Goal: Task Accomplishment & Management: Manage account settings

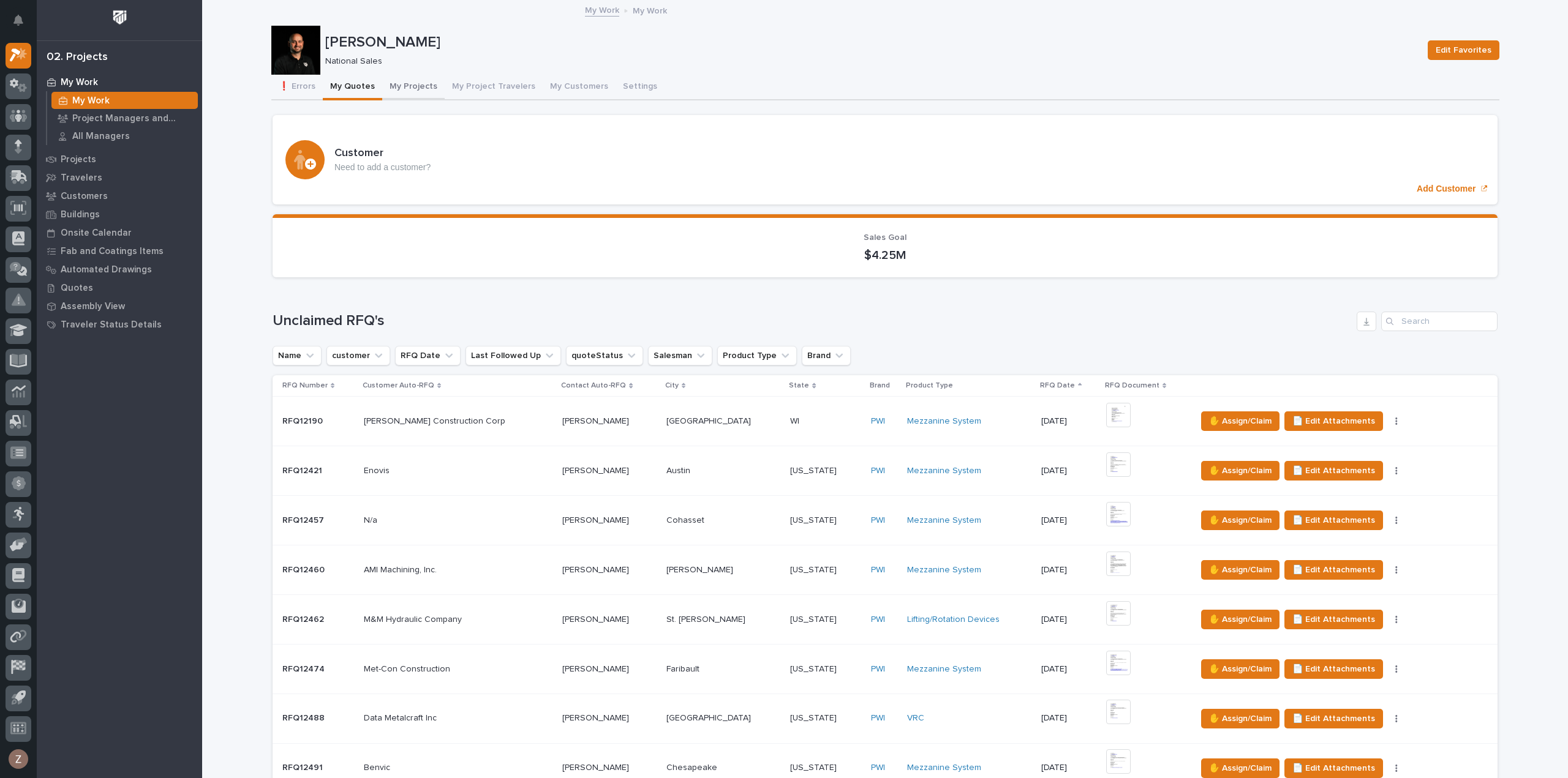
drag, startPoint x: 403, startPoint y: 85, endPoint x: 441, endPoint y: 98, distance: 40.2
click at [403, 85] on button "My Projects" at bounding box center [414, 87] width 62 height 26
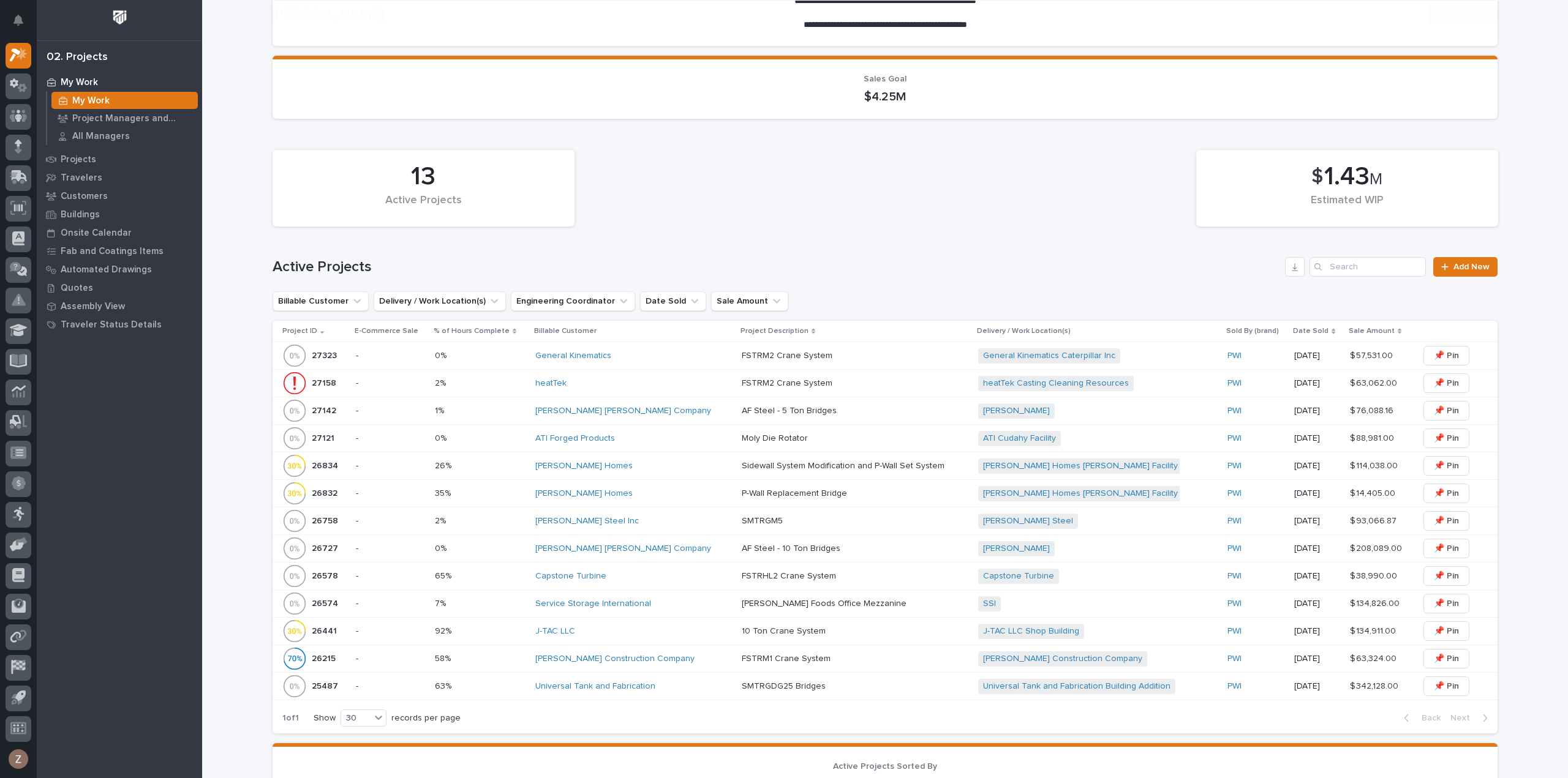
scroll to position [368, 0]
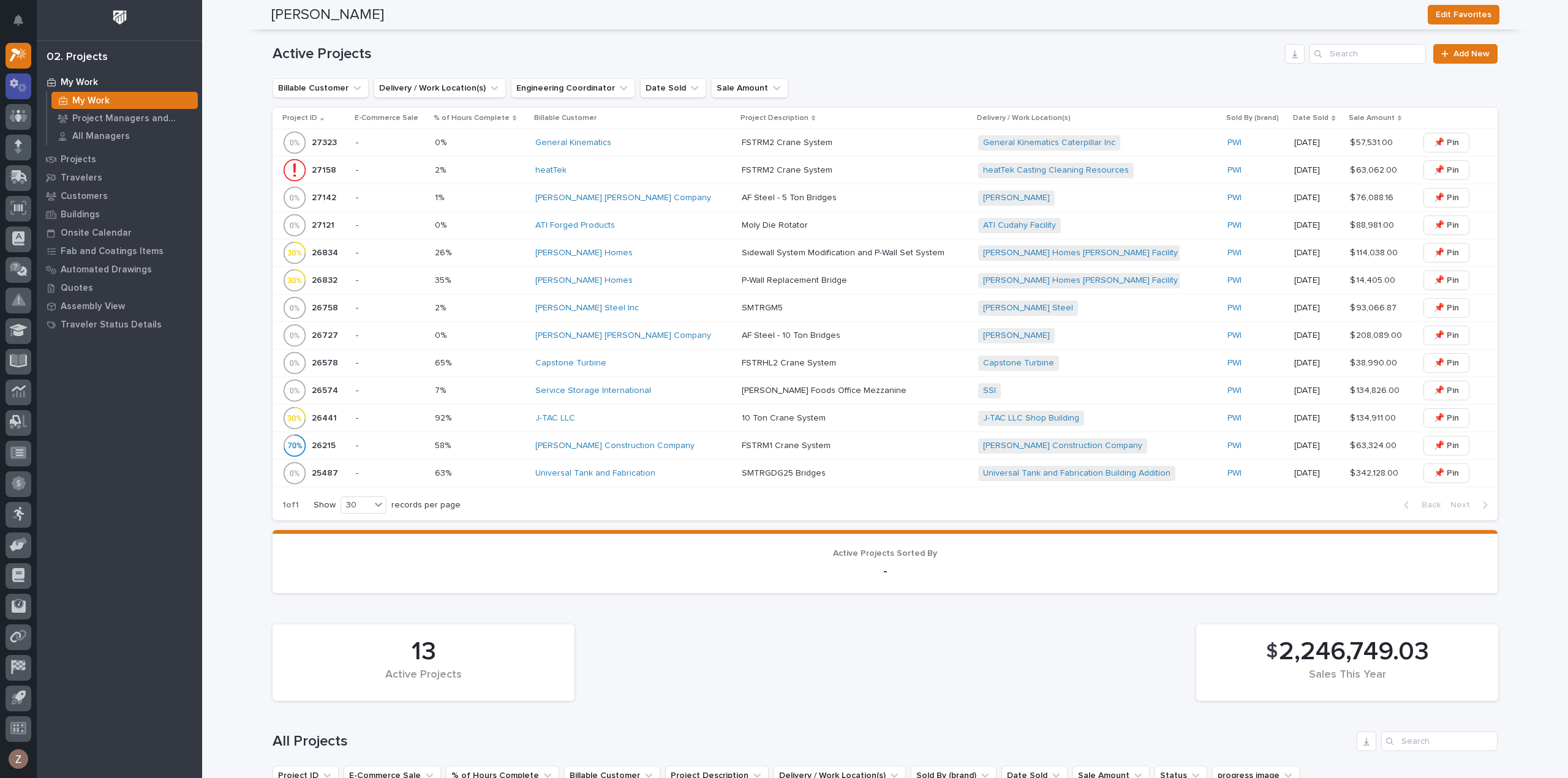
click at [15, 86] on icon at bounding box center [14, 83] width 9 height 10
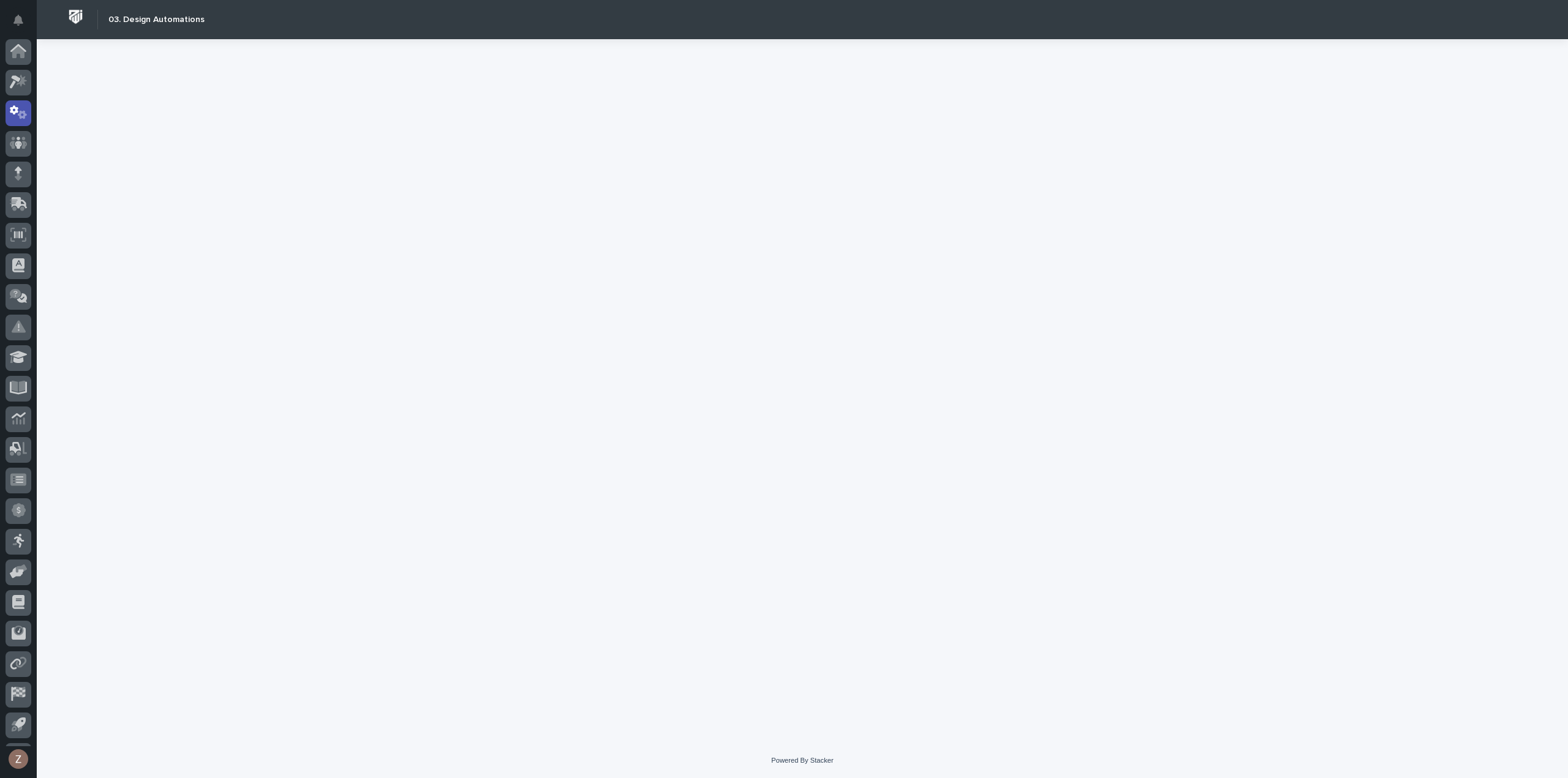
scroll to position [27, 0]
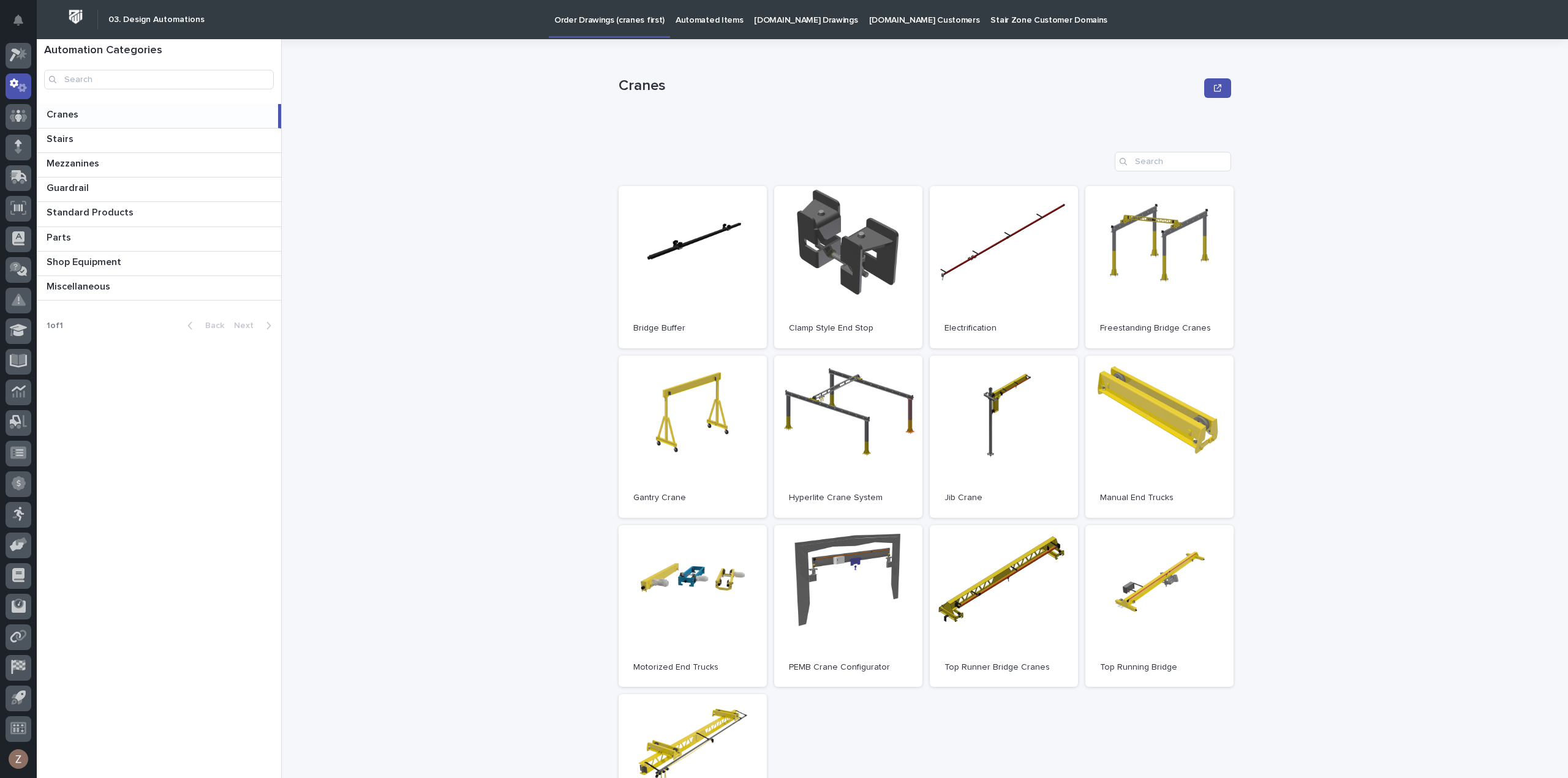
click at [711, 23] on p "Automated Items" at bounding box center [709, 13] width 68 height 26
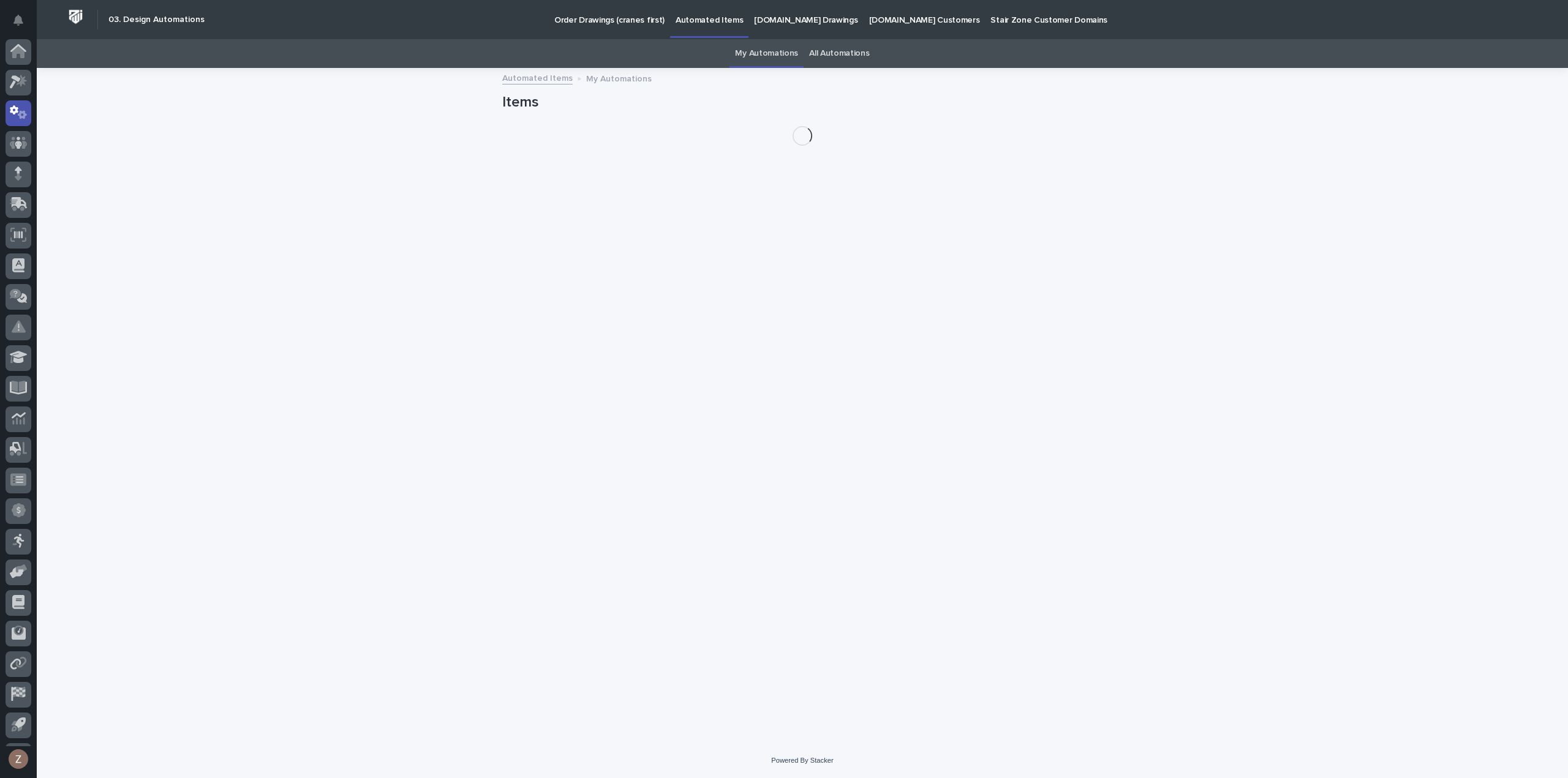
scroll to position [27, 0]
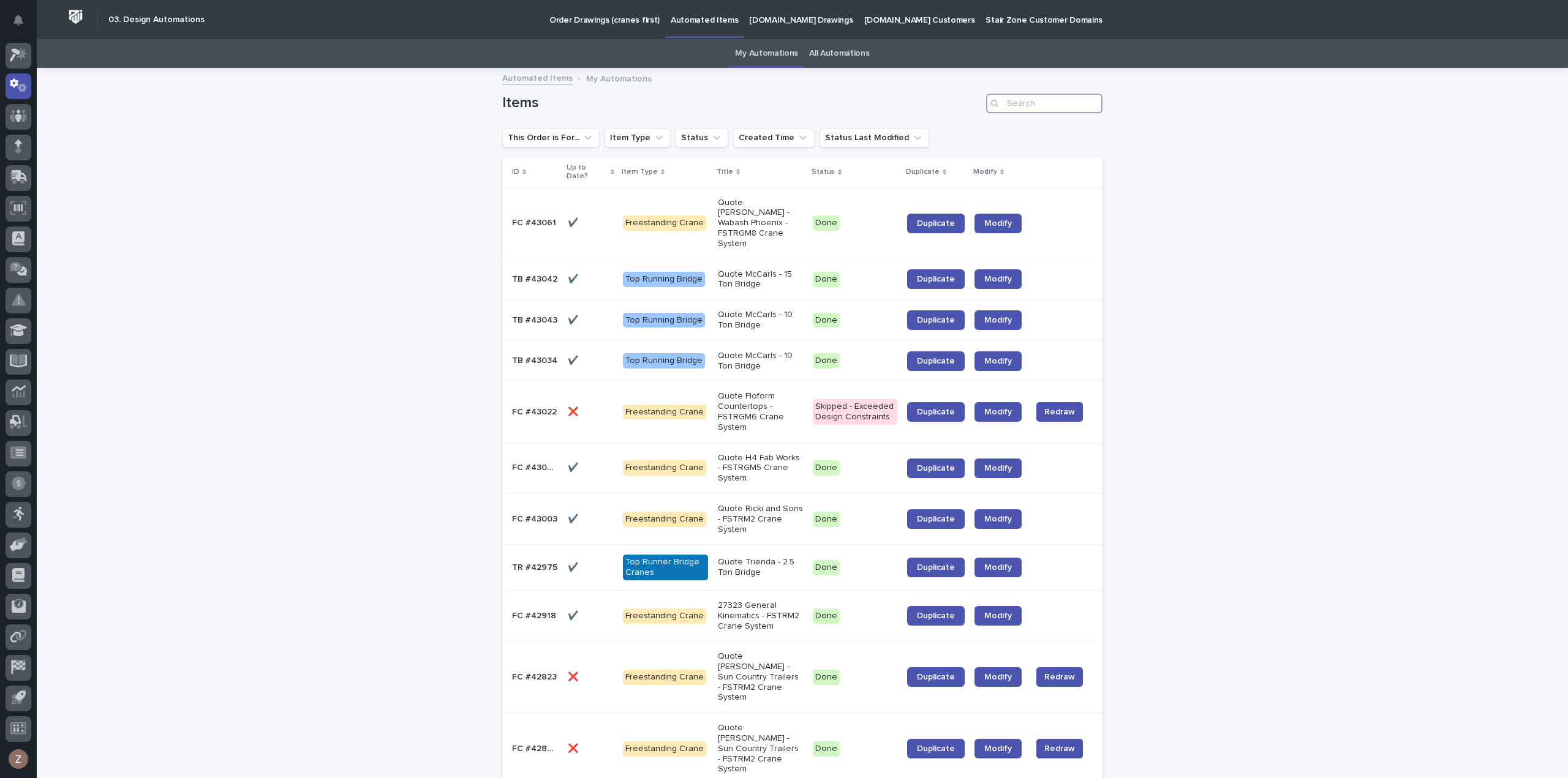
click at [1040, 98] on input "Search" at bounding box center [1044, 103] width 116 height 20
click at [1046, 100] on input "Search" at bounding box center [1044, 103] width 116 height 20
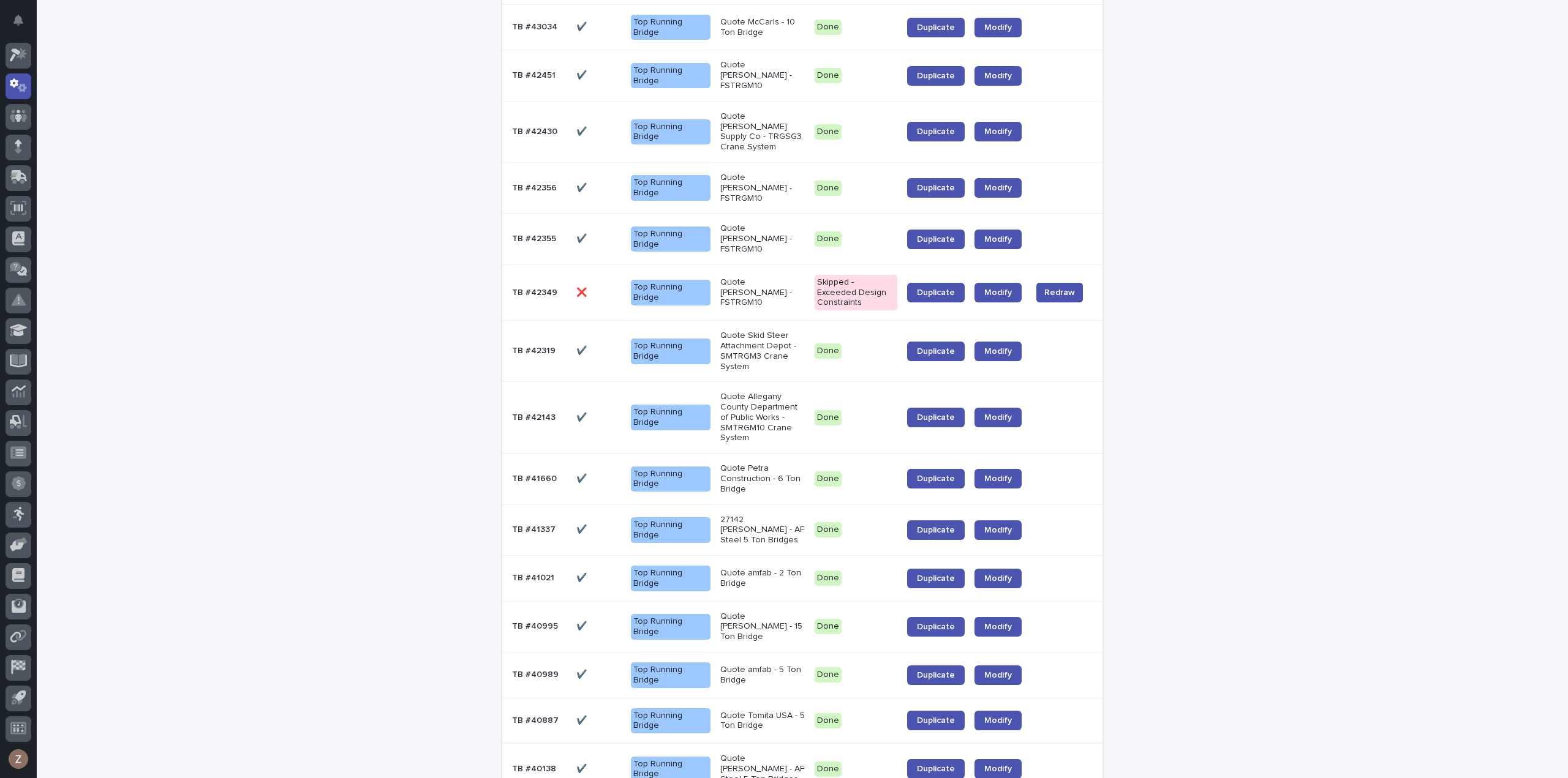
scroll to position [183, 0]
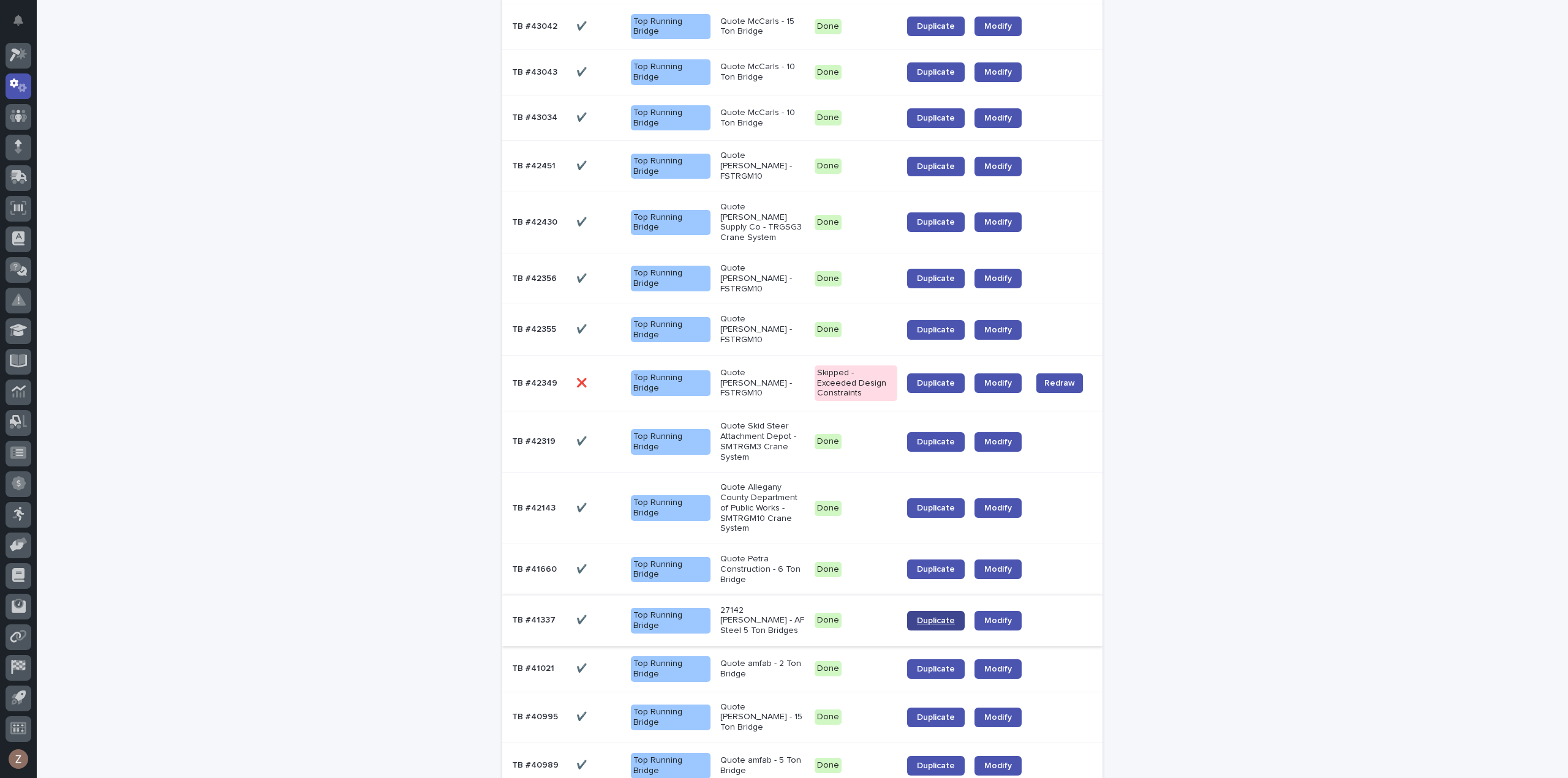
type input "tb"
click at [935, 611] on link "Duplicate" at bounding box center [936, 620] width 58 height 20
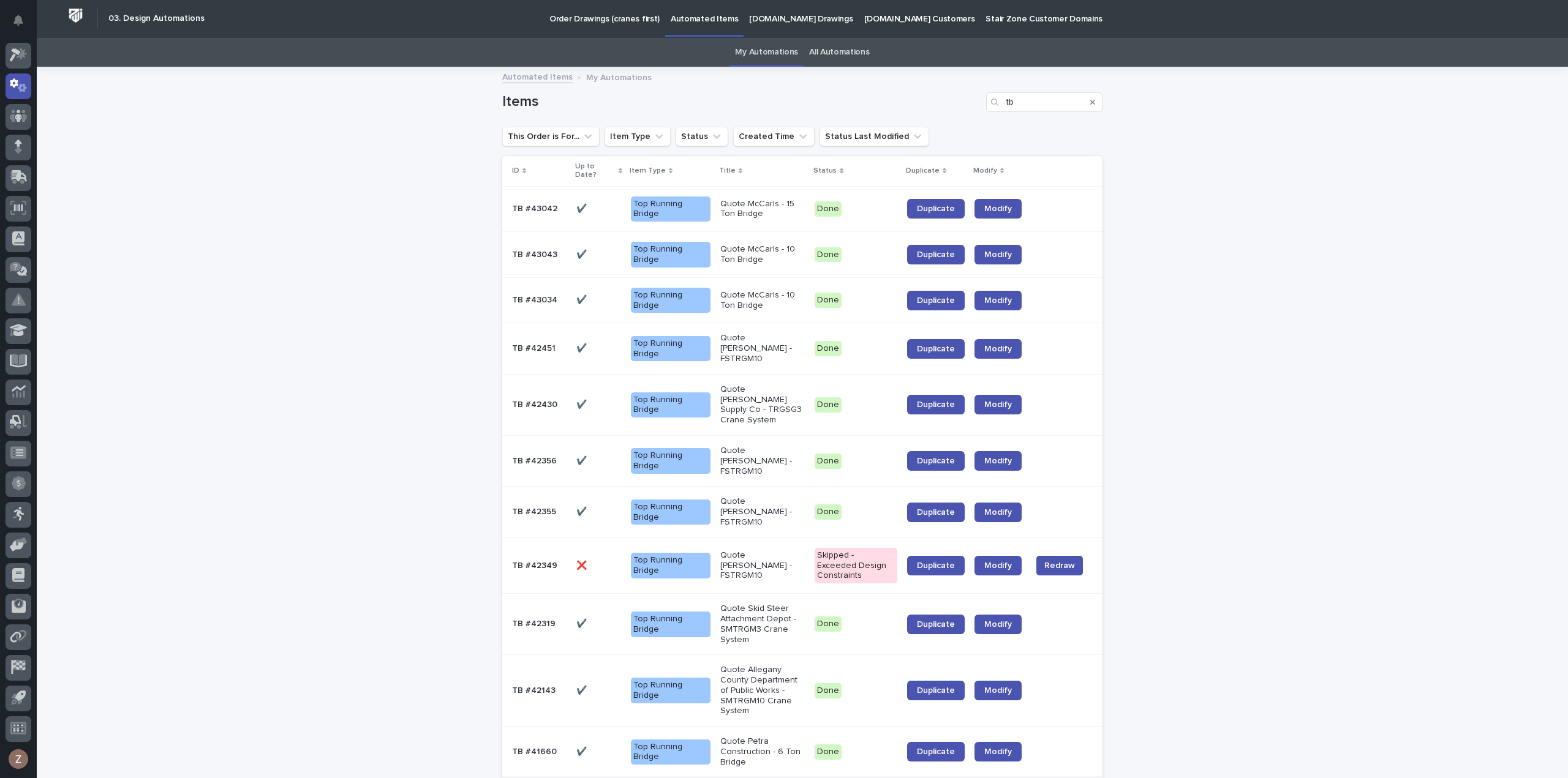
scroll to position [0, 0]
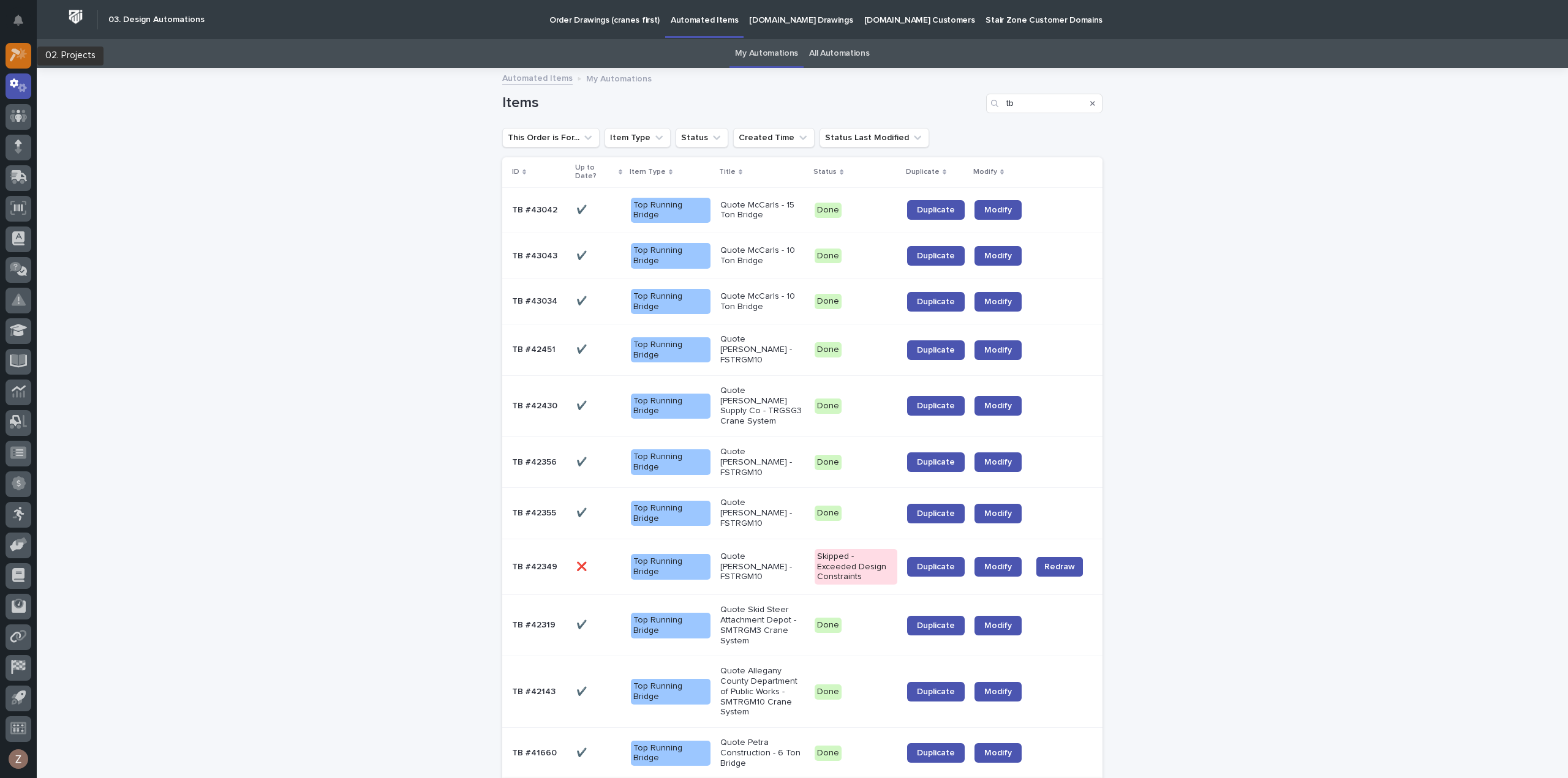
click at [20, 61] on icon at bounding box center [18, 55] width 18 height 14
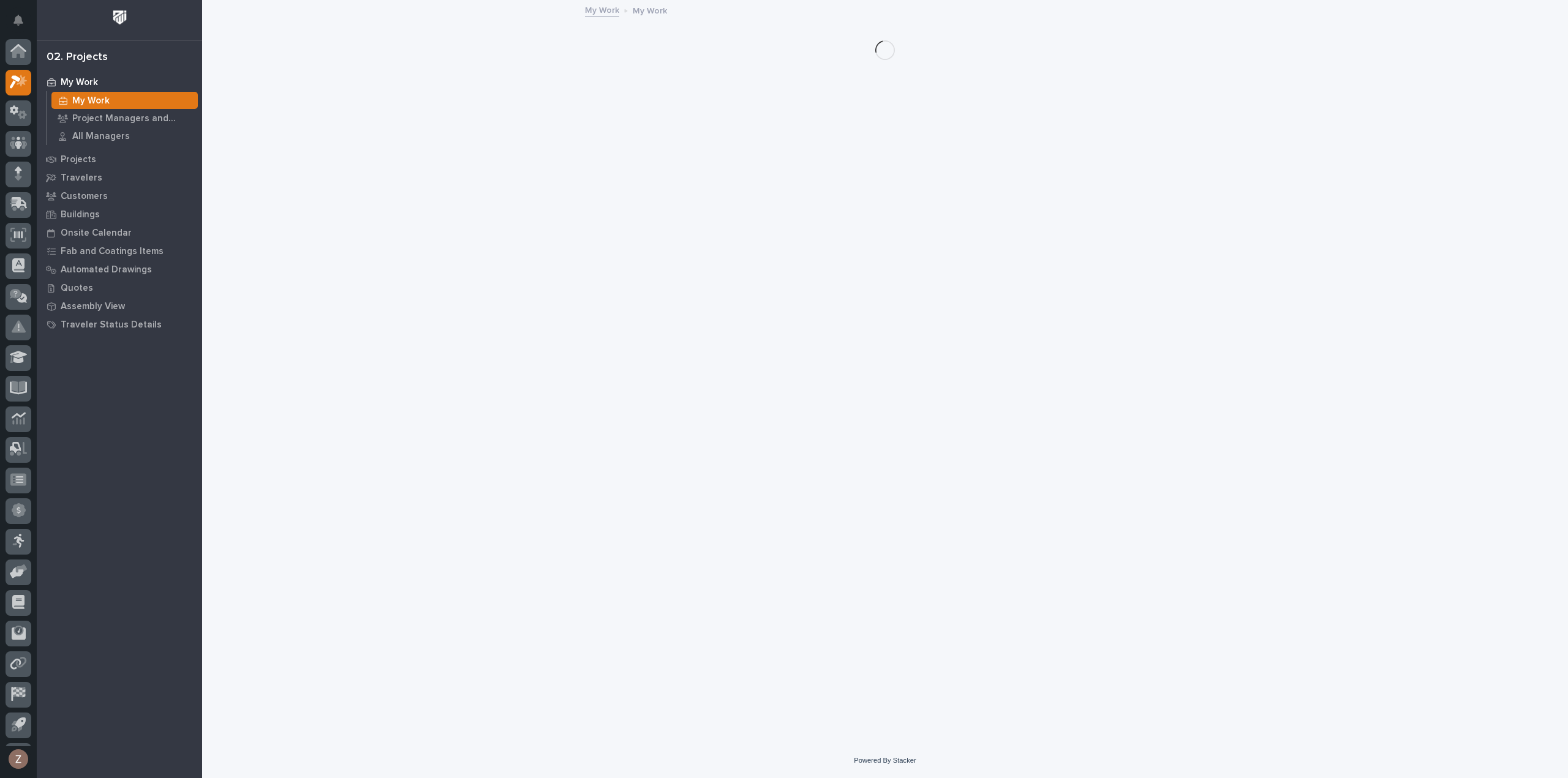
scroll to position [27, 0]
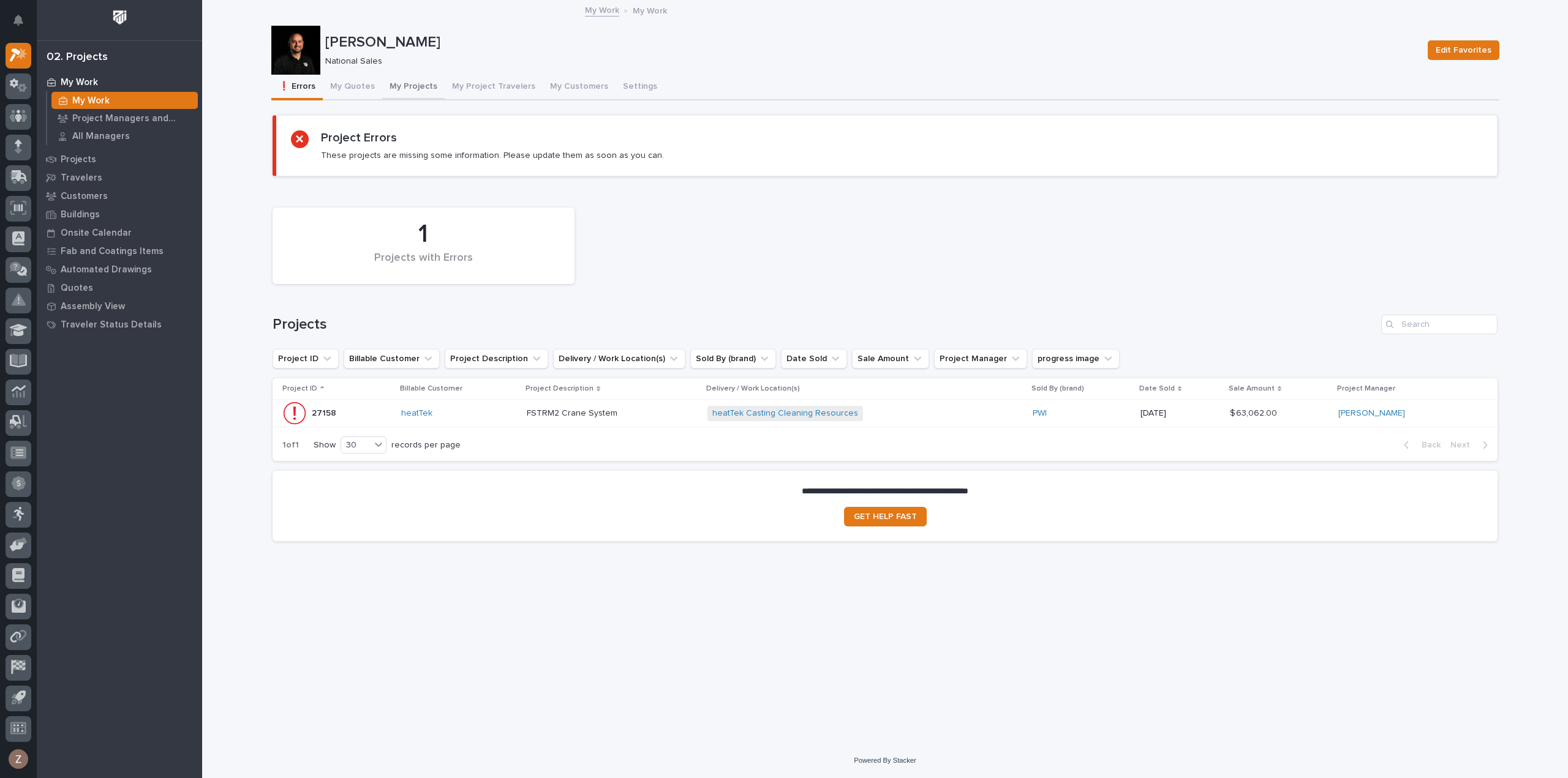
click at [418, 83] on button "My Projects" at bounding box center [414, 87] width 62 height 26
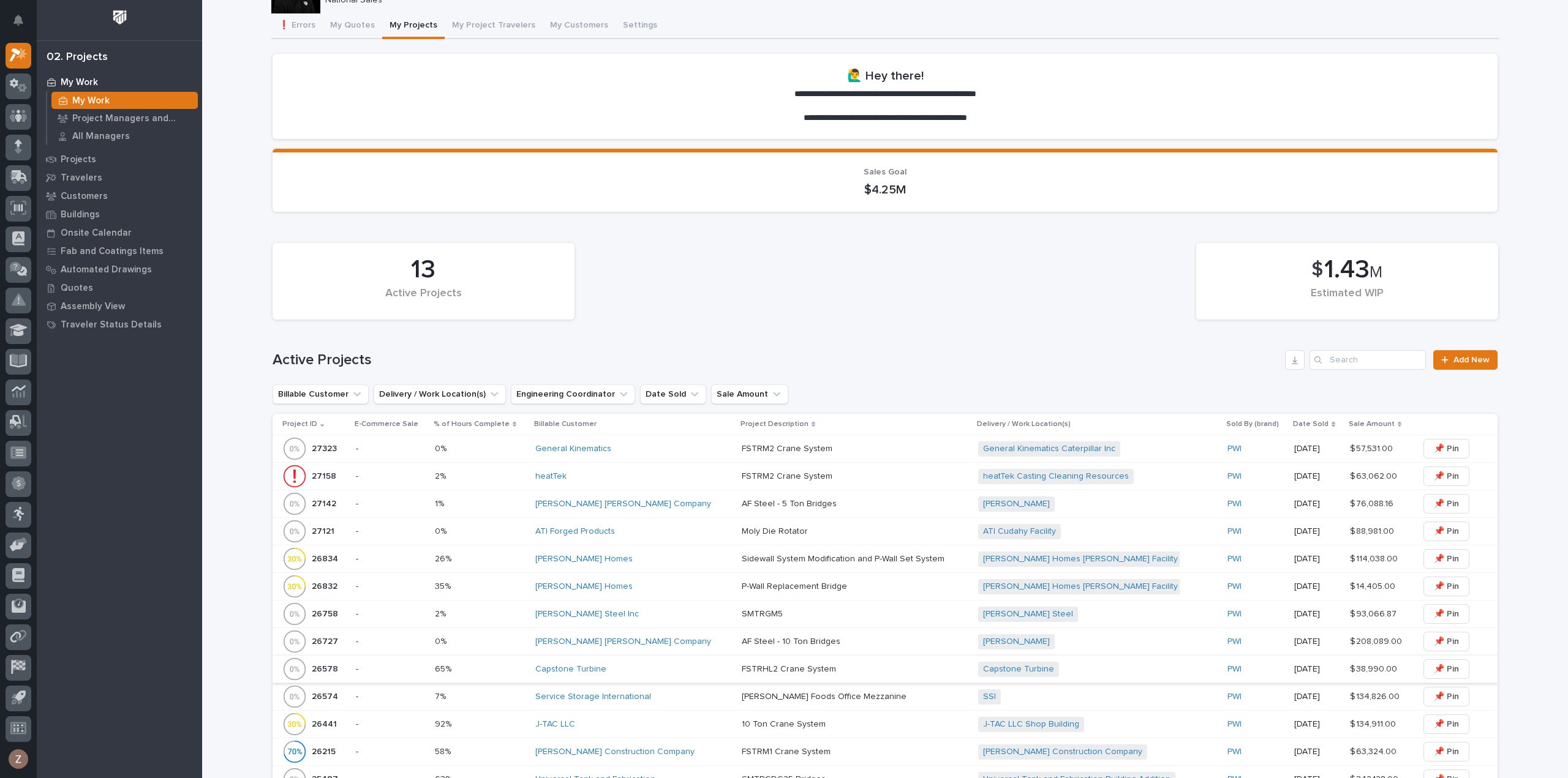
scroll to position [183, 0]
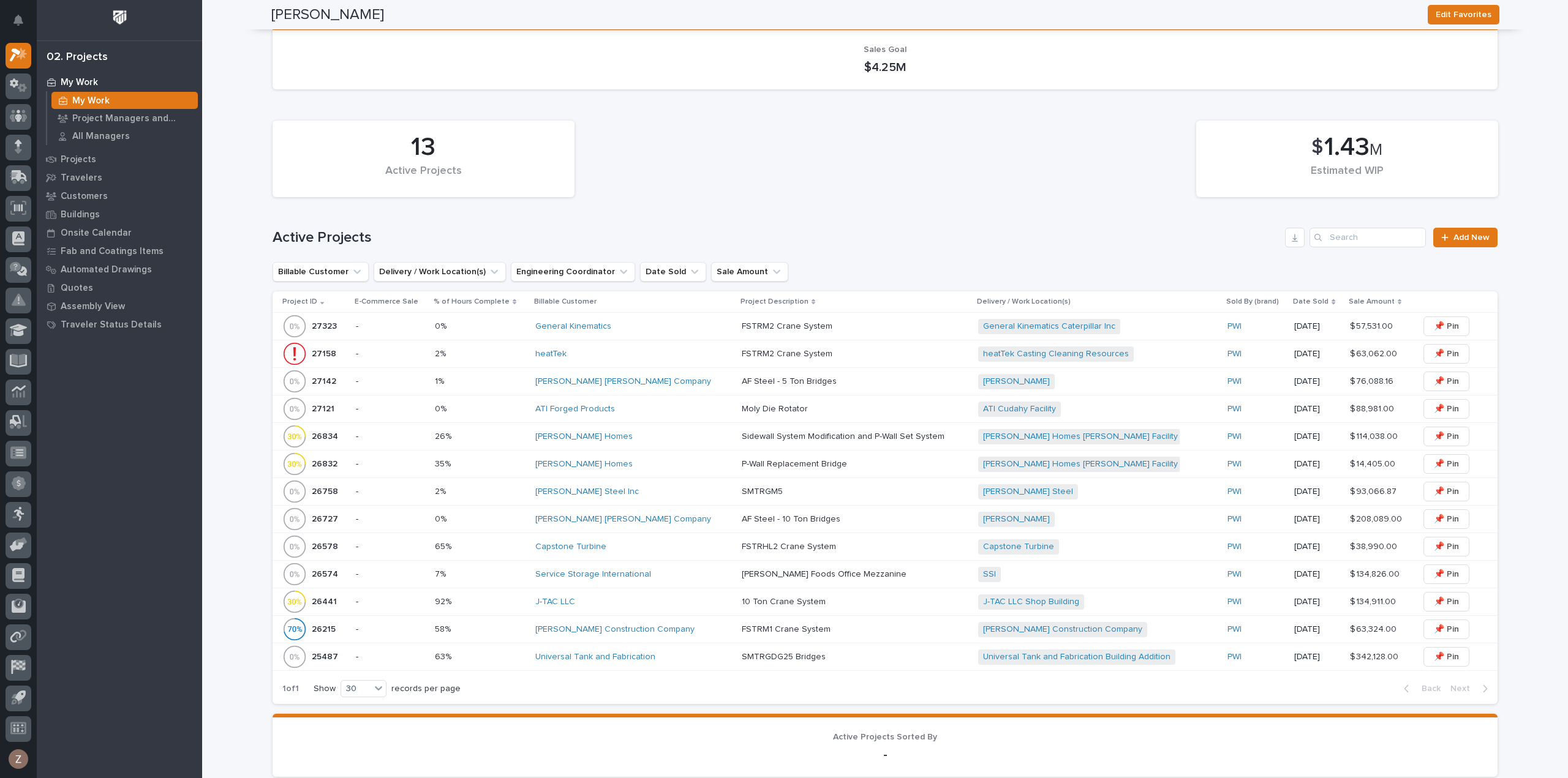
click at [820, 377] on p at bounding box center [849, 382] width 215 height 10
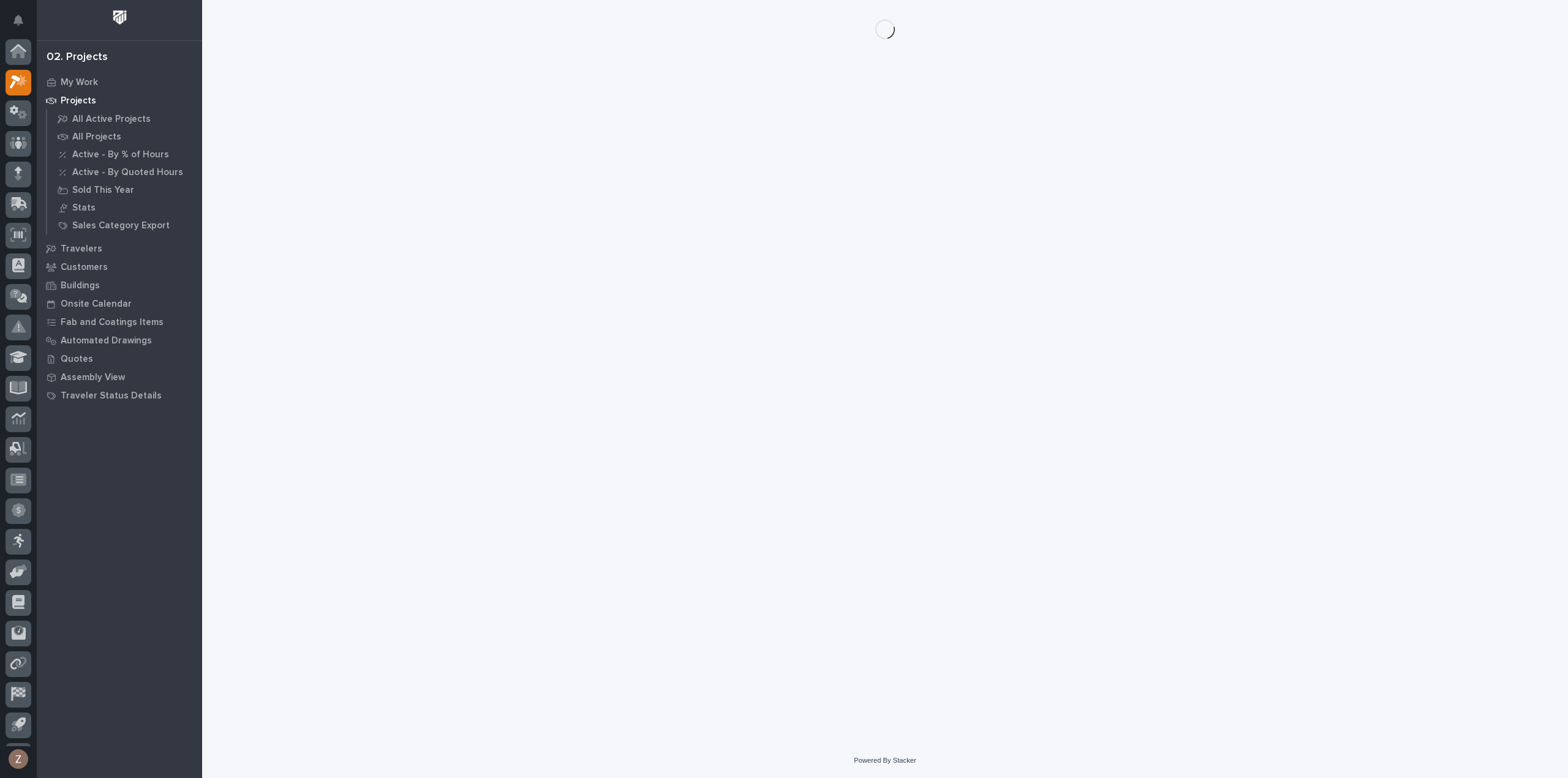
scroll to position [27, 0]
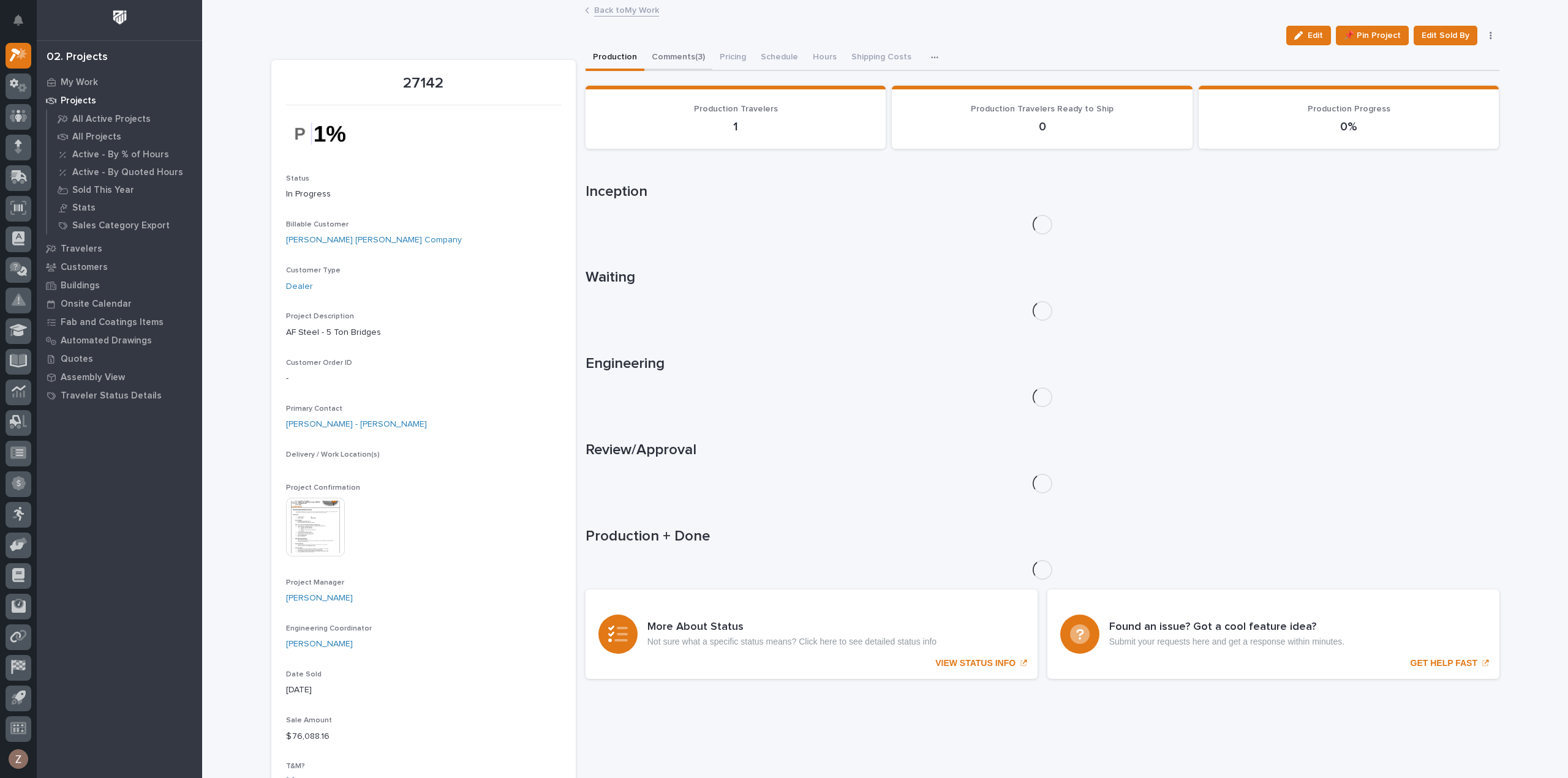
click at [663, 58] on button "Comments (3)" at bounding box center [678, 58] width 68 height 26
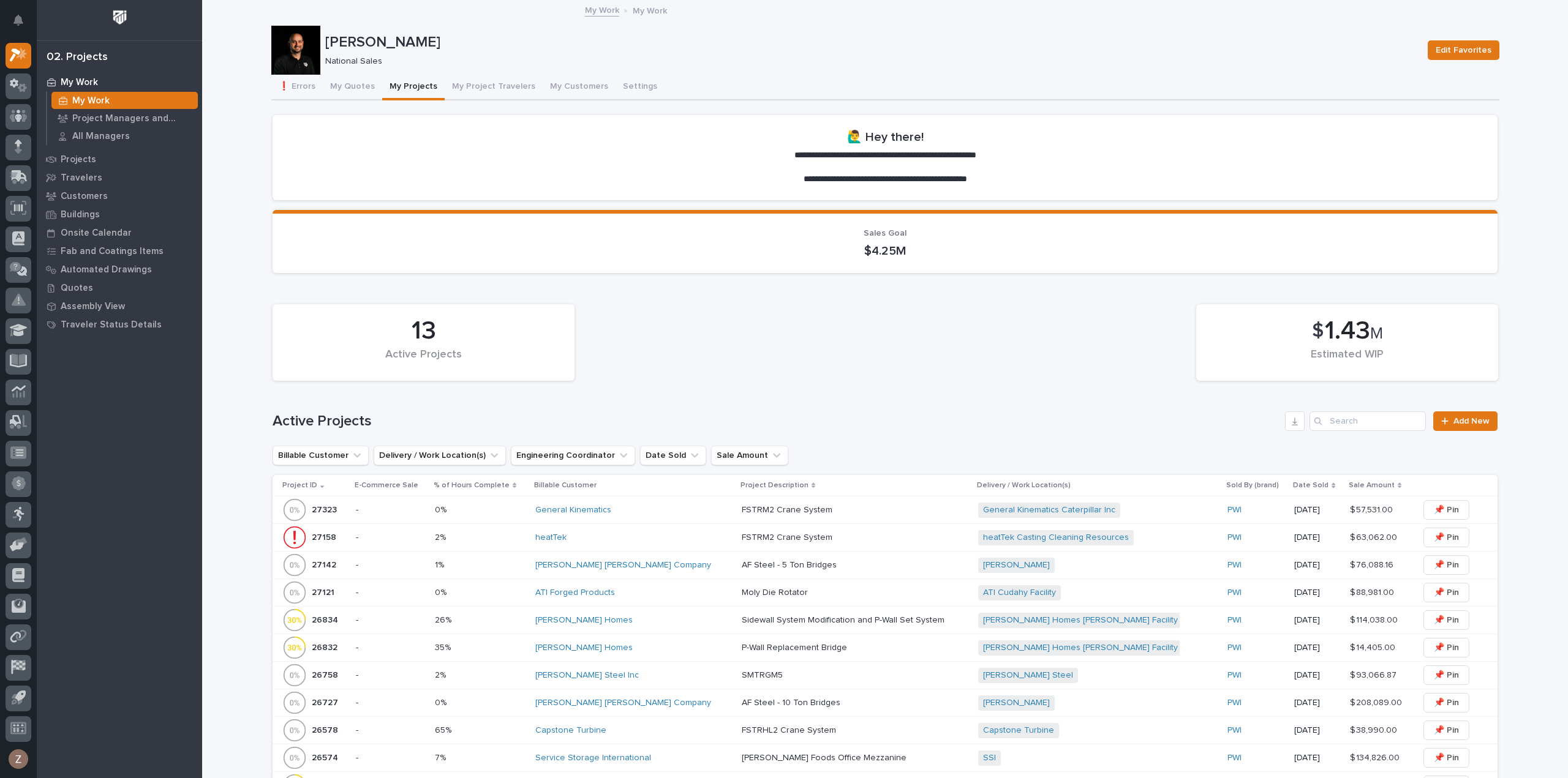
scroll to position [245, 0]
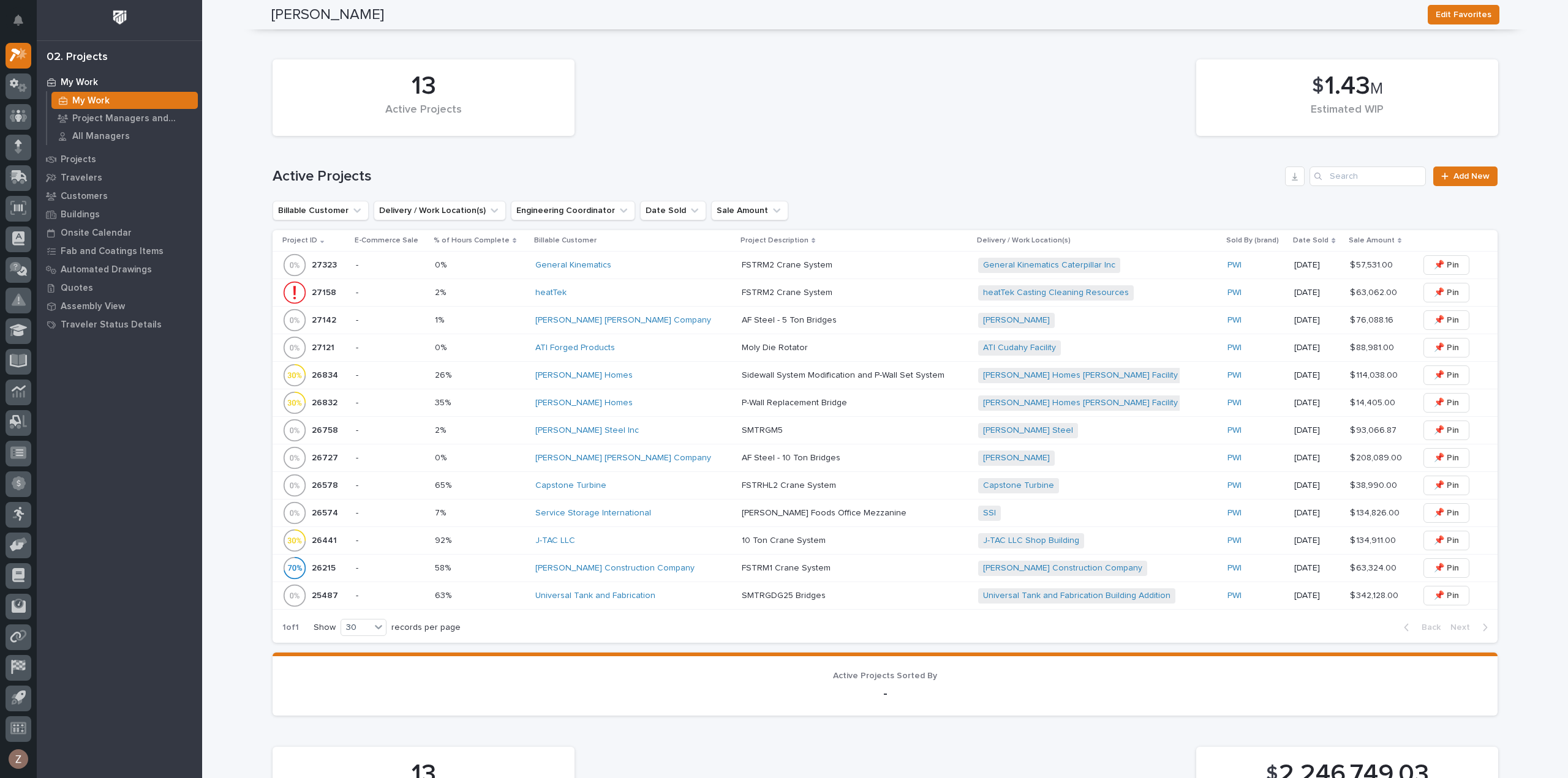
click at [818, 459] on p at bounding box center [849, 459] width 215 height 10
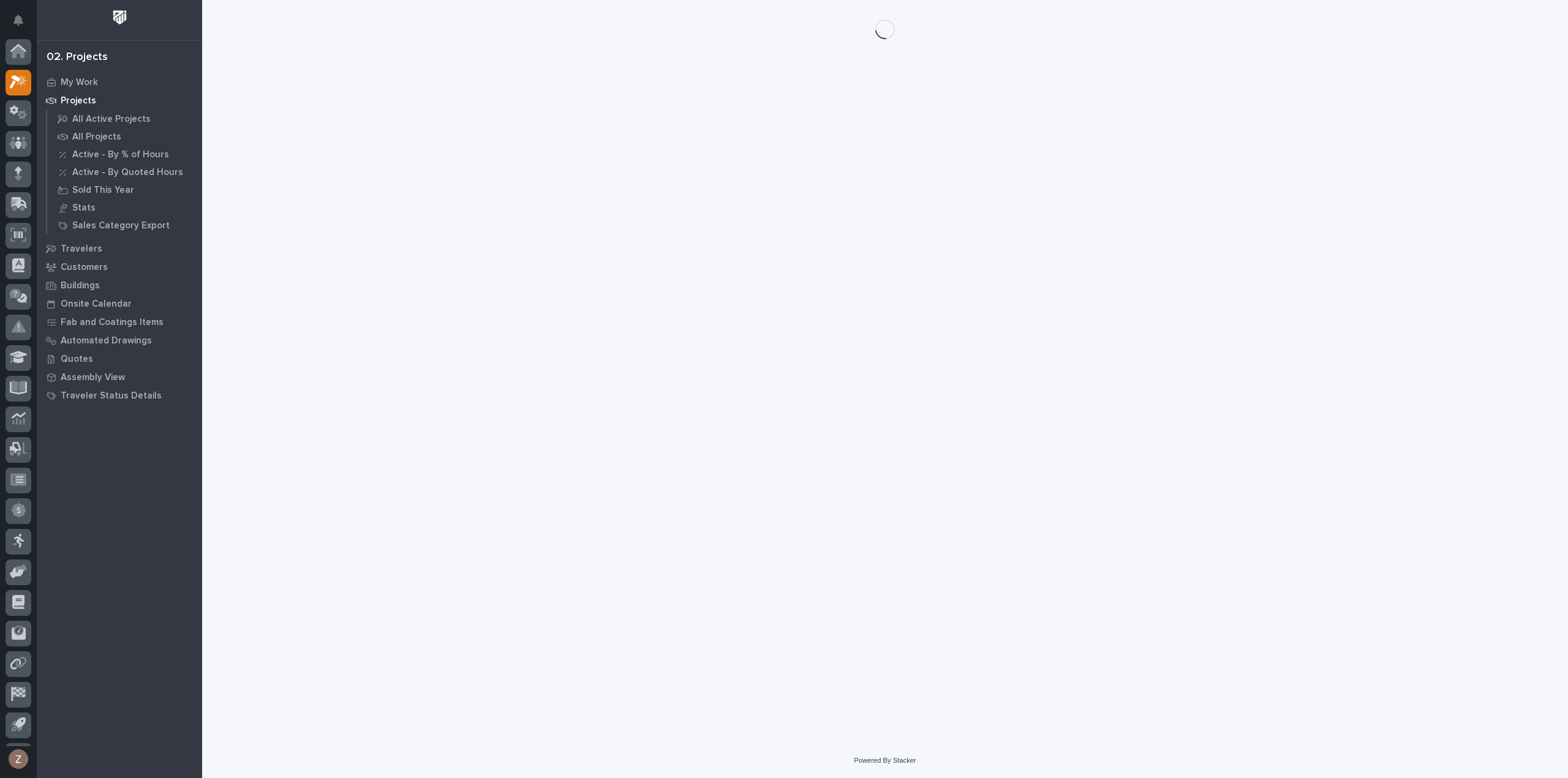
scroll to position [27, 0]
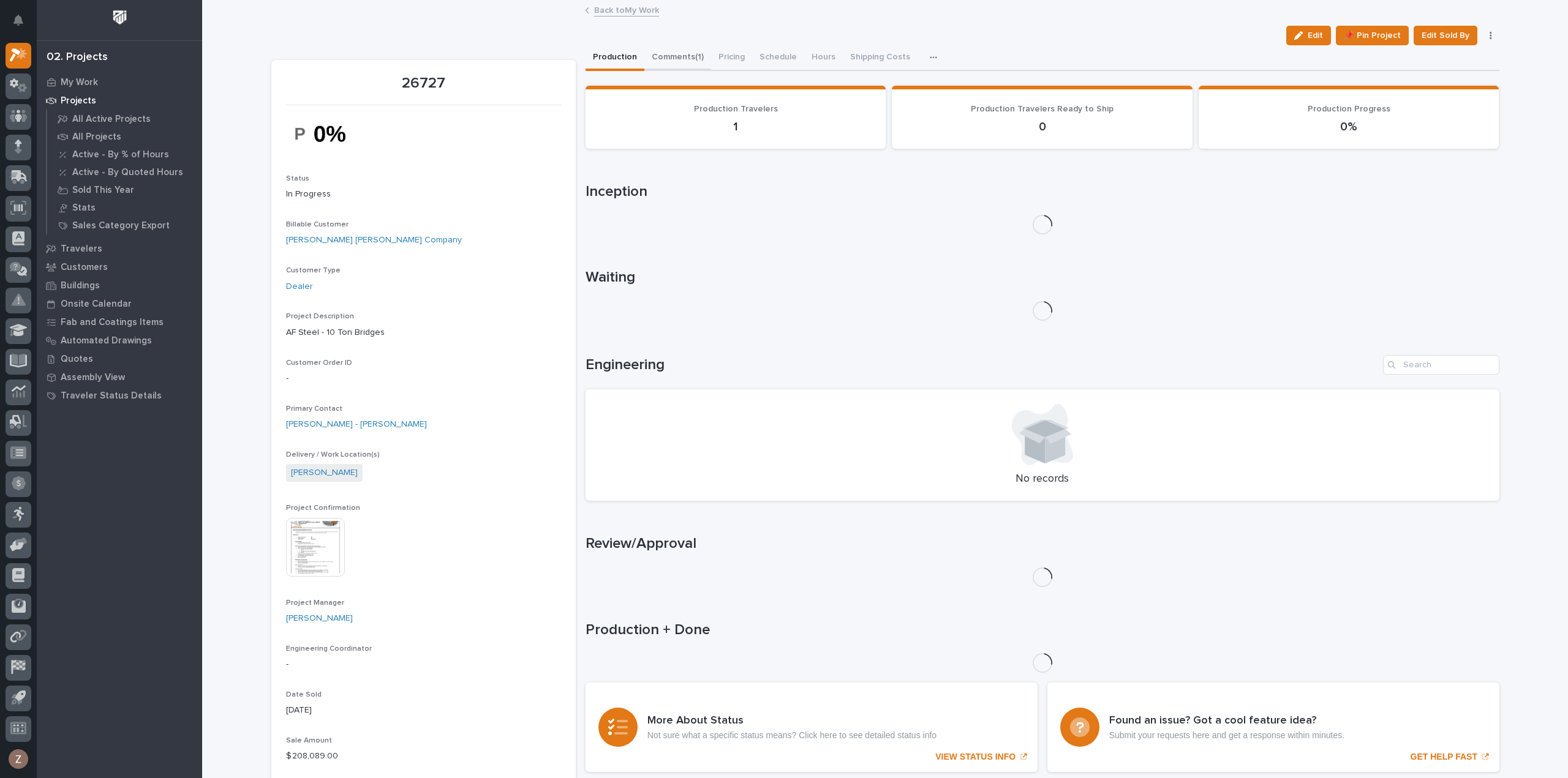
click at [693, 52] on button "Comments (1)" at bounding box center [677, 58] width 67 height 26
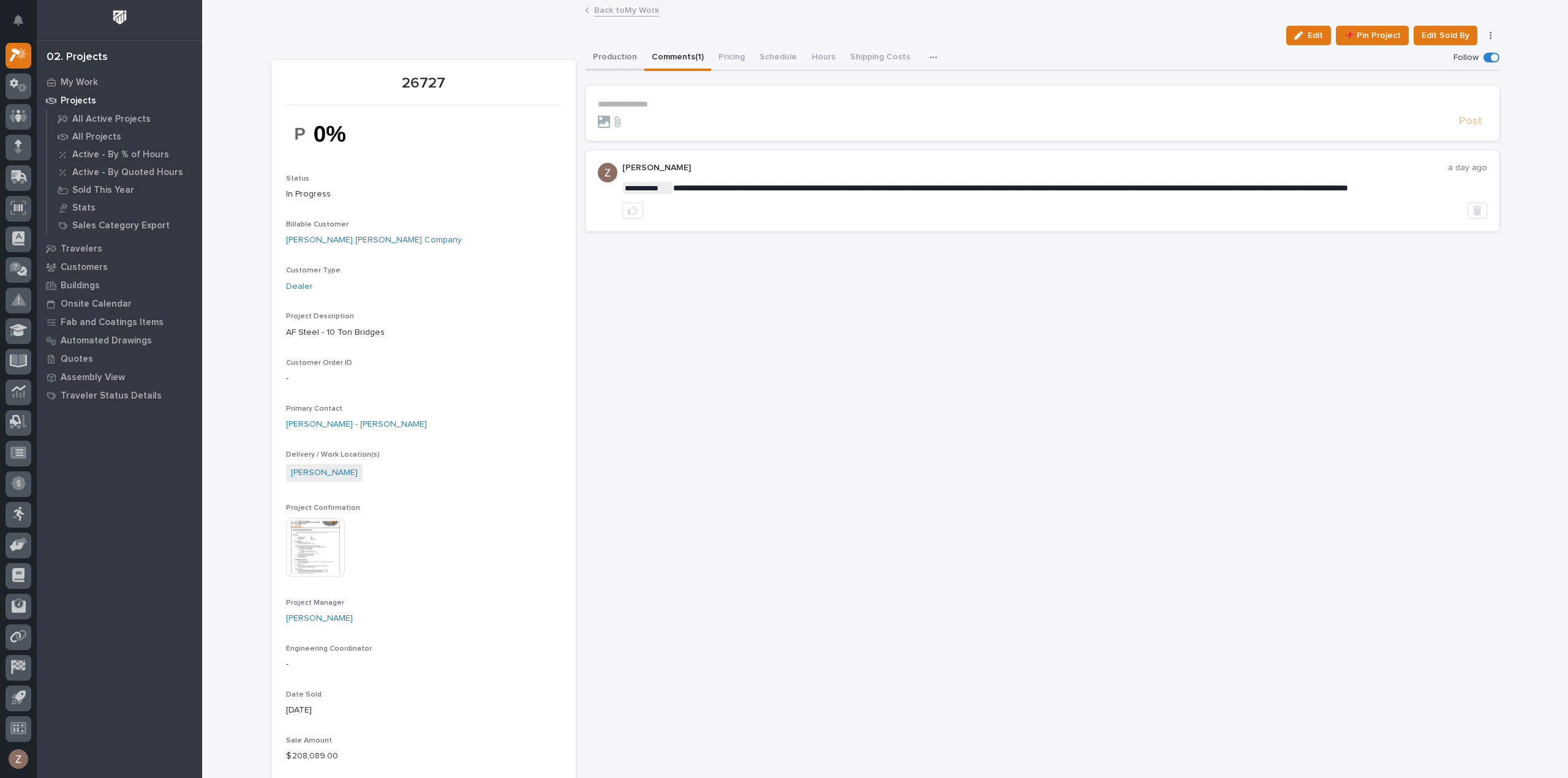
click at [617, 58] on button "Production" at bounding box center [615, 58] width 59 height 26
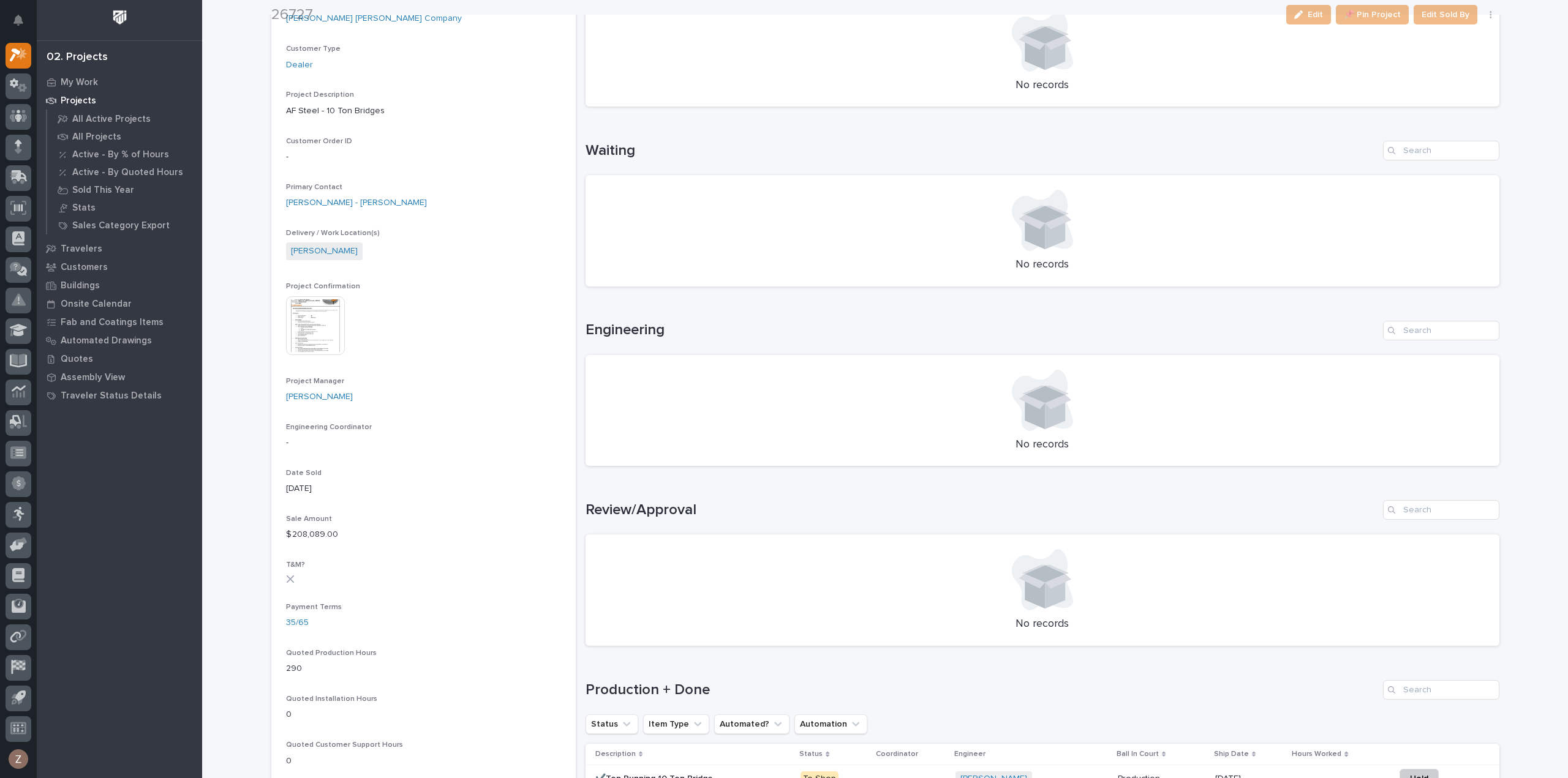
scroll to position [368, 0]
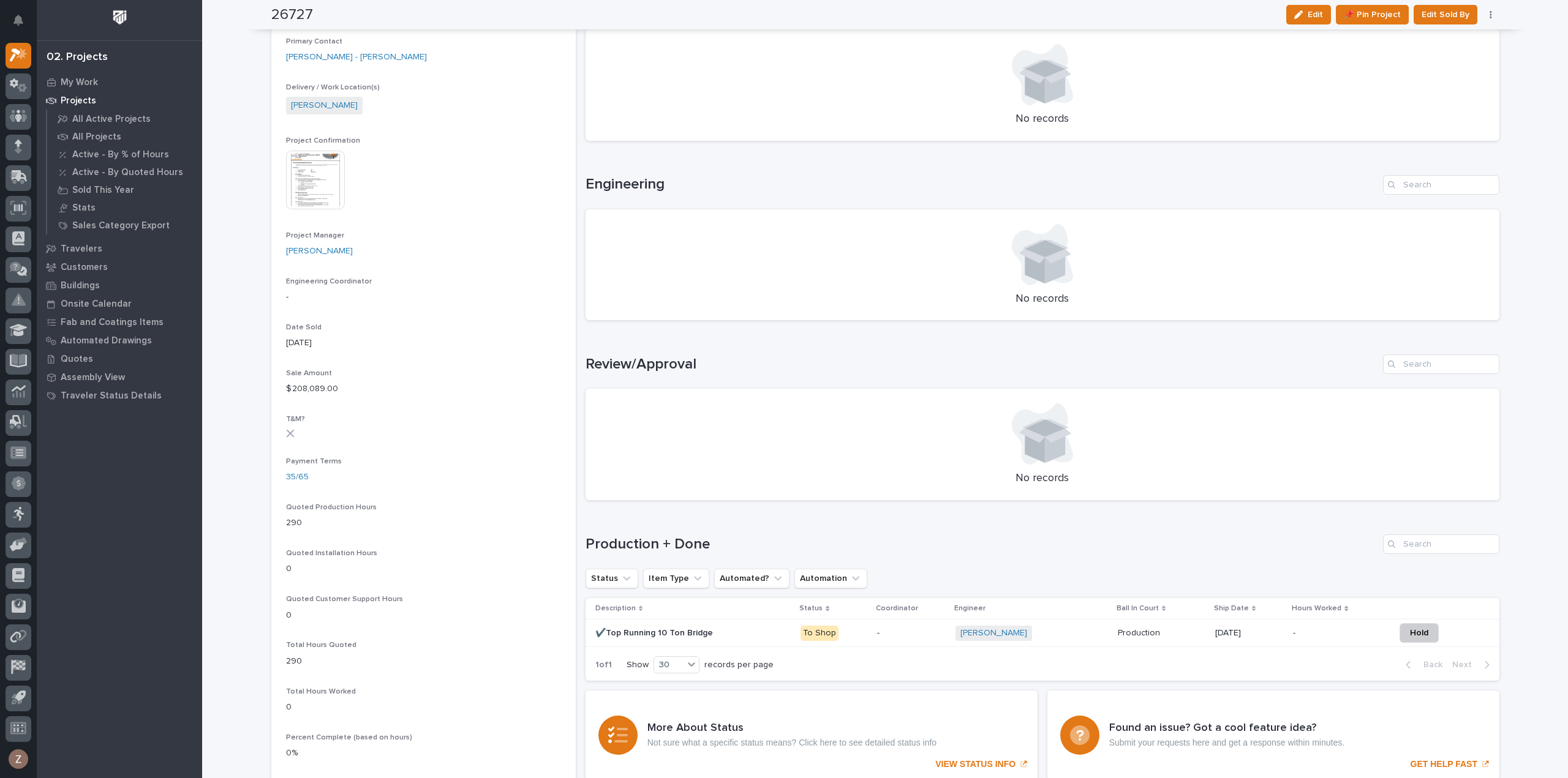
click at [1084, 633] on div "[PERSON_NAME] + 0" at bounding box center [1031, 633] width 152 height 16
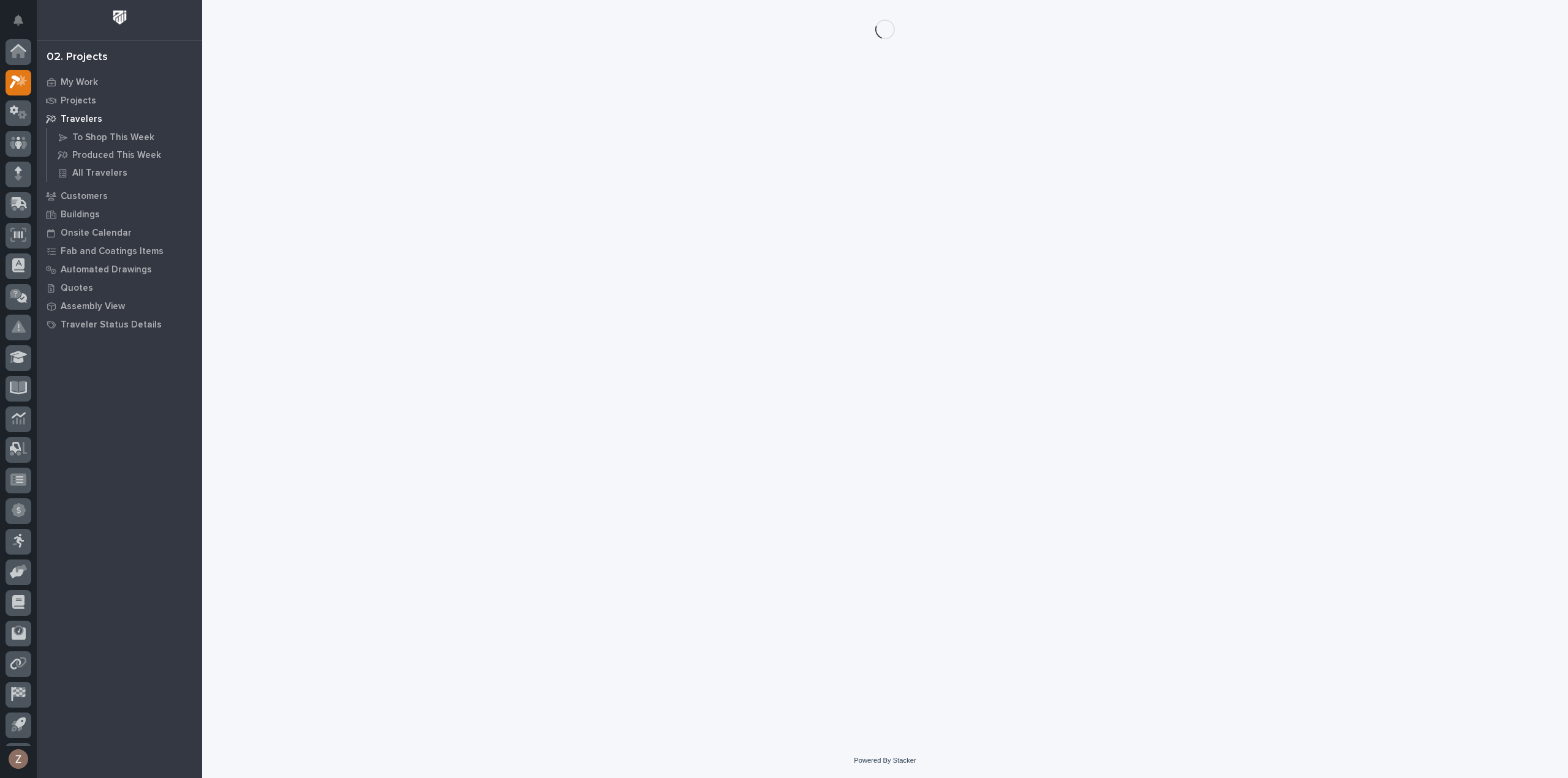
scroll to position [27, 0]
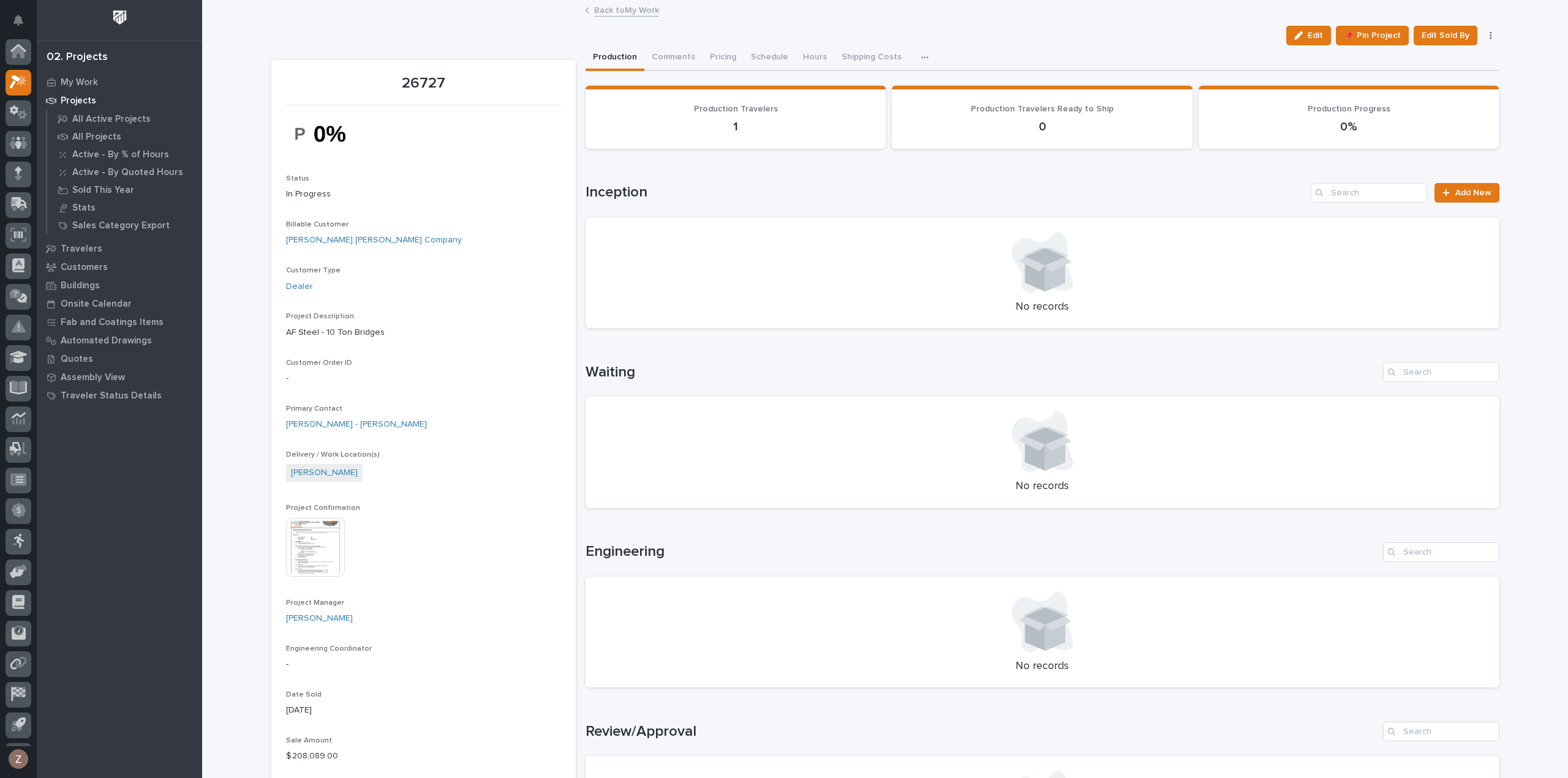
scroll to position [27, 0]
click at [625, 14] on link "Back to My Work" at bounding box center [626, 10] width 65 height 14
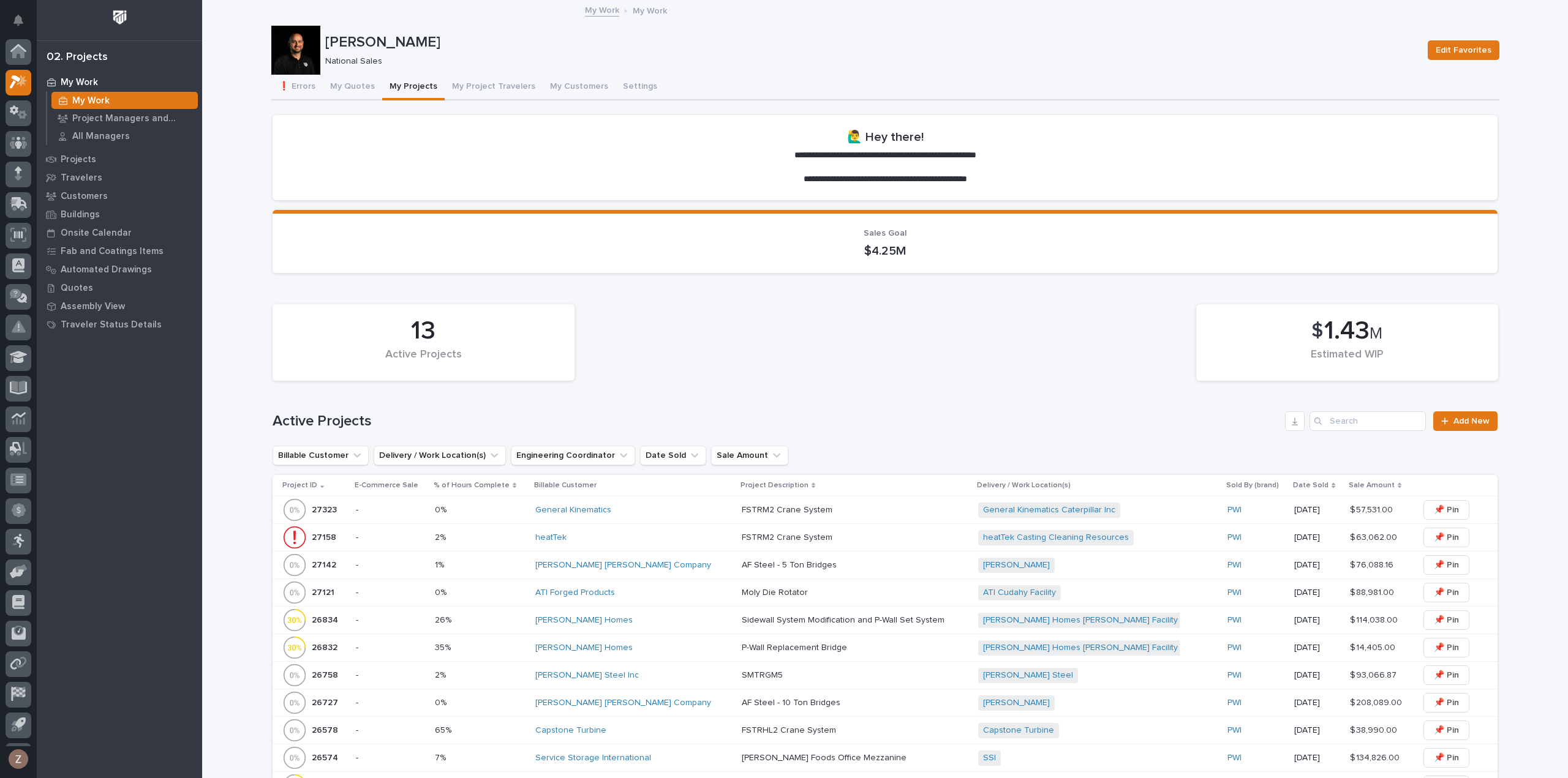
scroll to position [27, 0]
click at [816, 702] on p at bounding box center [849, 704] width 215 height 10
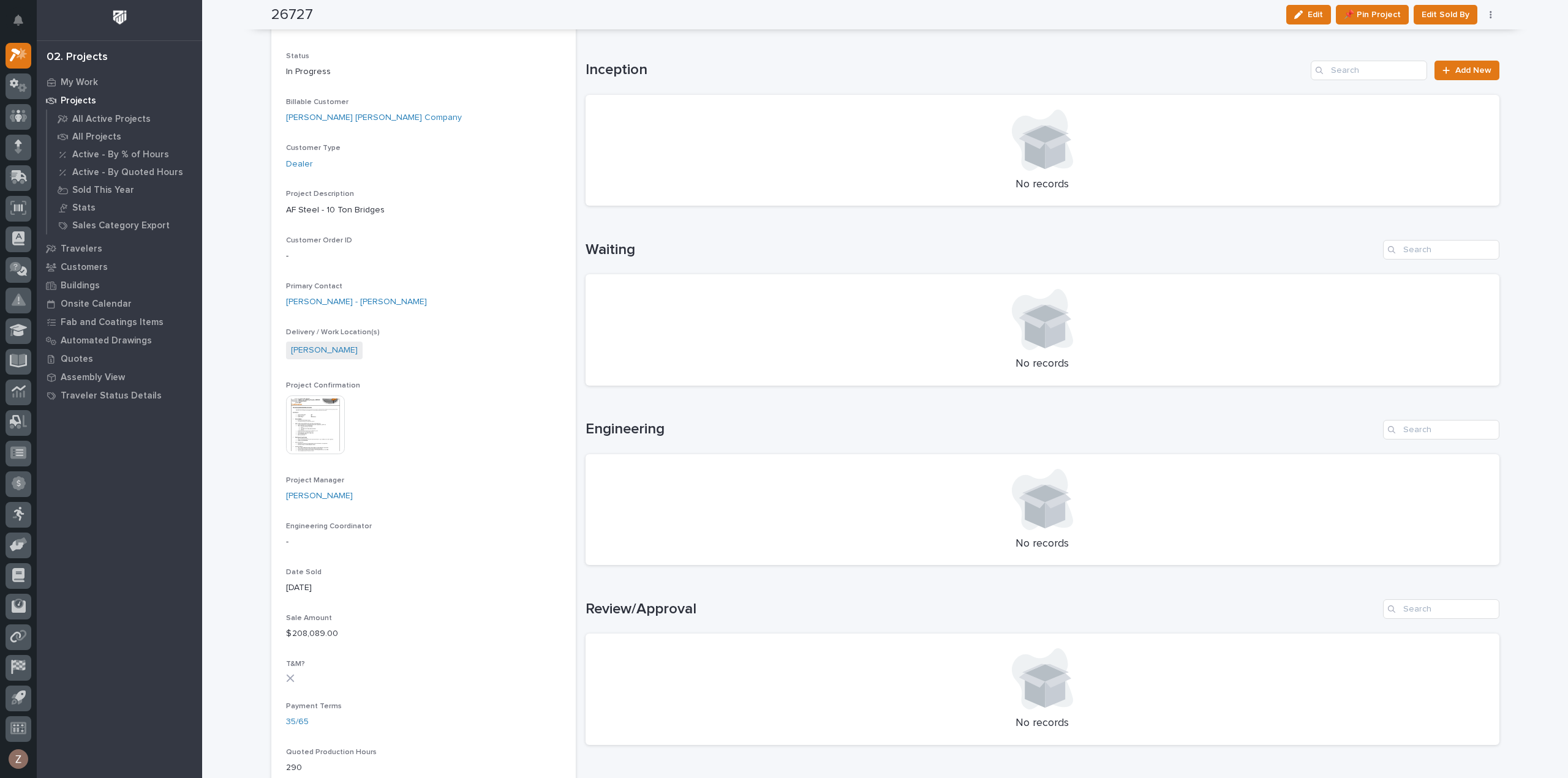
scroll to position [673, 0]
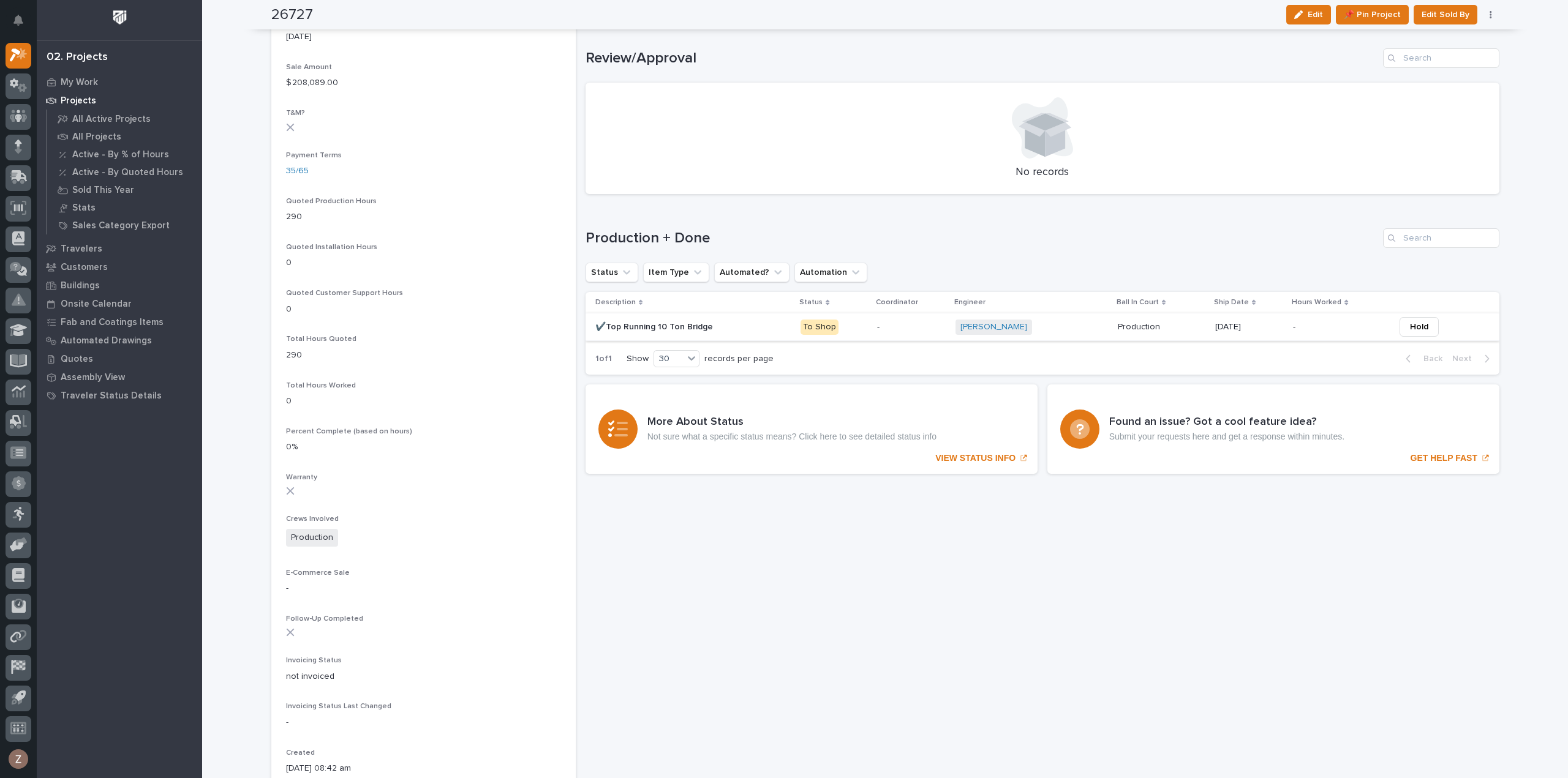
click at [1410, 326] on span "Hold" at bounding box center [1419, 326] width 18 height 15
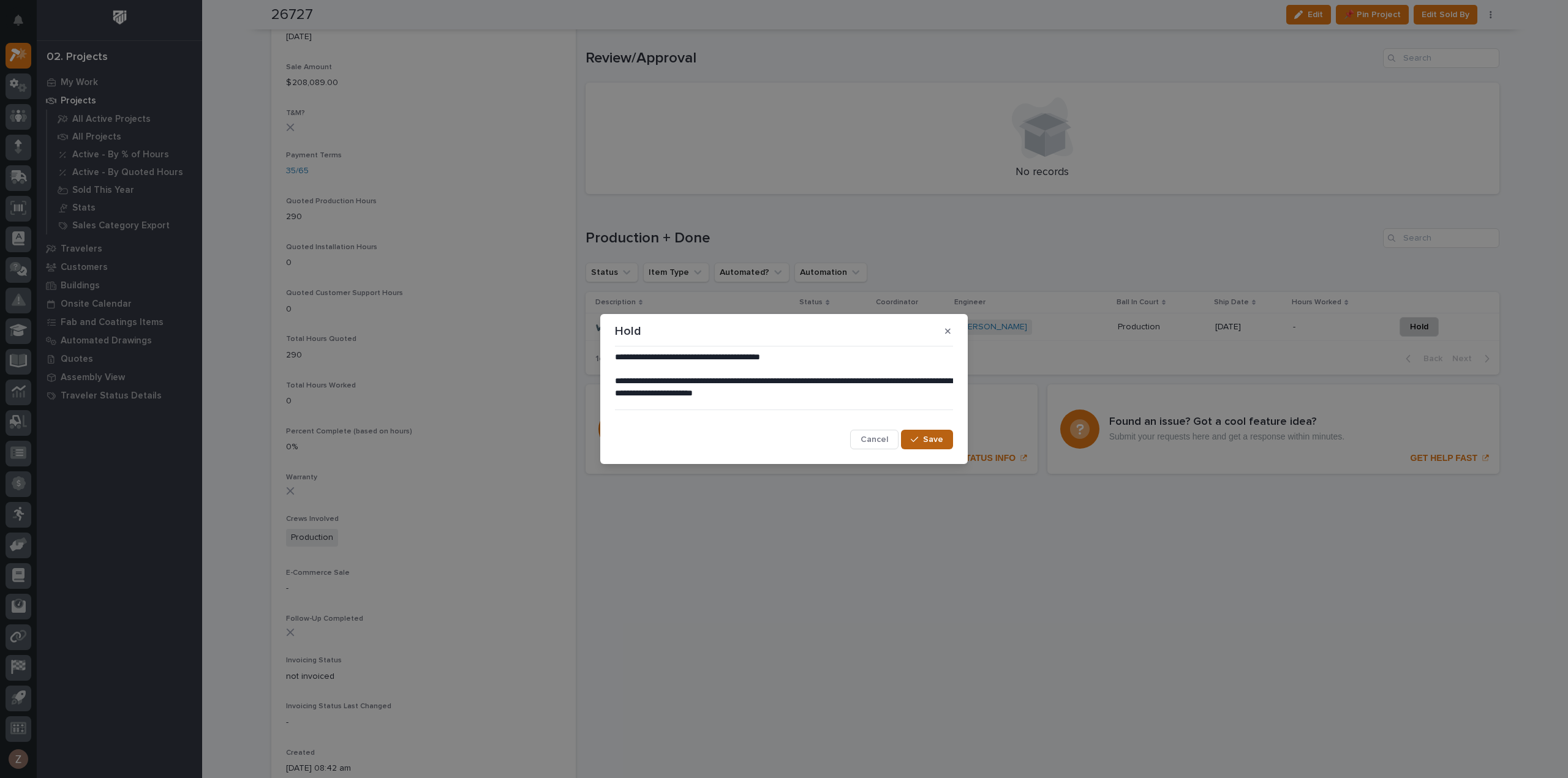
click at [930, 441] on span "Save" at bounding box center [932, 440] width 20 height 11
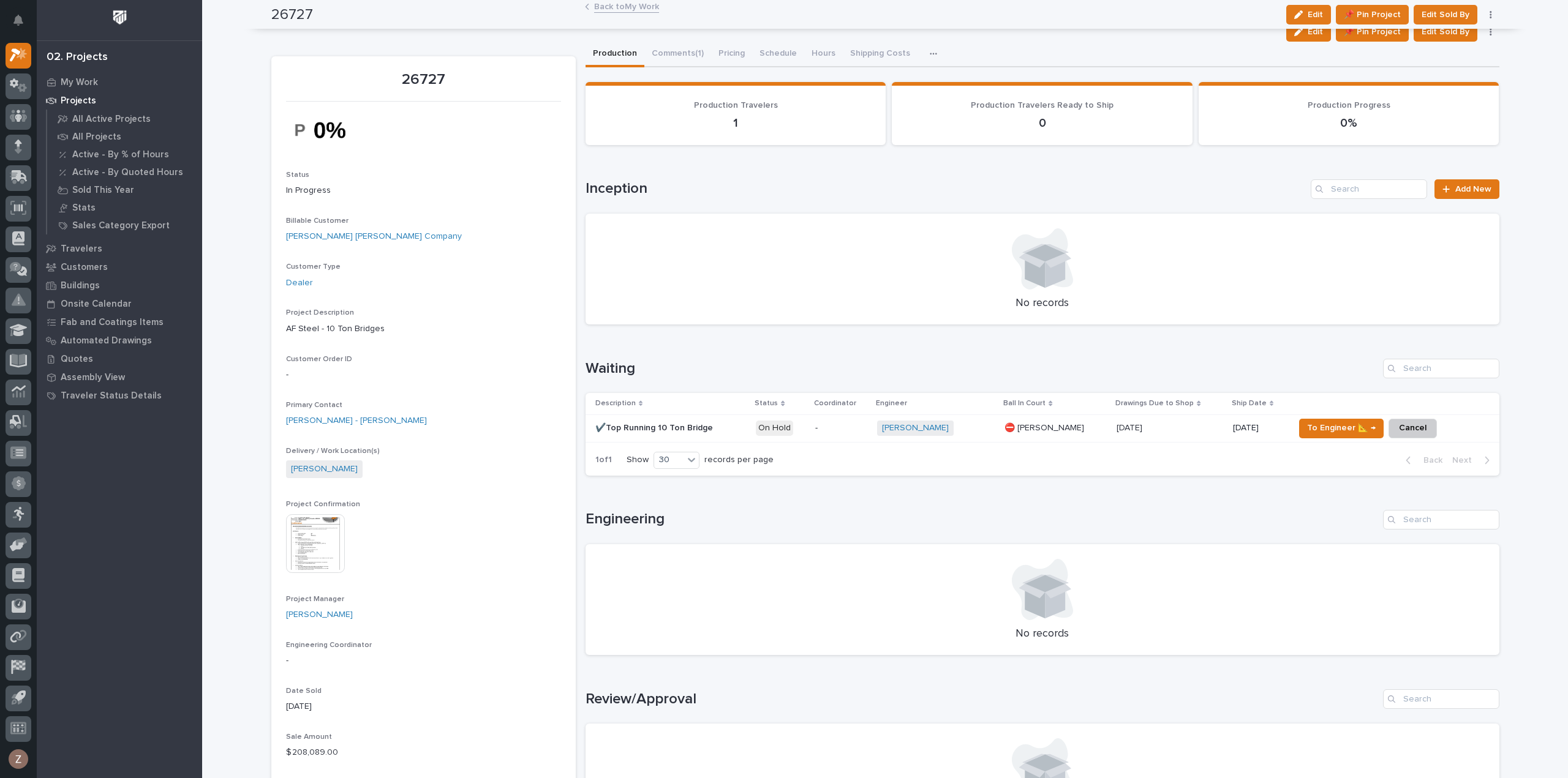
scroll to position [0, 0]
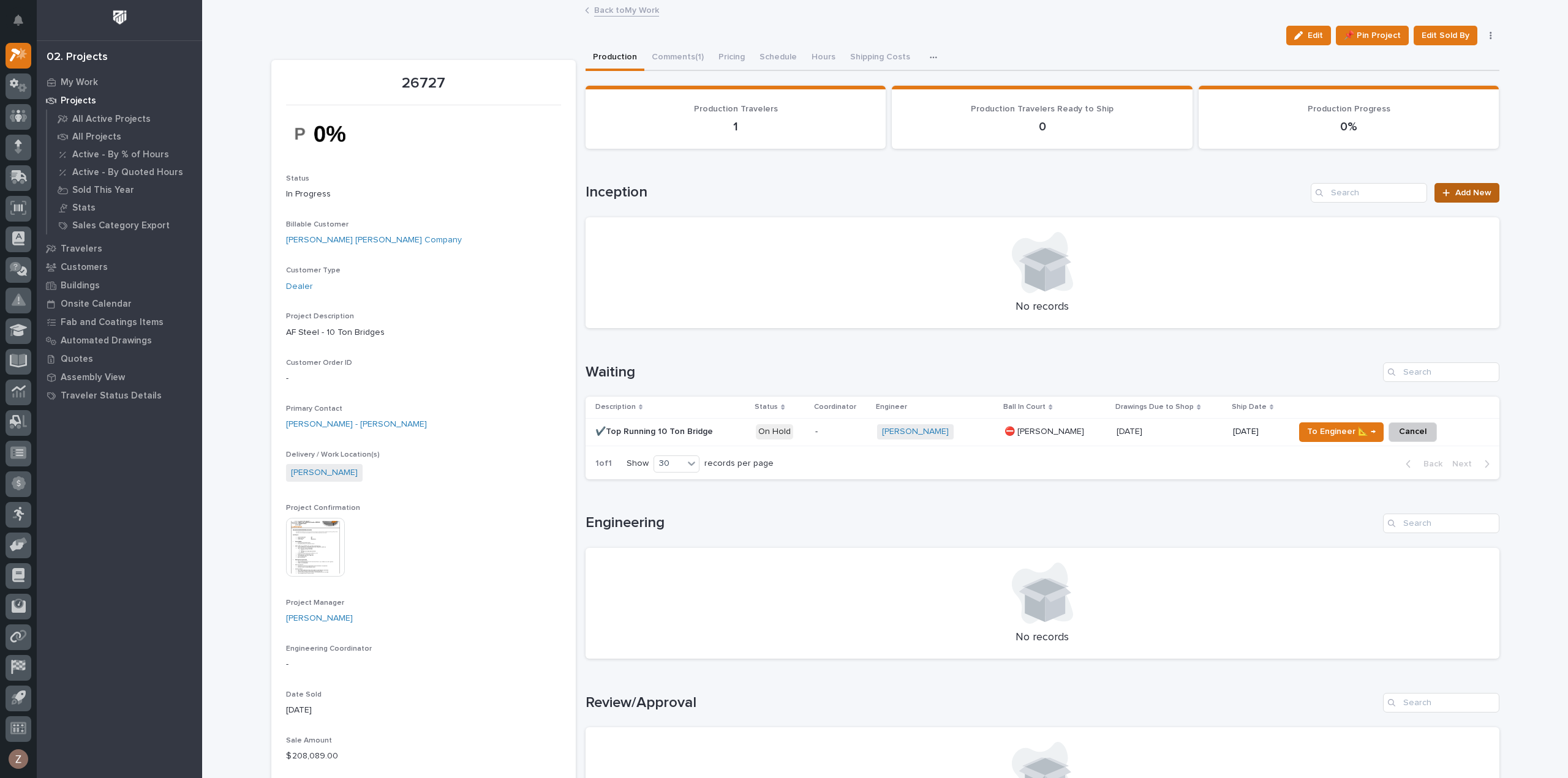
click at [1477, 200] on link "Add New" at bounding box center [1467, 193] width 64 height 20
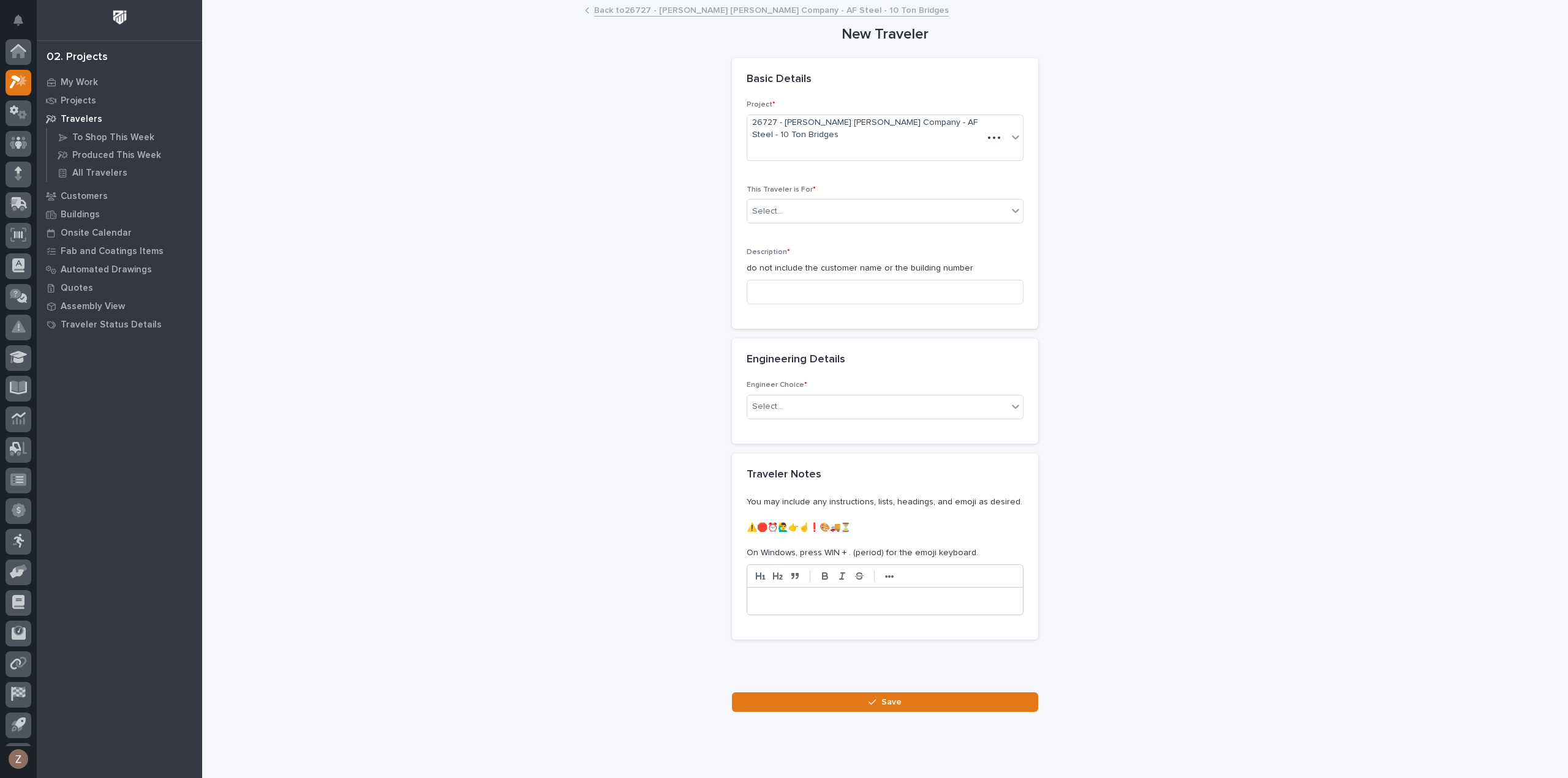
scroll to position [27, 0]
click at [789, 280] on input at bounding box center [886, 292] width 277 height 24
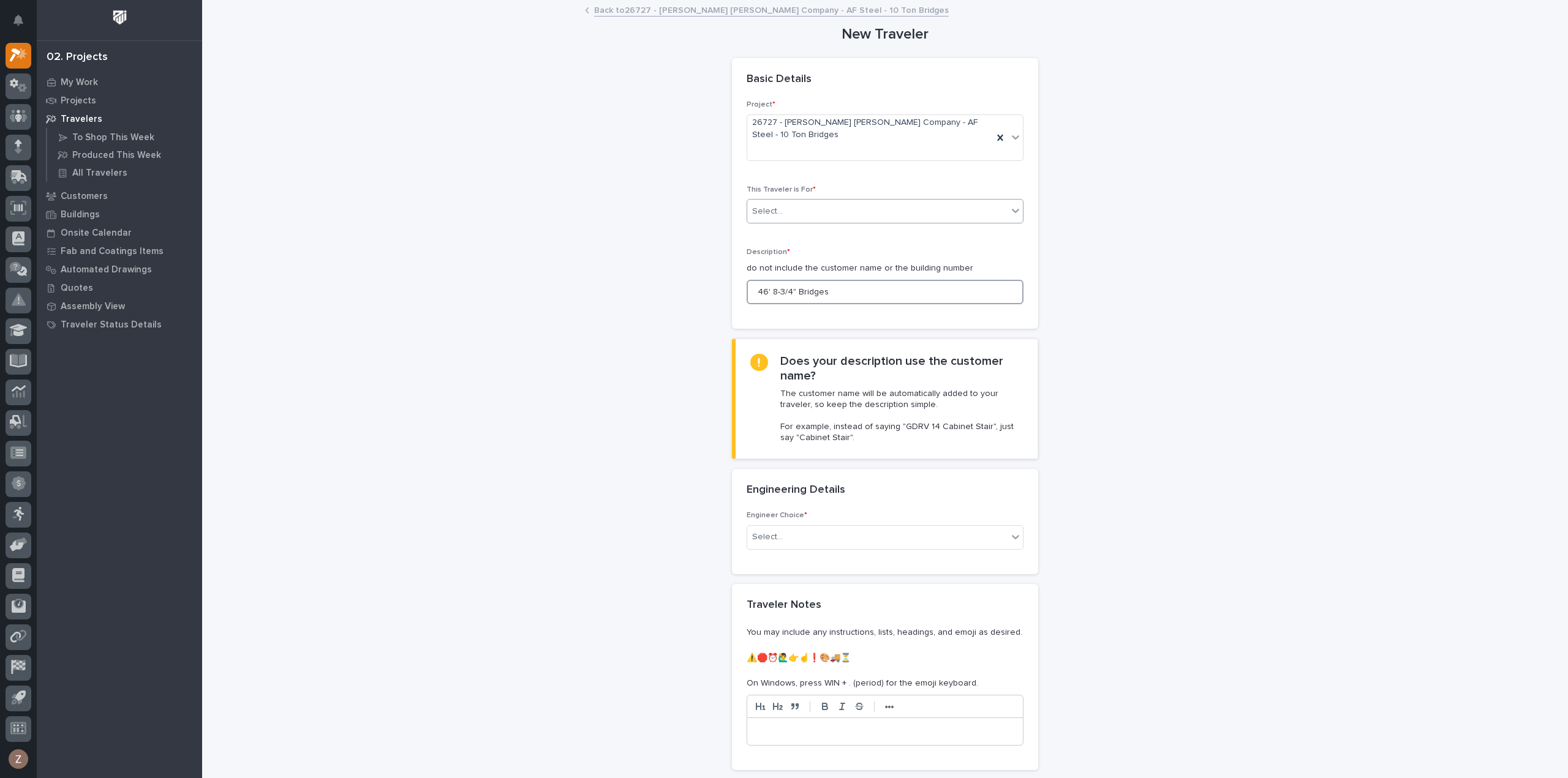
type input "46' 8-3/4" Bridges"
click at [797, 202] on div "Select..." at bounding box center [877, 211] width 261 height 20
click at [788, 206] on span "Production" at bounding box center [771, 211] width 47 height 14
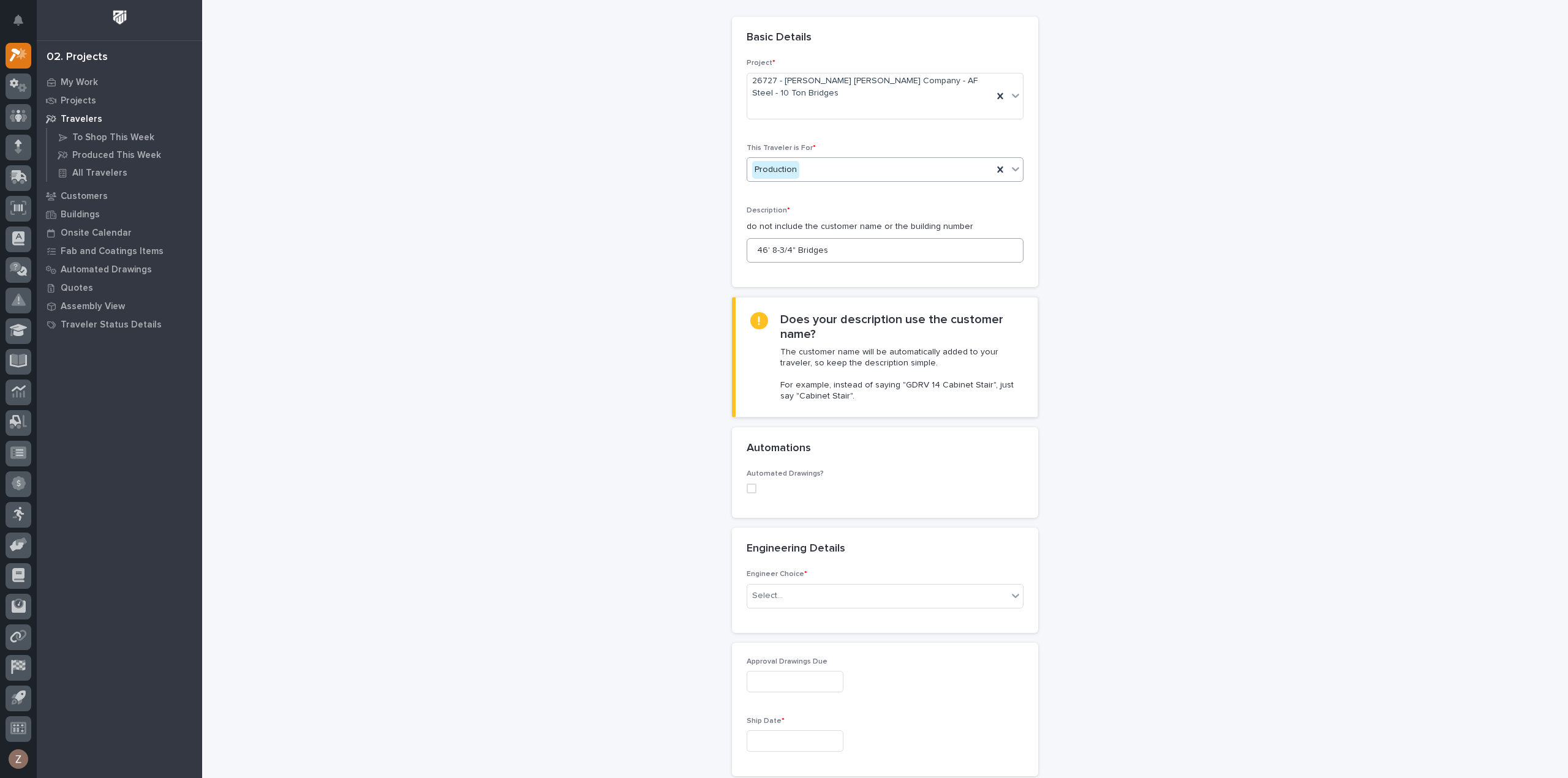
scroll to position [61, 0]
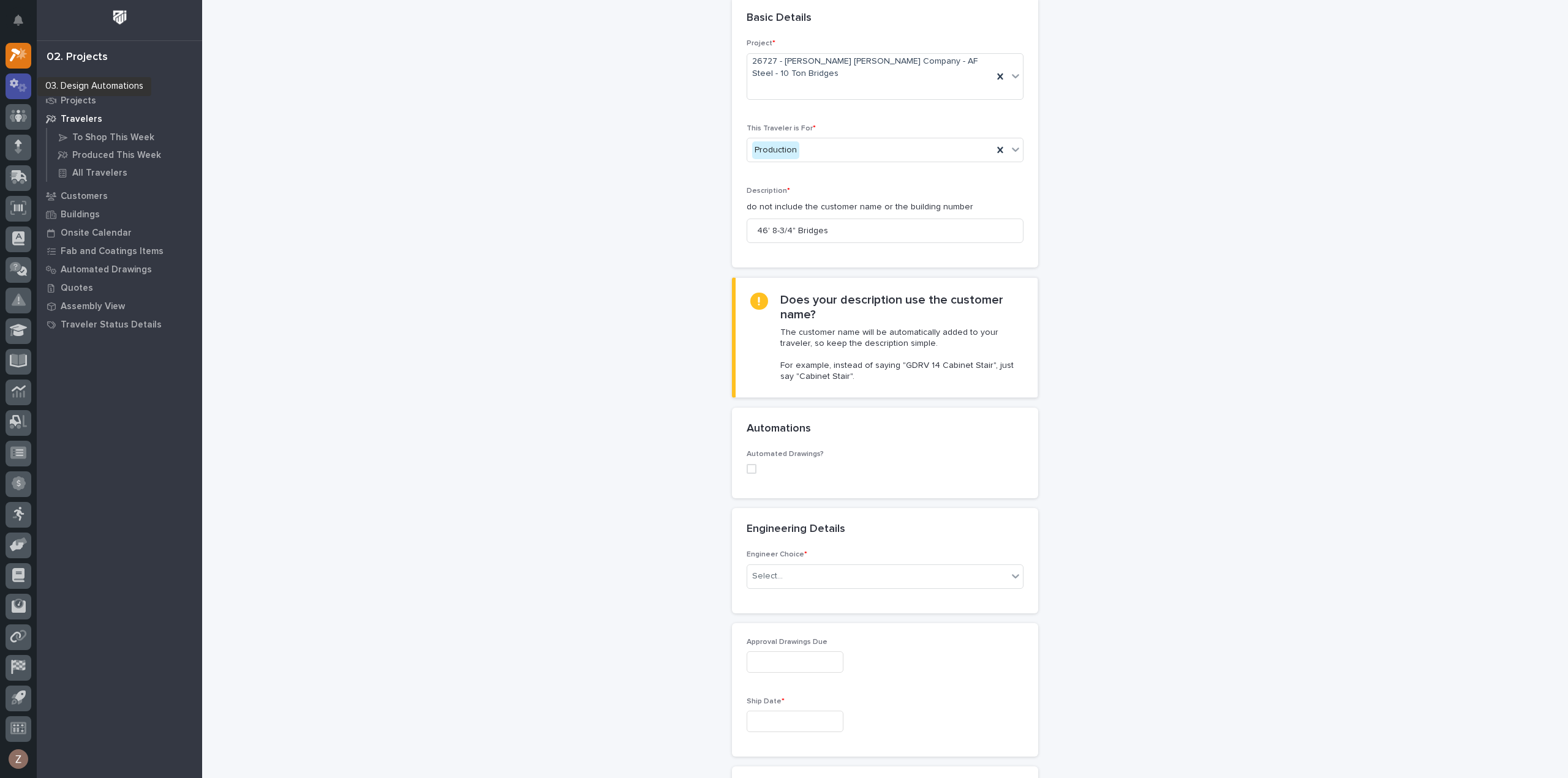
click at [18, 81] on icon at bounding box center [18, 86] width 18 height 14
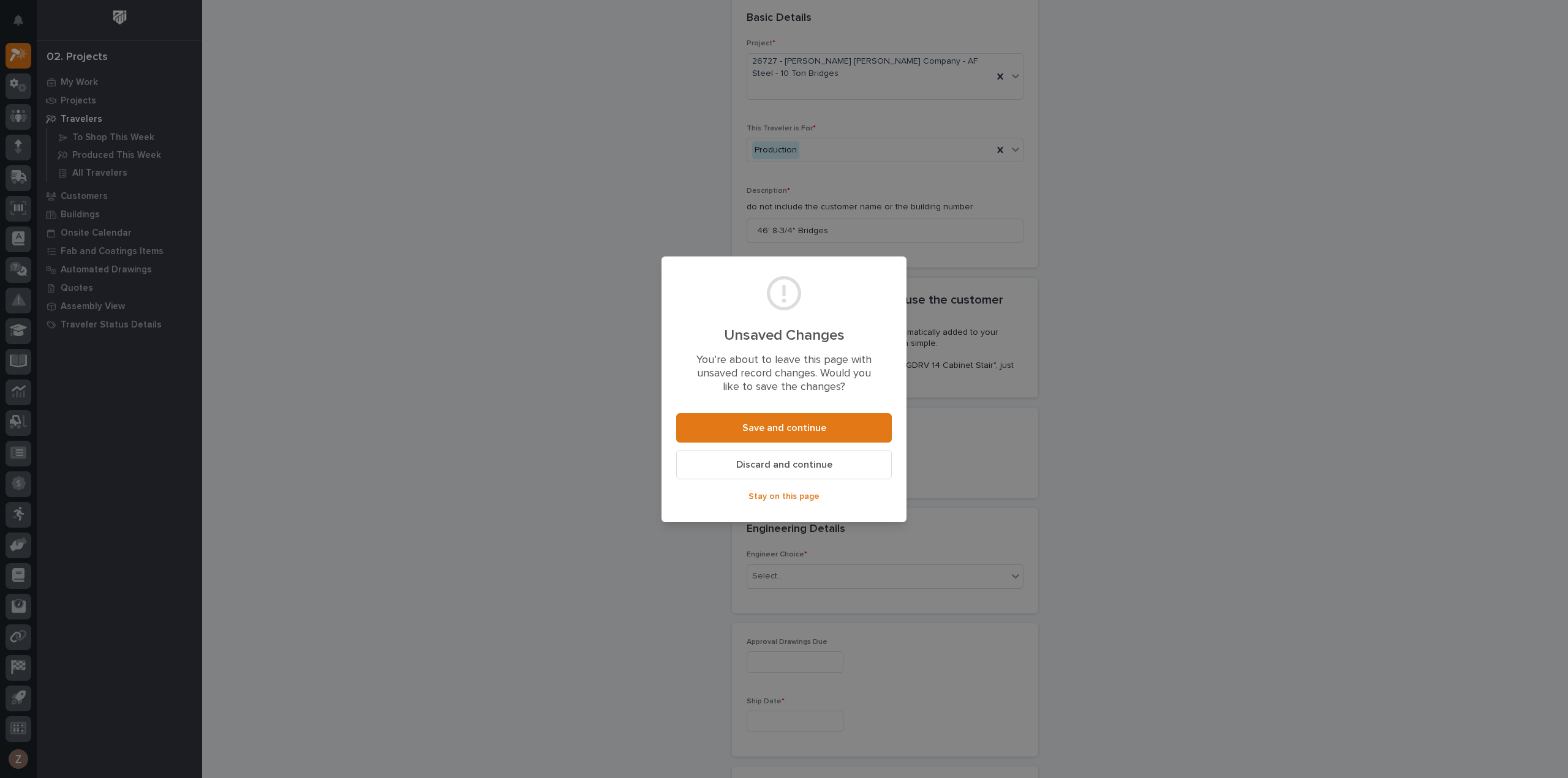
click at [786, 496] on span "Stay on this page" at bounding box center [784, 496] width 71 height 11
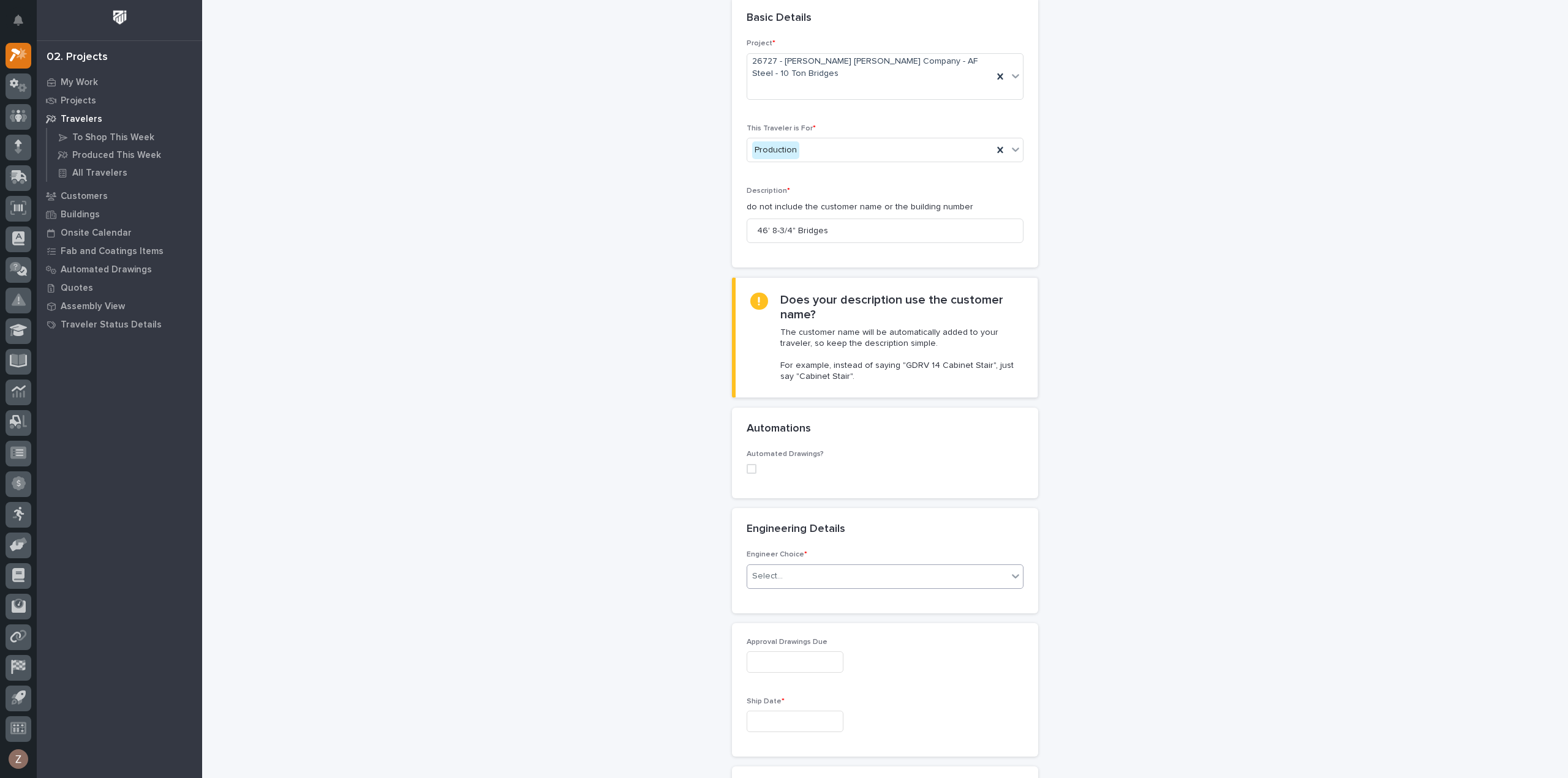
click at [835, 566] on div "Select..." at bounding box center [877, 575] width 261 height 20
click at [870, 589] on div "I want my coordinator to choose an engineer" at bounding box center [881, 597] width 275 height 22
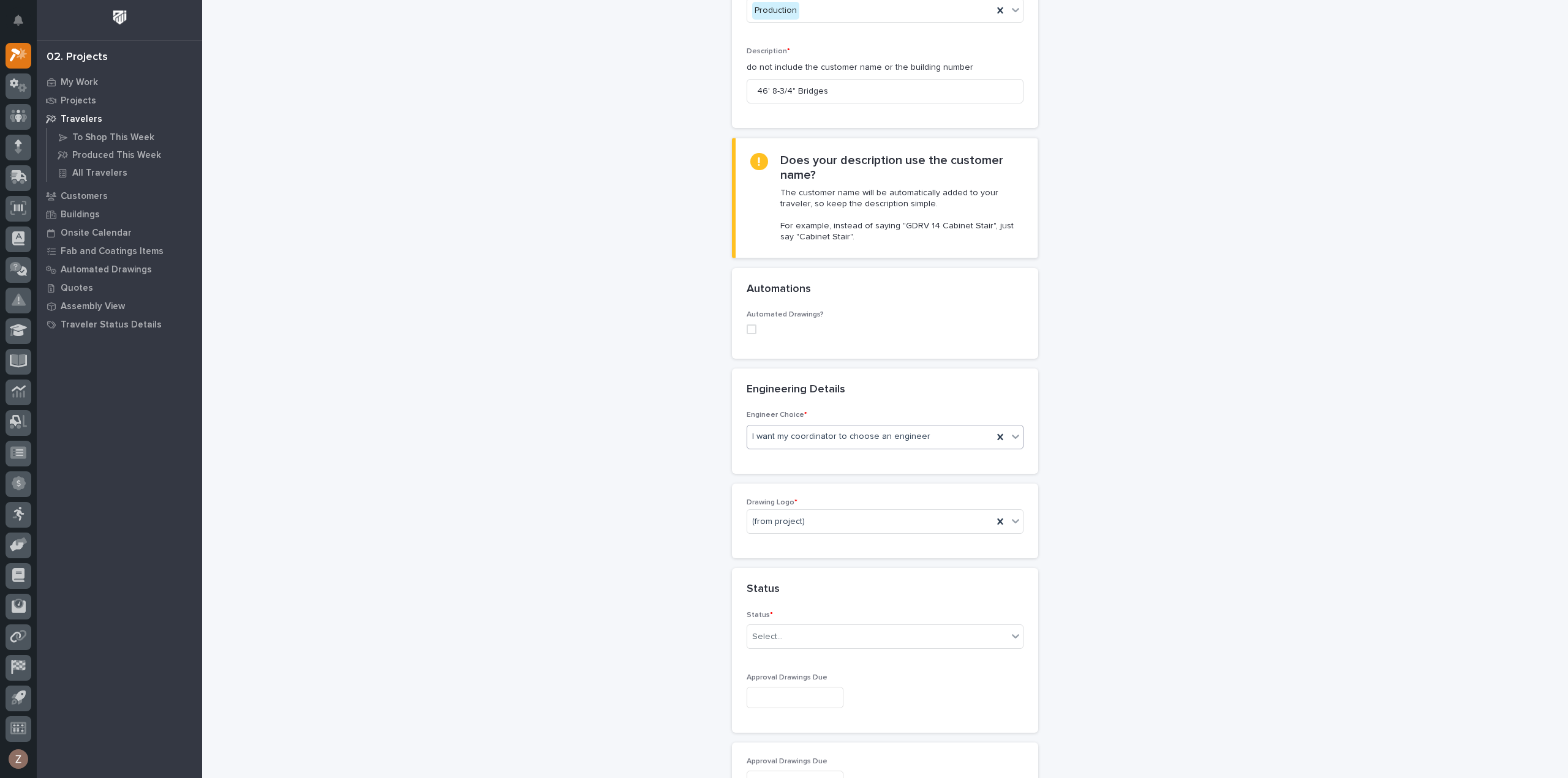
scroll to position [190, 0]
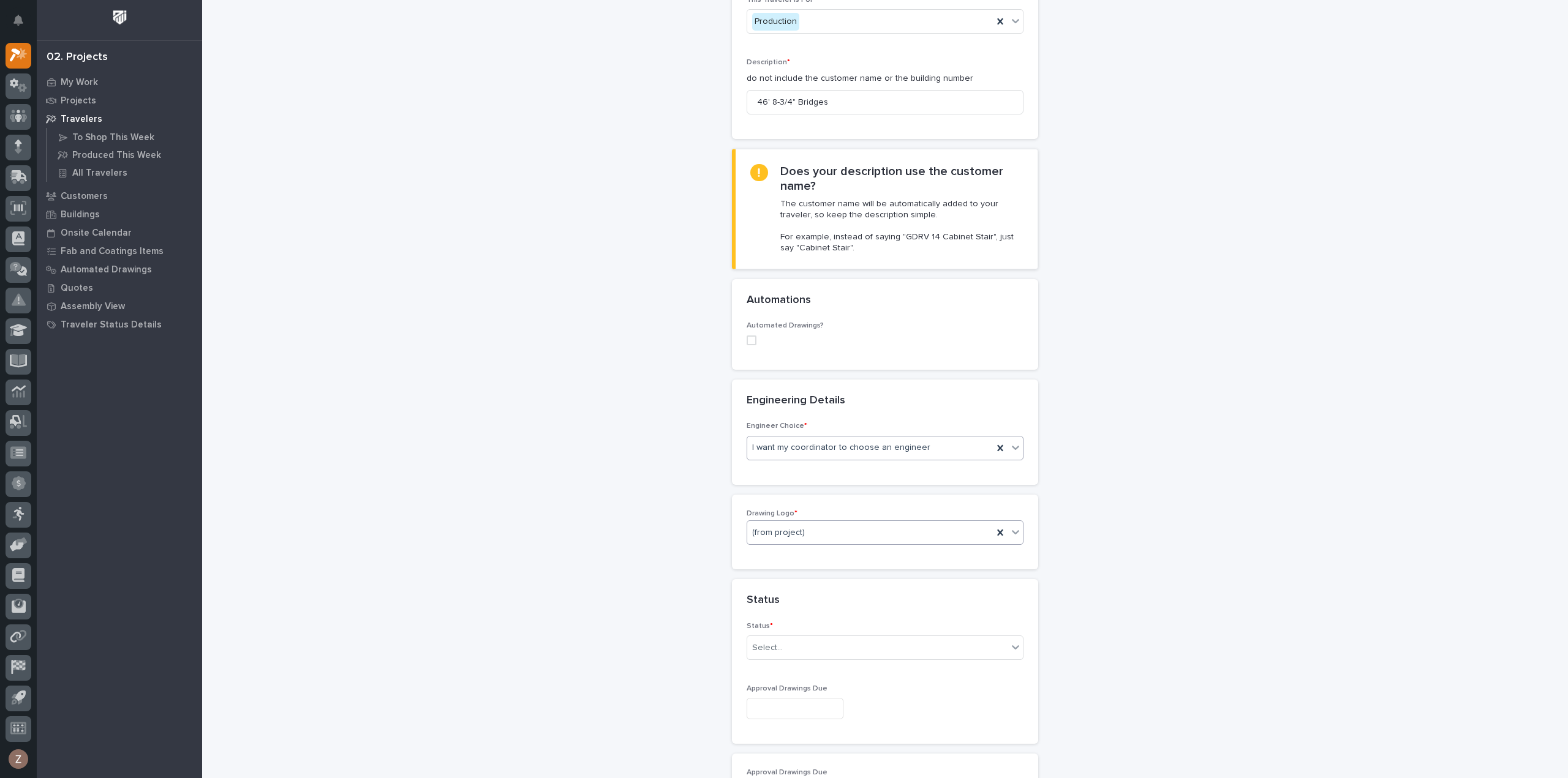
click at [849, 523] on div "(from project)" at bounding box center [870, 532] width 246 height 20
click at [814, 566] on div "PWI" at bounding box center [881, 574] width 275 height 22
click at [827, 635] on div "Select..." at bounding box center [886, 647] width 277 height 24
click at [814, 662] on div "To Engineer" at bounding box center [881, 667] width 275 height 22
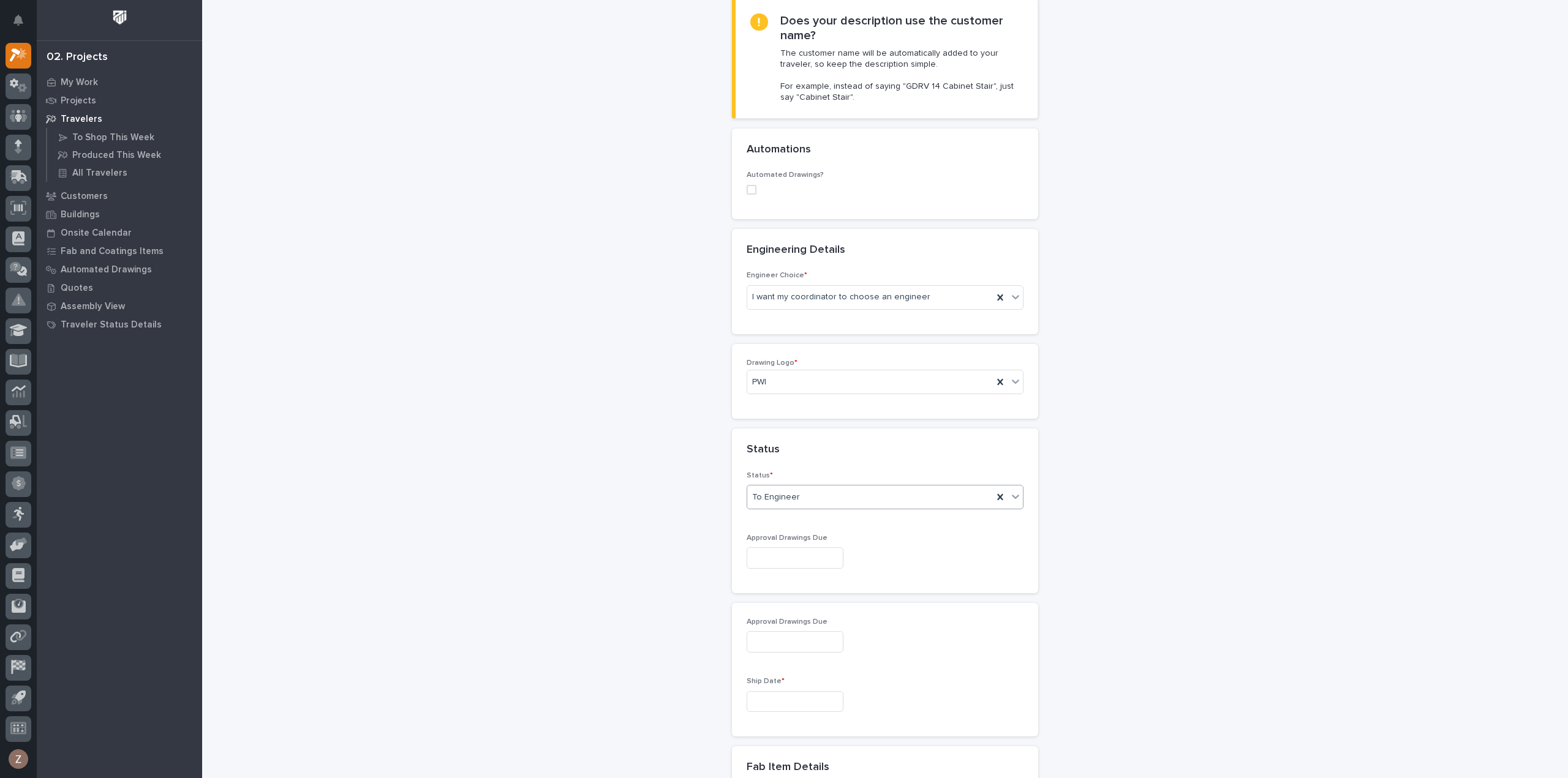
scroll to position [374, 0]
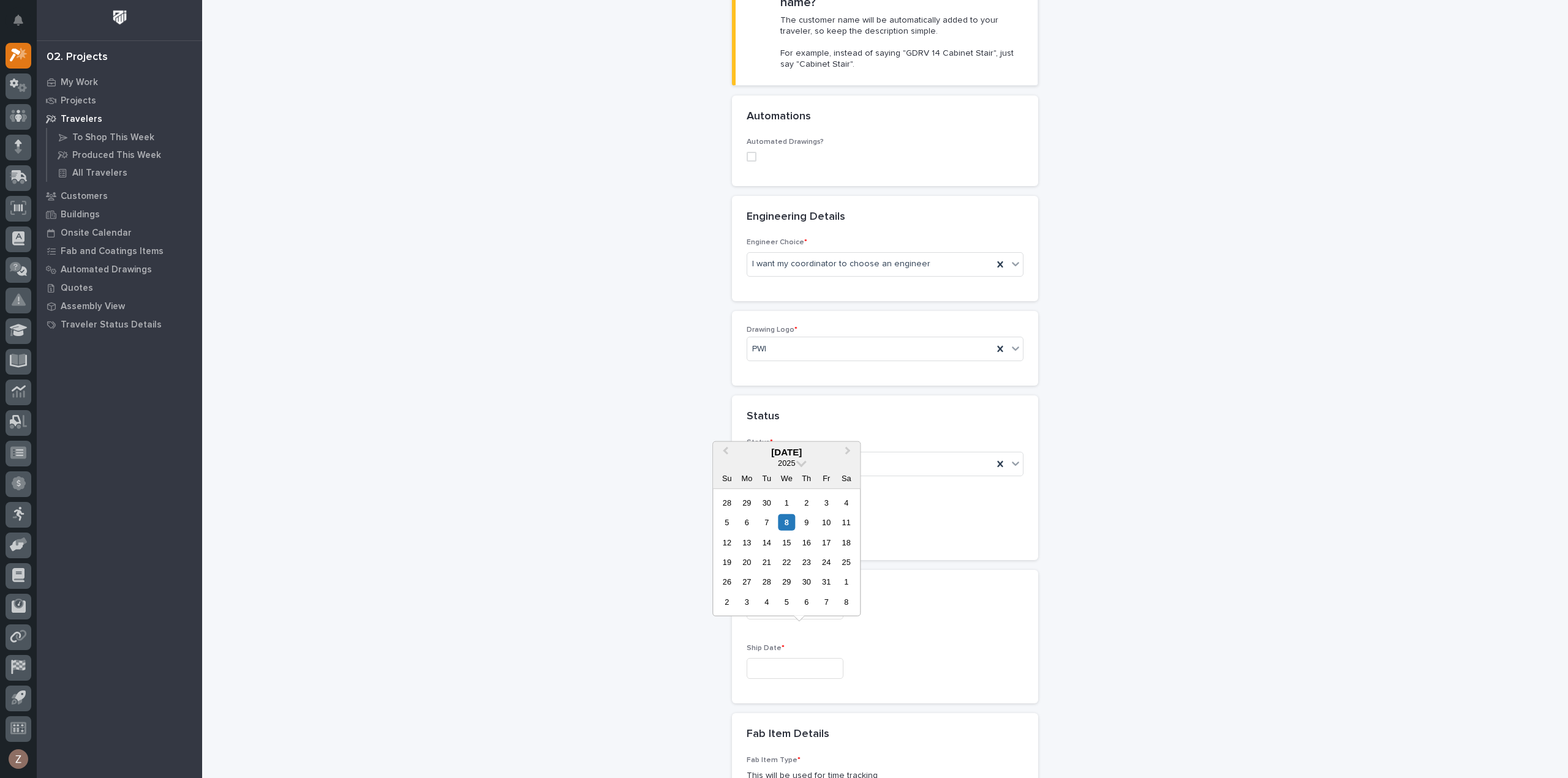
click at [804, 659] on input "text" at bounding box center [796, 669] width 97 height 22
click at [848, 452] on span "Next Month" at bounding box center [848, 452] width 0 height 16
click at [750, 503] on div "1" at bounding box center [746, 502] width 16 height 16
type input "**********"
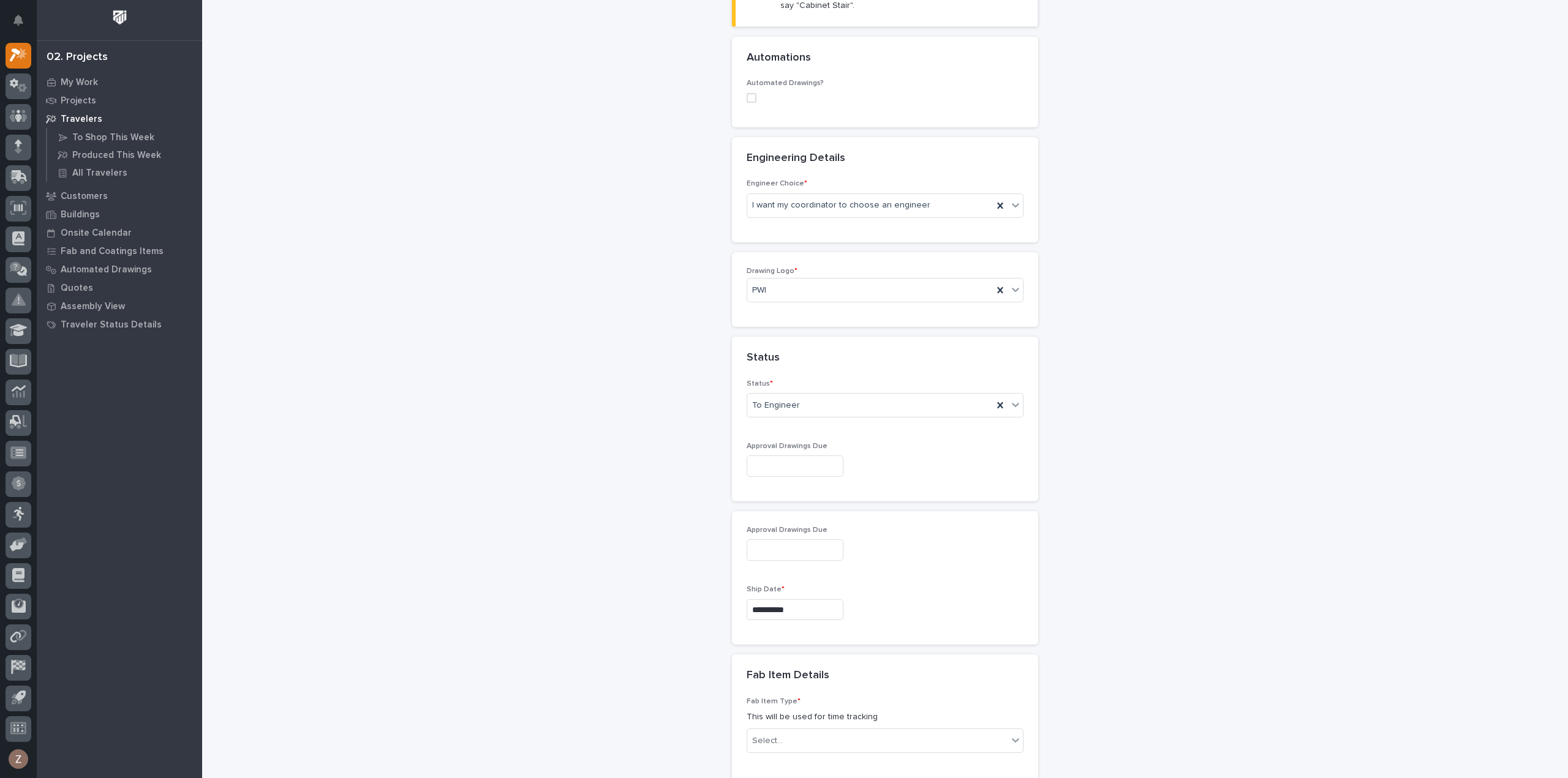
scroll to position [679, 0]
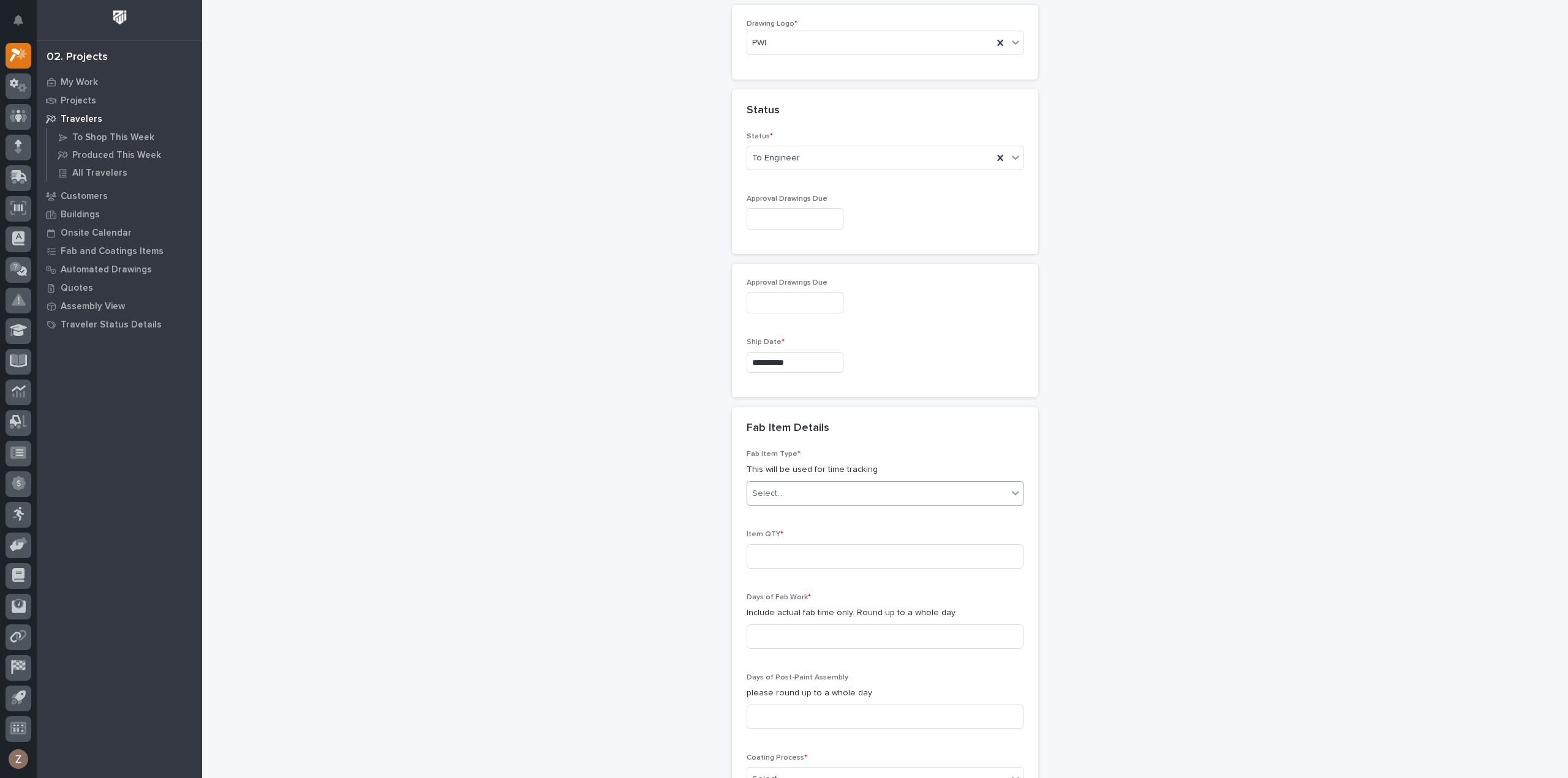
click at [837, 484] on div "Select..." at bounding box center [877, 493] width 261 height 20
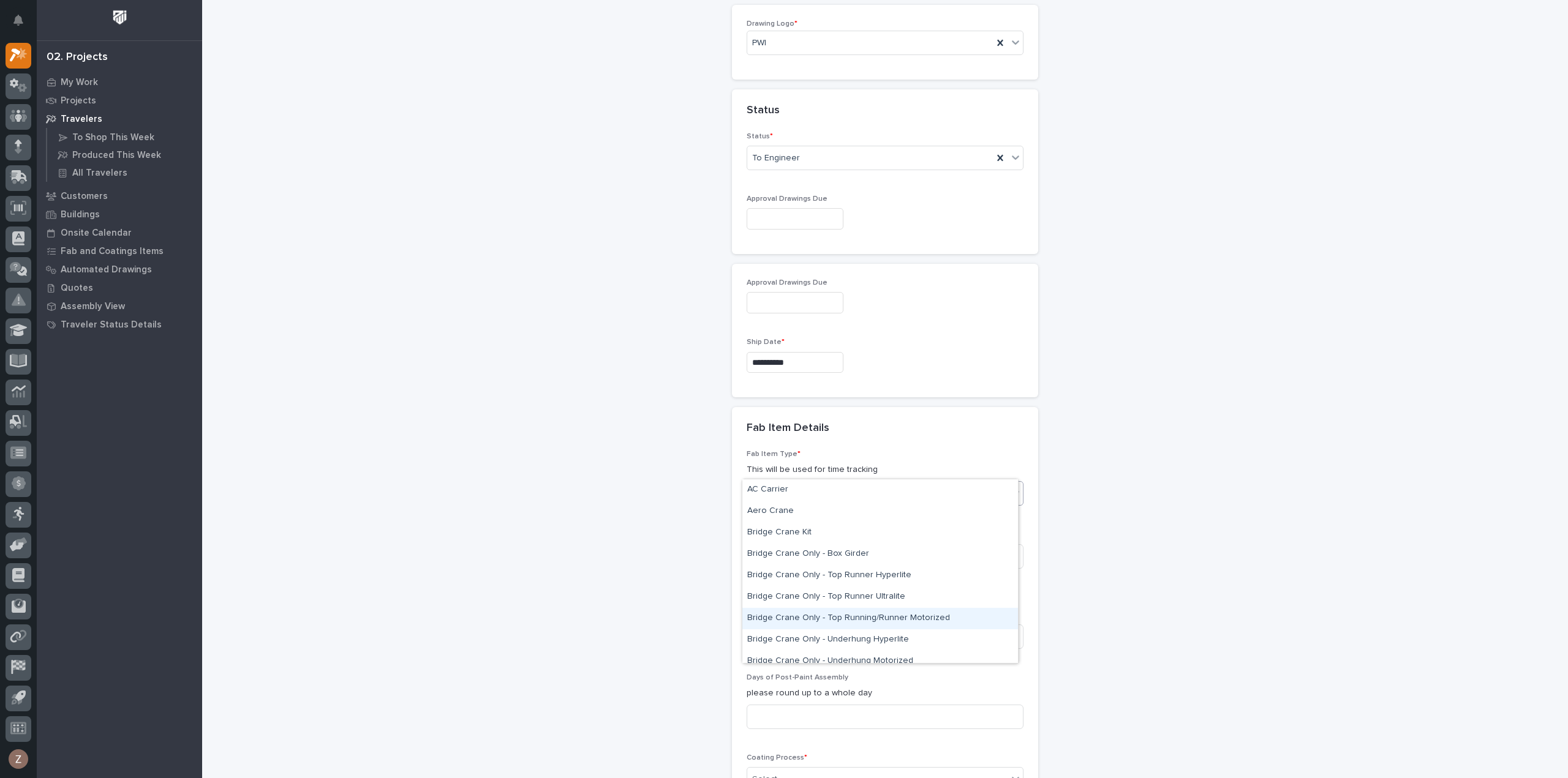
click at [868, 617] on div "Bridge Crane Only - Top Running/Runner Motorized" at bounding box center [881, 619] width 275 height 22
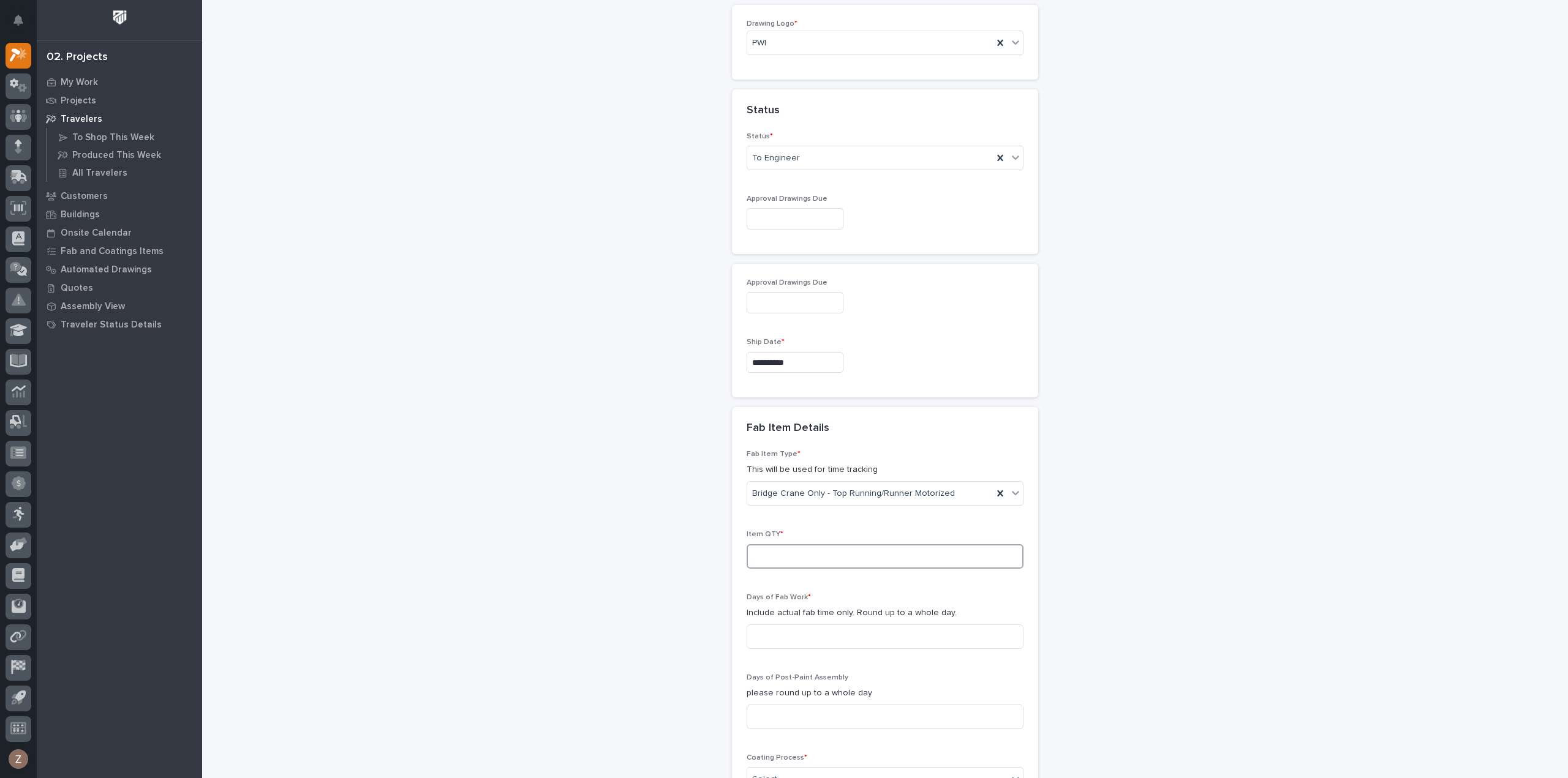
click at [789, 544] on input at bounding box center [886, 556] width 277 height 24
type input "1"
click at [824, 625] on input at bounding box center [886, 637] width 277 height 24
type input "8"
click at [803, 704] on input at bounding box center [886, 717] width 277 height 24
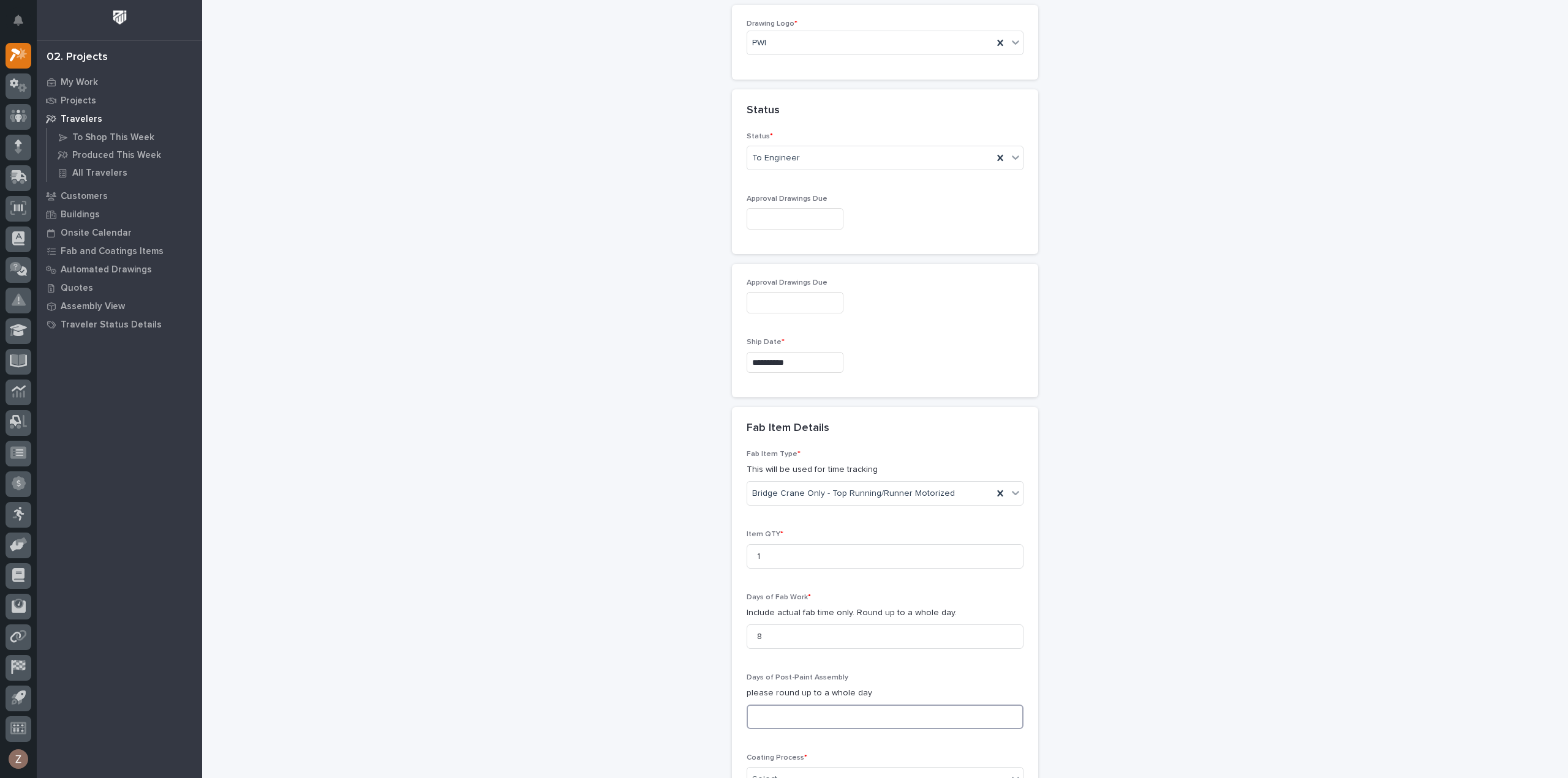
click at [833, 704] on input at bounding box center [886, 717] width 277 height 24
type input "4"
drag, startPoint x: 812, startPoint y: 601, endPoint x: 713, endPoint y: 611, distance: 99.5
click at [713, 611] on div "**********" at bounding box center [885, 243] width 1229 height 1843
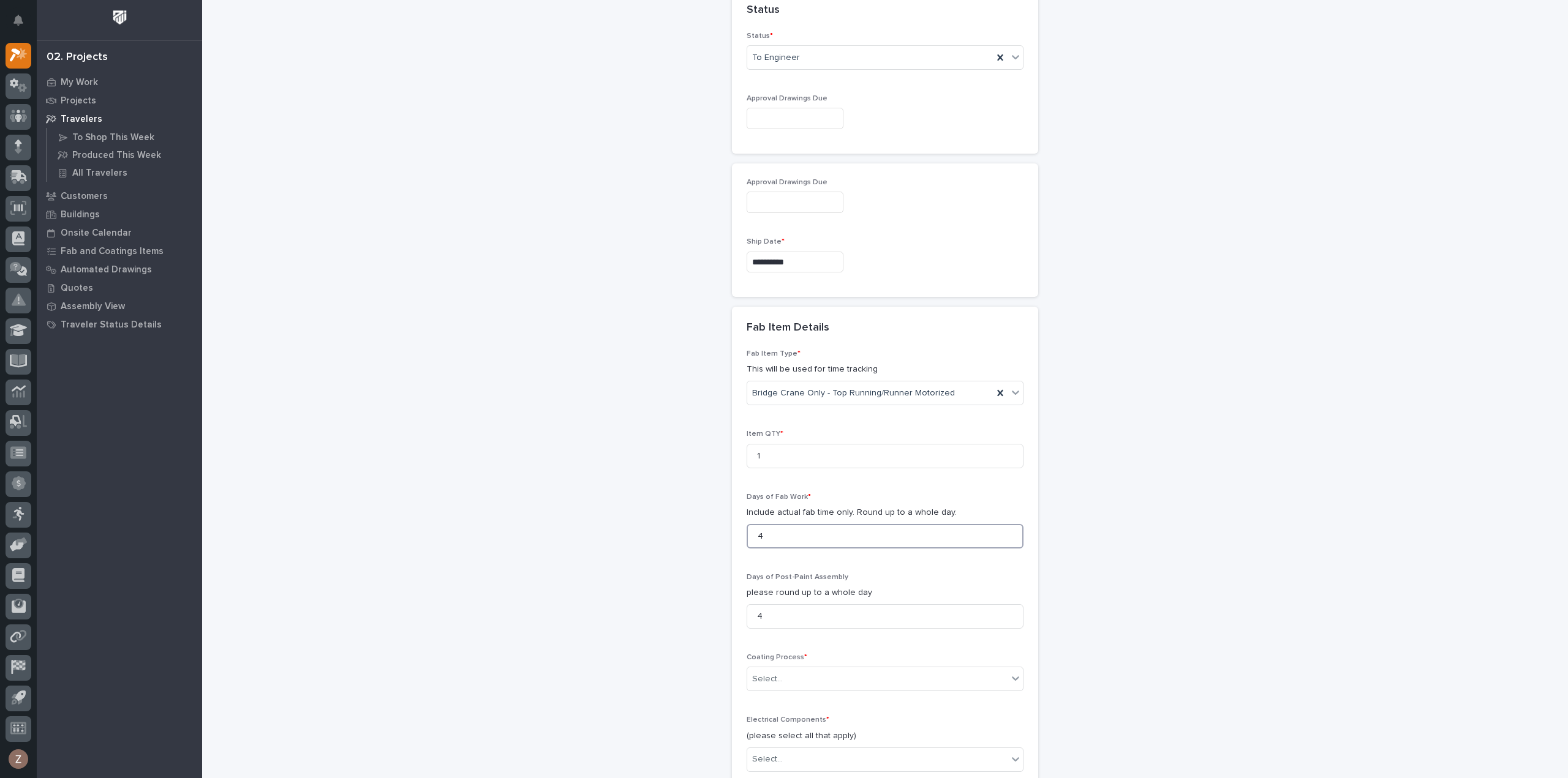
scroll to position [924, 0]
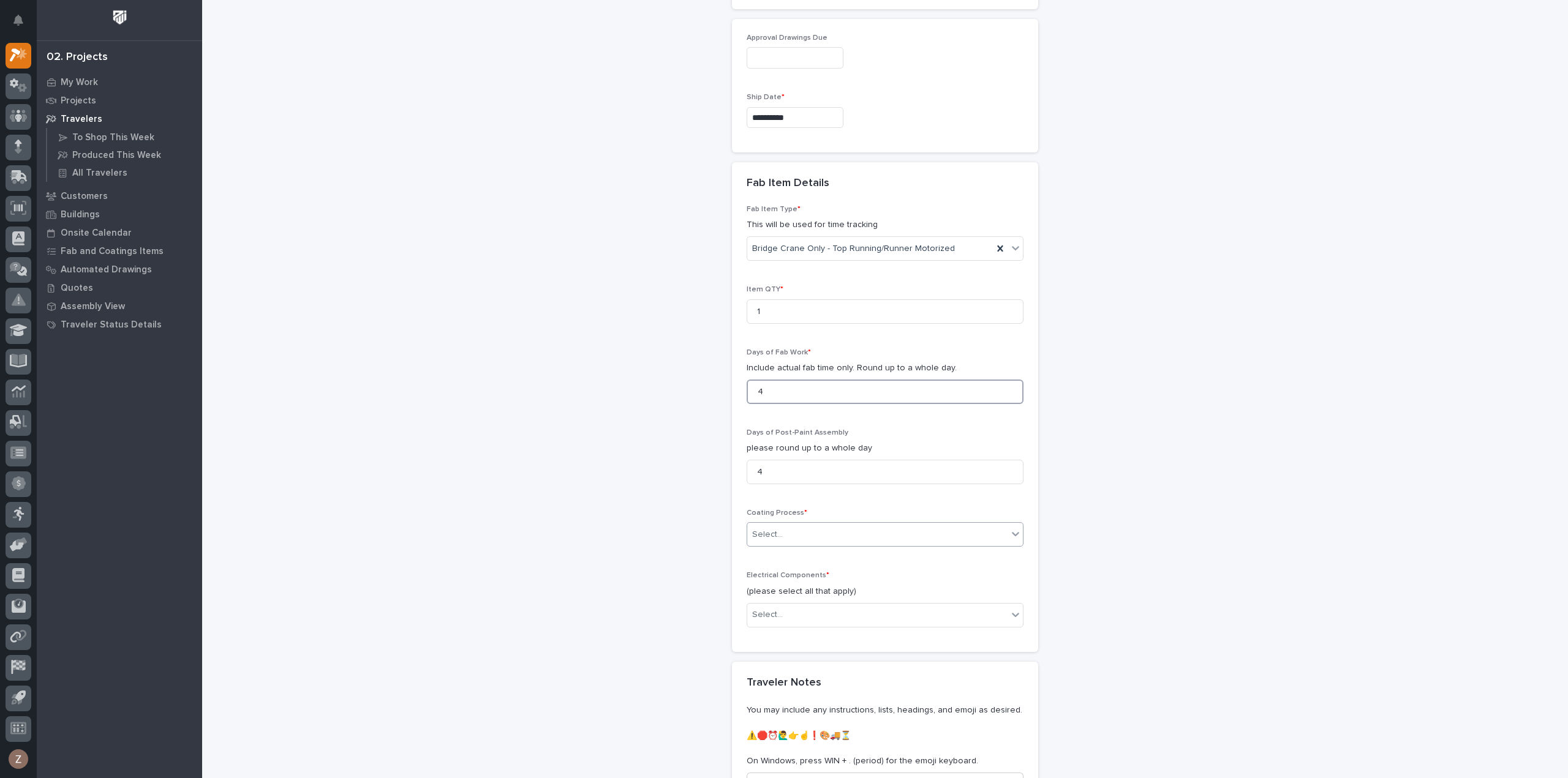
type input "4"
click at [853, 524] on div "Select..." at bounding box center [877, 534] width 261 height 20
click at [840, 556] on div "In-House Paint/Powder" at bounding box center [881, 552] width 275 height 22
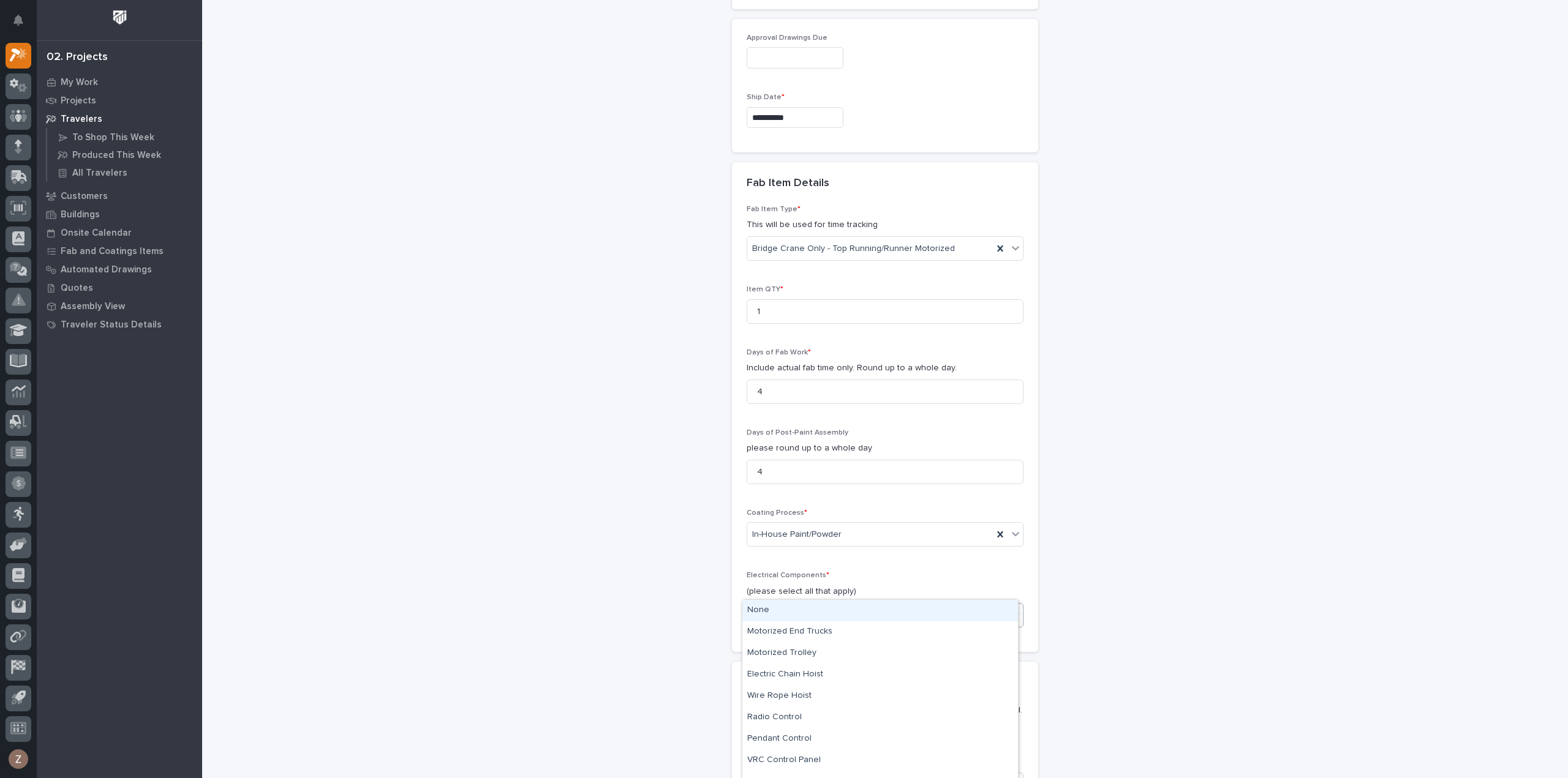
click at [799, 605] on div "Select..." at bounding box center [877, 614] width 261 height 20
click at [825, 630] on div "Motorized End Trucks" at bounding box center [881, 632] width 275 height 22
click at [865, 604] on div "Motorized End Trucks" at bounding box center [870, 614] width 246 height 22
click at [844, 673] on div "Wire Rope Hoist" at bounding box center [881, 675] width 275 height 22
click at [932, 604] on div "Motorized End Trucks Wire Rope Hoist" at bounding box center [870, 614] width 246 height 22
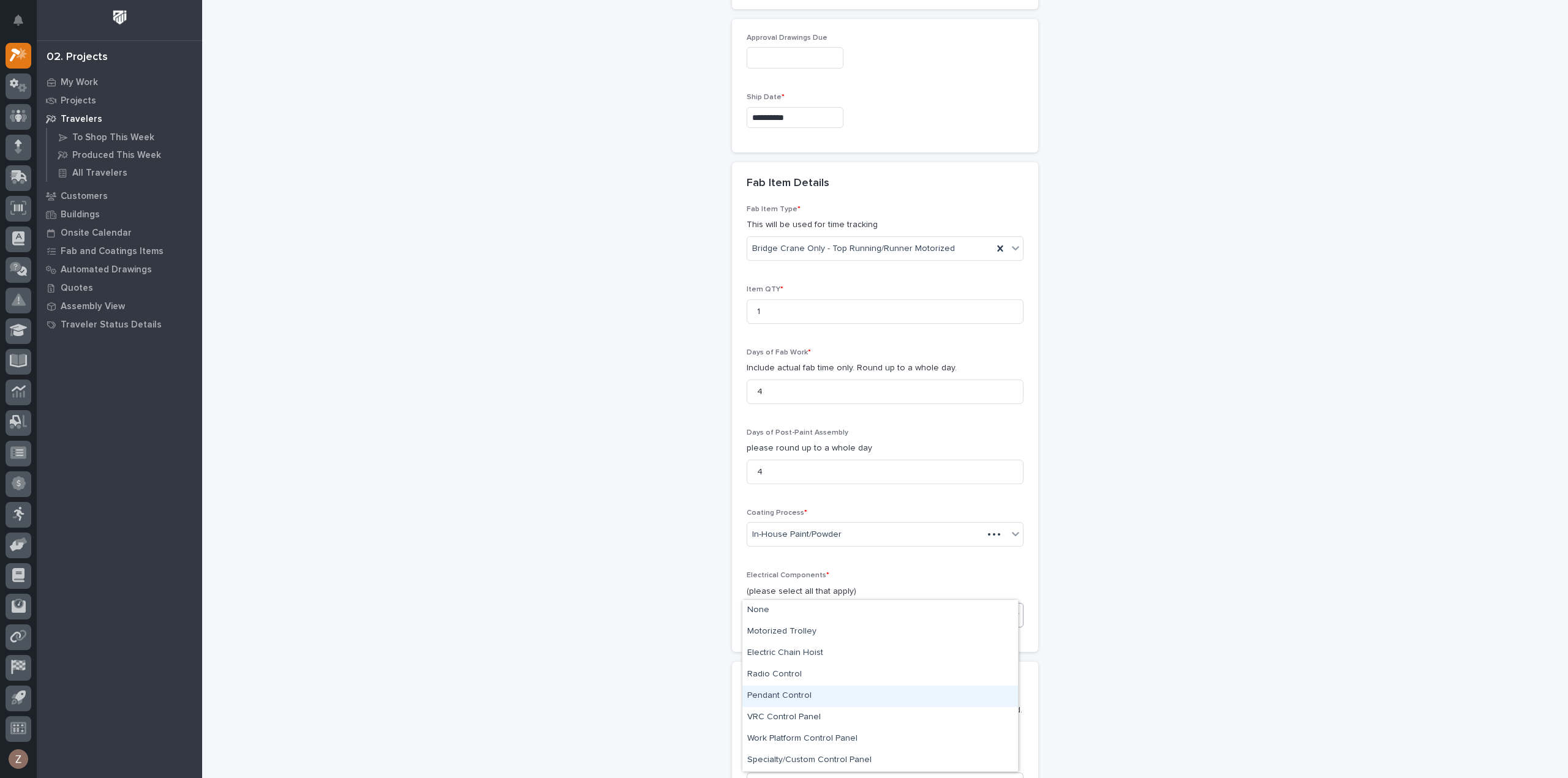
click at [871, 693] on div "Pendant Control" at bounding box center [881, 696] width 275 height 22
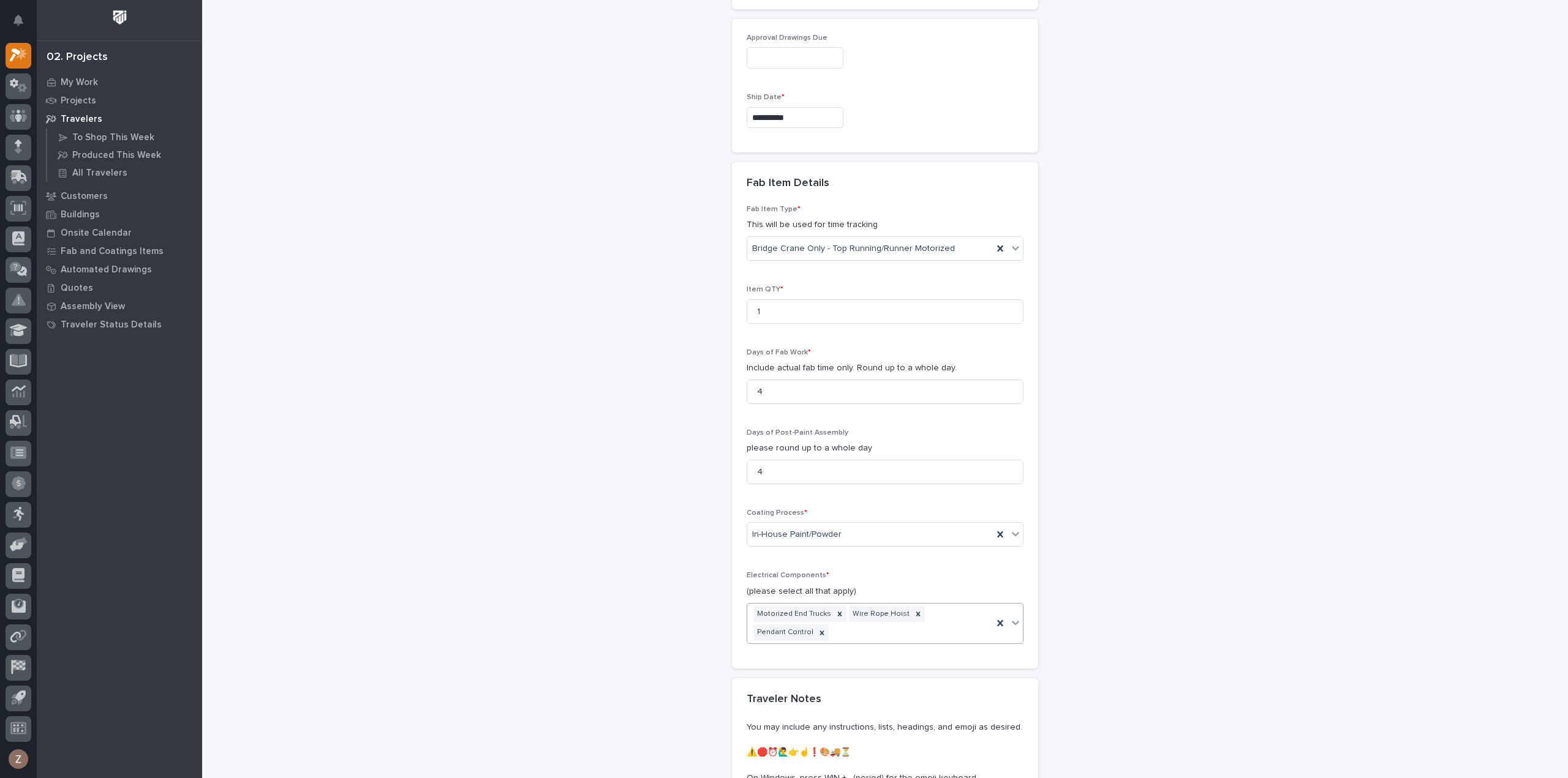
click at [920, 606] on div "Motorized End Trucks Wire Rope Hoist Pendant Control" at bounding box center [870, 624] width 246 height 41
drag, startPoint x: 808, startPoint y: 704, endPoint x: 799, endPoint y: 692, distance: 15.0
click at [799, 692] on div "Radio Control" at bounding box center [881, 692] width 275 height 22
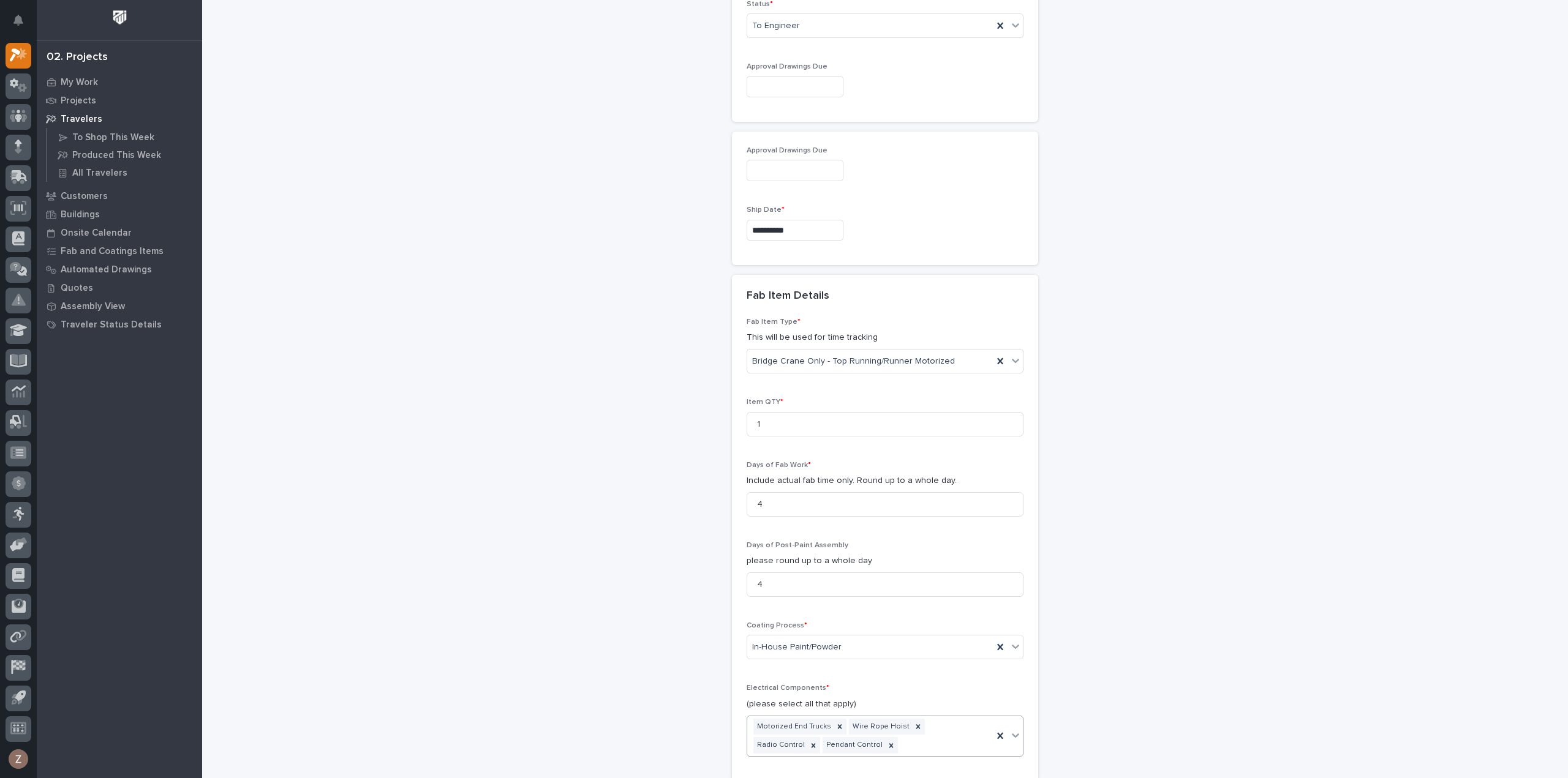
scroll to position [1151, 0]
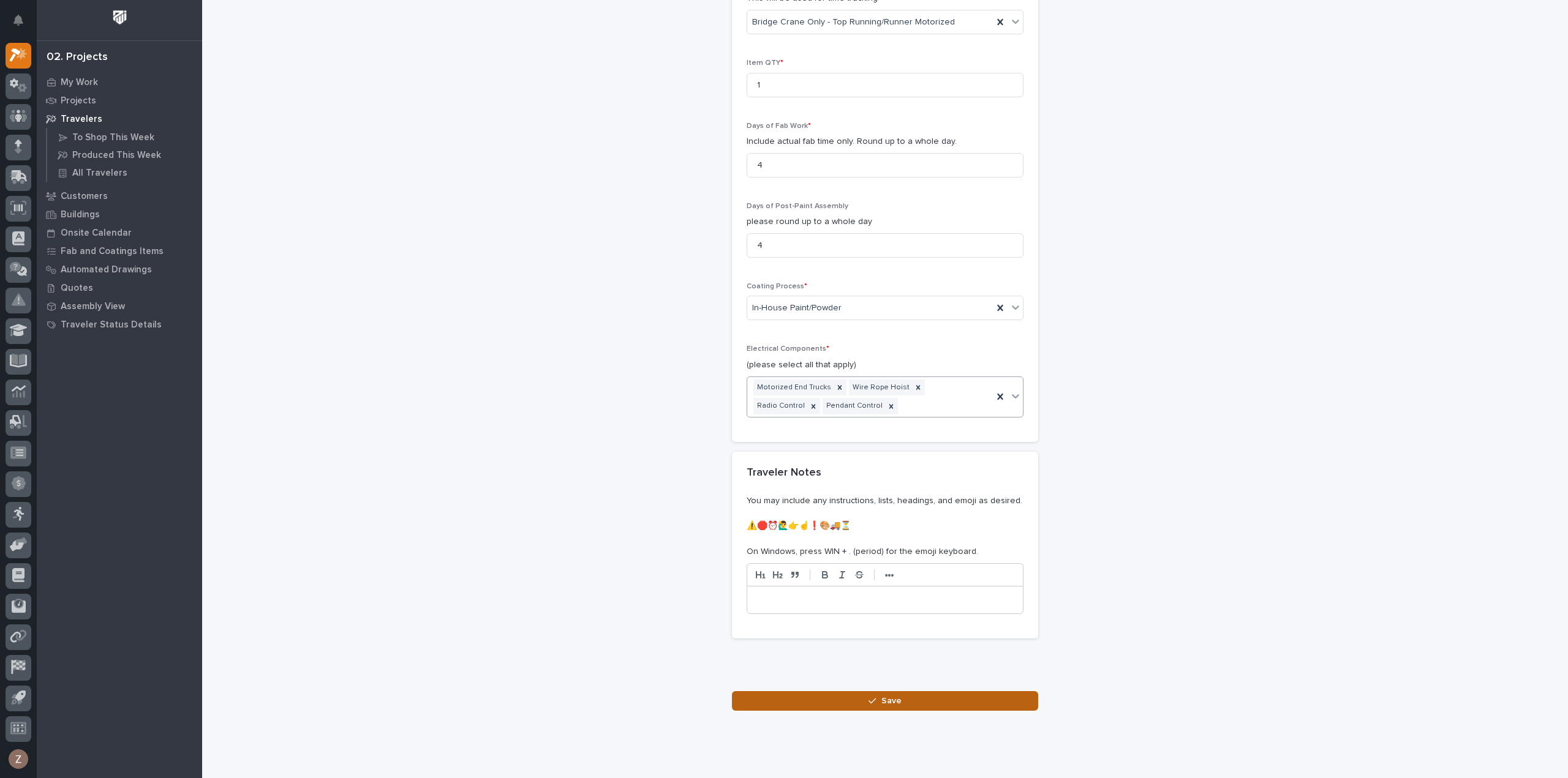
click at [885, 696] on span "Save" at bounding box center [891, 701] width 20 height 11
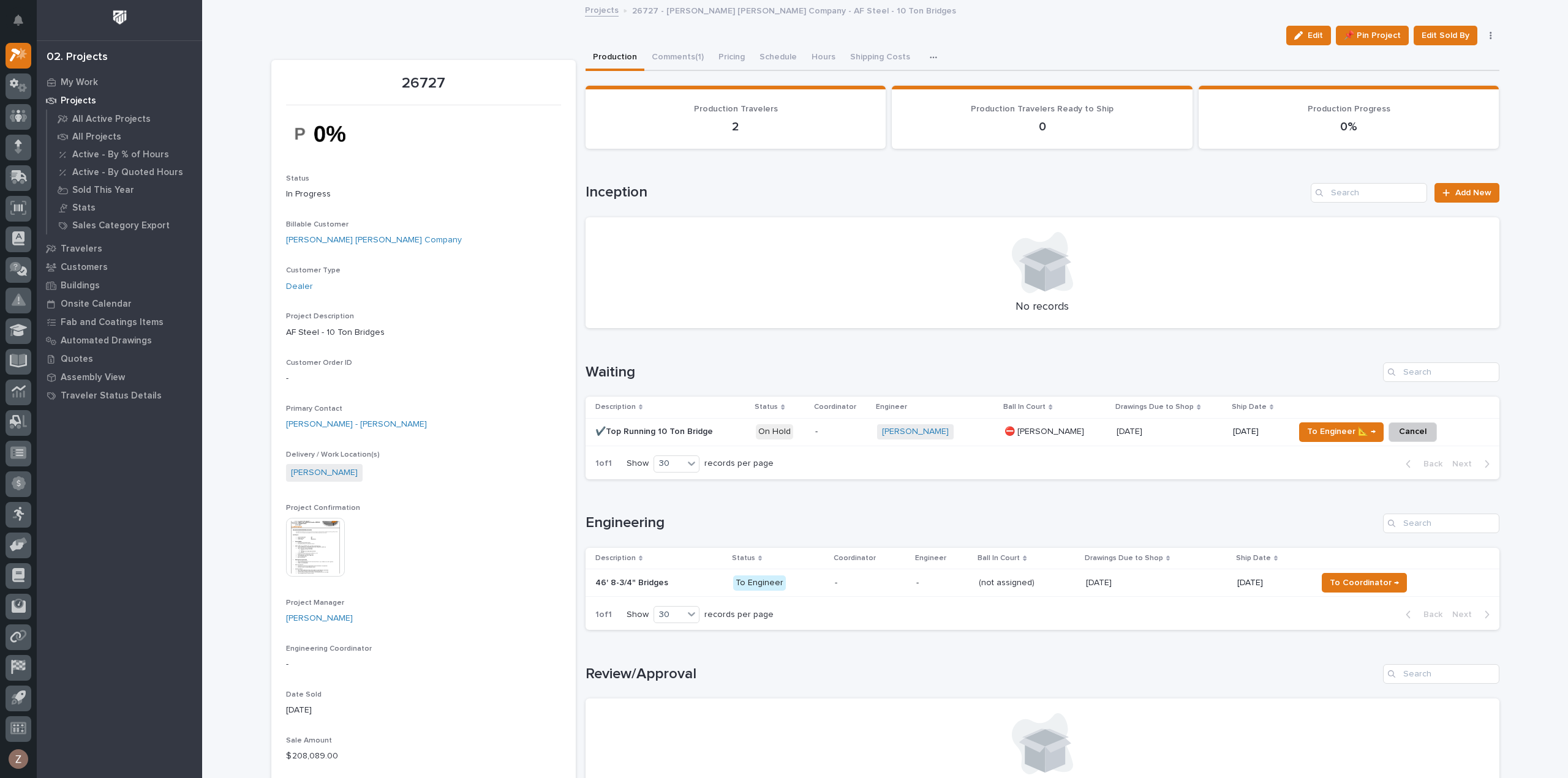
click at [923, 588] on div "-" at bounding box center [943, 582] width 54 height 20
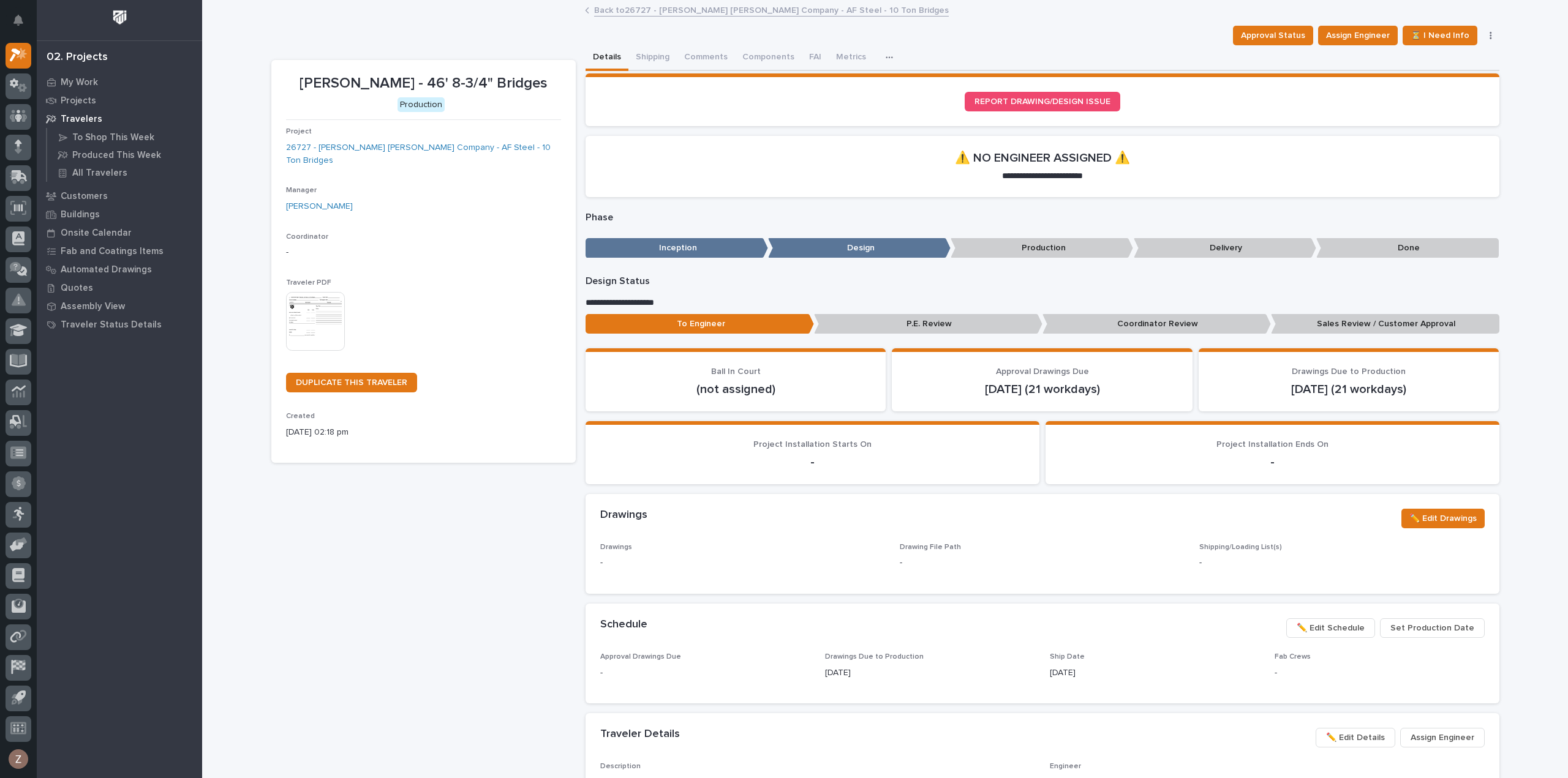
click at [706, 14] on link "Back to 26727 - [PERSON_NAME] [PERSON_NAME] Company - AF Steel - 10 Ton Bridges" at bounding box center [771, 10] width 355 height 14
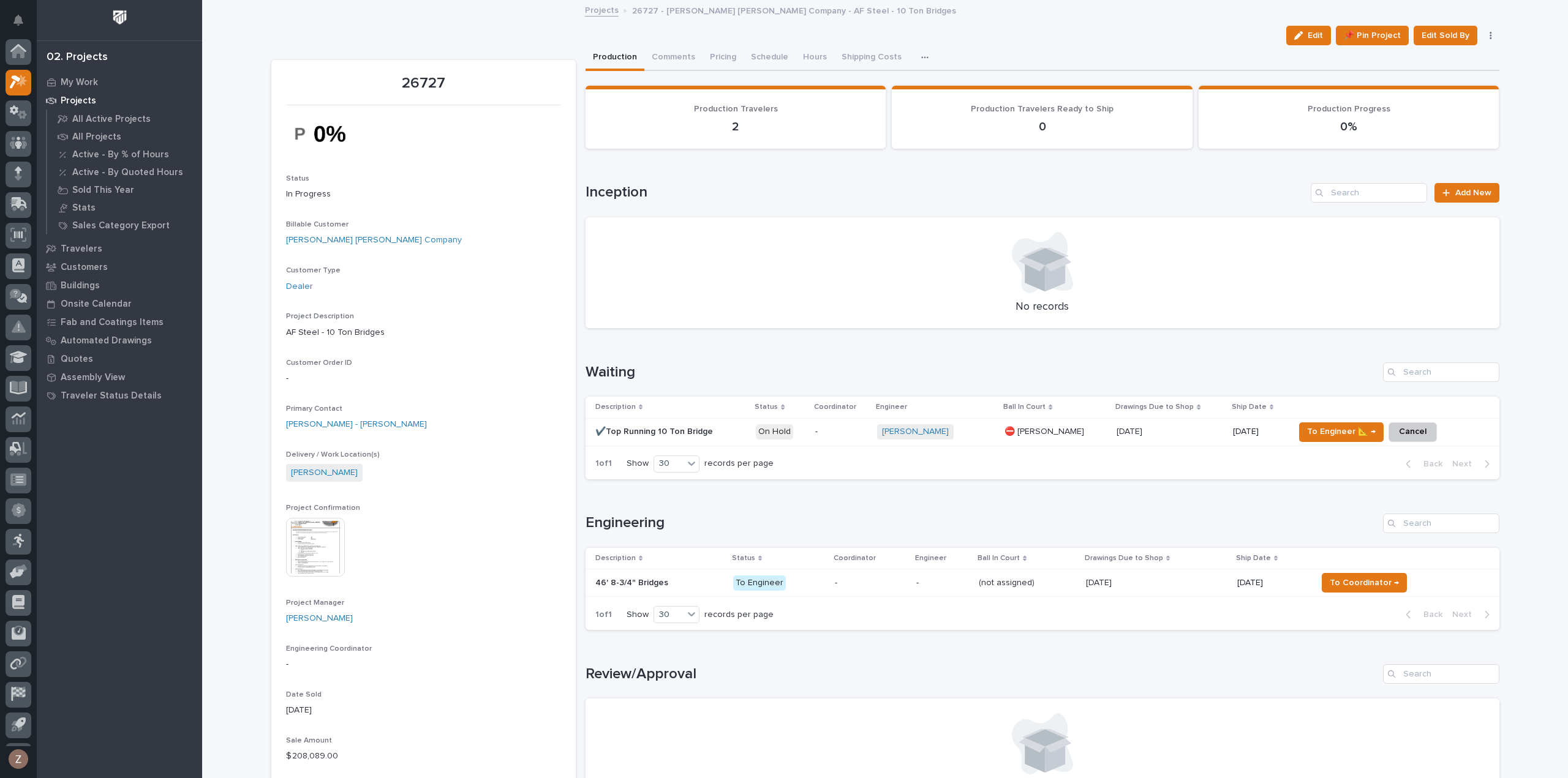
scroll to position [27, 0]
click at [726, 436] on p at bounding box center [671, 432] width 152 height 10
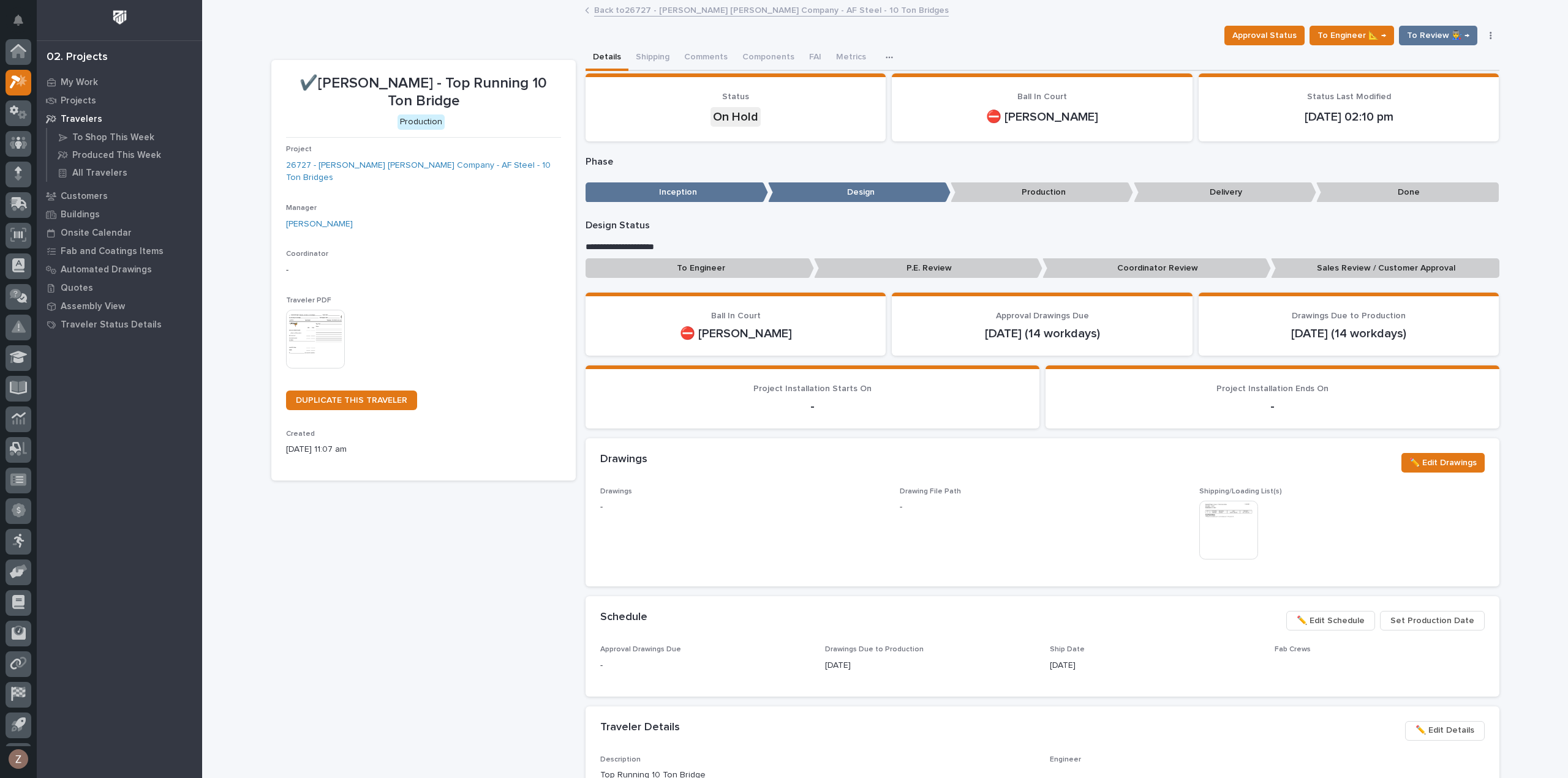
scroll to position [27, 0]
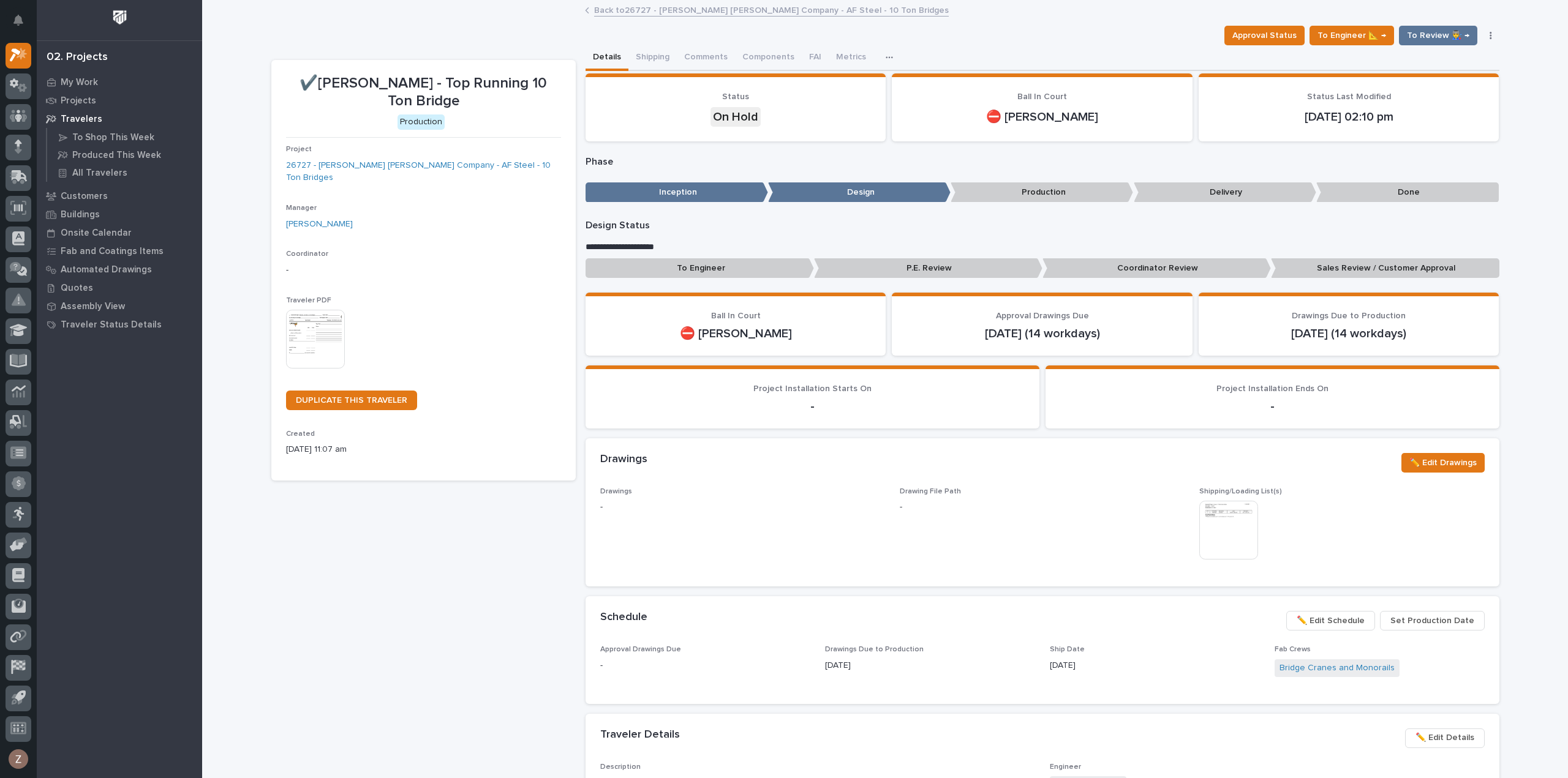
click at [674, 7] on link "Back to 26727 - [PERSON_NAME] [PERSON_NAME] Company - AF Steel - 10 Ton Bridges" at bounding box center [771, 10] width 355 height 14
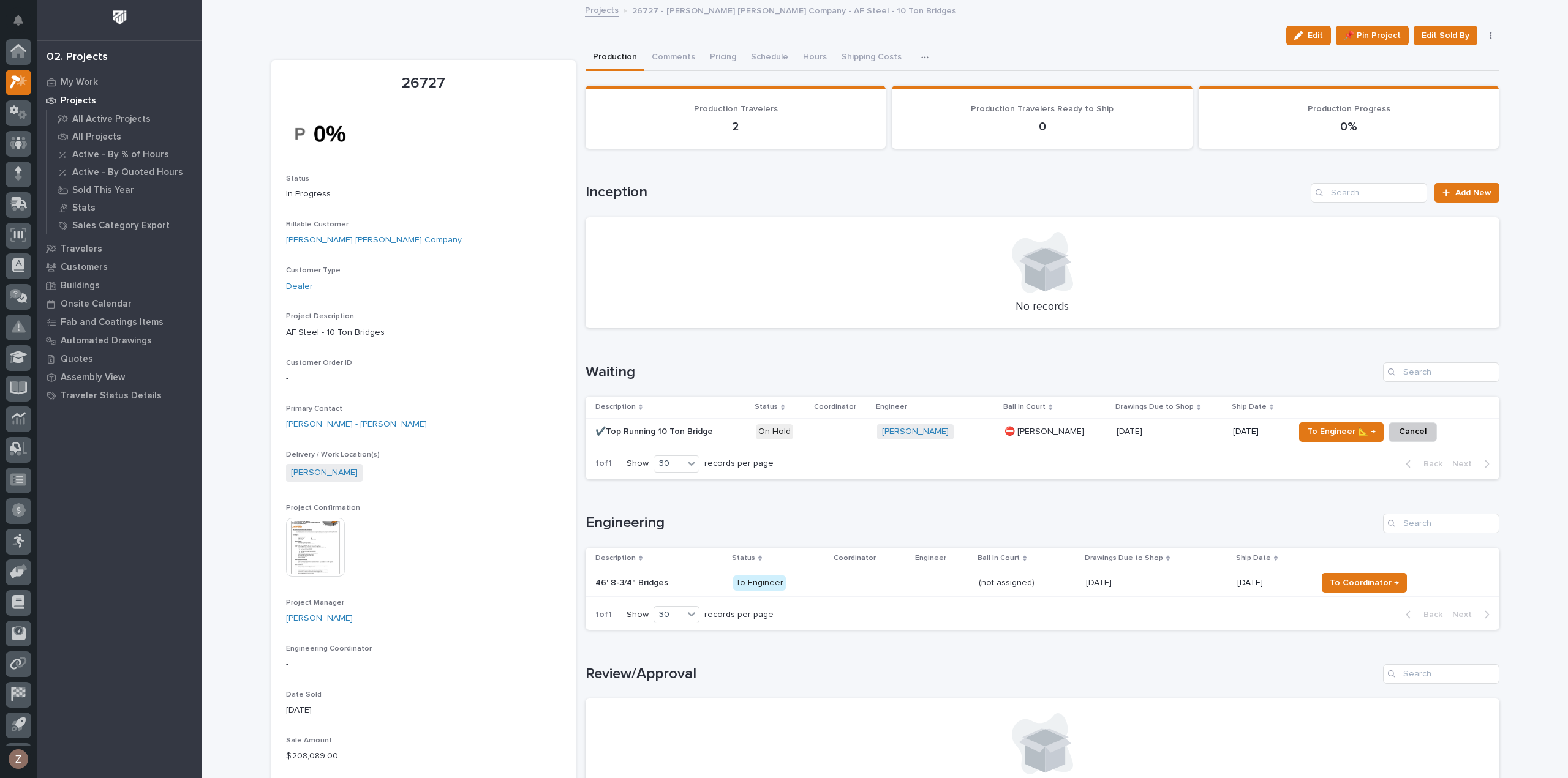
scroll to position [27, 0]
click at [711, 435] on p at bounding box center [671, 432] width 152 height 10
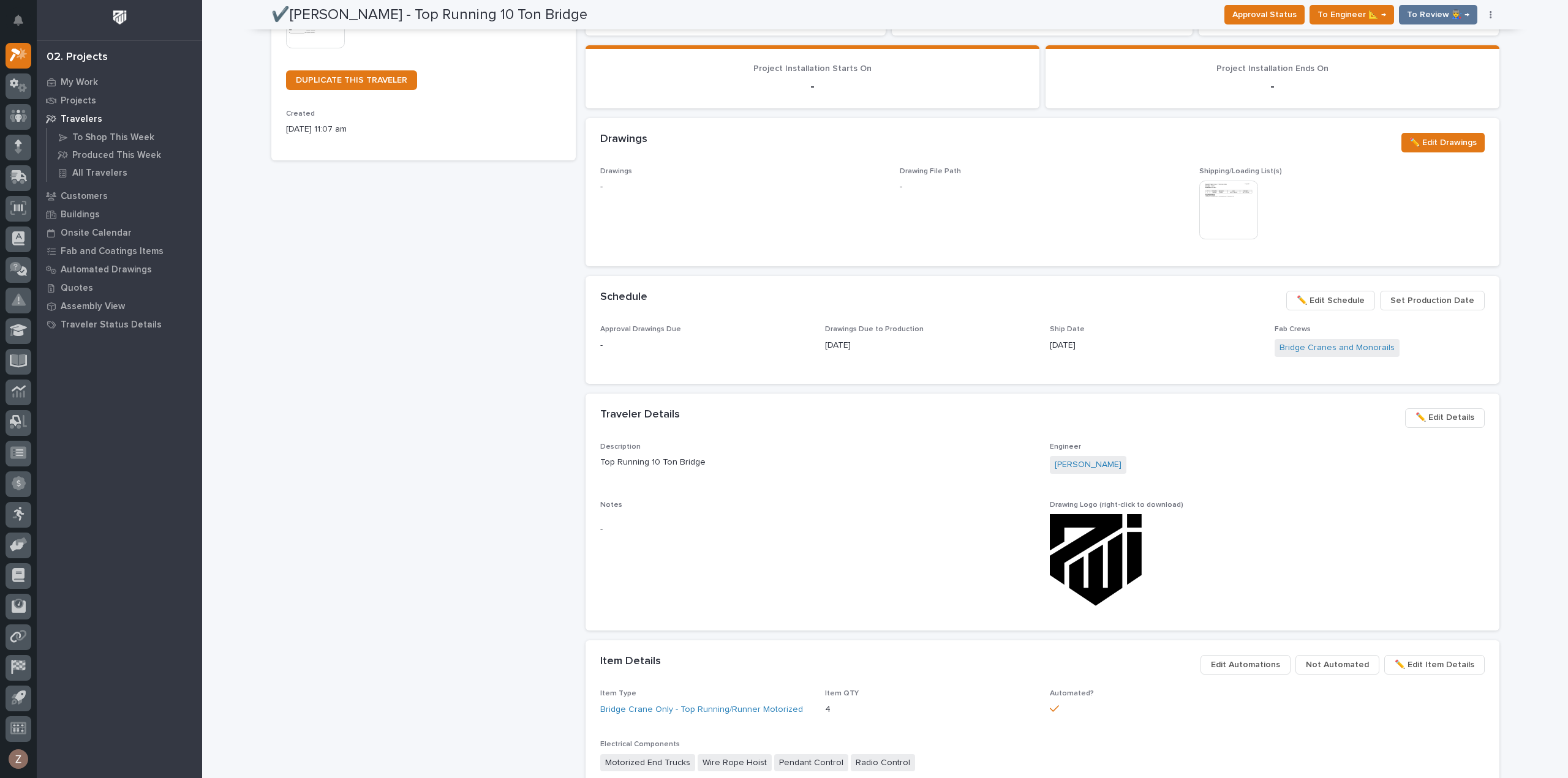
scroll to position [306, 0]
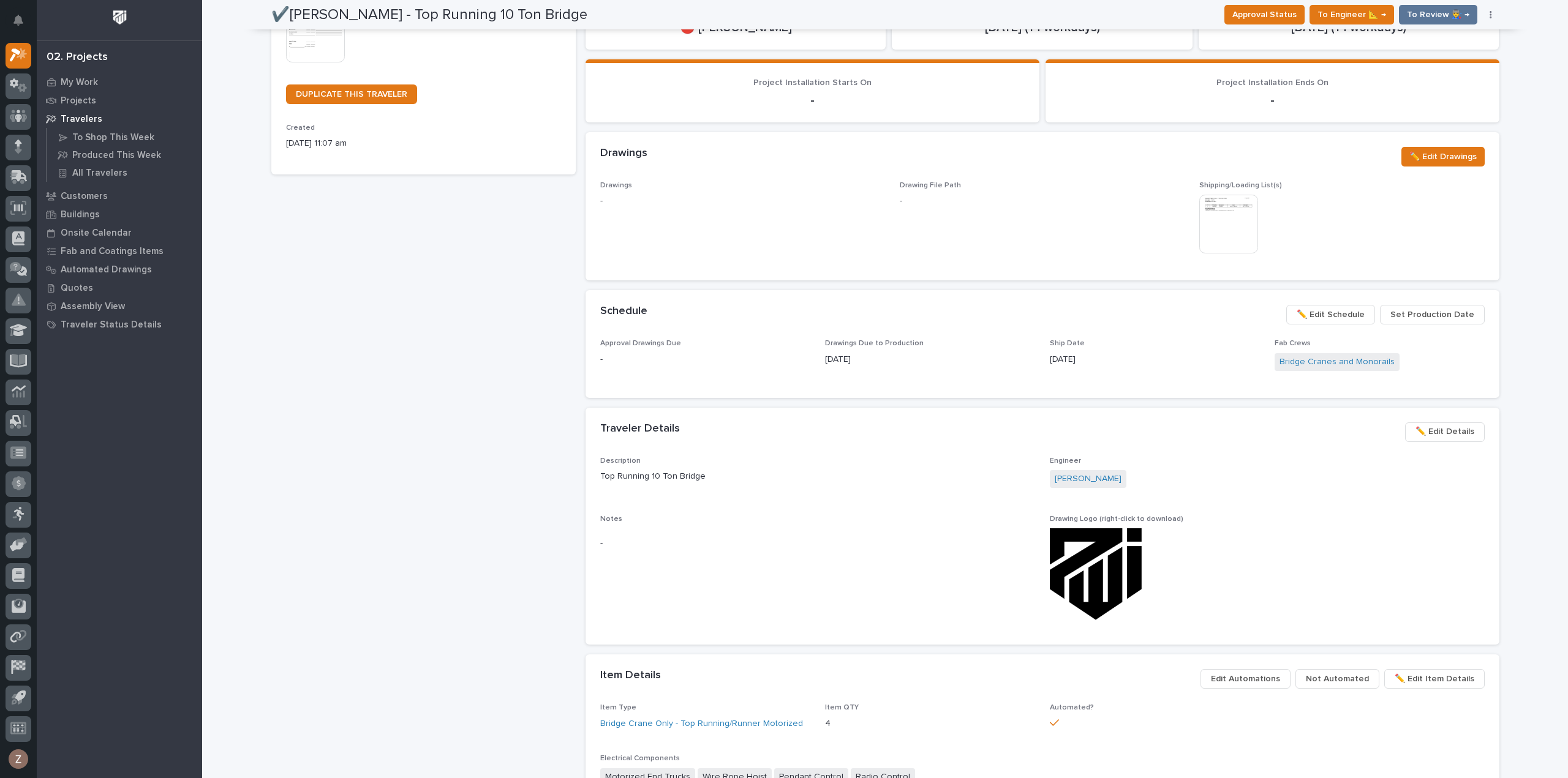
click at [1446, 430] on span "✏️ Edit Details" at bounding box center [1445, 431] width 59 height 15
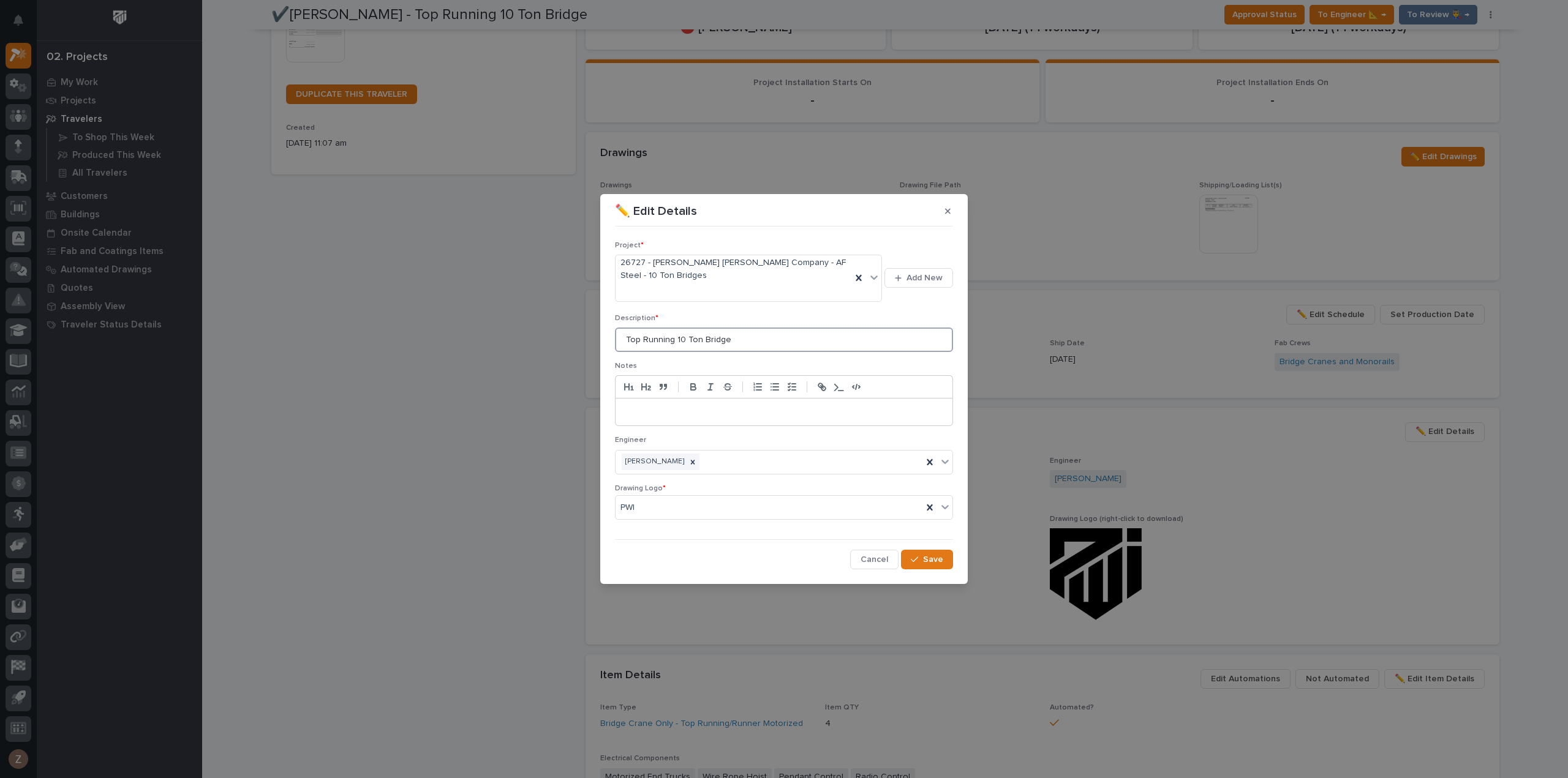
drag, startPoint x: 777, startPoint y: 336, endPoint x: 435, endPoint y: 331, distance: 342.0
click at [437, 329] on div "✏️ Edit Details Project * 26727 - [PERSON_NAME] [PERSON_NAME] Company - AF Stee…" at bounding box center [784, 389] width 1568 height 778
type input "46' 8-13/16""
click at [936, 564] on span "Save" at bounding box center [932, 559] width 20 height 11
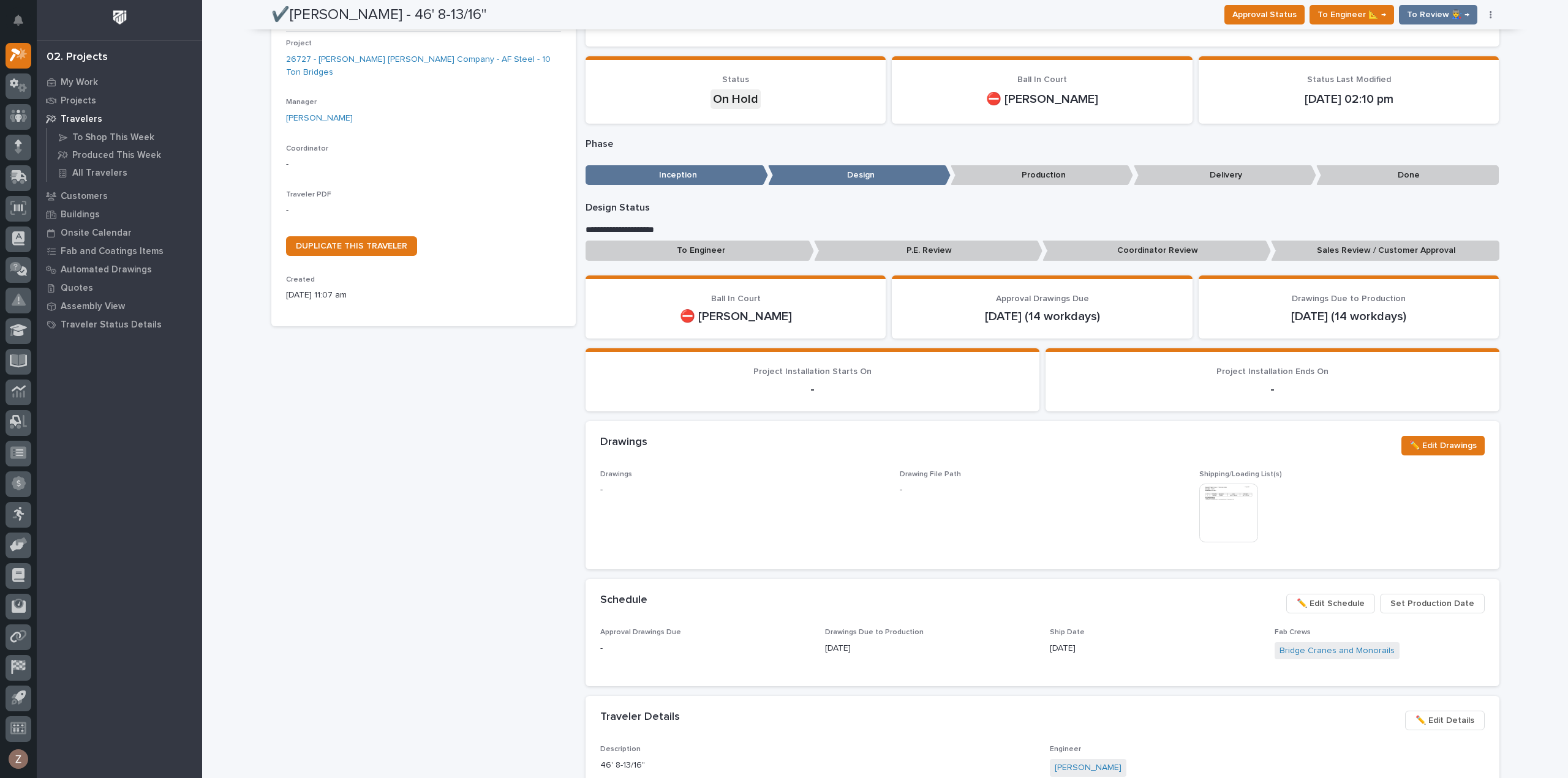
scroll to position [0, 0]
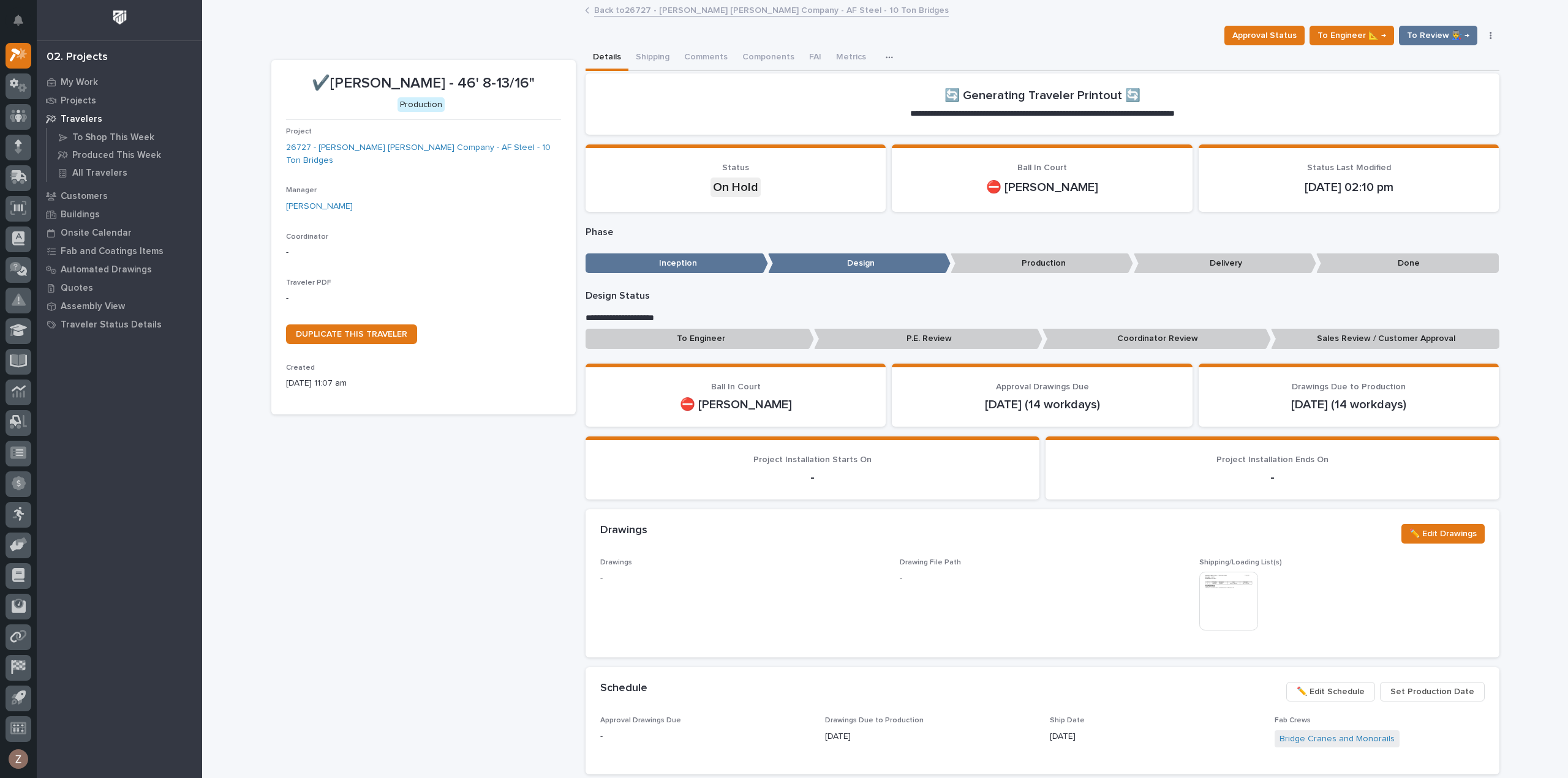
click at [655, 14] on link "Back to 26727 - [PERSON_NAME] [PERSON_NAME] Company - AF Steel - 10 Ton Bridges" at bounding box center [771, 10] width 355 height 14
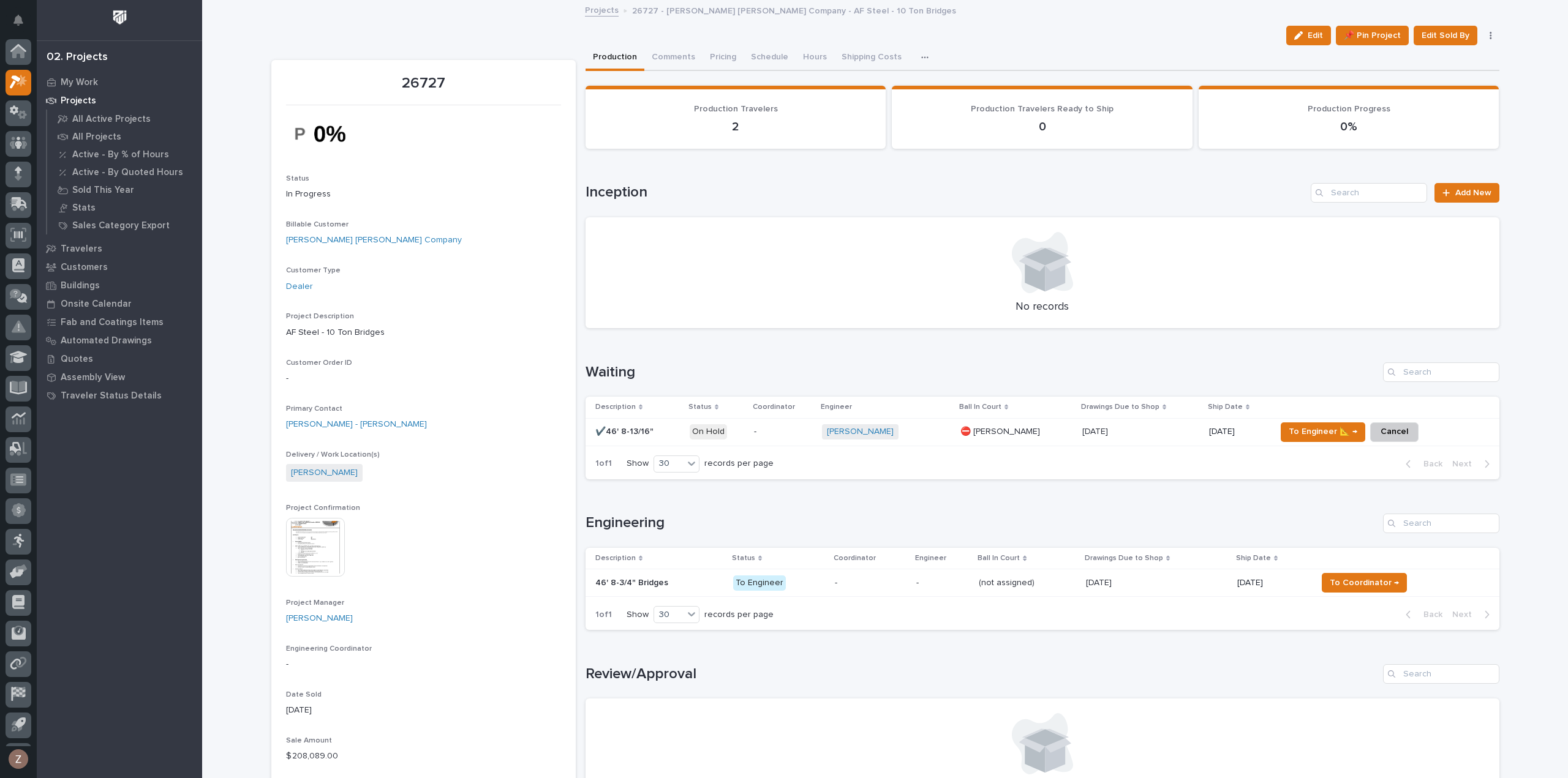
scroll to position [27, 0]
click at [670, 55] on button "Comments (1)" at bounding box center [677, 58] width 67 height 26
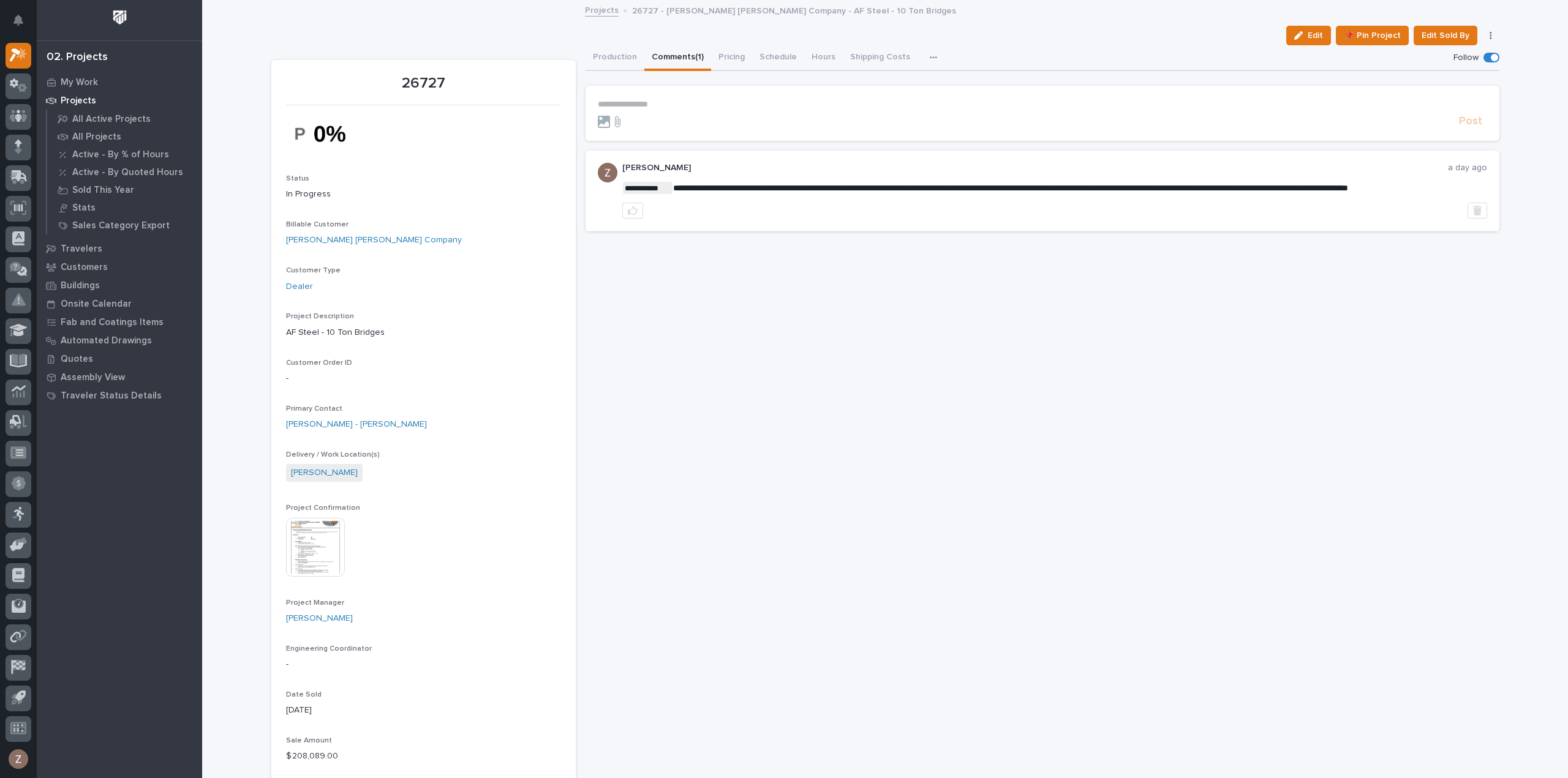
click at [673, 101] on p "**********" at bounding box center [1042, 105] width 889 height 10
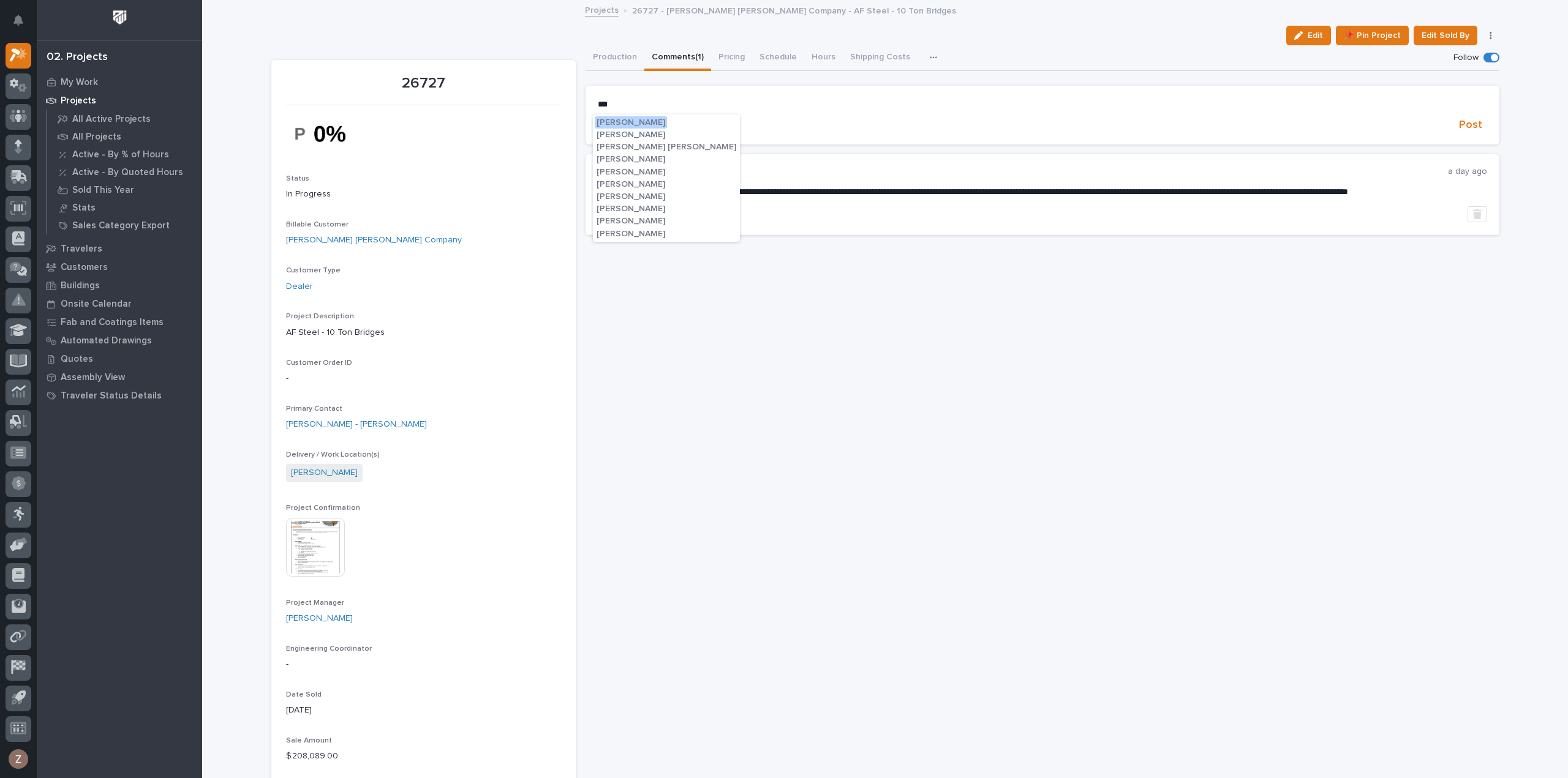
click at [629, 196] on span "[PERSON_NAME]" at bounding box center [630, 196] width 68 height 9
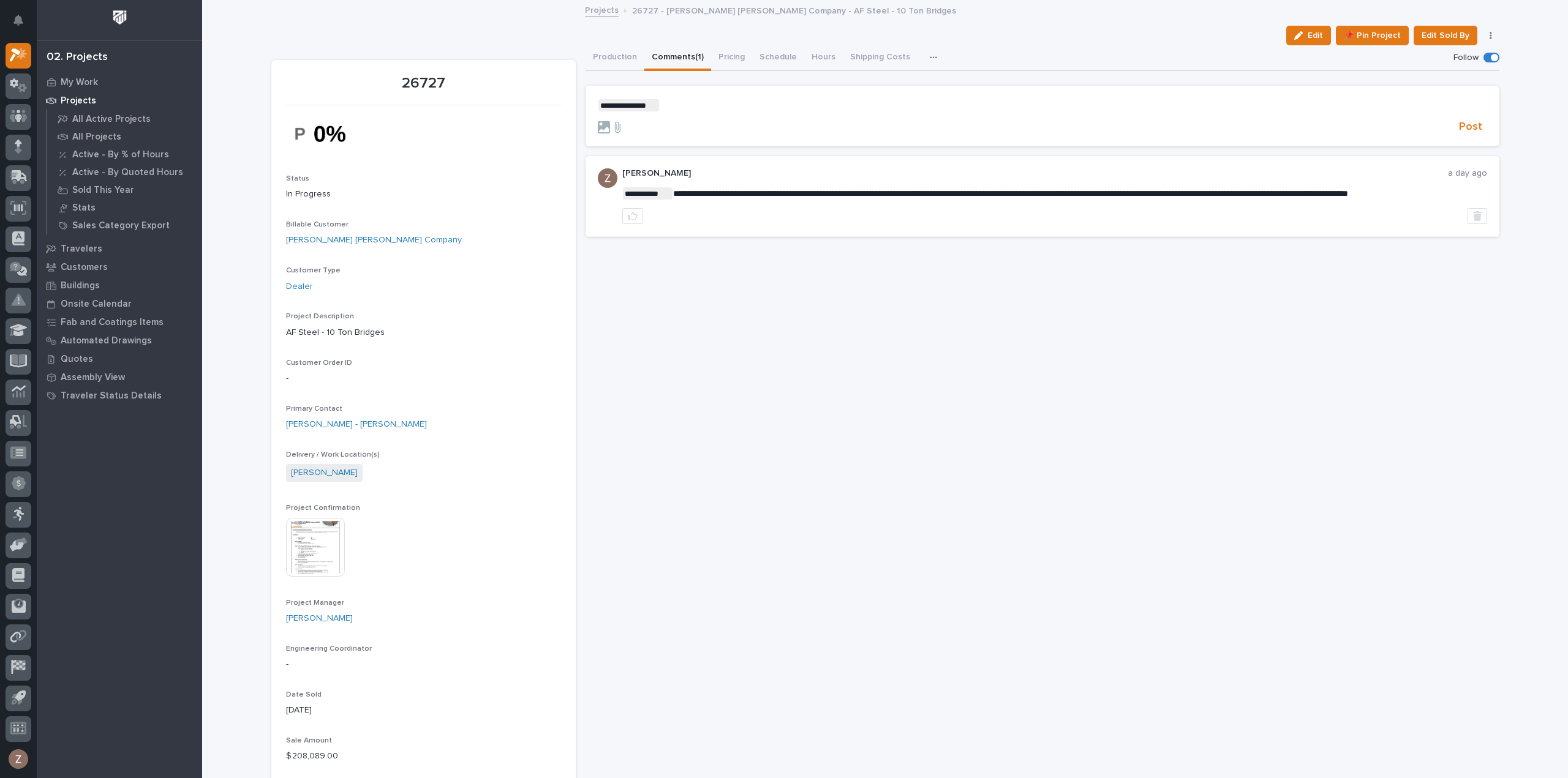
click at [664, 104] on p "**********" at bounding box center [1042, 106] width 889 height 12
click at [1467, 124] on span "Post" at bounding box center [1470, 127] width 23 height 14
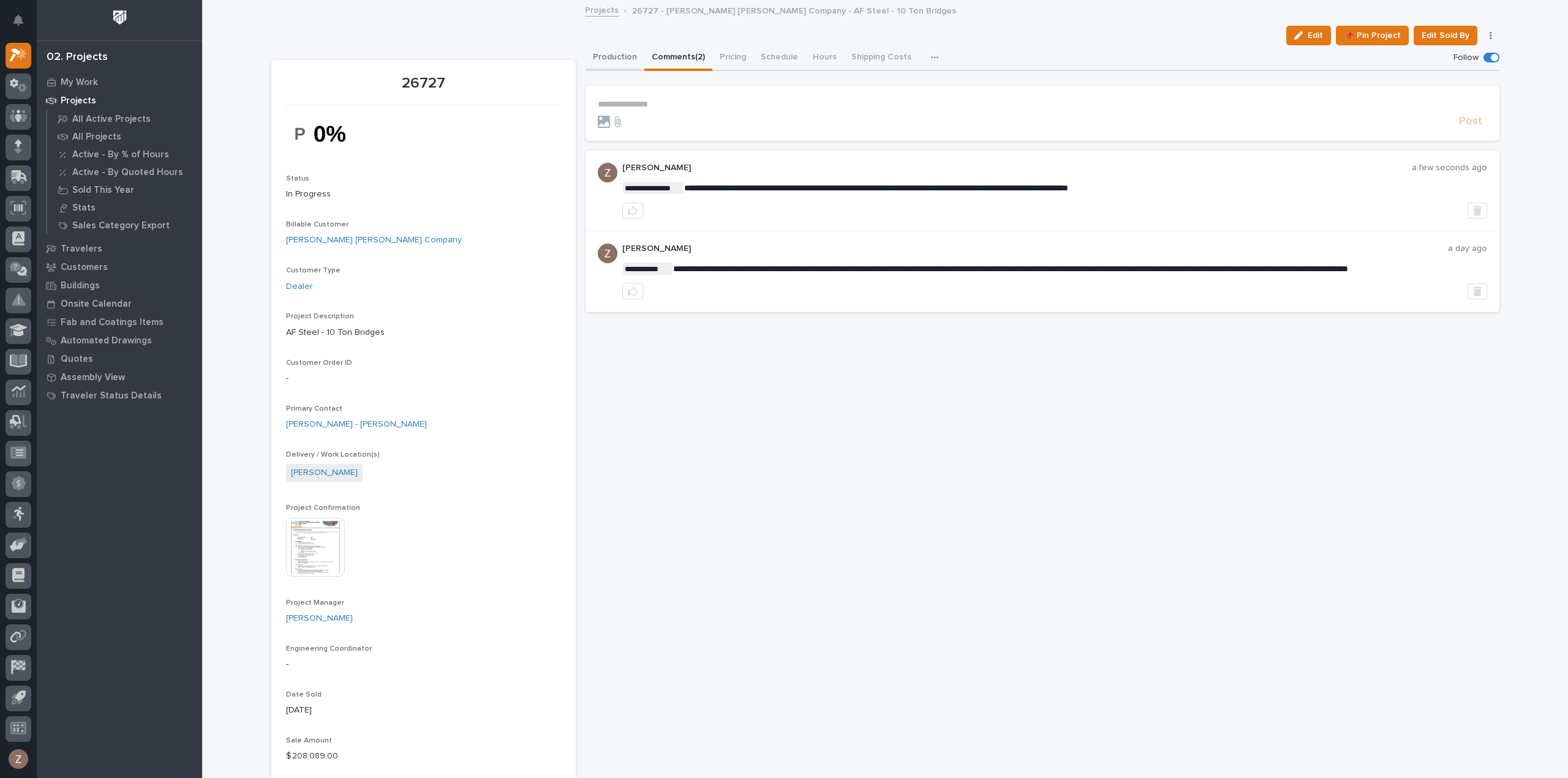
drag, startPoint x: 609, startPoint y: 51, endPoint x: 724, endPoint y: 66, distance: 116.0
click at [609, 51] on button "Production" at bounding box center [615, 58] width 59 height 26
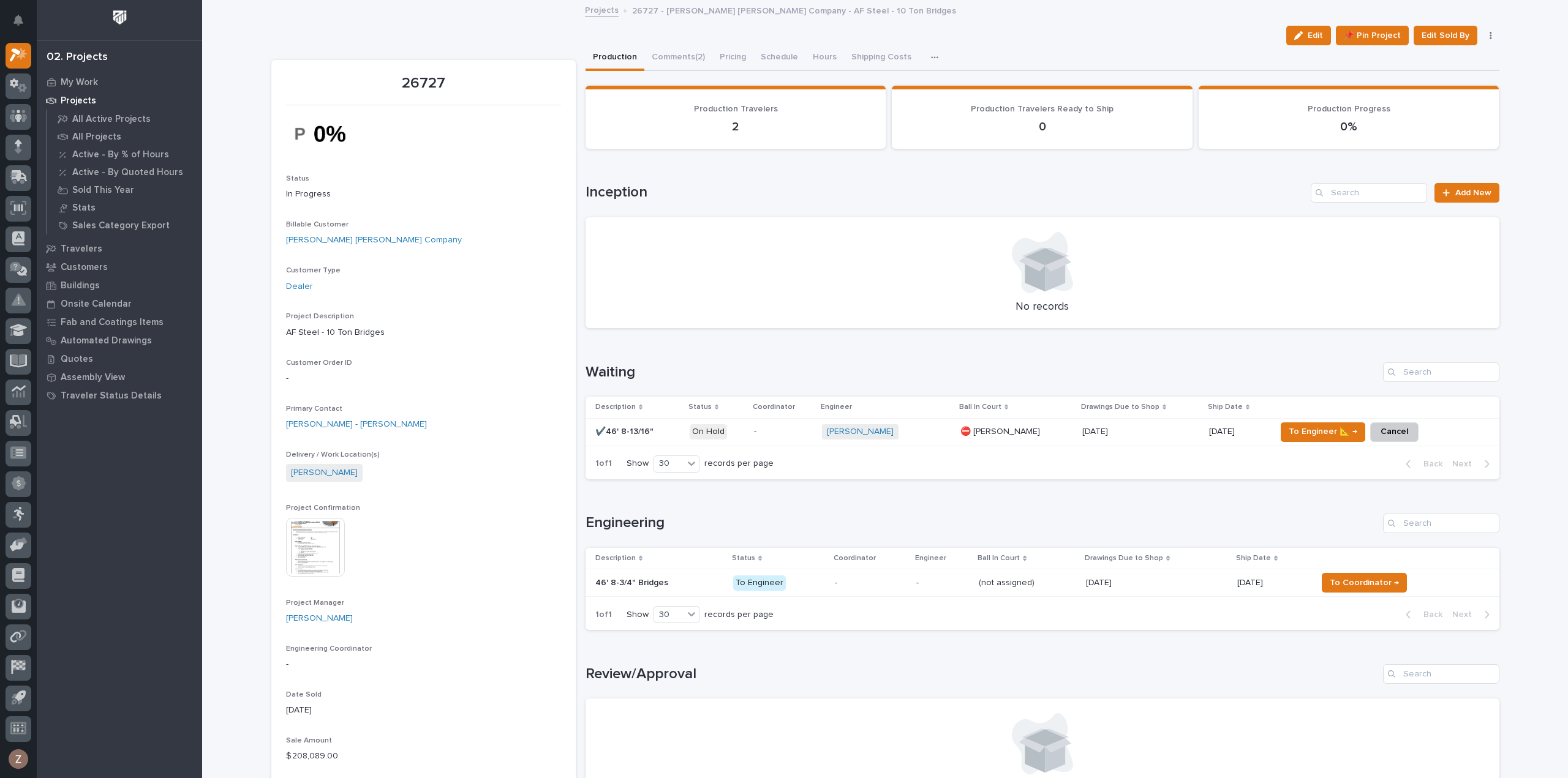
click at [674, 429] on p at bounding box center [638, 432] width 85 height 10
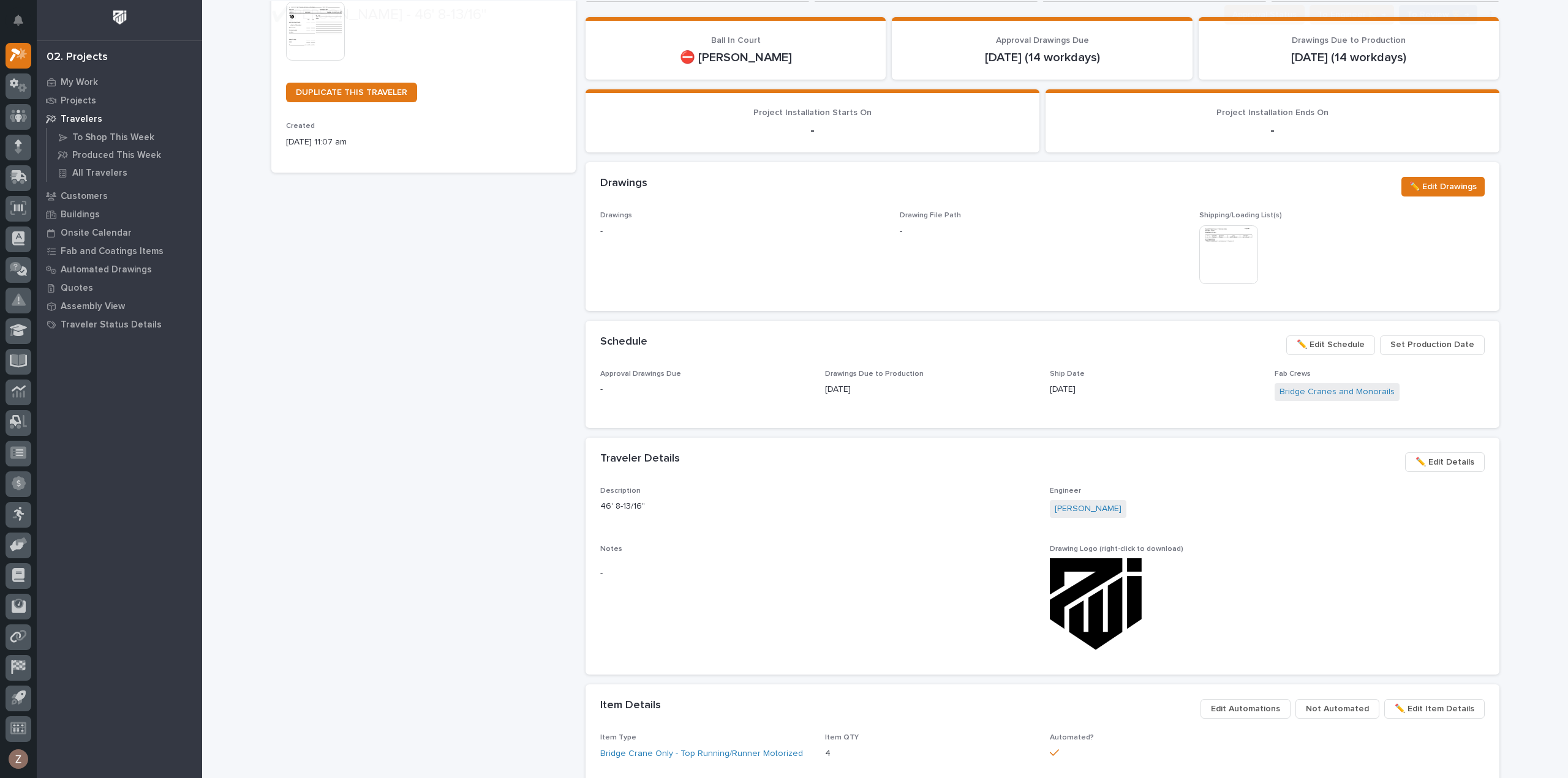
scroll to position [287, 0]
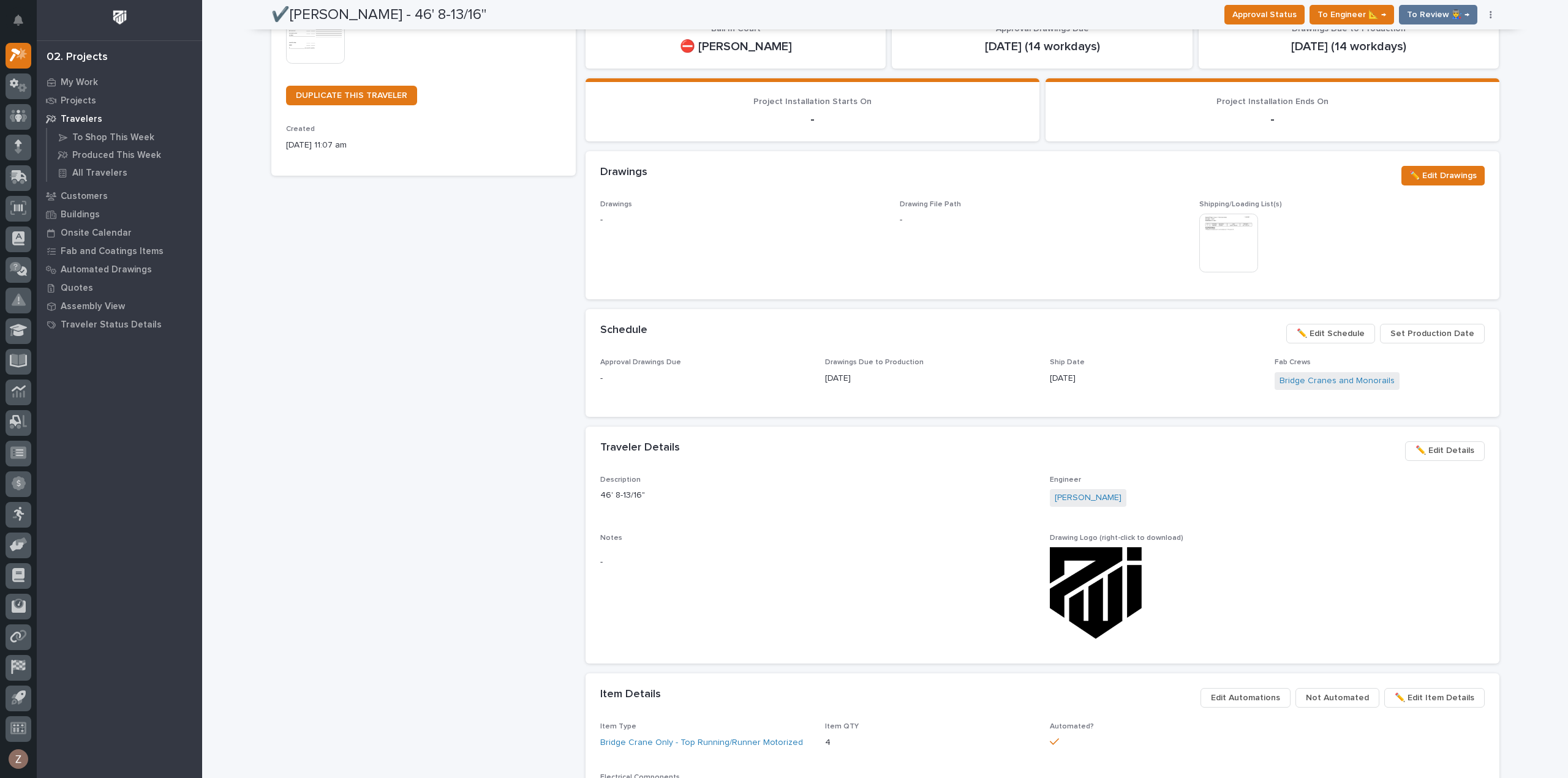
click at [1442, 449] on span "✏️ Edit Details" at bounding box center [1445, 450] width 59 height 15
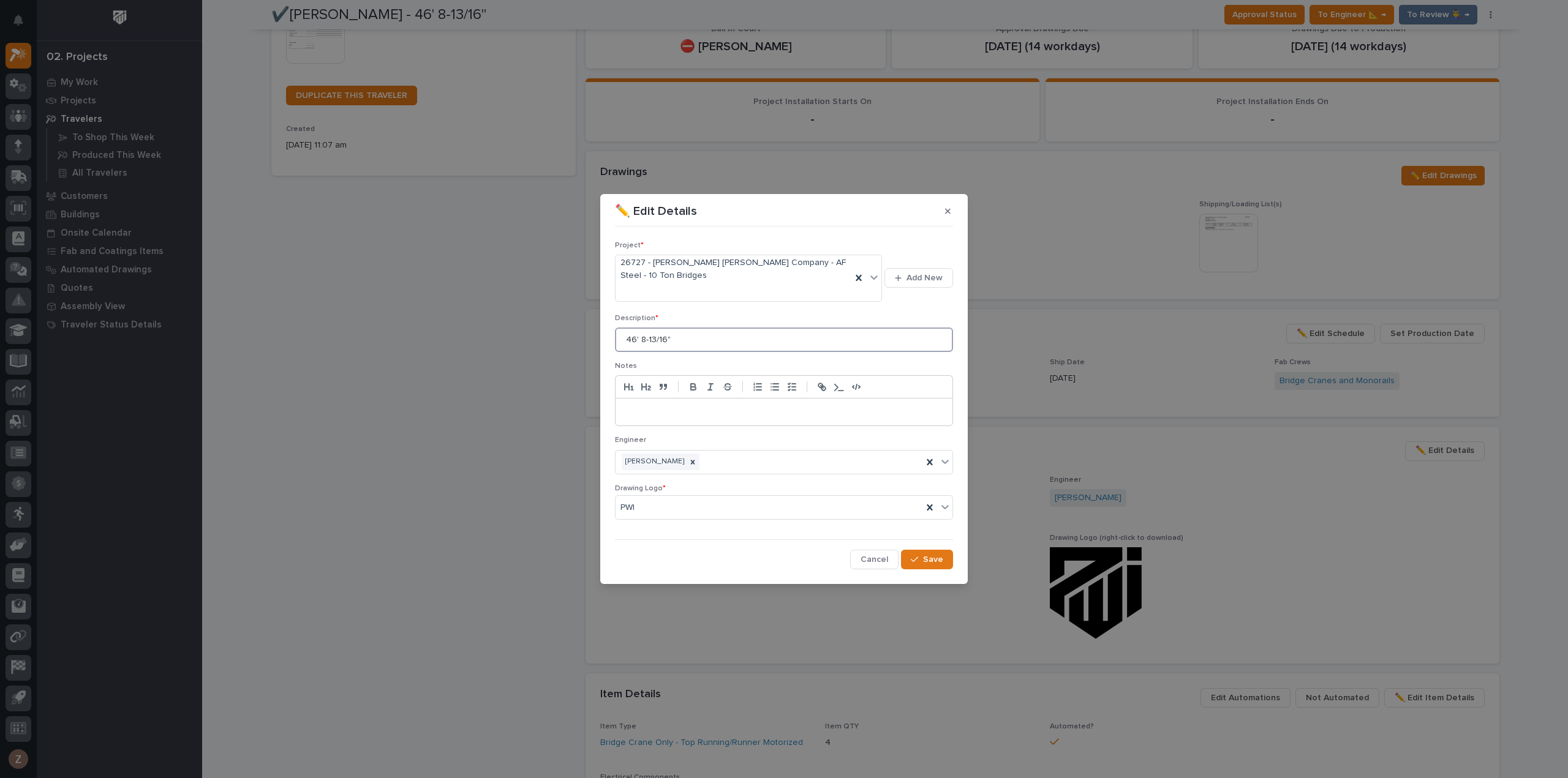
click at [623, 340] on input "46' 8-13/16"" at bounding box center [784, 340] width 339 height 24
type input "2 Bridges - 46' 8-13/16""
click at [926, 563] on span "Save" at bounding box center [932, 559] width 20 height 11
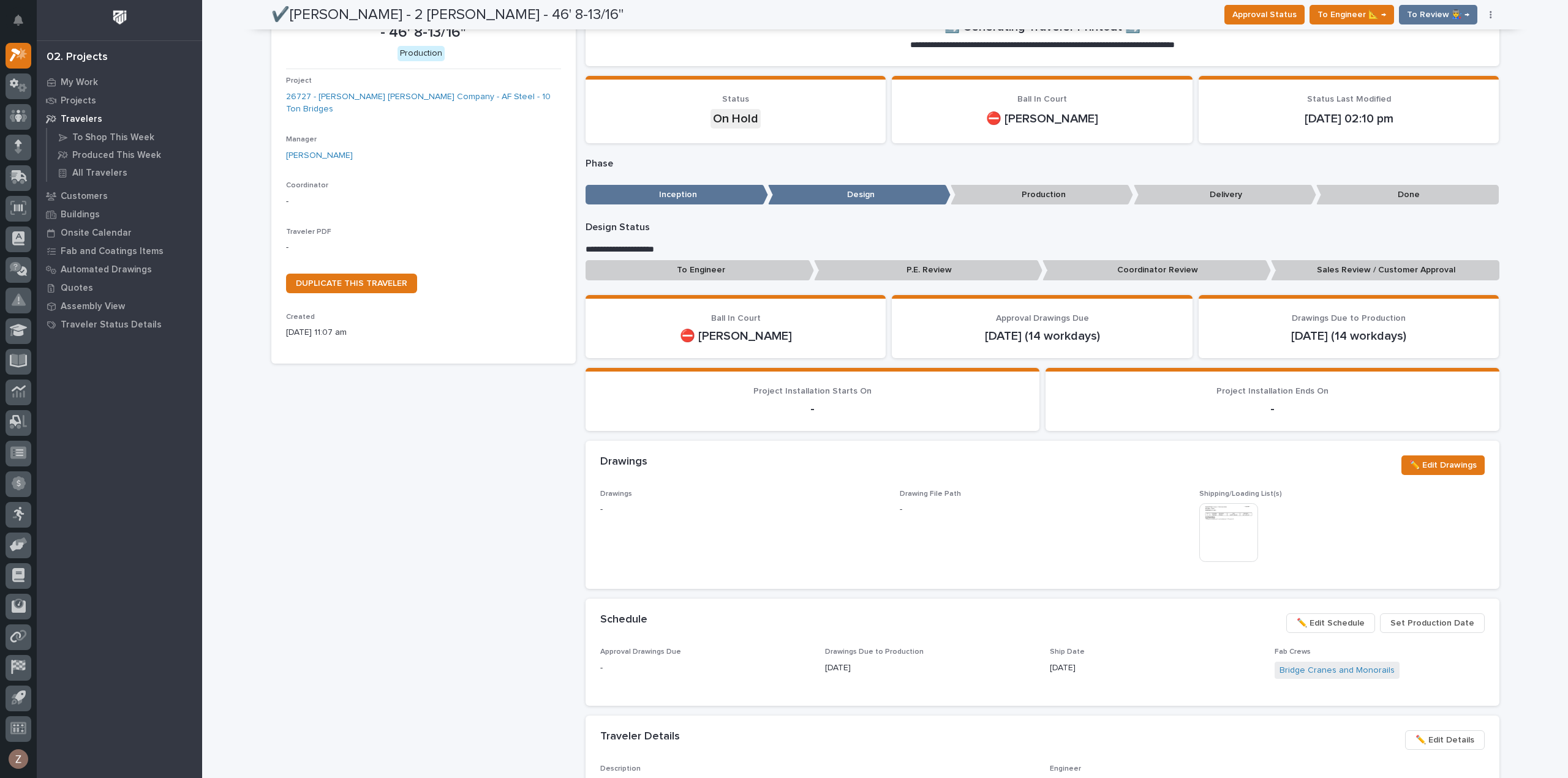
scroll to position [0, 0]
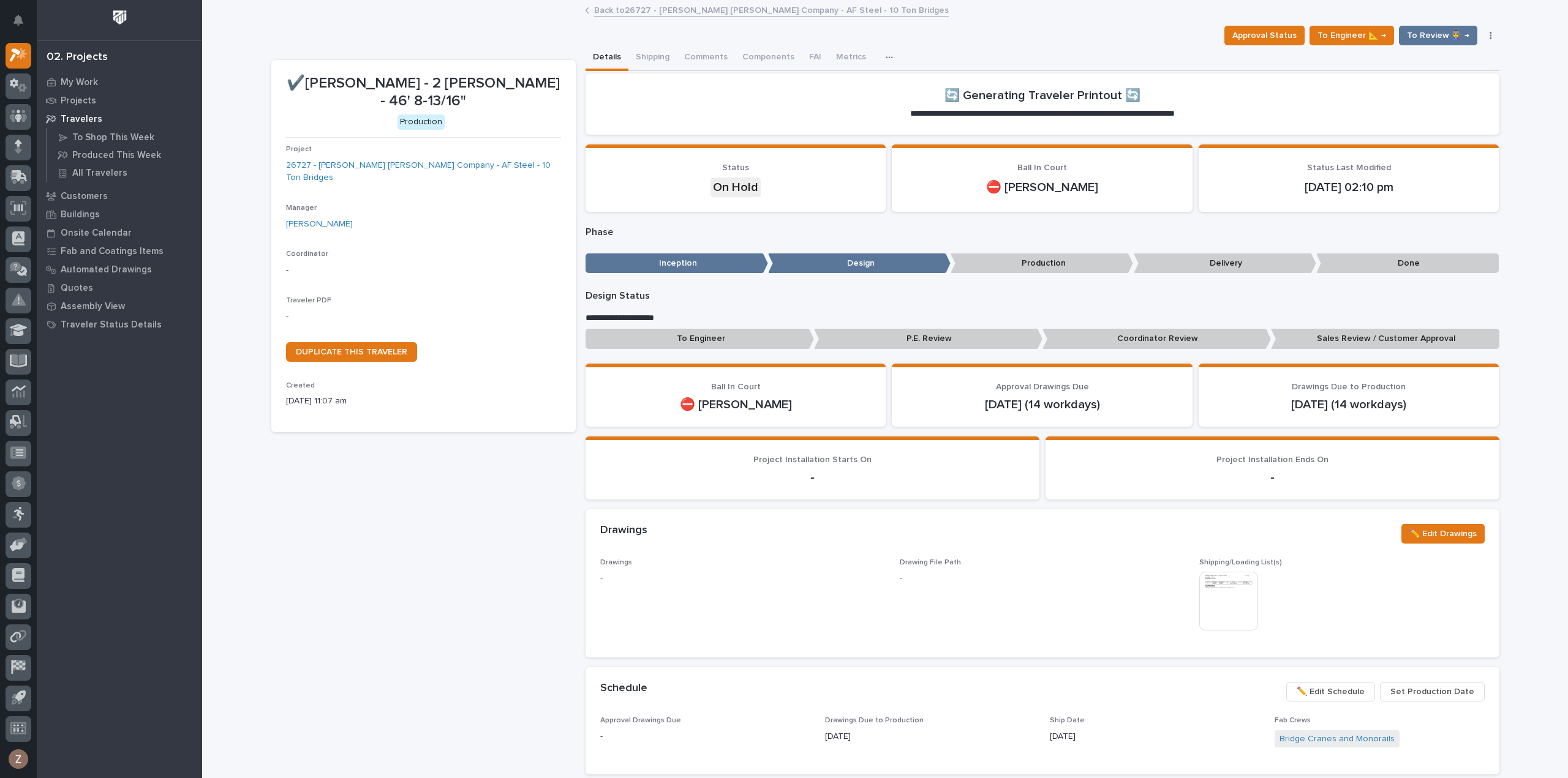
click at [721, 5] on link "Back to 26727 - [PERSON_NAME] [PERSON_NAME] Company - AF Steel - 10 Ton Bridges" at bounding box center [771, 10] width 355 height 14
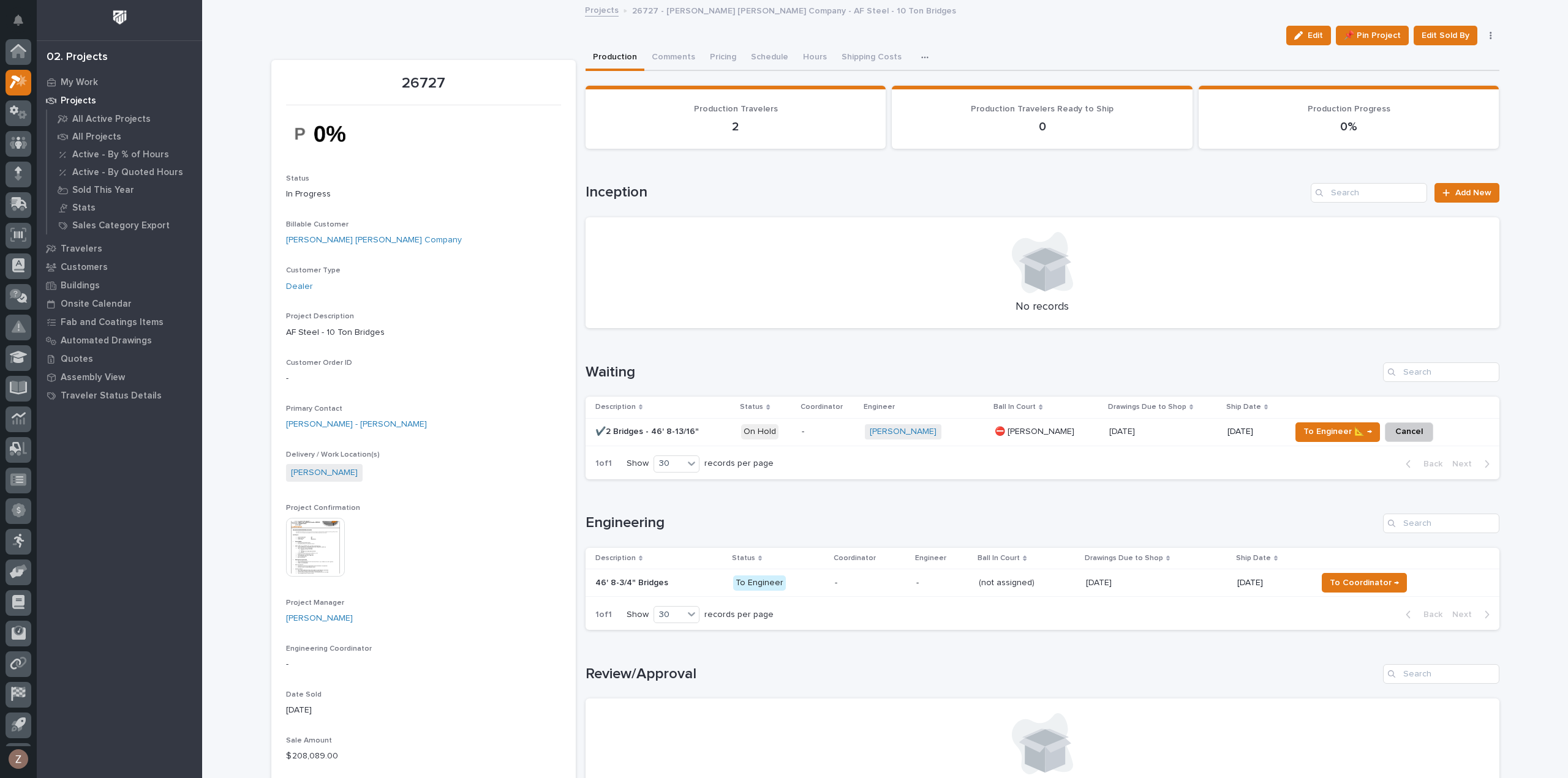
scroll to position [27, 0]
click at [688, 578] on p at bounding box center [660, 583] width 128 height 10
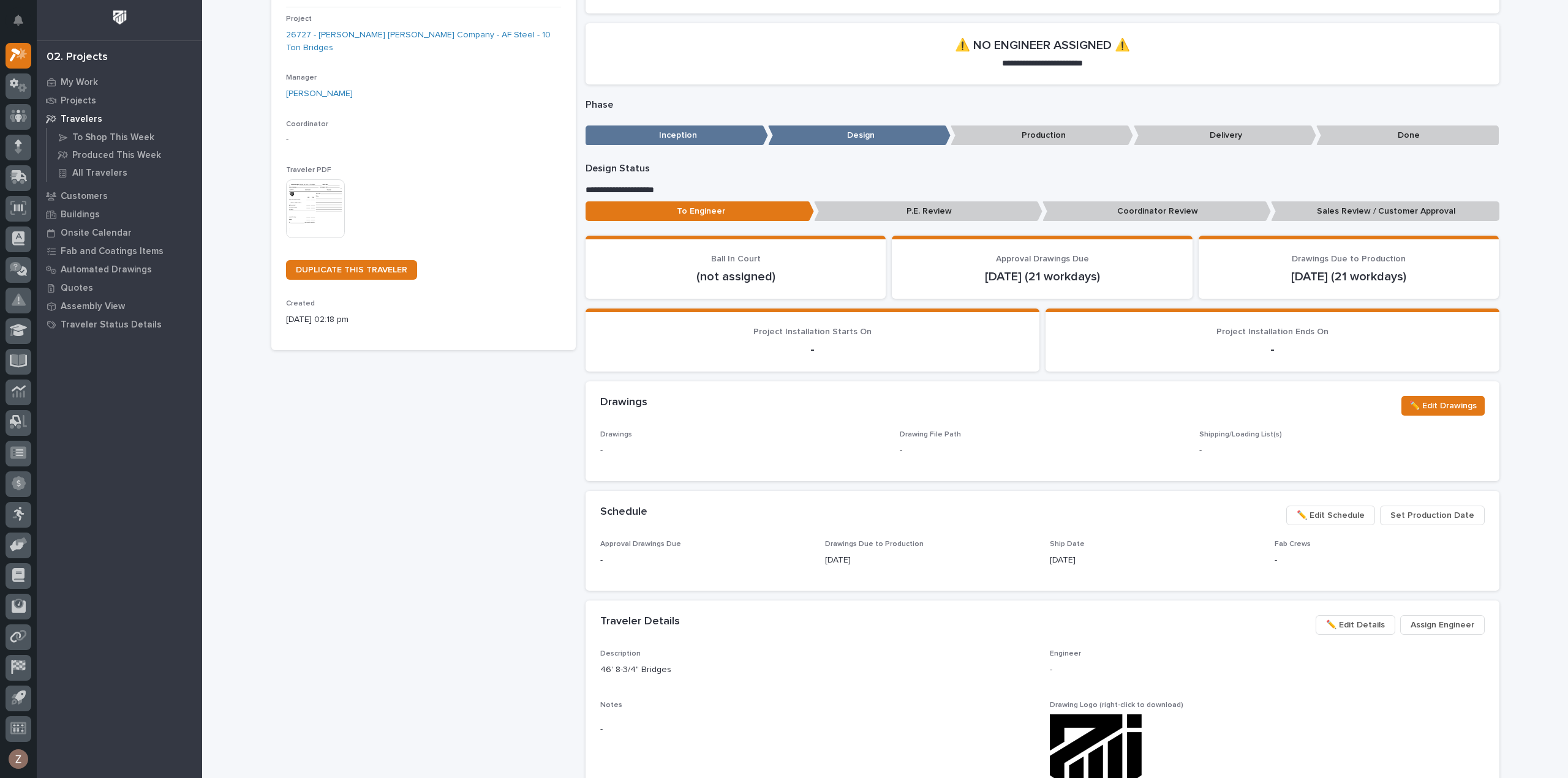
scroll to position [306, 0]
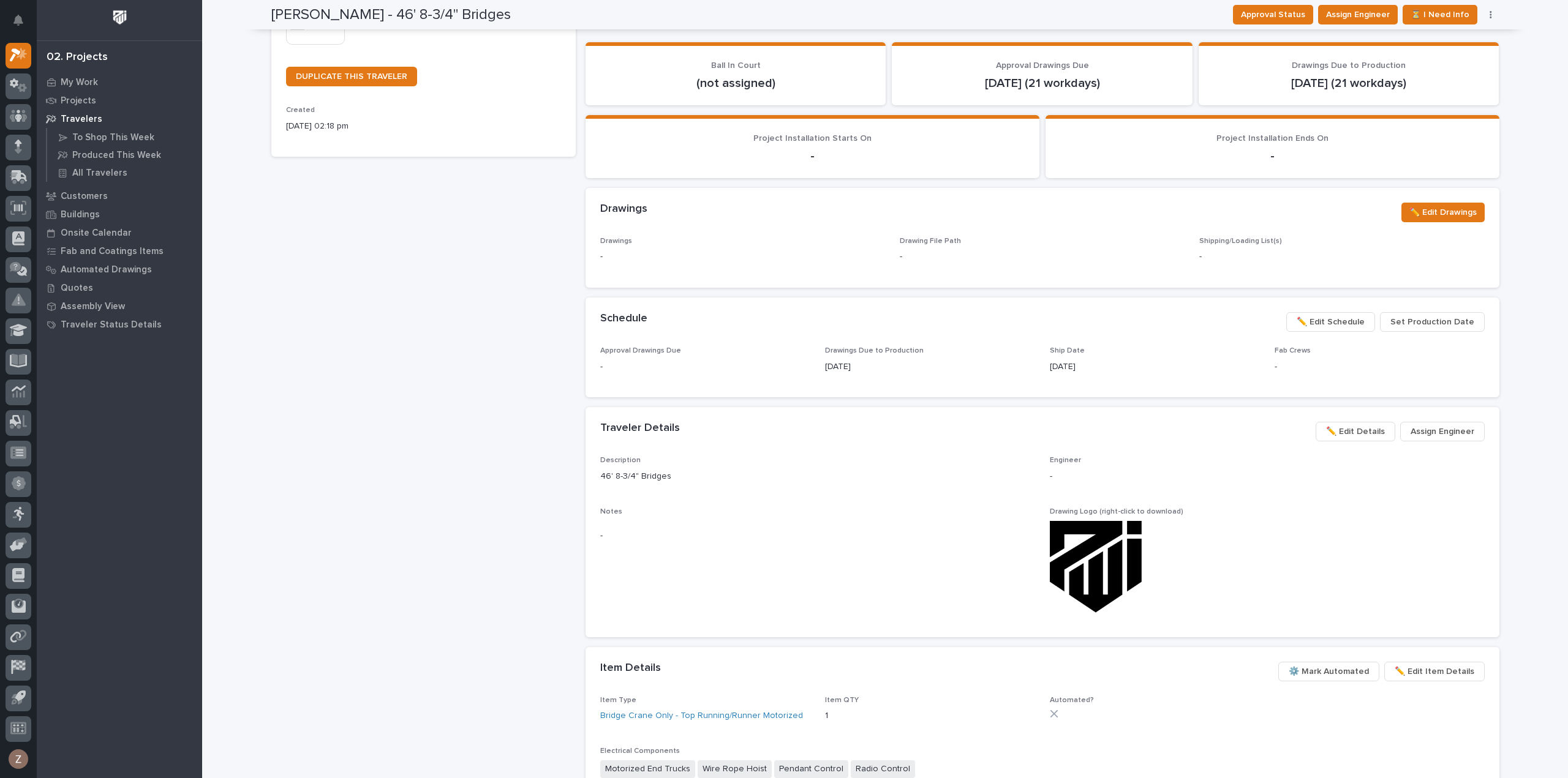
click at [1357, 428] on span "✏️ Edit Details" at bounding box center [1356, 431] width 59 height 15
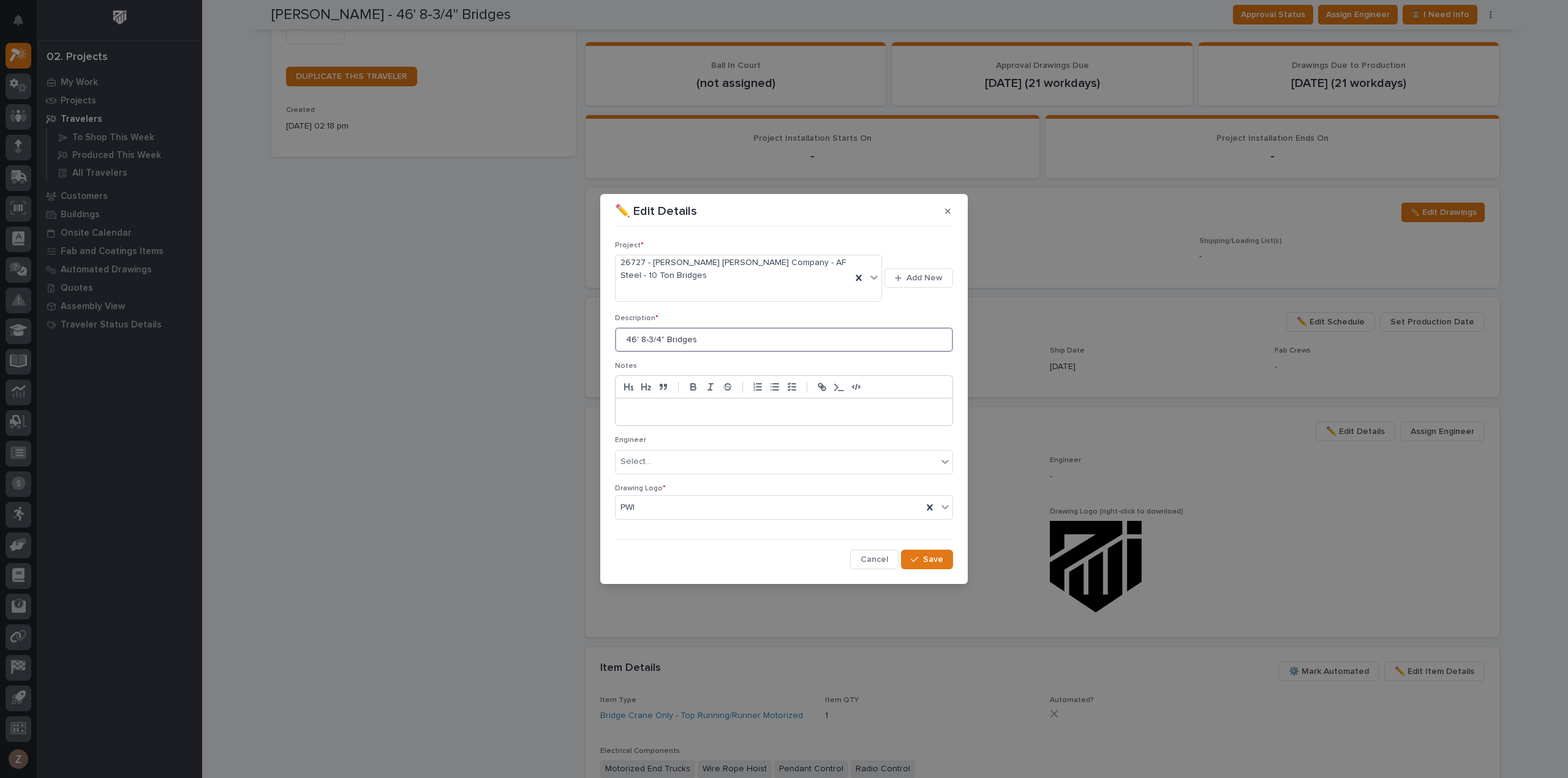
click at [627, 338] on input "46' 8-3/4" Bridges" at bounding box center [784, 340] width 339 height 24
type input "2 Bridges - 46' 8-3/4" Bridges"
click at [936, 562] on span "Save" at bounding box center [932, 559] width 20 height 11
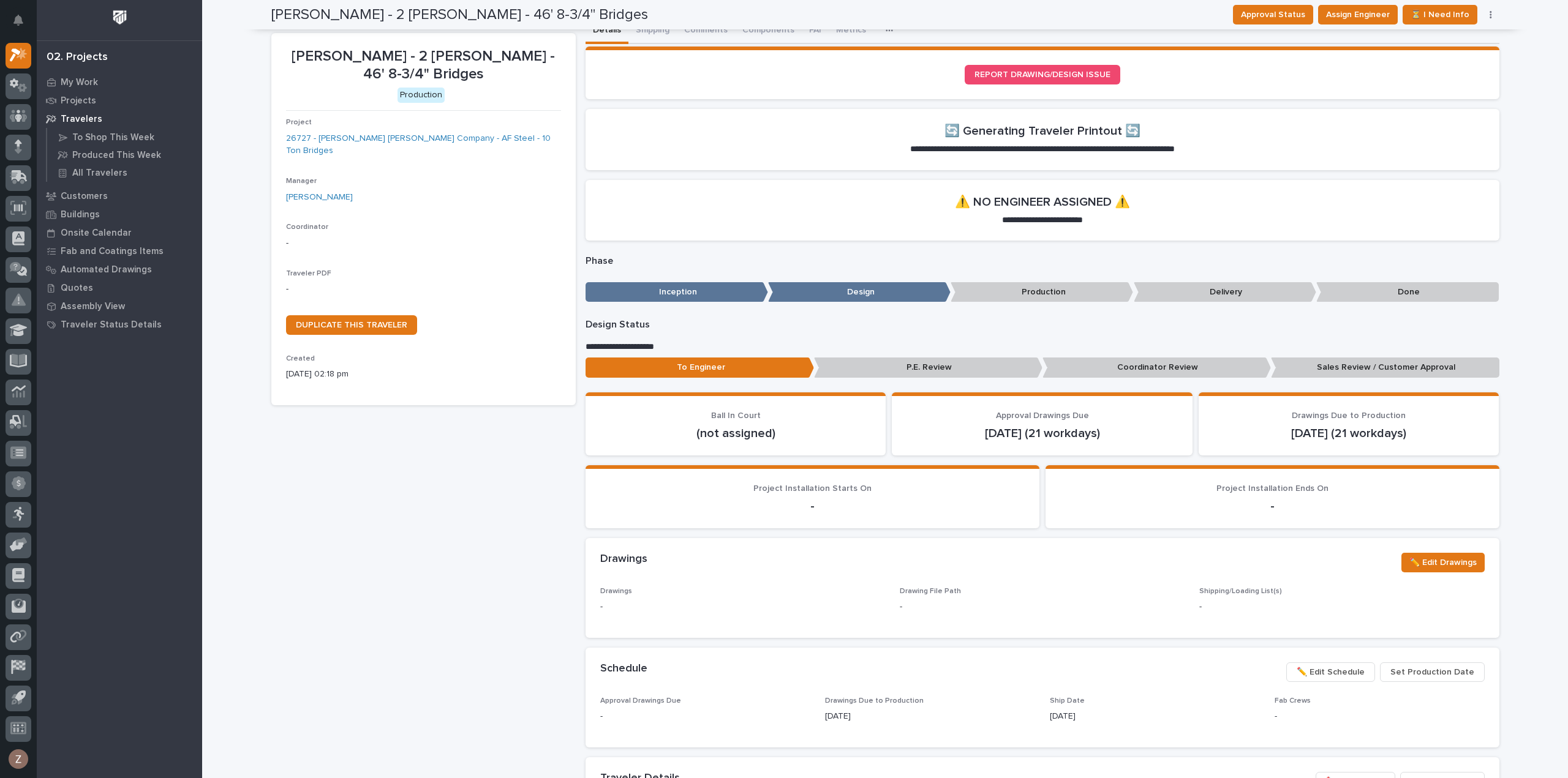
scroll to position [0, 0]
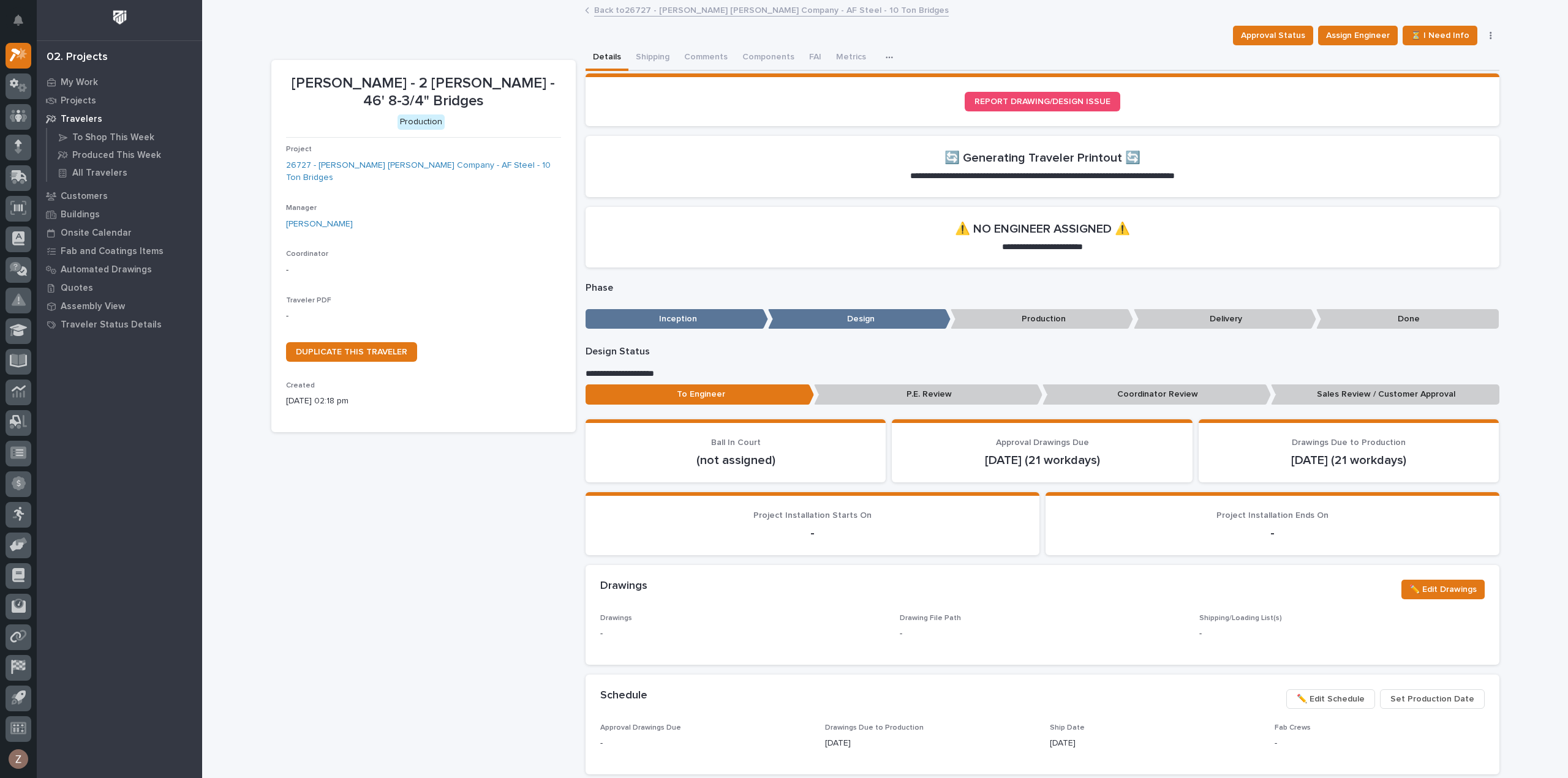
click at [723, 11] on link "Back to 26727 - [PERSON_NAME] [PERSON_NAME] Company - AF Steel - 10 Ton Bridges" at bounding box center [771, 10] width 355 height 14
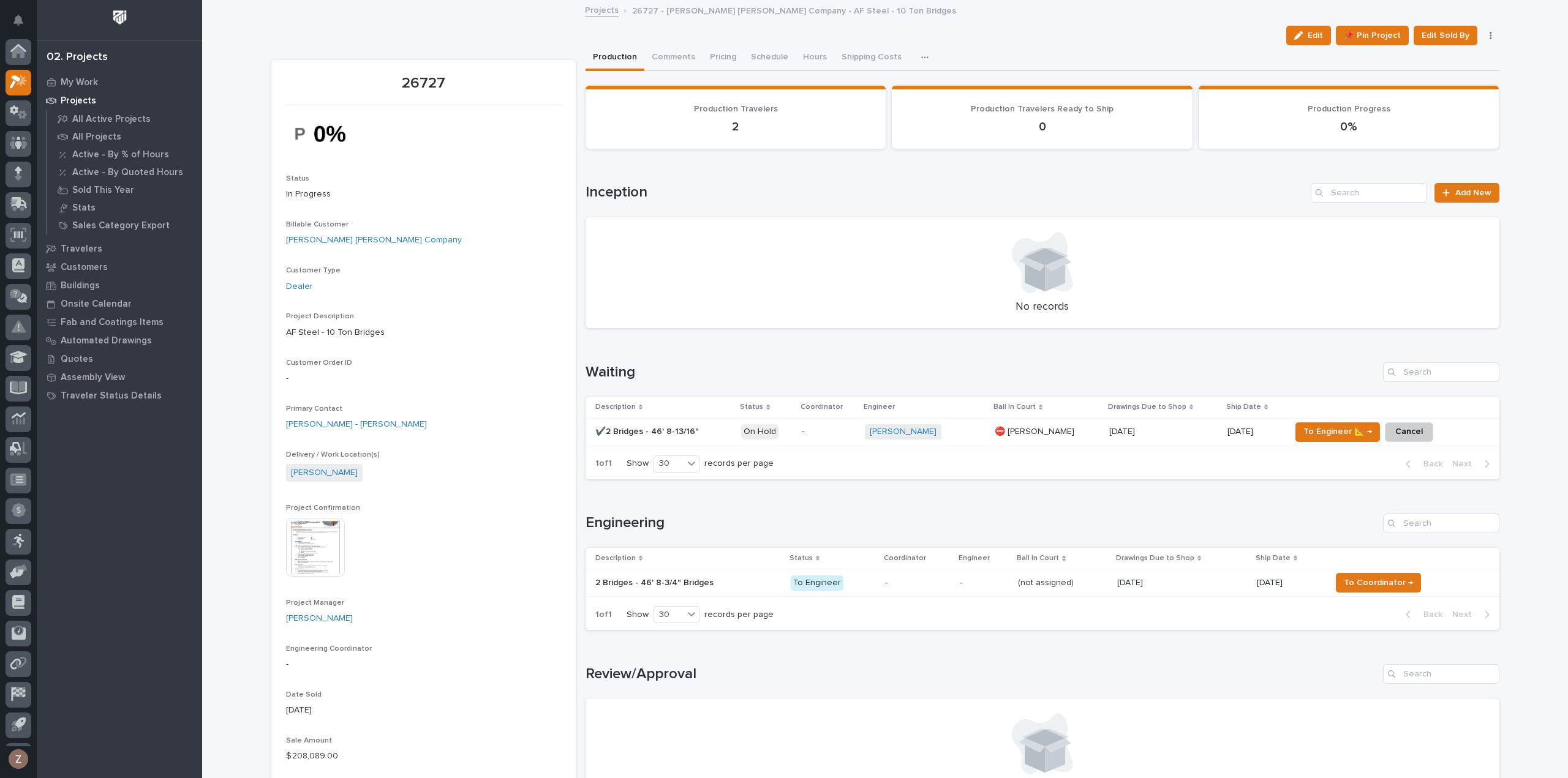
scroll to position [27, 0]
click at [1375, 575] on span "To Coordinator →" at bounding box center [1378, 582] width 69 height 15
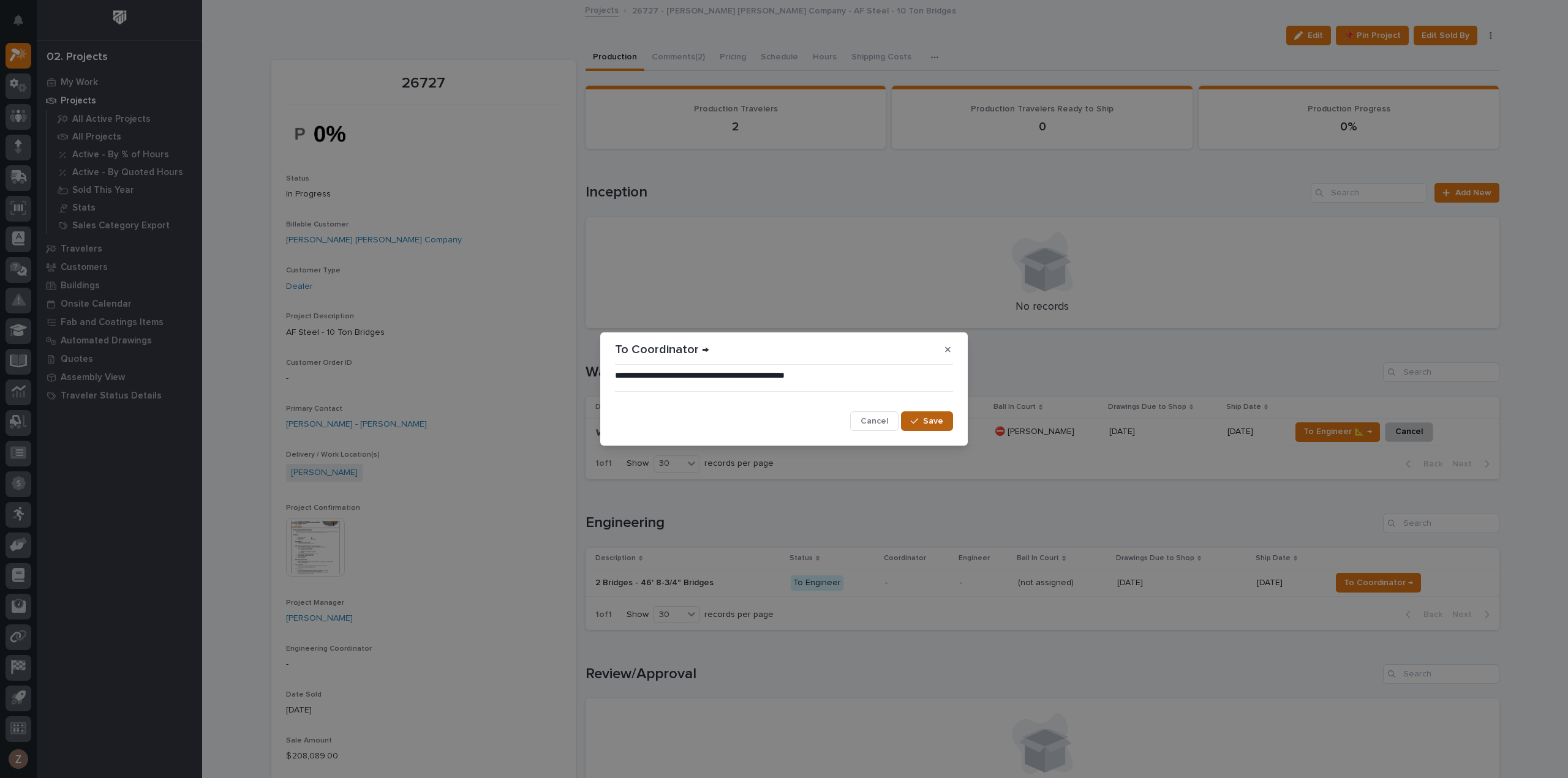
click at [938, 415] on span "Save" at bounding box center [932, 421] width 20 height 11
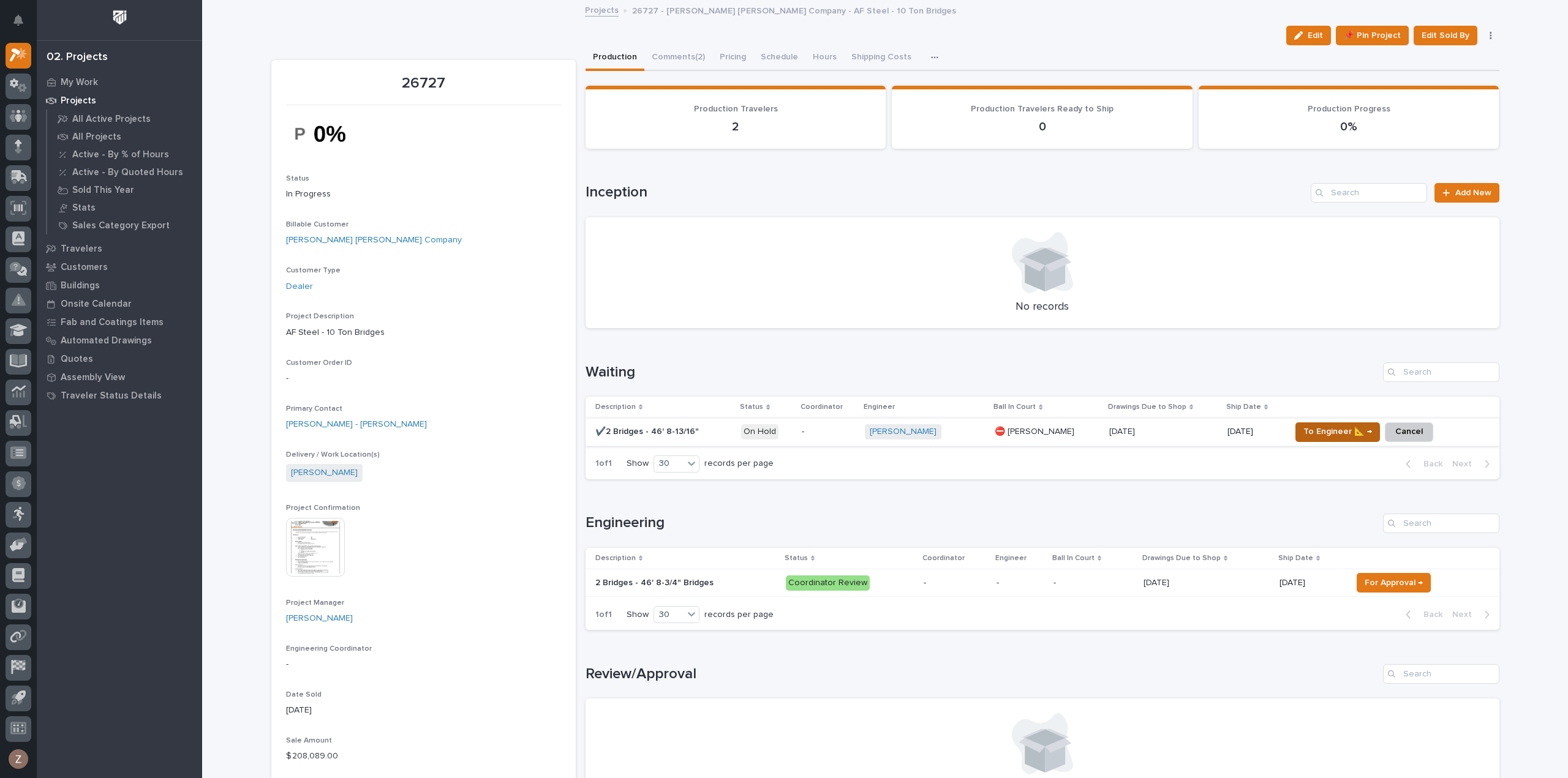
click at [1349, 429] on span "To Engineer 📐 →" at bounding box center [1338, 431] width 68 height 15
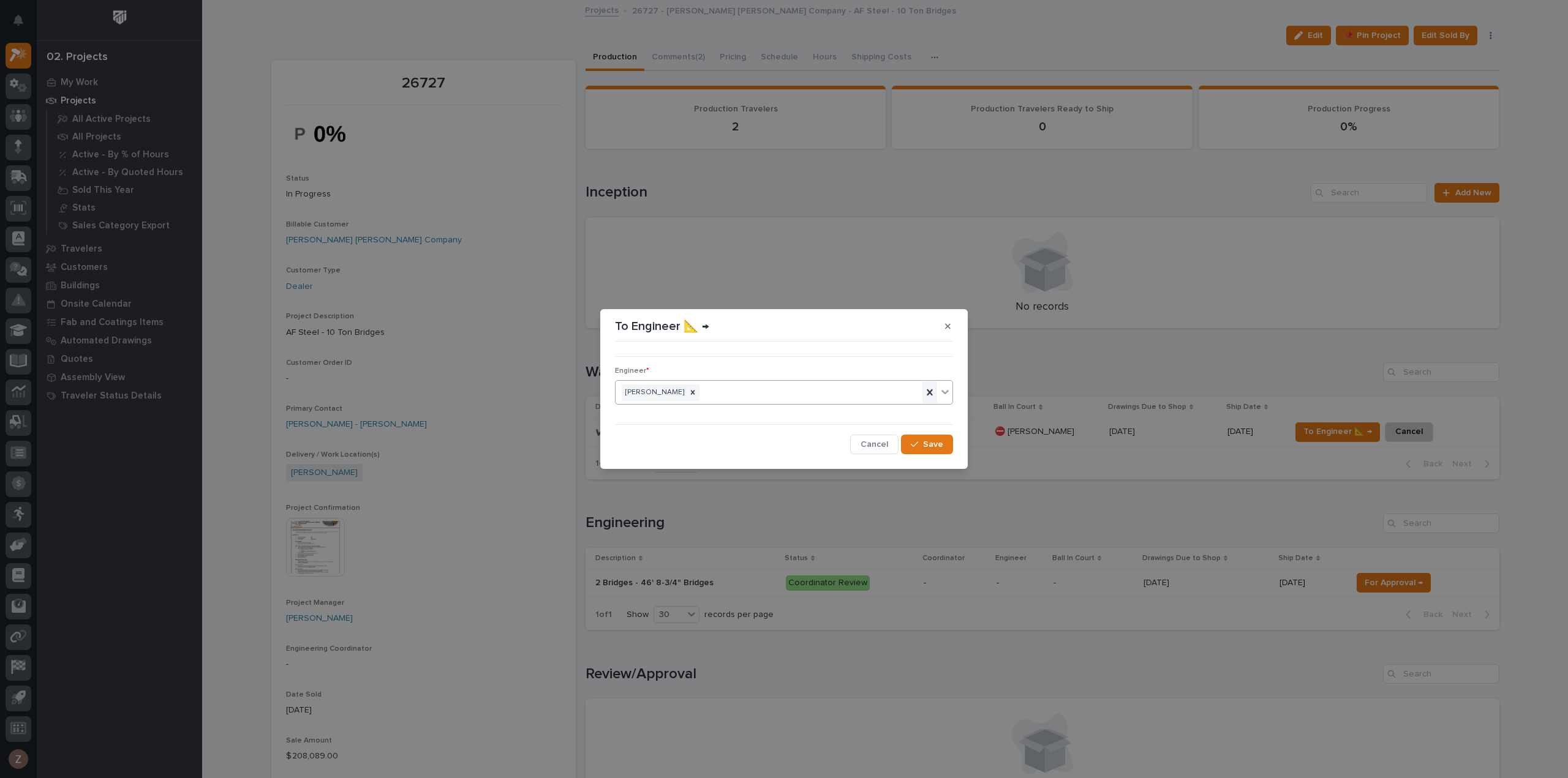
click at [930, 390] on icon at bounding box center [930, 392] width 12 height 12
click at [720, 393] on div "Select..." at bounding box center [776, 392] width 321 height 20
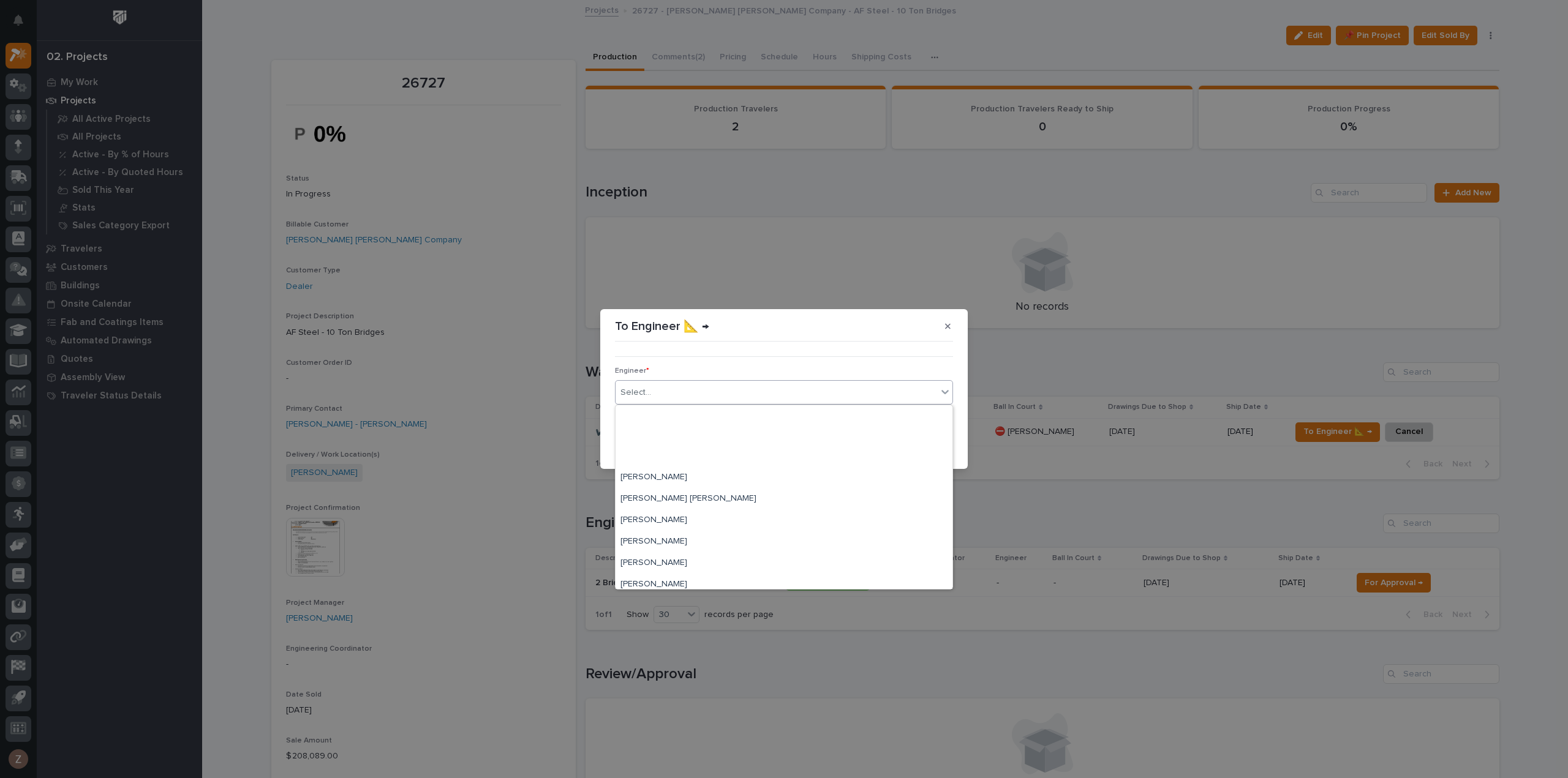
scroll to position [428, 0]
drag, startPoint x: 736, startPoint y: 436, endPoint x: 759, endPoint y: 440, distance: 23.3
click at [737, 436] on div "[PERSON_NAME]" at bounding box center [784, 437] width 337 height 22
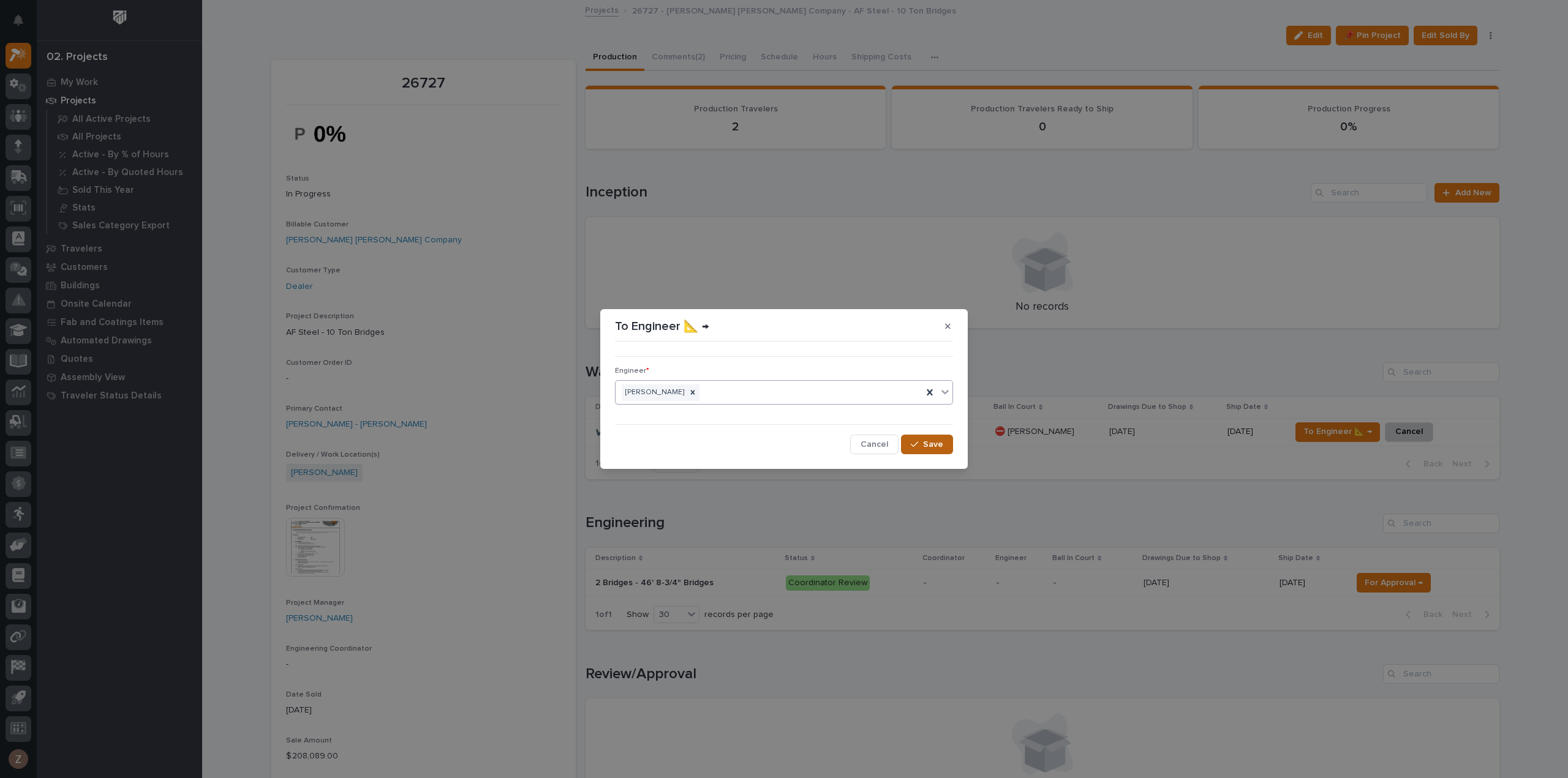
click at [948, 445] on button "Save" at bounding box center [927, 444] width 52 height 20
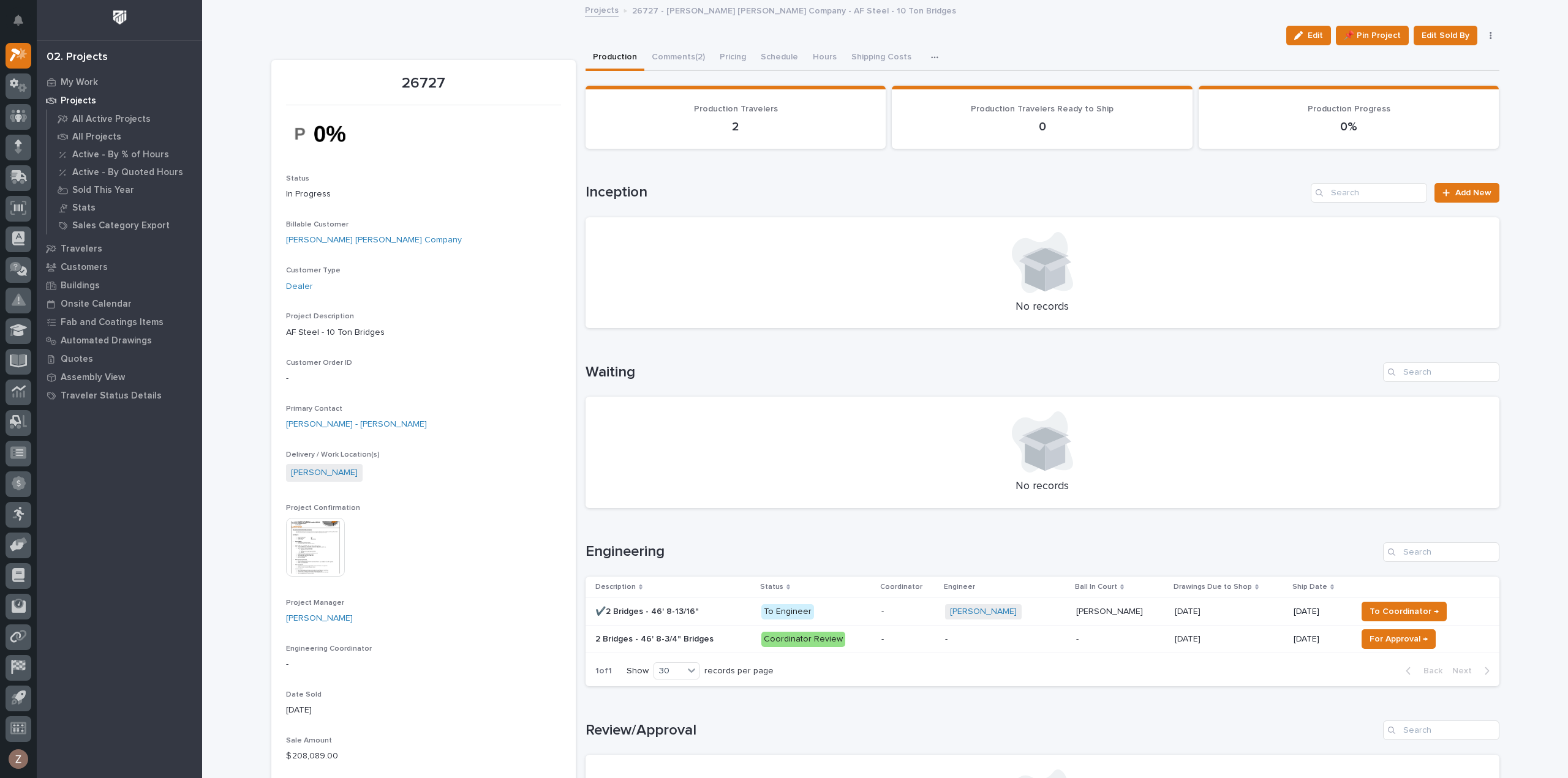
click at [843, 638] on p "Coordinator Review" at bounding box center [816, 640] width 111 height 16
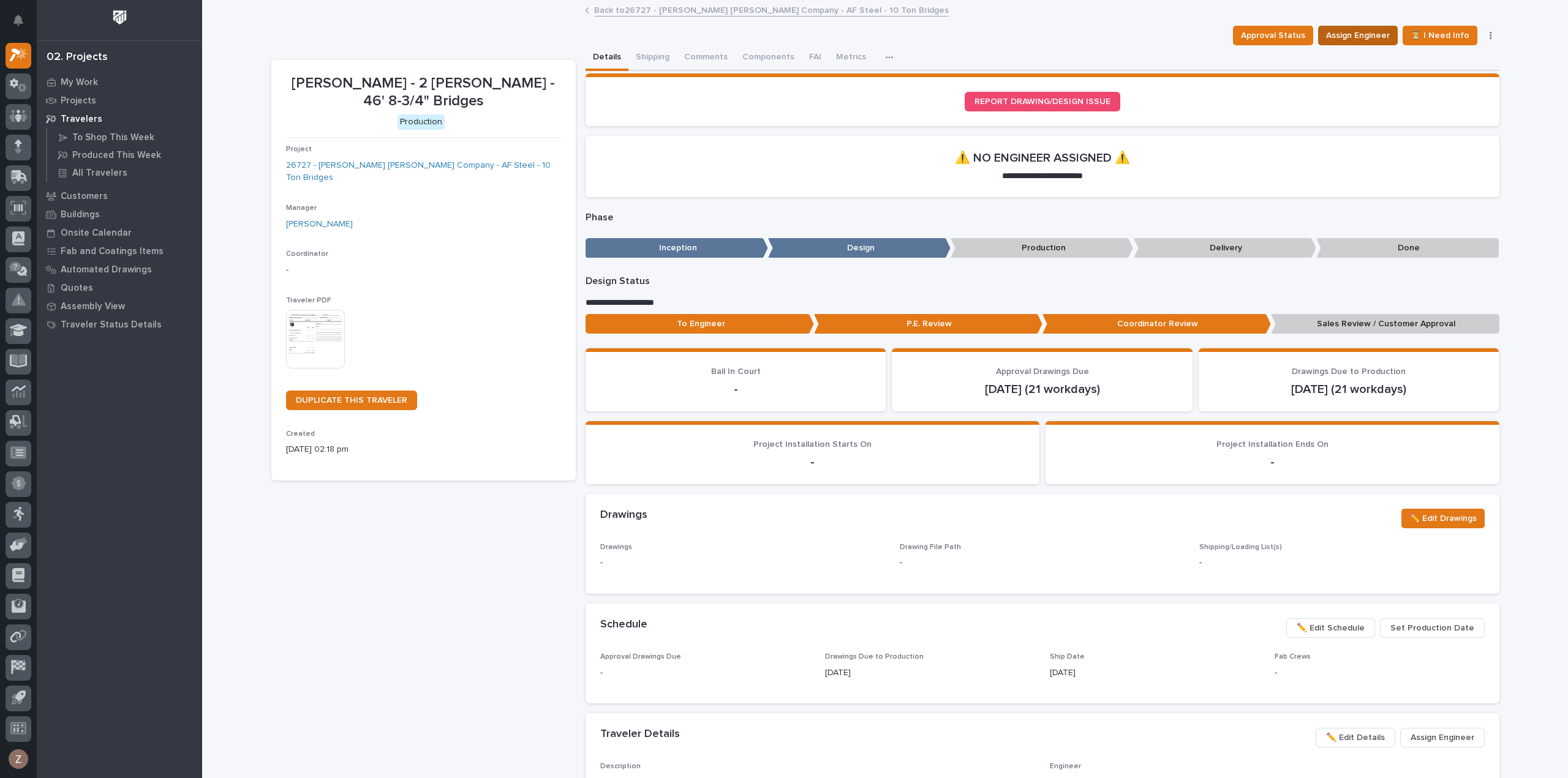
click at [1354, 30] on span "Assign Engineer" at bounding box center [1358, 35] width 64 height 15
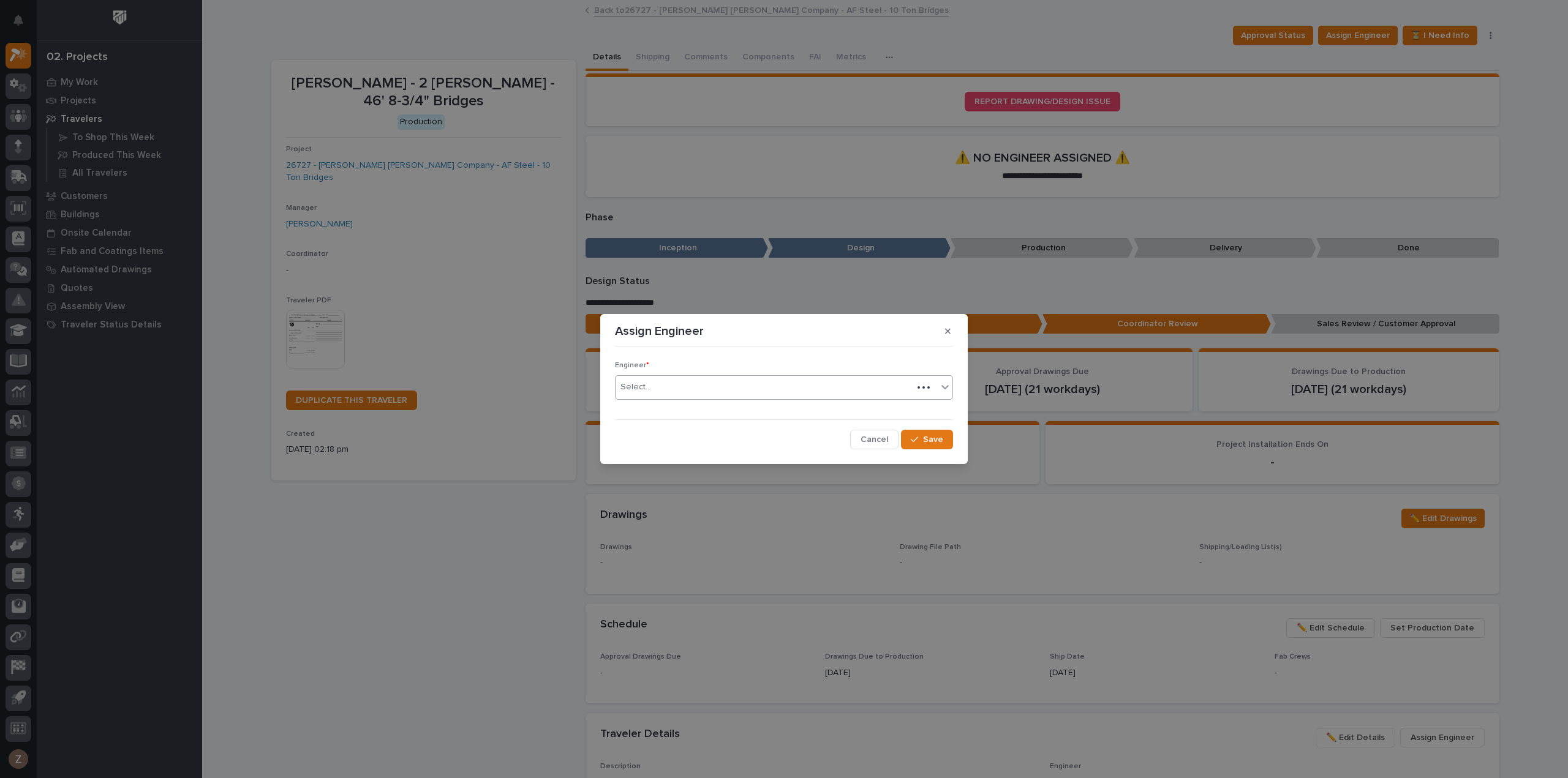
click at [749, 392] on div "Select..." at bounding box center [764, 387] width 297 height 20
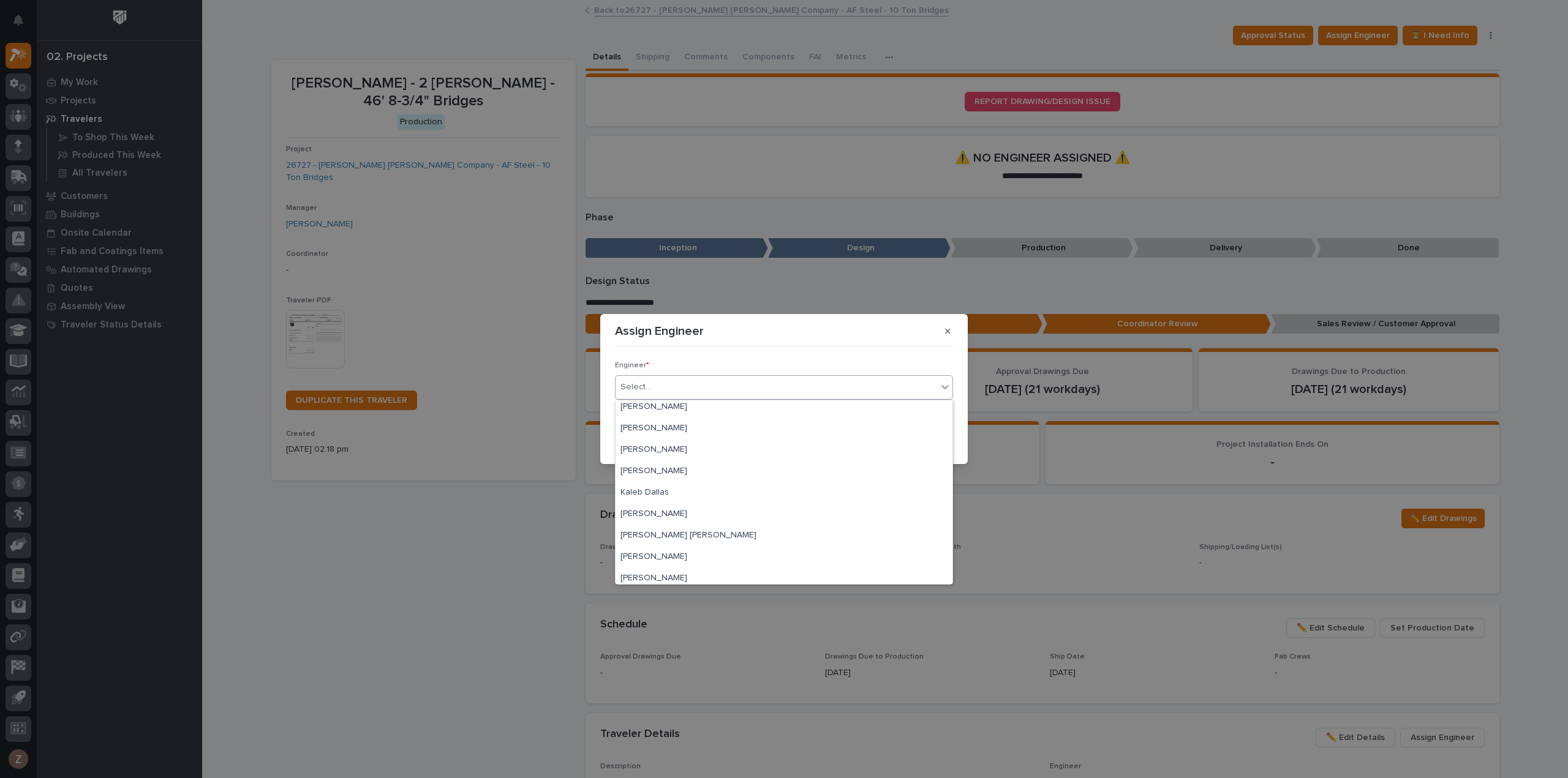
scroll to position [306, 0]
click at [694, 553] on div "[PERSON_NAME]" at bounding box center [784, 555] width 337 height 22
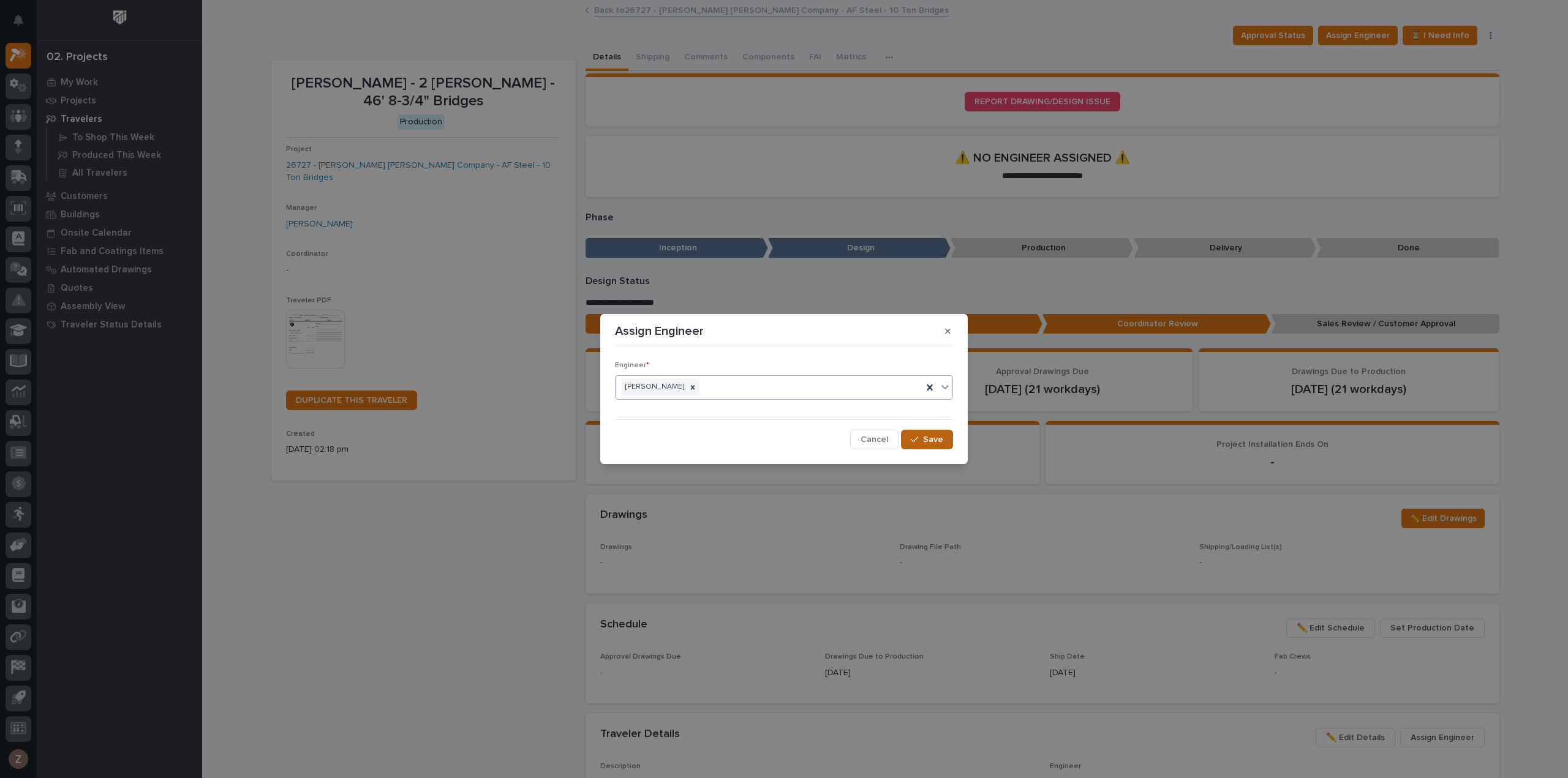
click at [939, 434] on span "Save" at bounding box center [932, 440] width 20 height 11
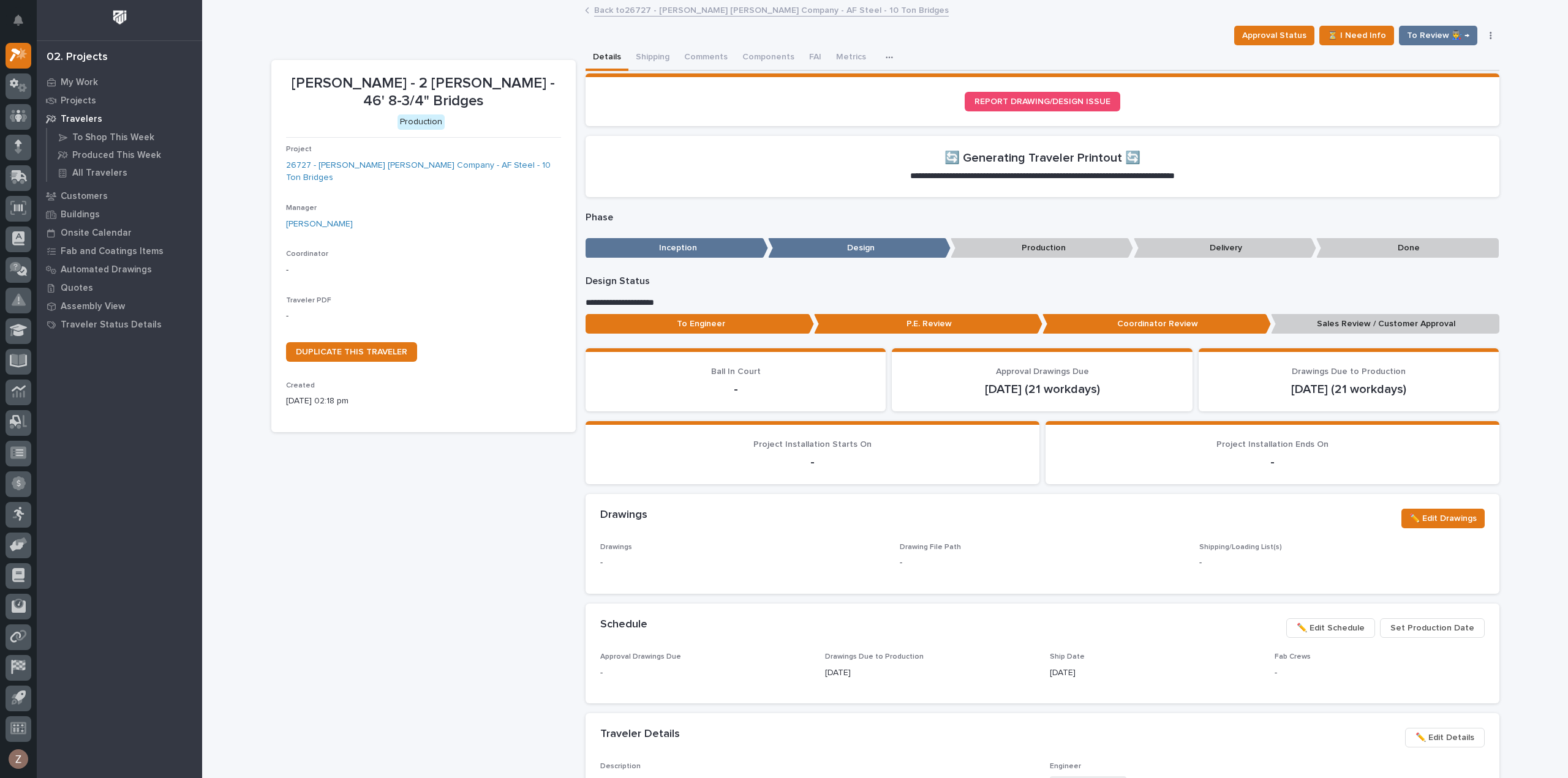
click at [685, 7] on link "Back to 26727 - [PERSON_NAME] [PERSON_NAME] Company - AF Steel - 10 Ton Bridges" at bounding box center [771, 10] width 355 height 14
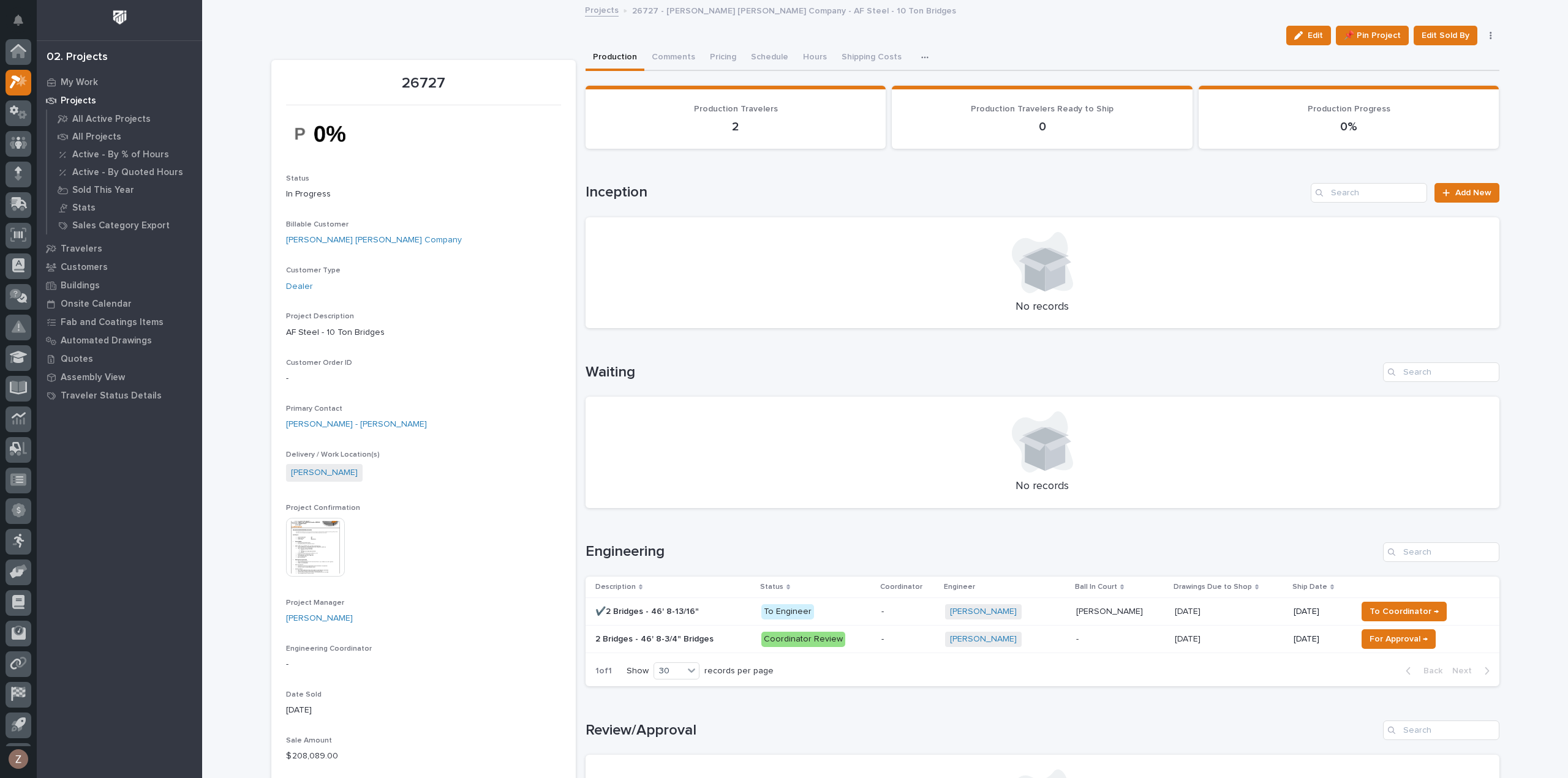
scroll to position [27, 0]
click at [909, 638] on p "-" at bounding box center [908, 640] width 54 height 10
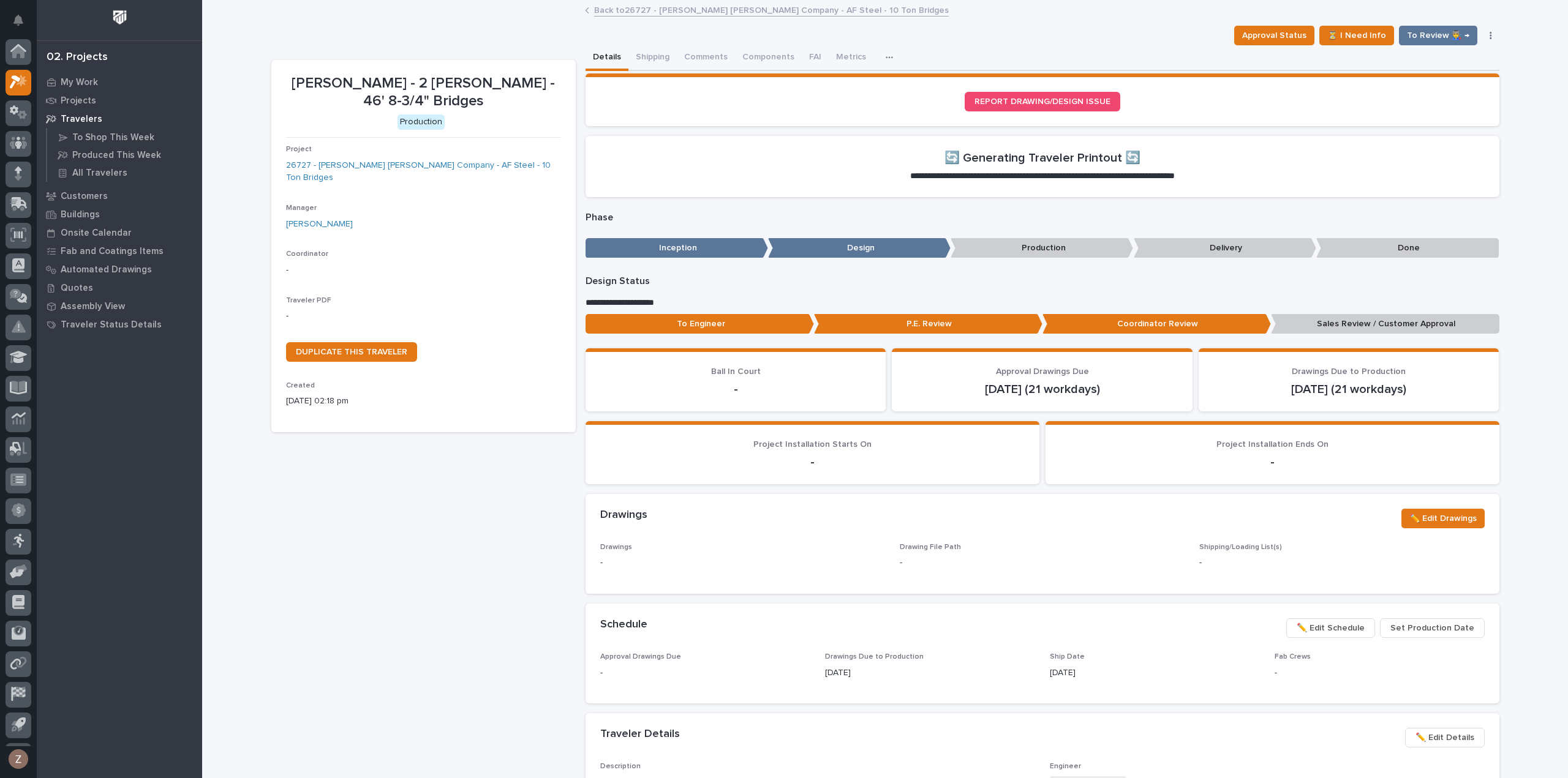
scroll to position [27, 0]
click at [1487, 29] on div "Approval Status ⏳ I Need Info To Review 👨‍🏭 → Hold Cancel Change Traveler Type …" at bounding box center [1365, 35] width 270 height 20
click at [1487, 35] on button "button" at bounding box center [1491, 35] width 17 height 9
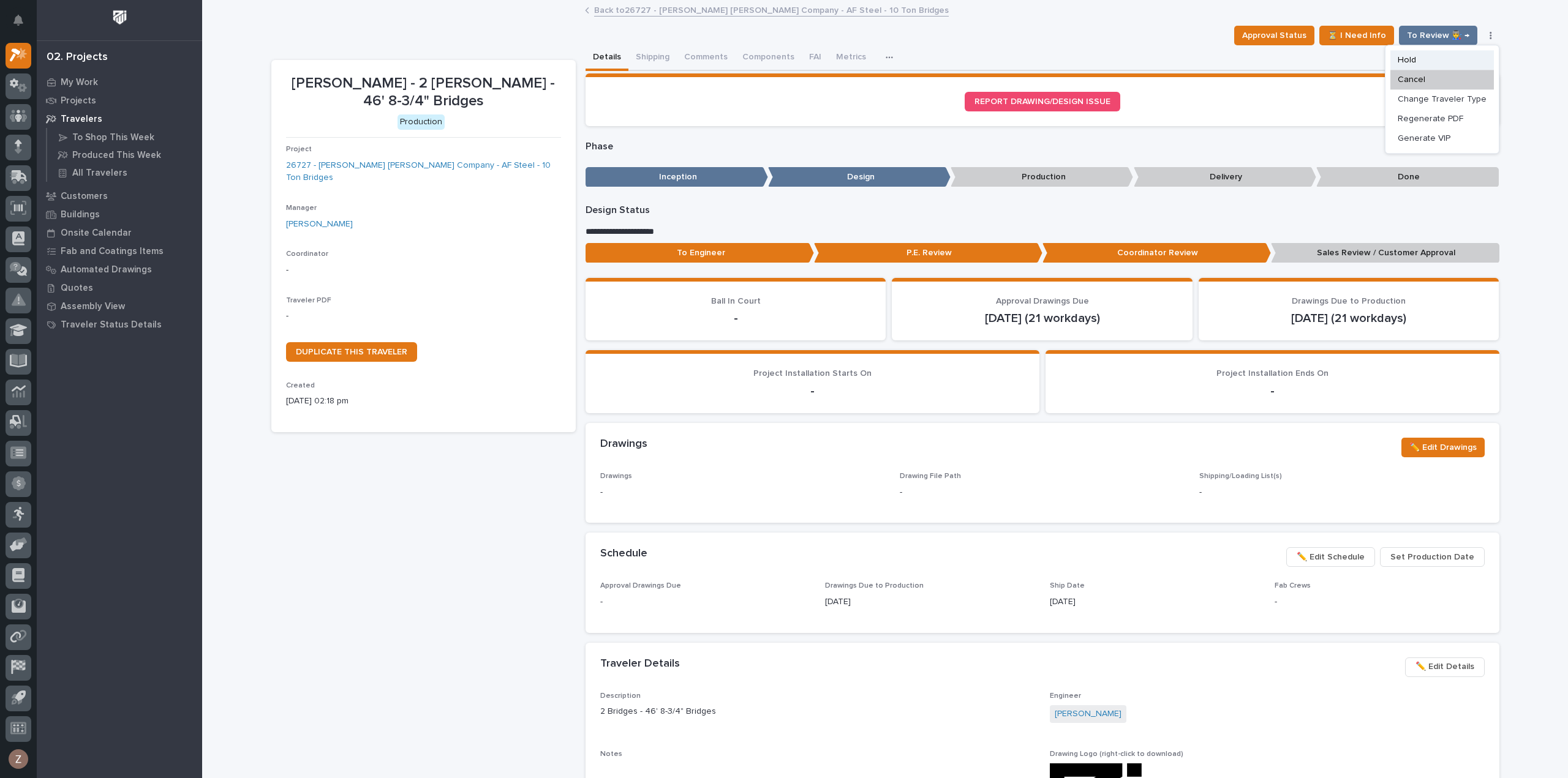
click at [1420, 60] on button "Hold" at bounding box center [1442, 60] width 104 height 20
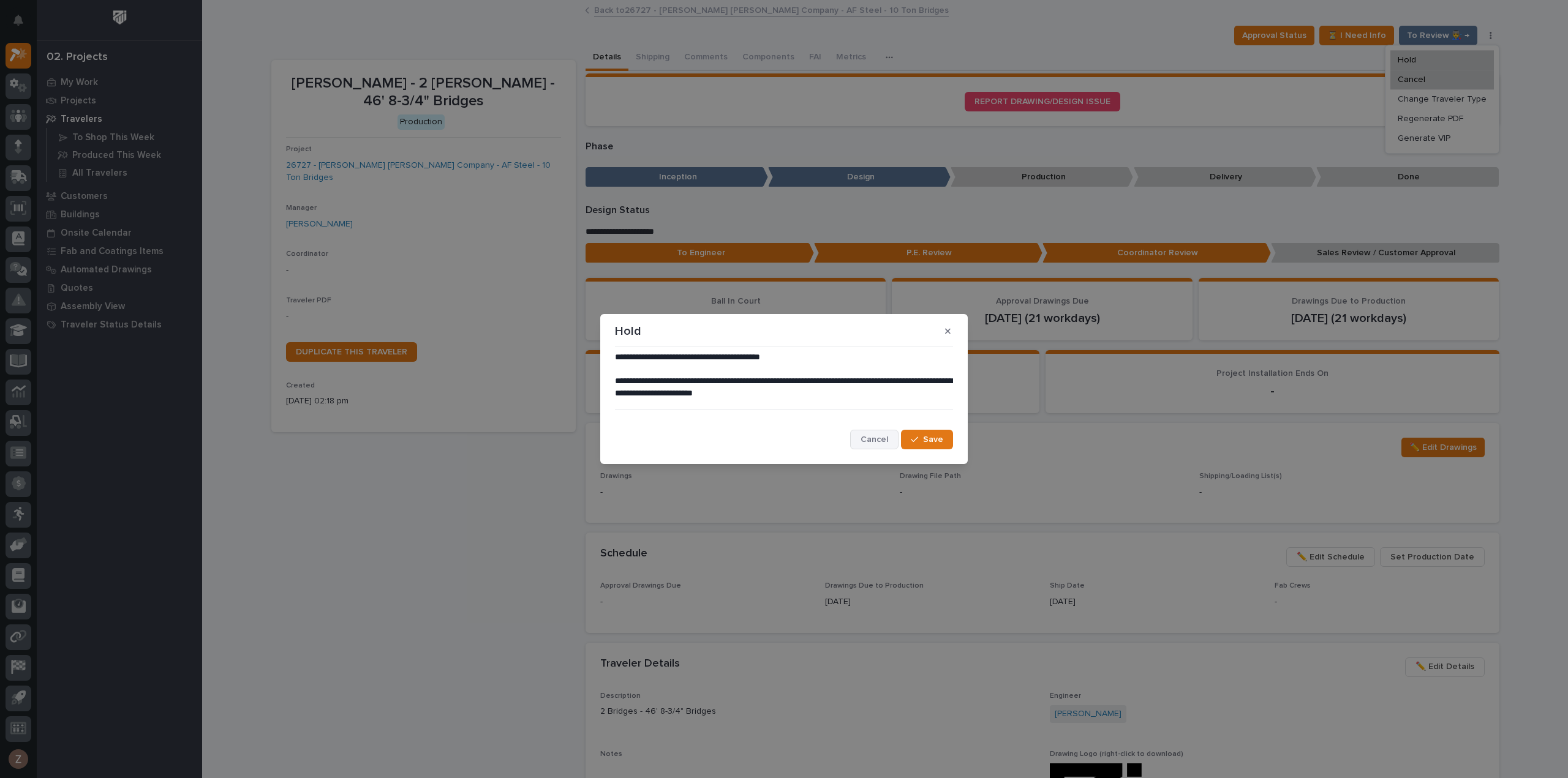
click at [876, 438] on span "Cancel" at bounding box center [874, 440] width 28 height 11
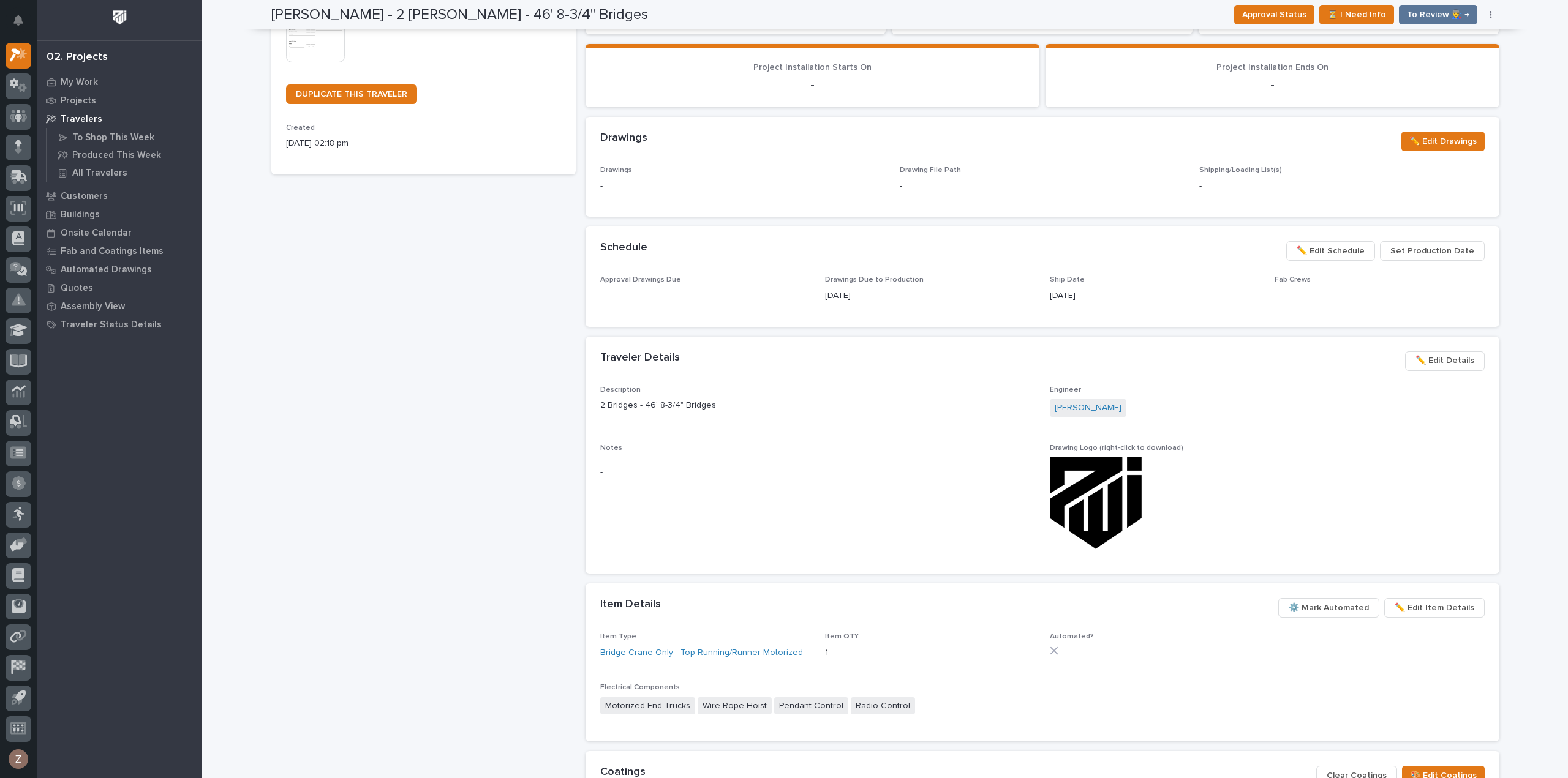
scroll to position [0, 0]
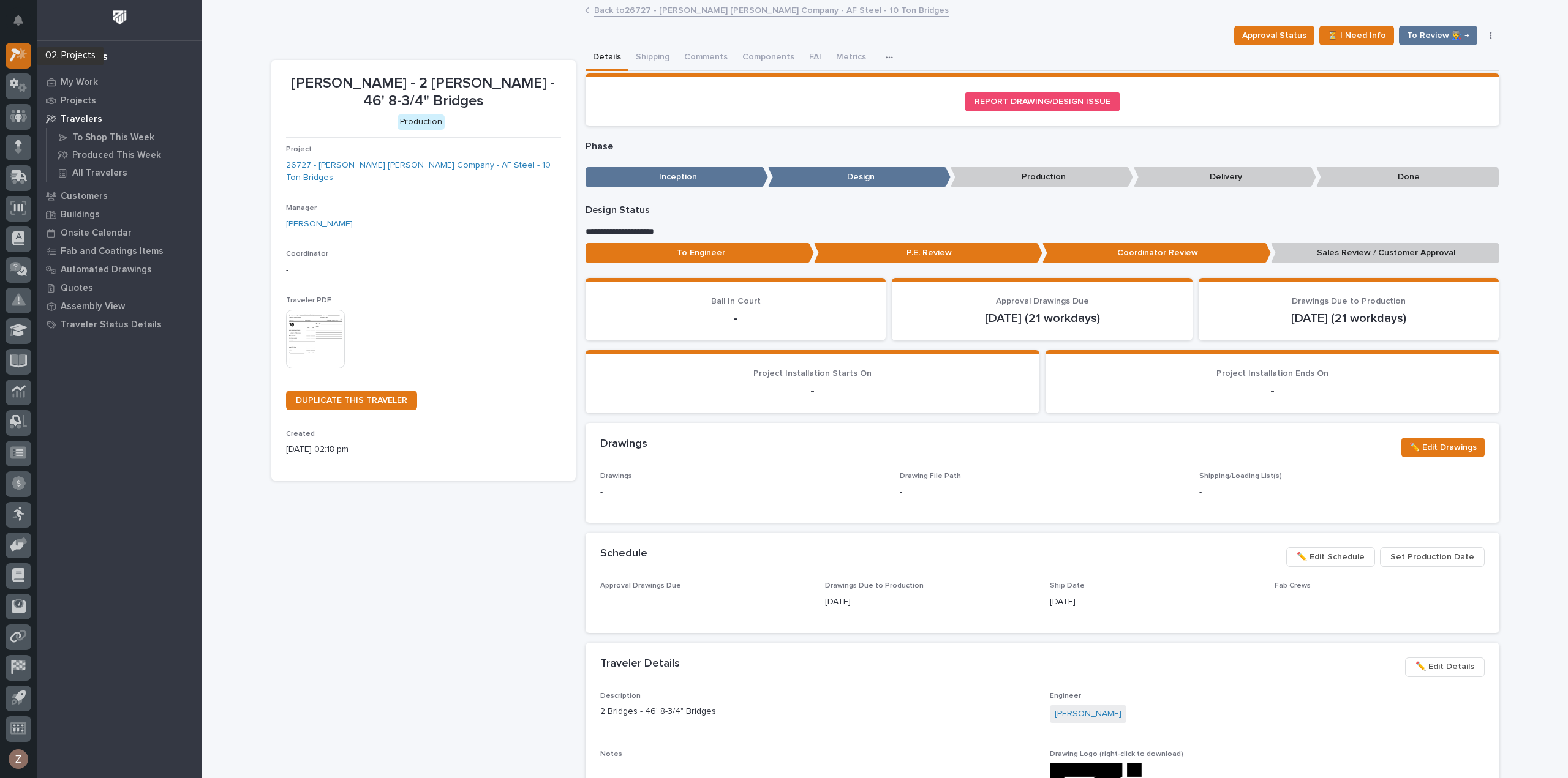
click at [19, 51] on icon at bounding box center [15, 56] width 11 height 14
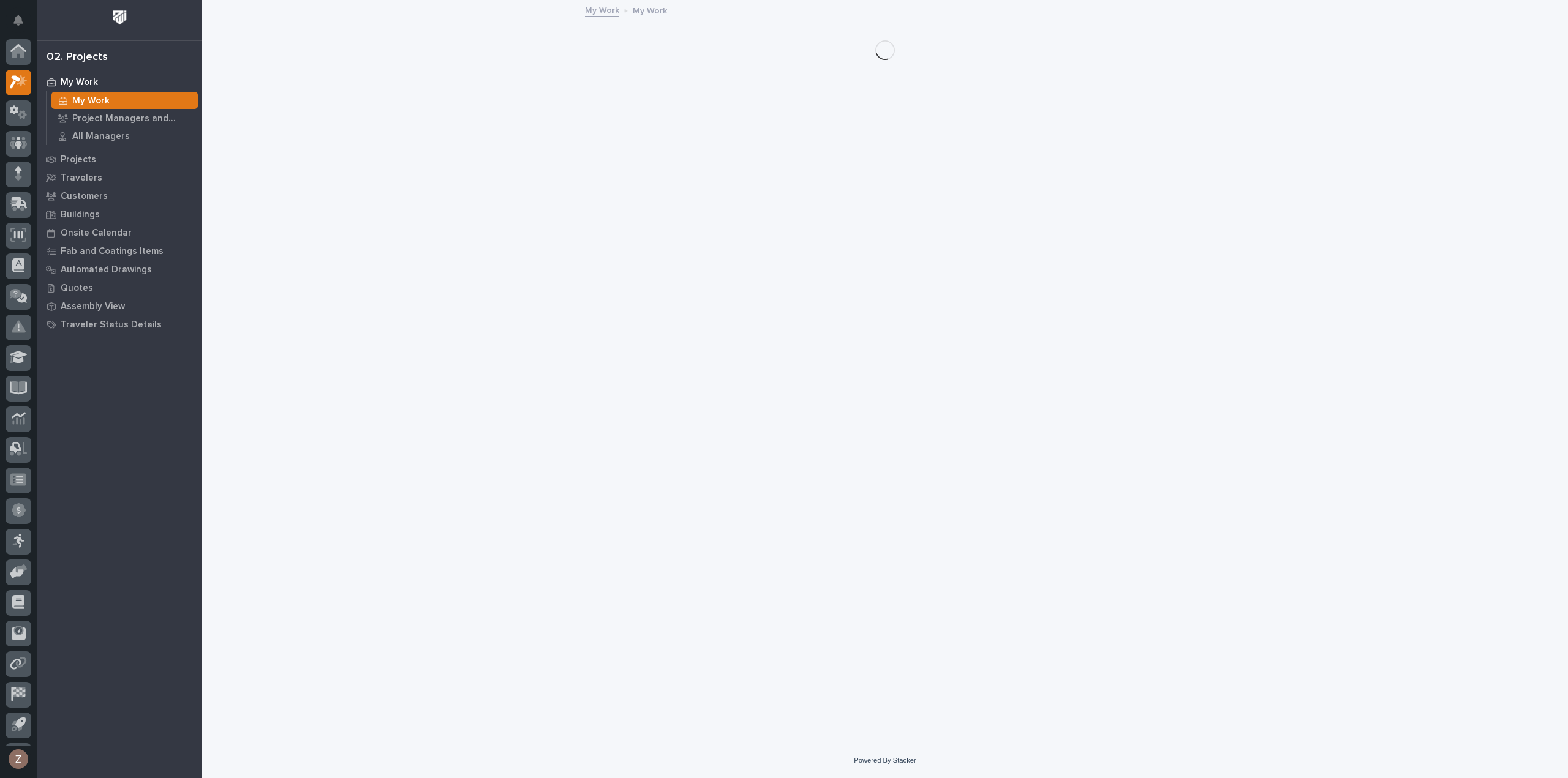
scroll to position [27, 0]
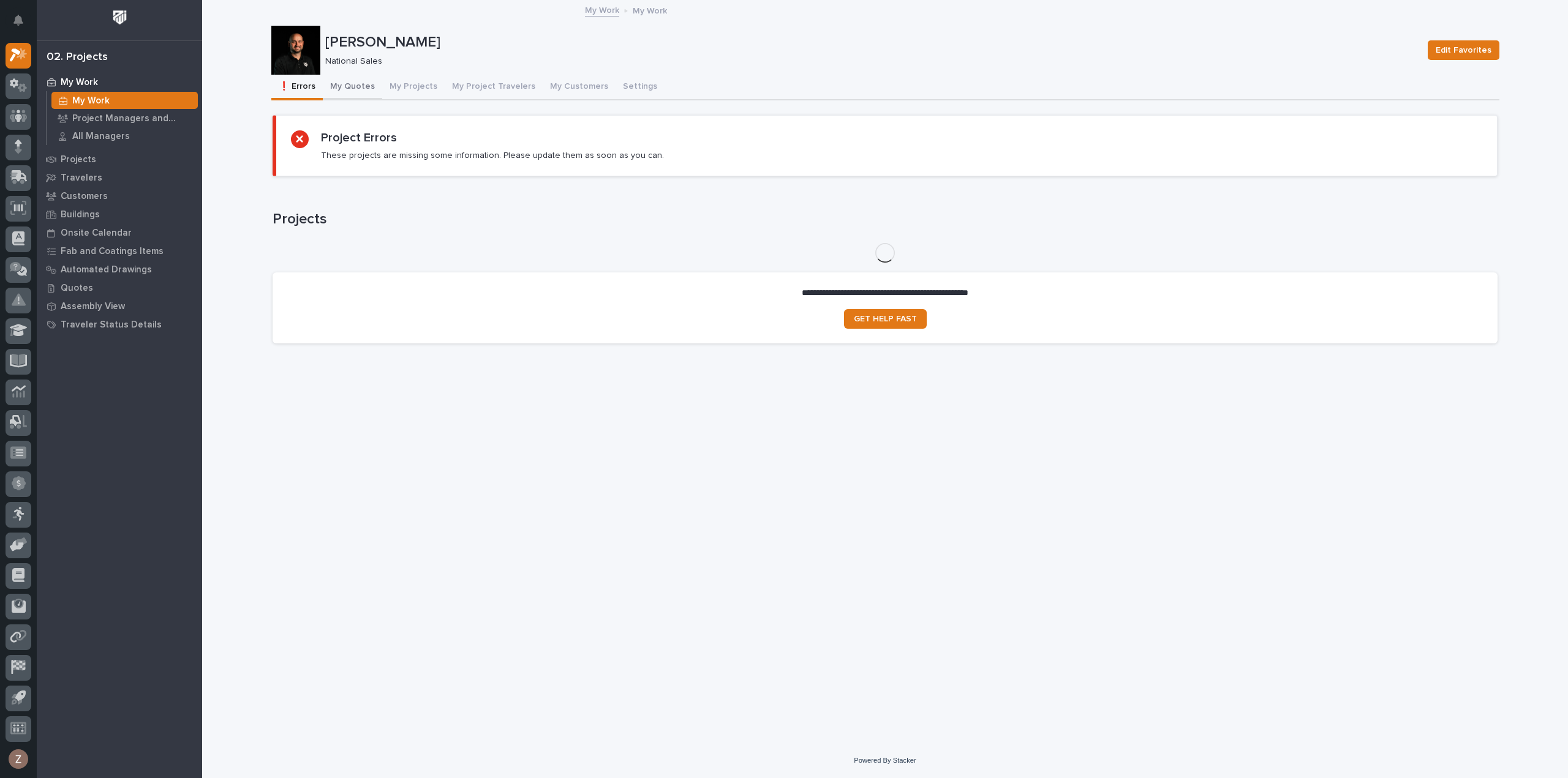
click at [354, 85] on button "My Quotes" at bounding box center [352, 87] width 60 height 26
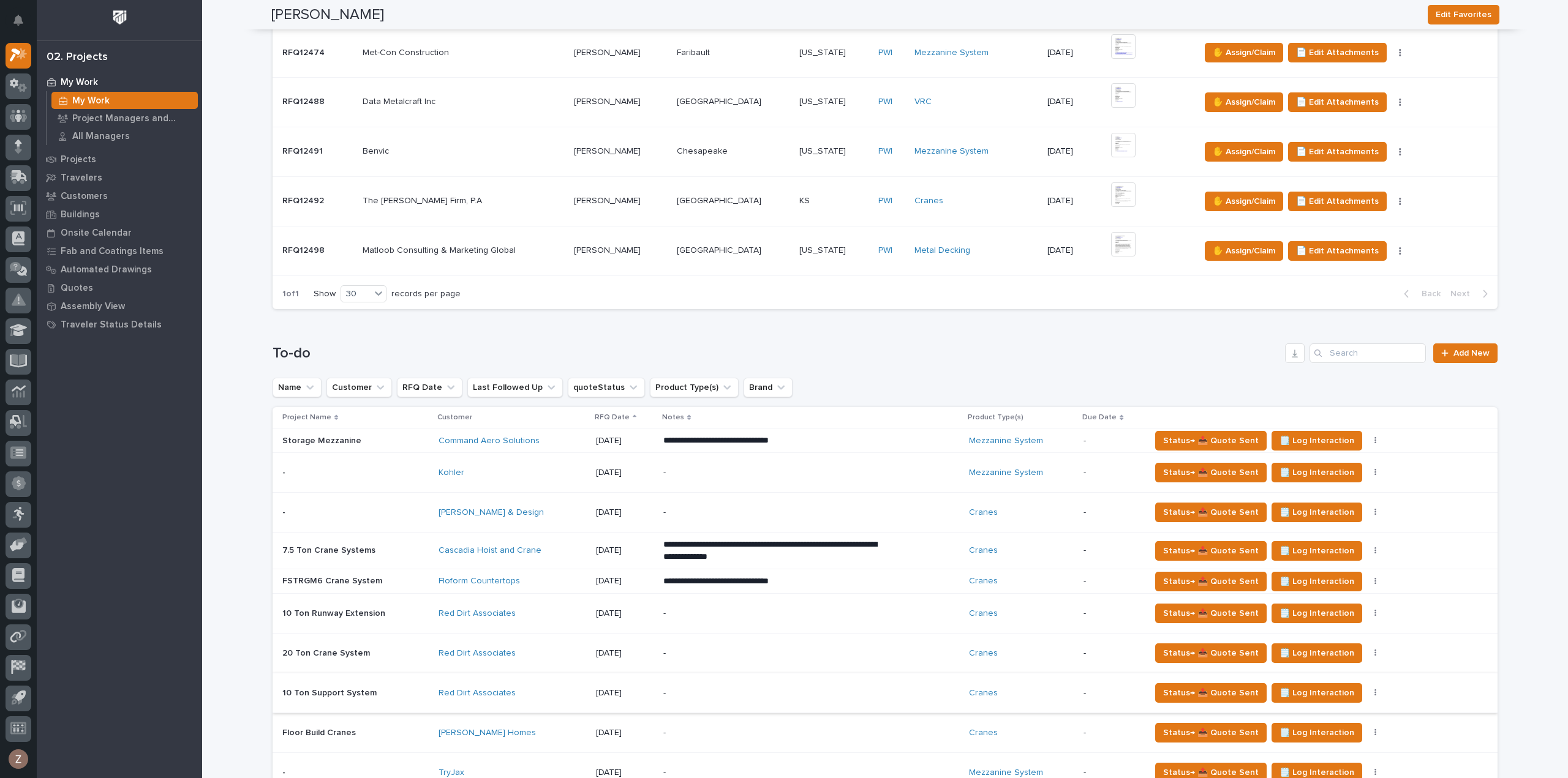
scroll to position [735, 0]
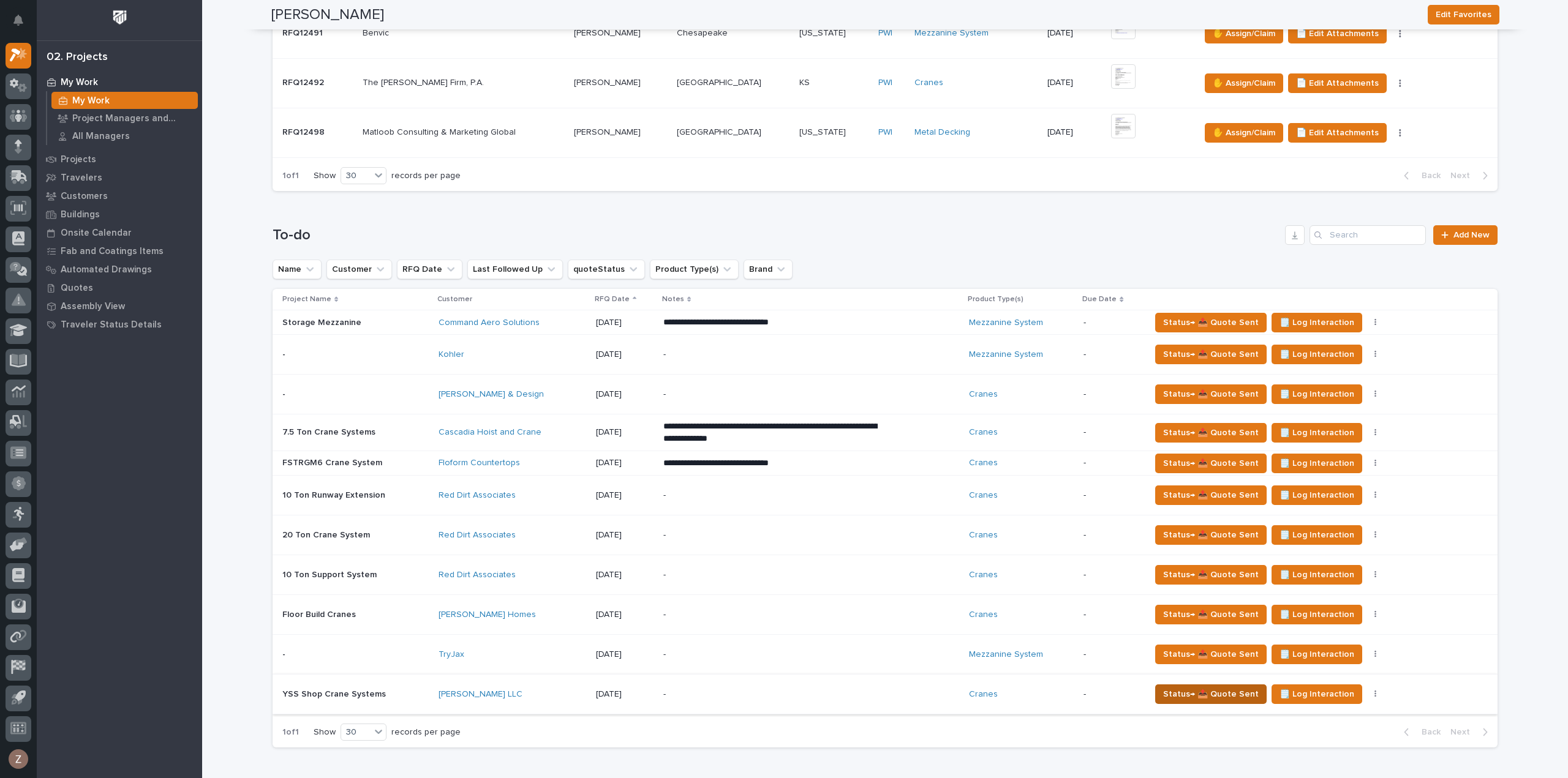
click at [1229, 691] on span "Status→ 📤 Quote Sent" at bounding box center [1211, 694] width 95 height 15
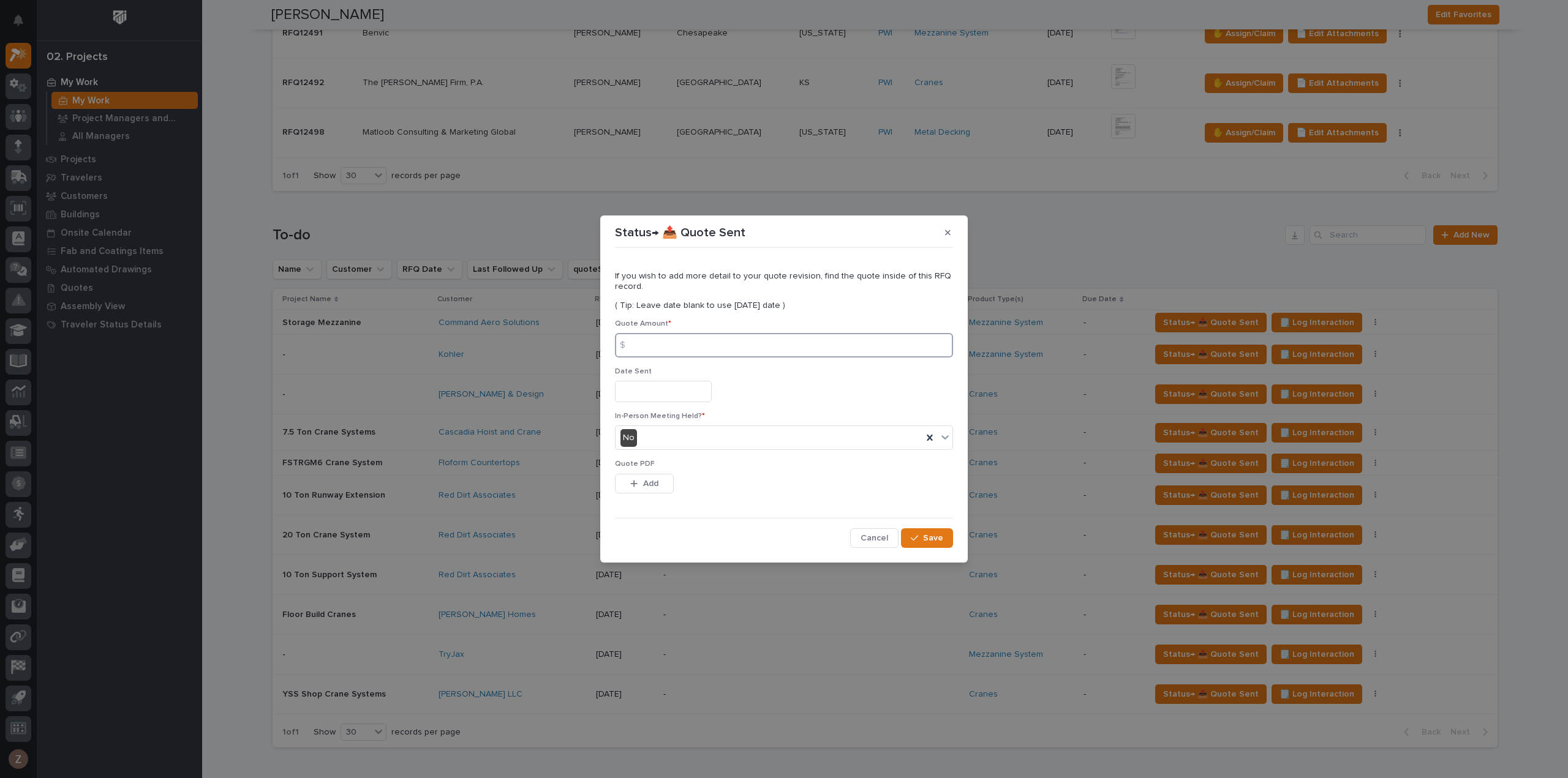
click at [711, 337] on input at bounding box center [784, 345] width 339 height 24
type input "376437"
click at [638, 399] on input "text" at bounding box center [663, 391] width 97 height 22
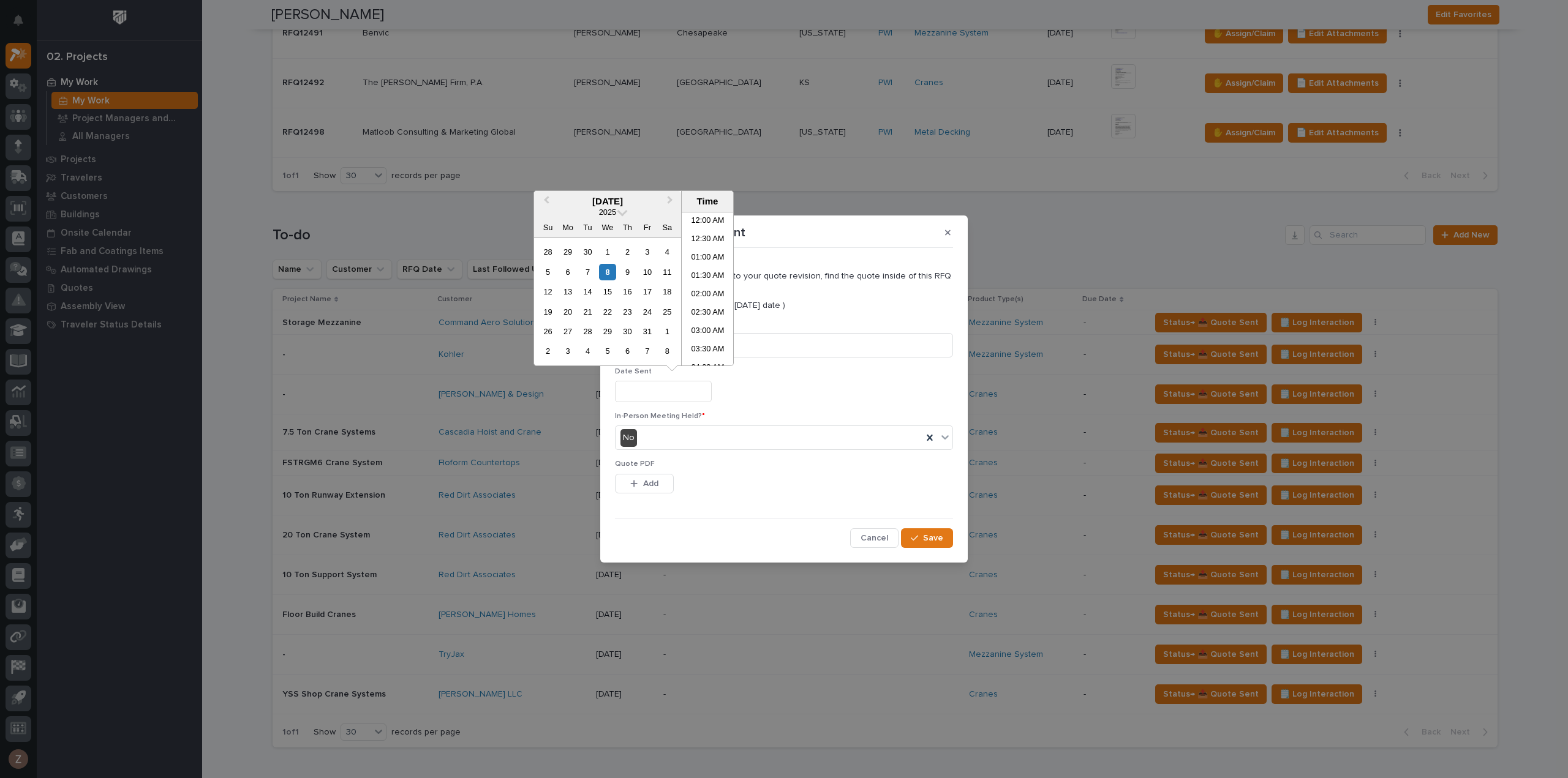
scroll to position [466, 0]
click at [706, 305] on li "03:00 PM" at bounding box center [708, 307] width 52 height 18
type input "**********"
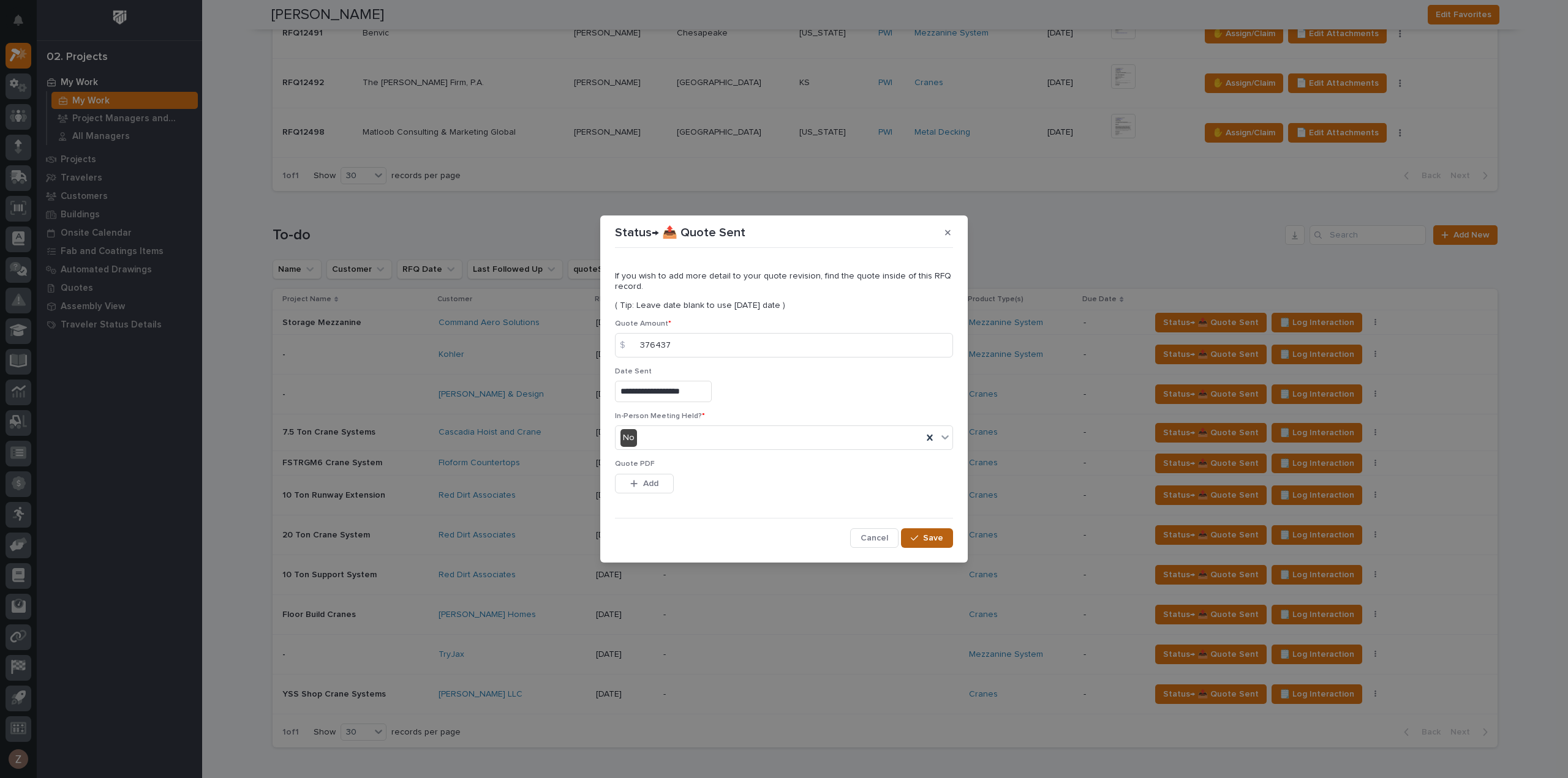
click at [942, 537] on span "Save" at bounding box center [932, 538] width 20 height 11
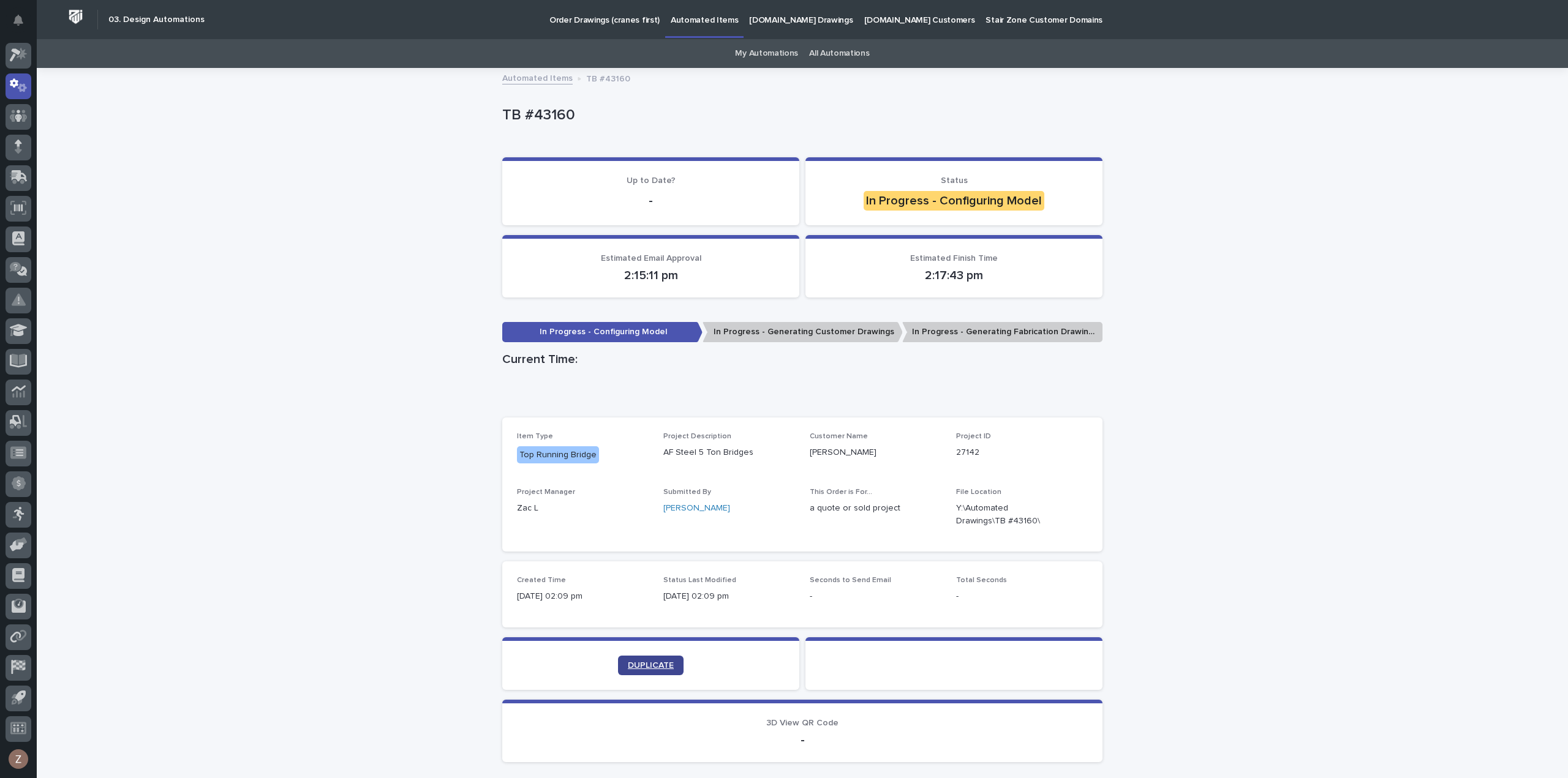
click at [642, 661] on span "DUPLICATE" at bounding box center [650, 665] width 46 height 9
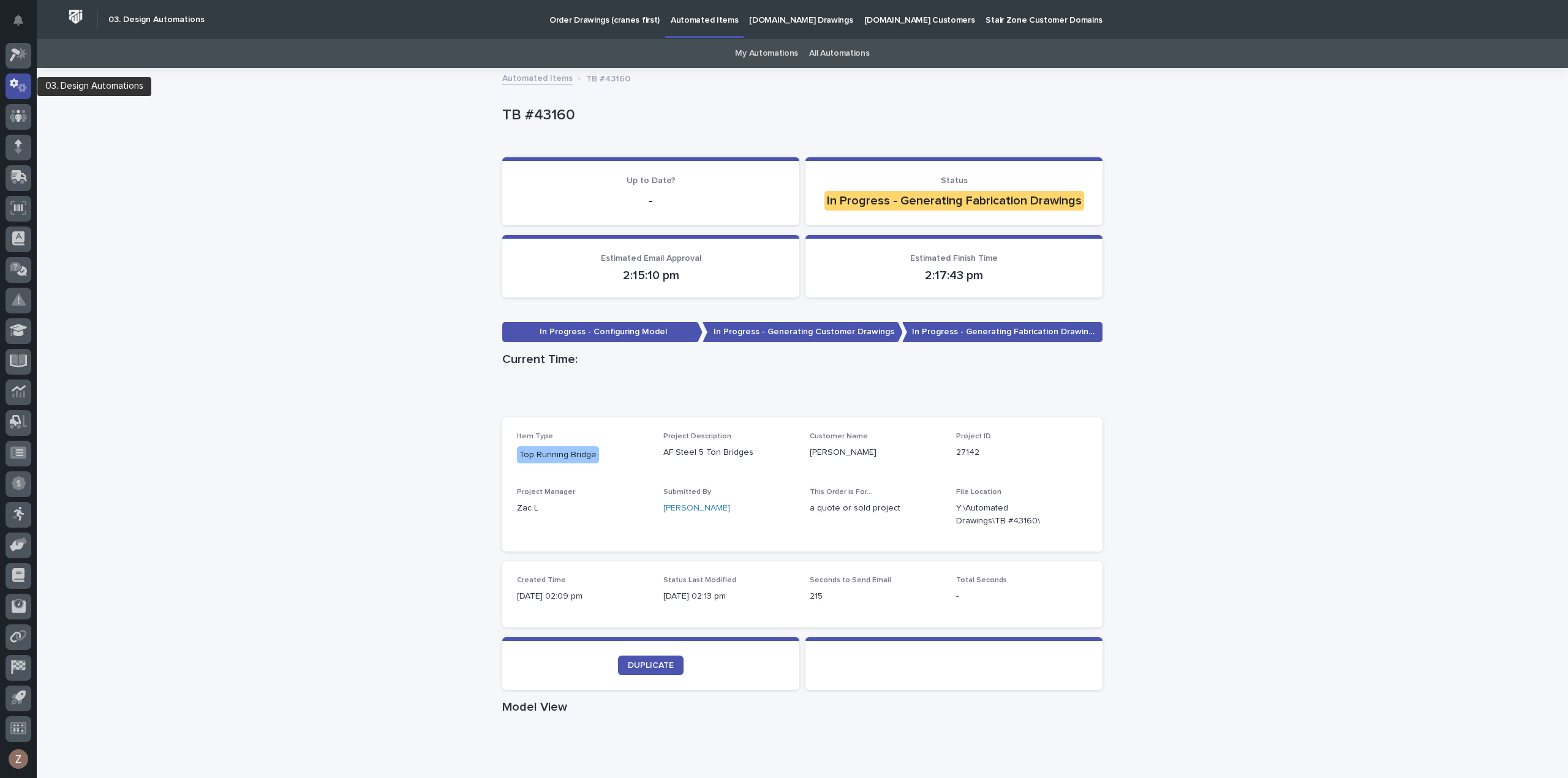
click at [16, 90] on icon at bounding box center [18, 86] width 18 height 14
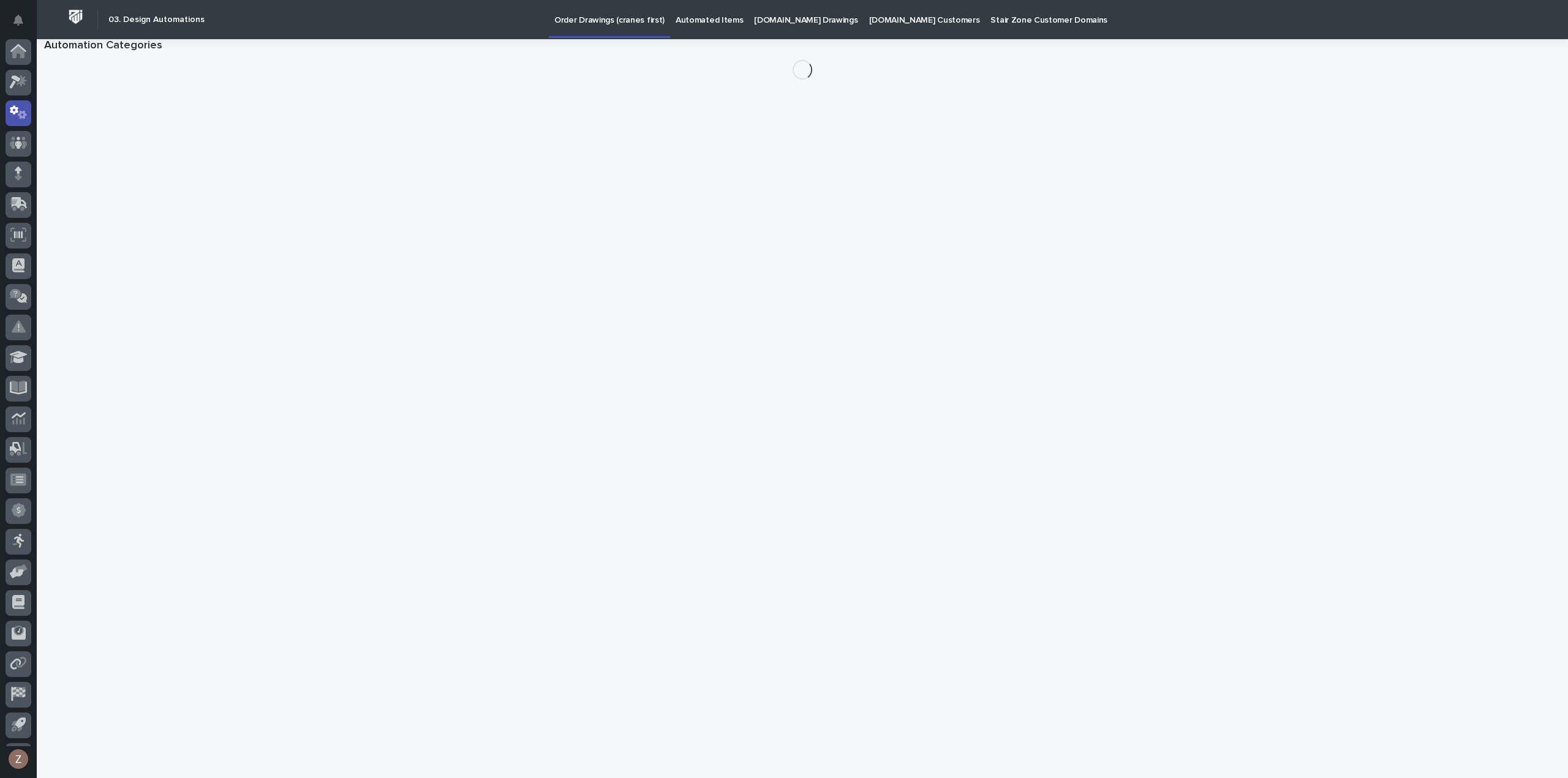
scroll to position [27, 0]
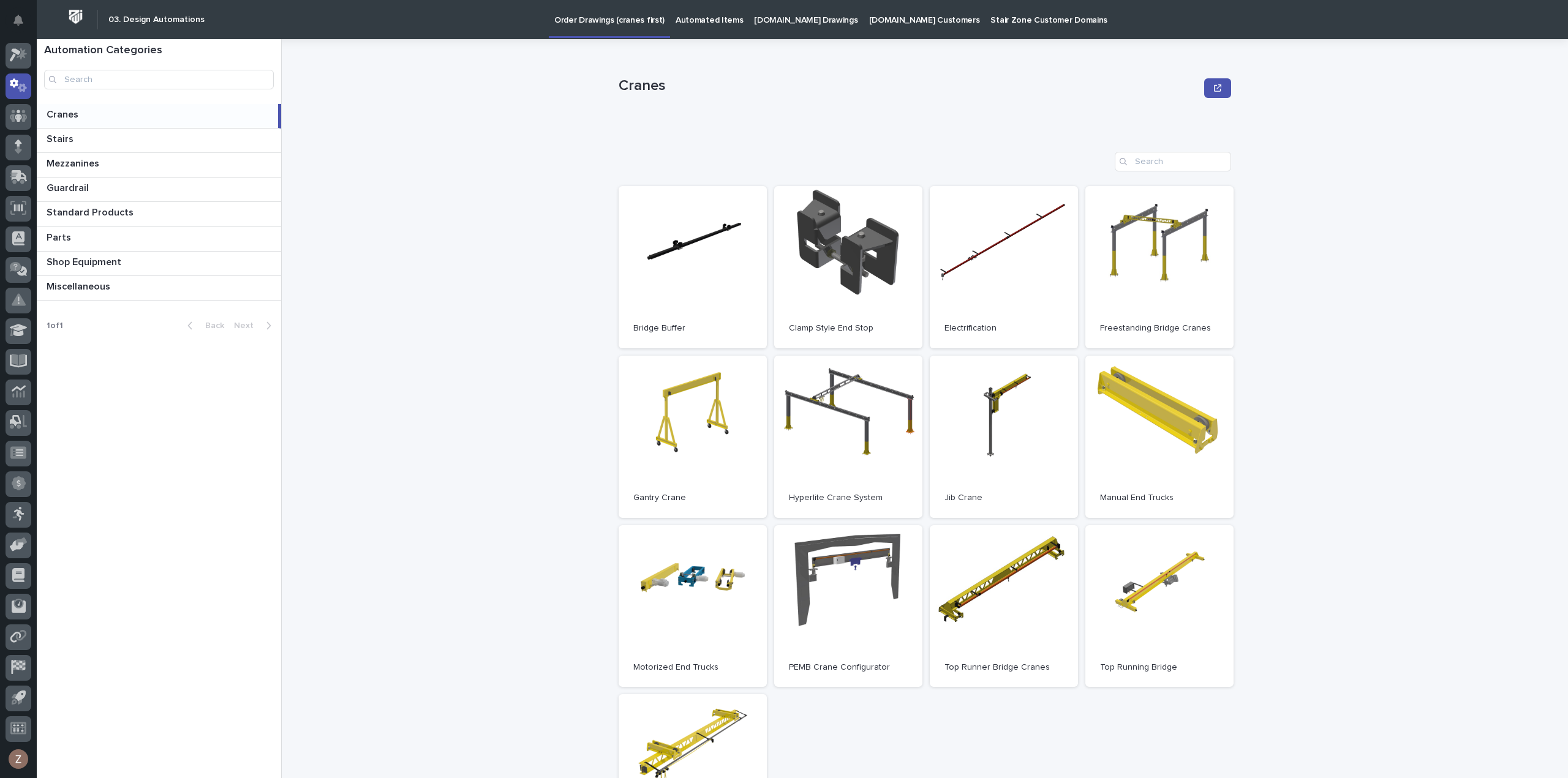
click at [690, 29] on link "Automated Items" at bounding box center [709, 19] width 79 height 38
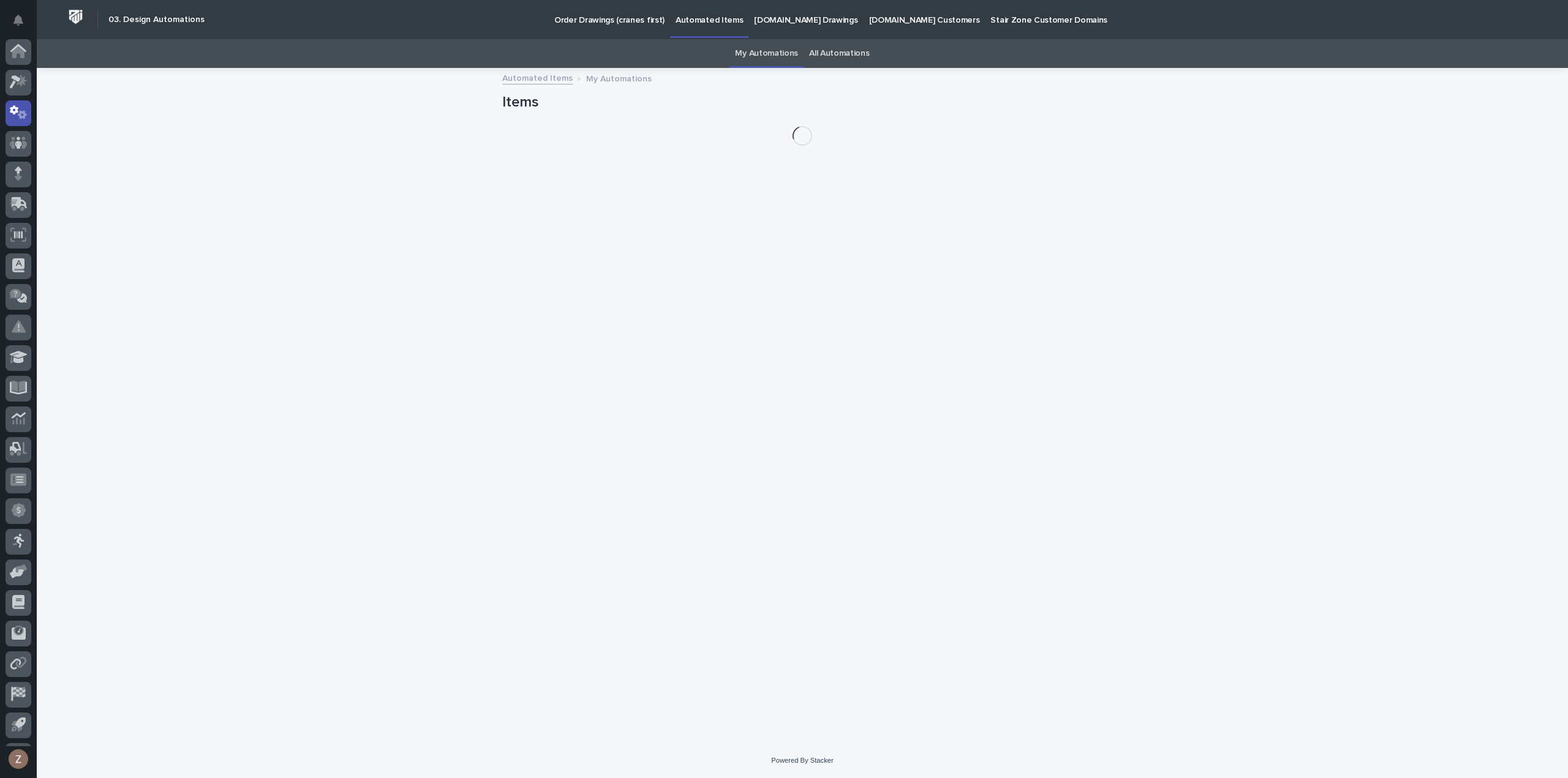
scroll to position [27, 0]
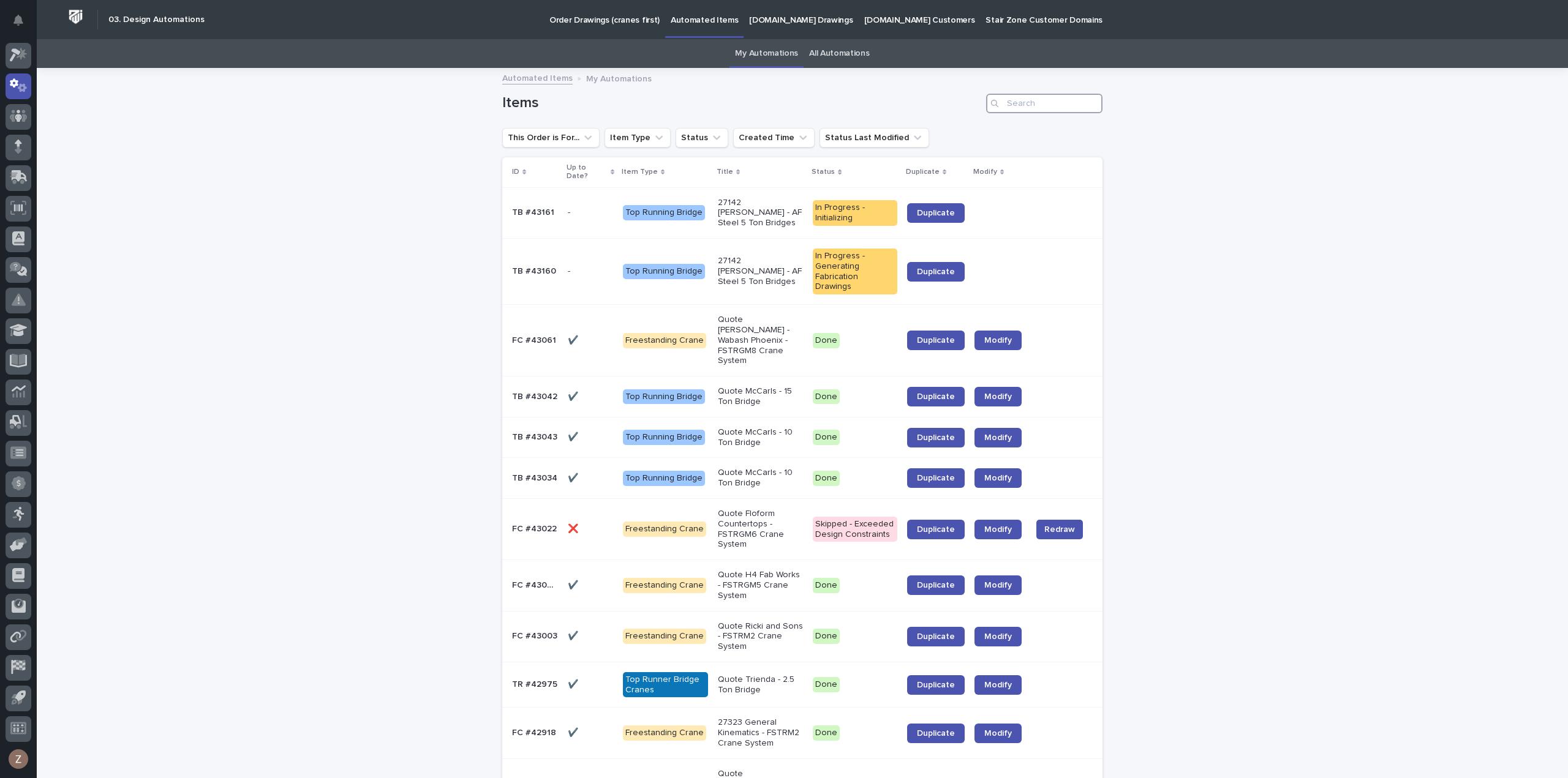
click at [1018, 98] on input "Search" at bounding box center [1044, 103] width 116 height 20
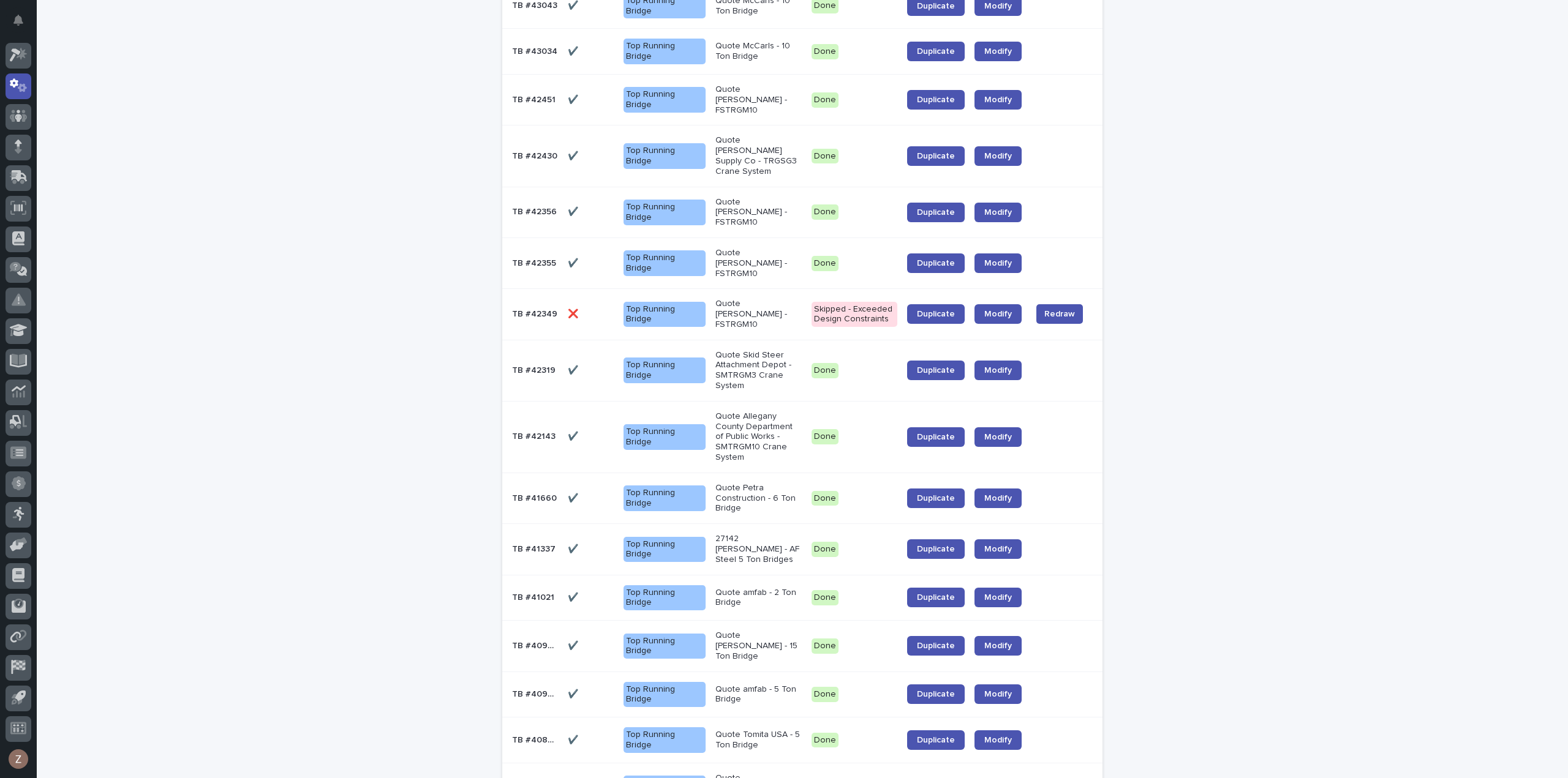
scroll to position [61, 0]
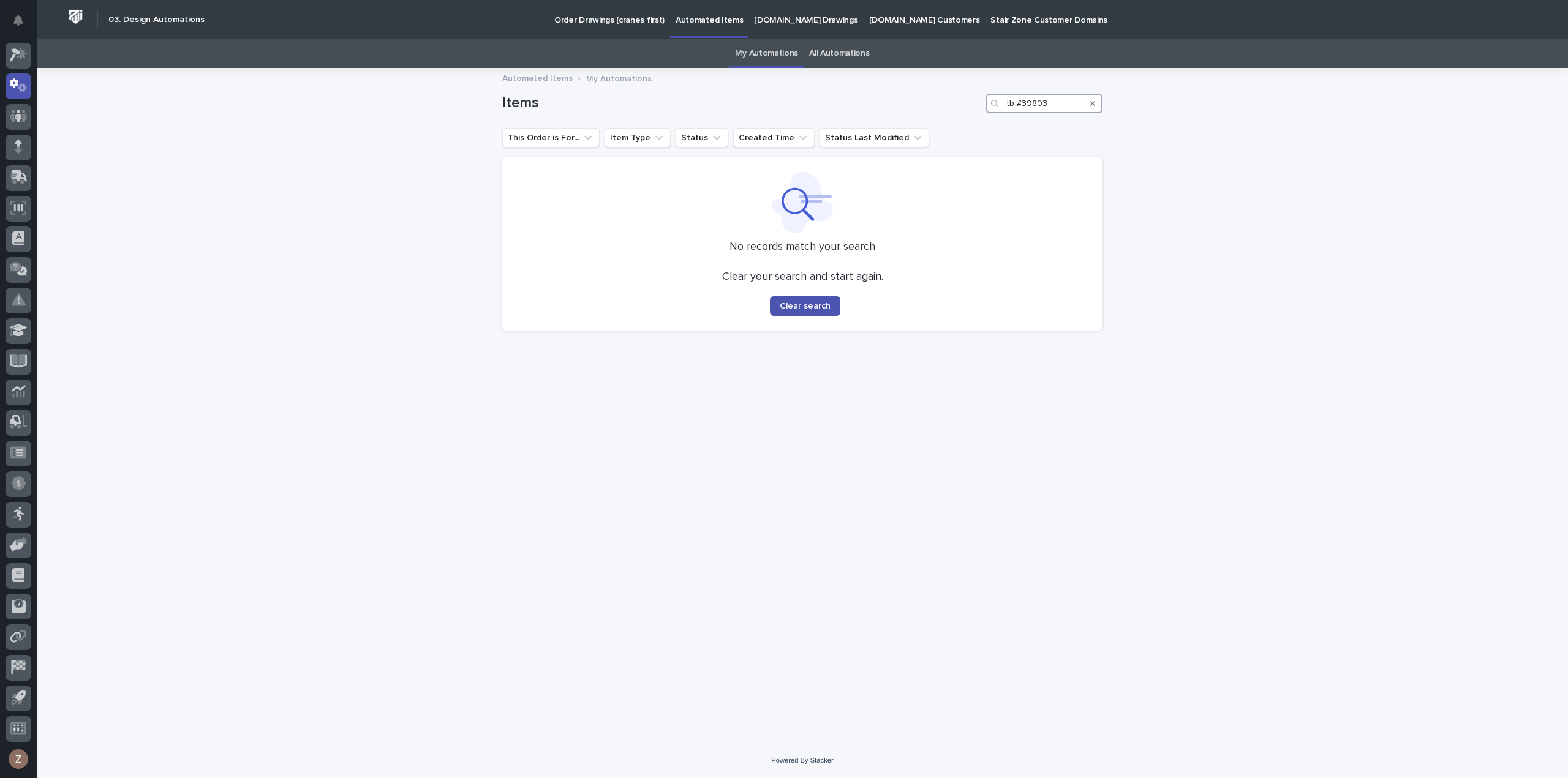
type input "tb #39803"
click at [1222, 259] on div "Loading... Saving… Loading... Saving… Items tb #39803 This Order is For... Item…" at bounding box center [802, 406] width 1532 height 674
click at [1092, 102] on icon "Search" at bounding box center [1093, 104] width 5 height 5
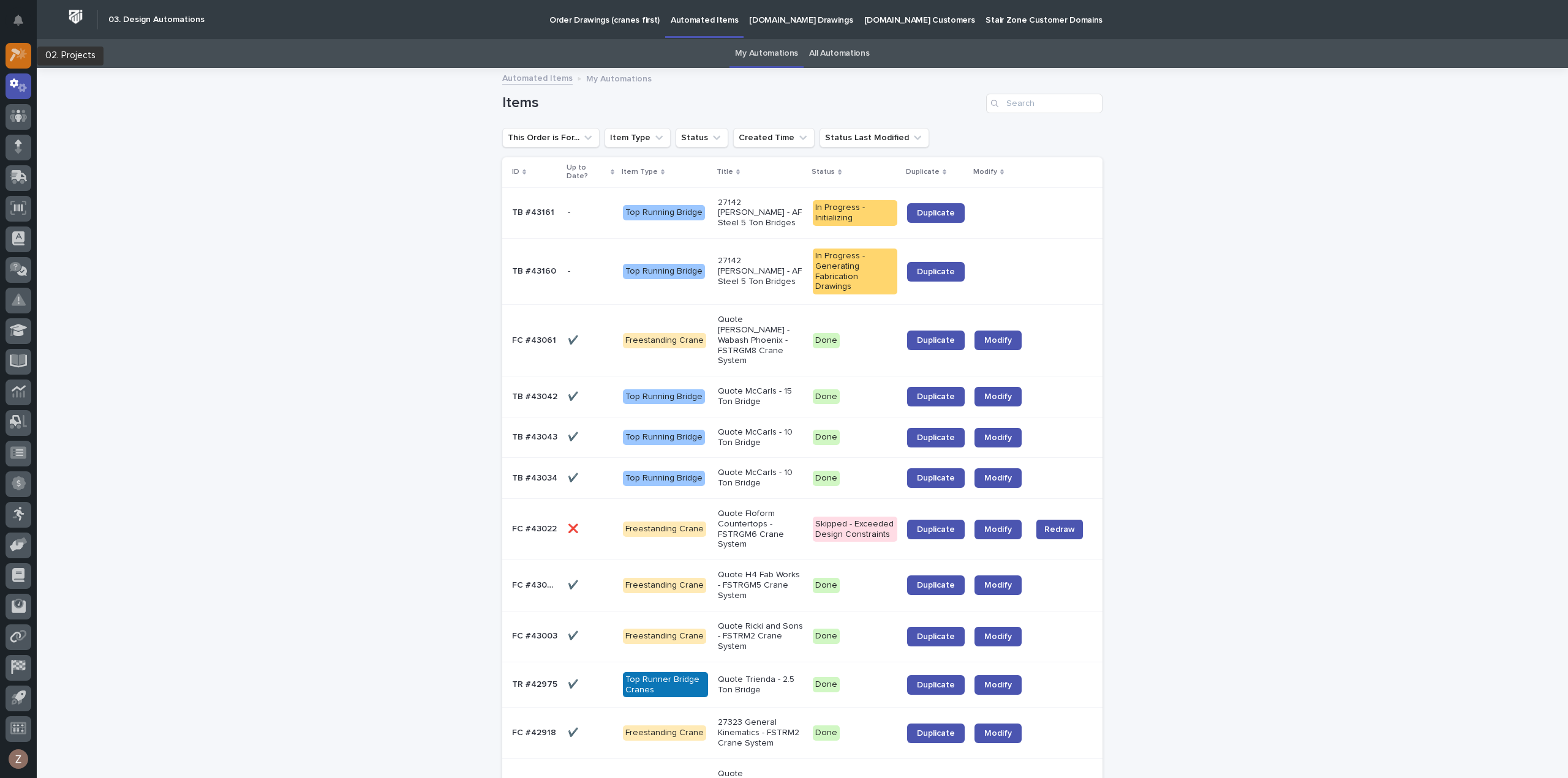
click at [18, 47] on div at bounding box center [18, 56] width 26 height 26
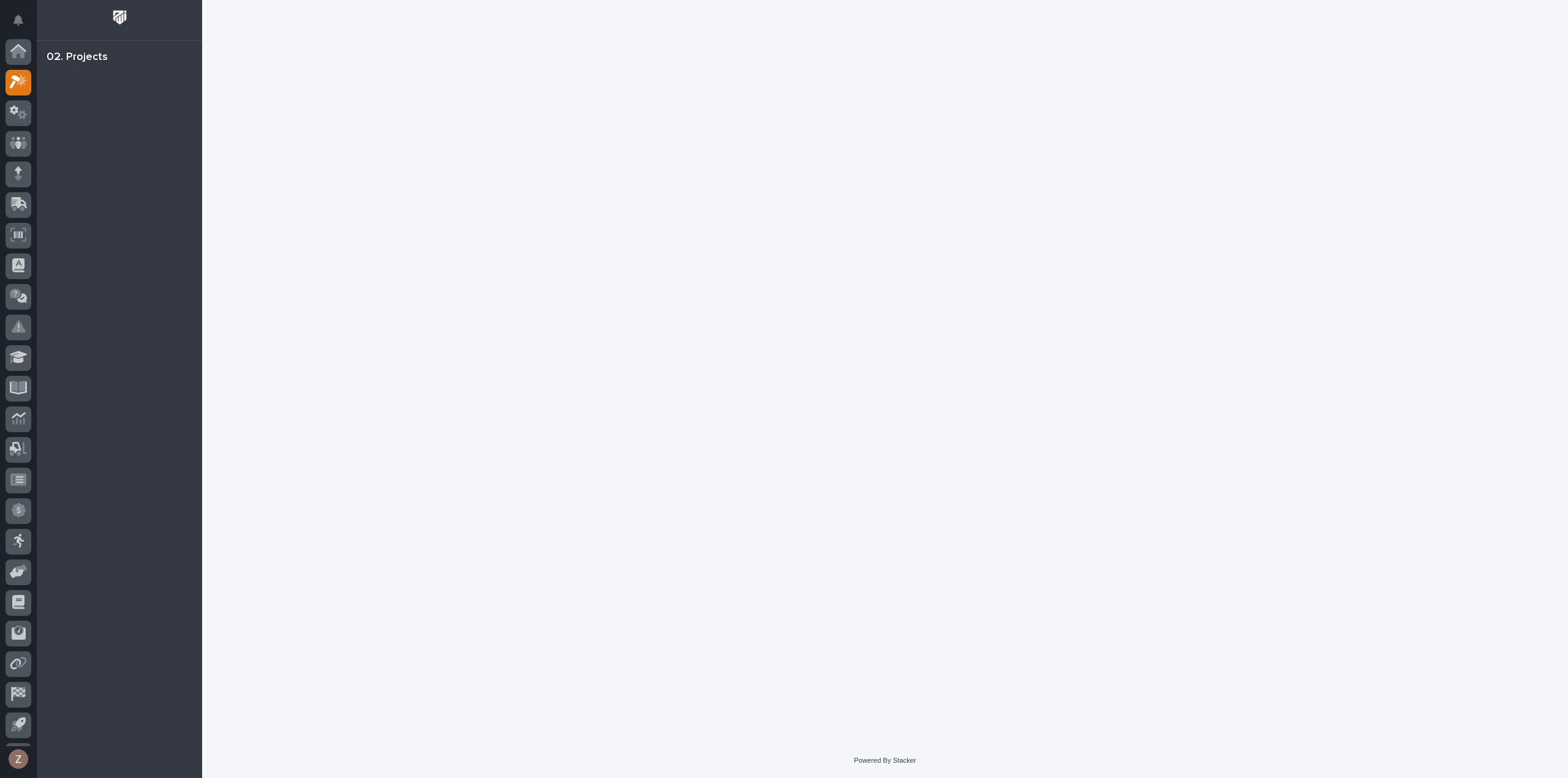
scroll to position [27, 0]
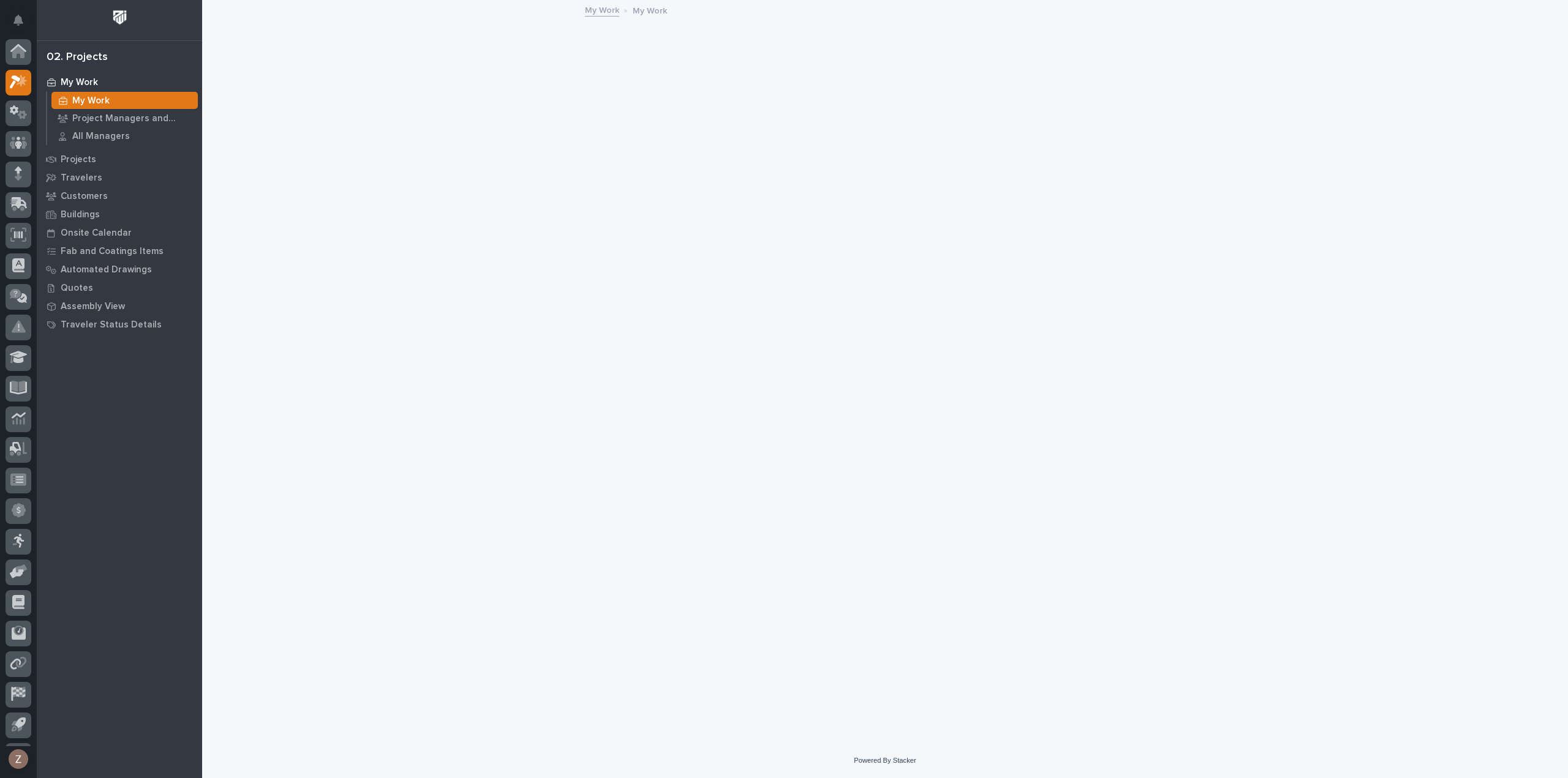
scroll to position [27, 0]
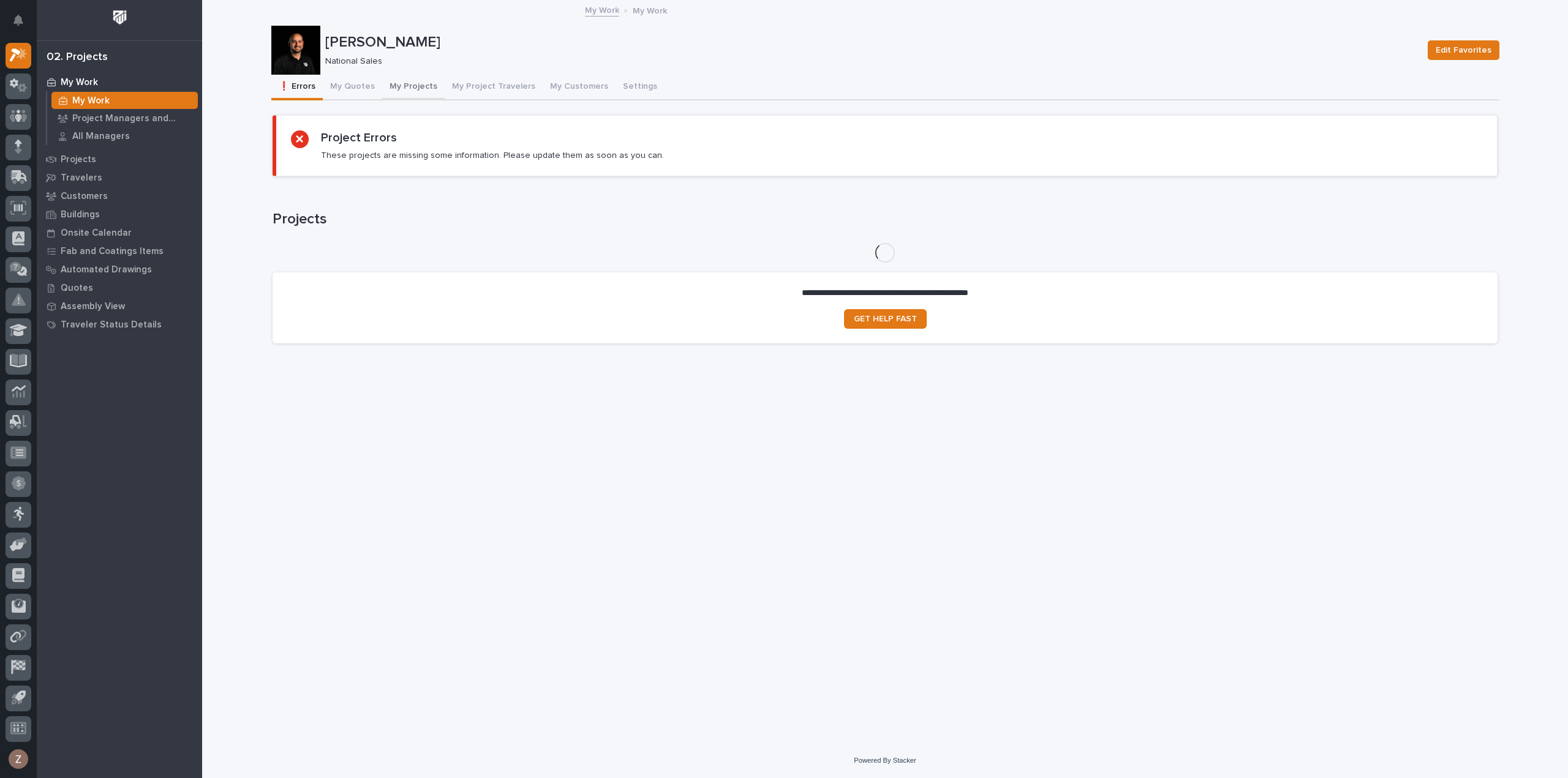
click at [395, 87] on button "My Projects" at bounding box center [414, 87] width 62 height 26
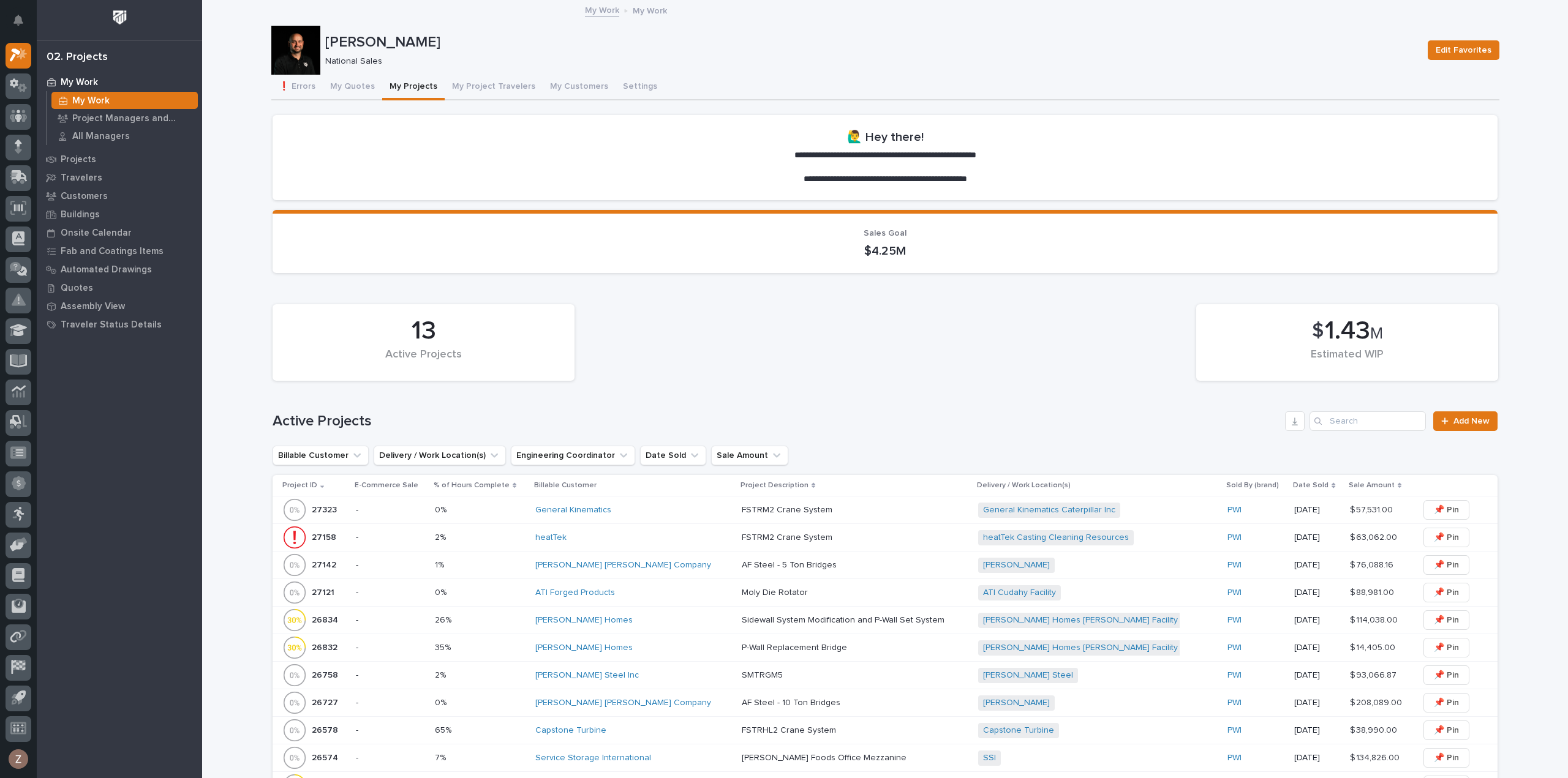
click at [864, 709] on div "AF Steel - 10 Ton Bridges AF Steel - 10 Ton Bridges" at bounding box center [855, 703] width 227 height 20
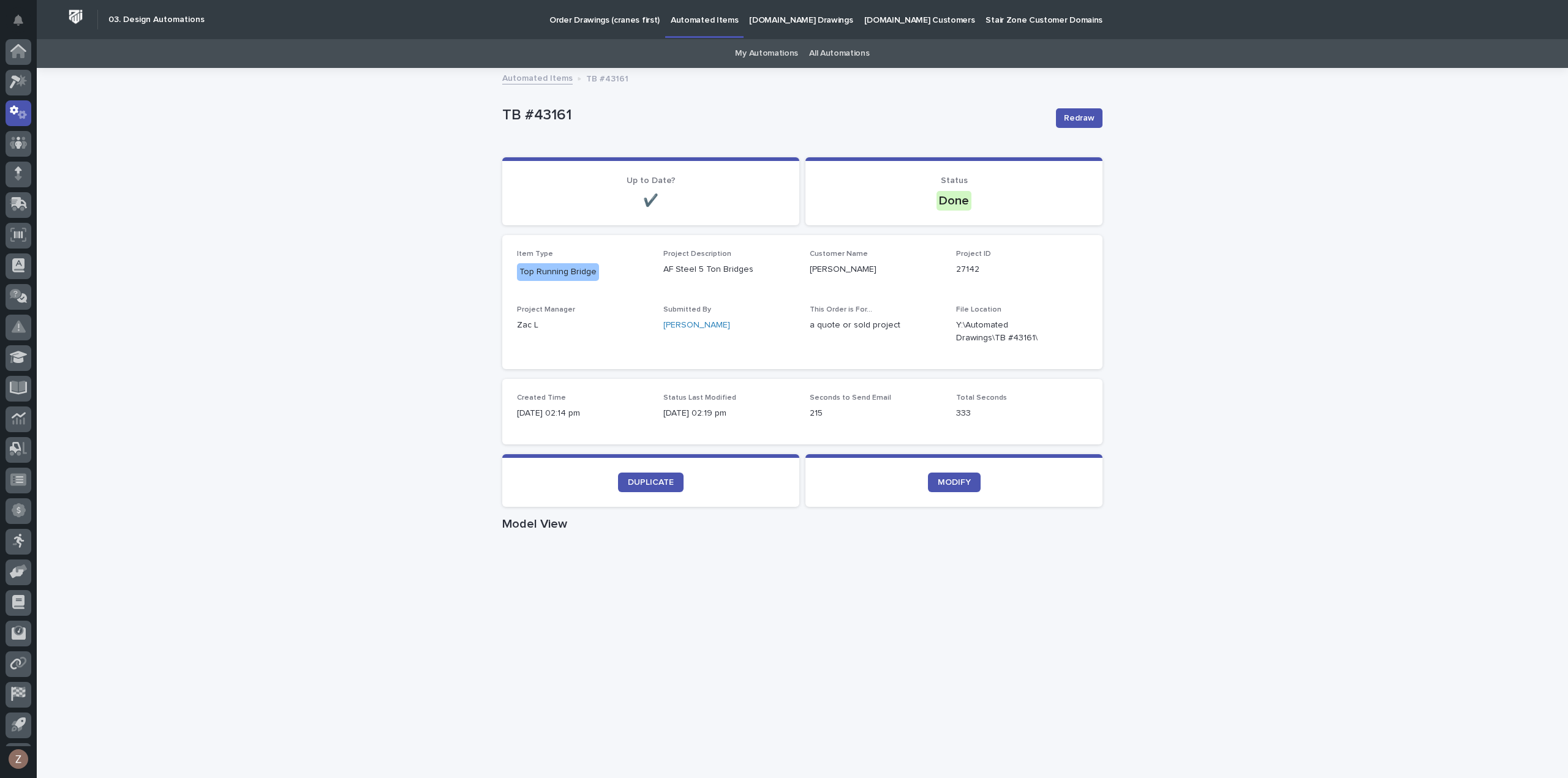
scroll to position [27, 0]
